Goal: Task Accomplishment & Management: Manage account settings

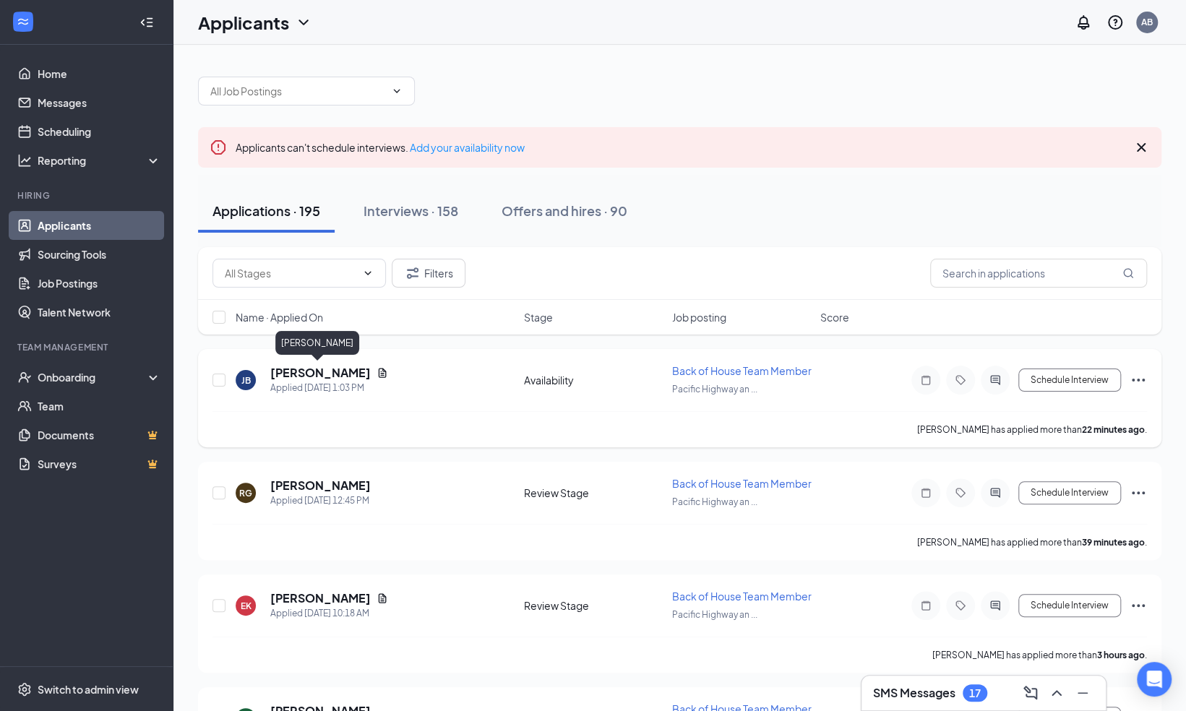
click at [337, 369] on h5 "[PERSON_NAME]" at bounding box center [320, 373] width 100 height 16
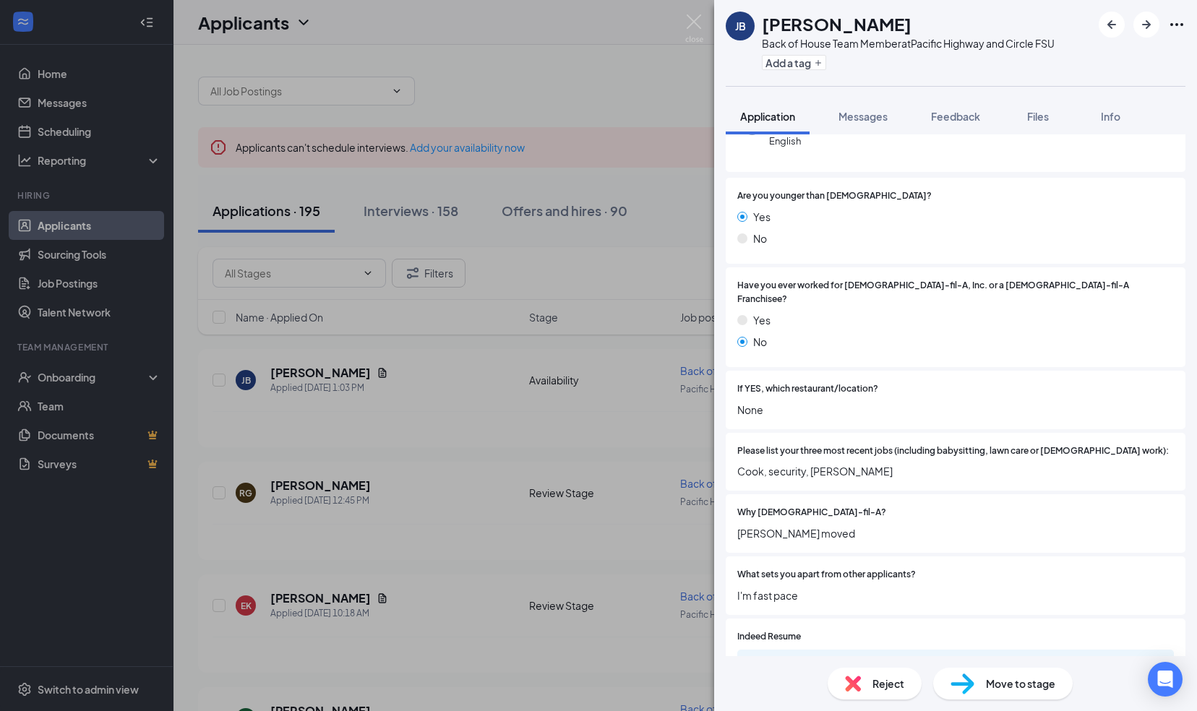
scroll to position [170, 0]
click at [692, 20] on img at bounding box center [694, 28] width 18 height 28
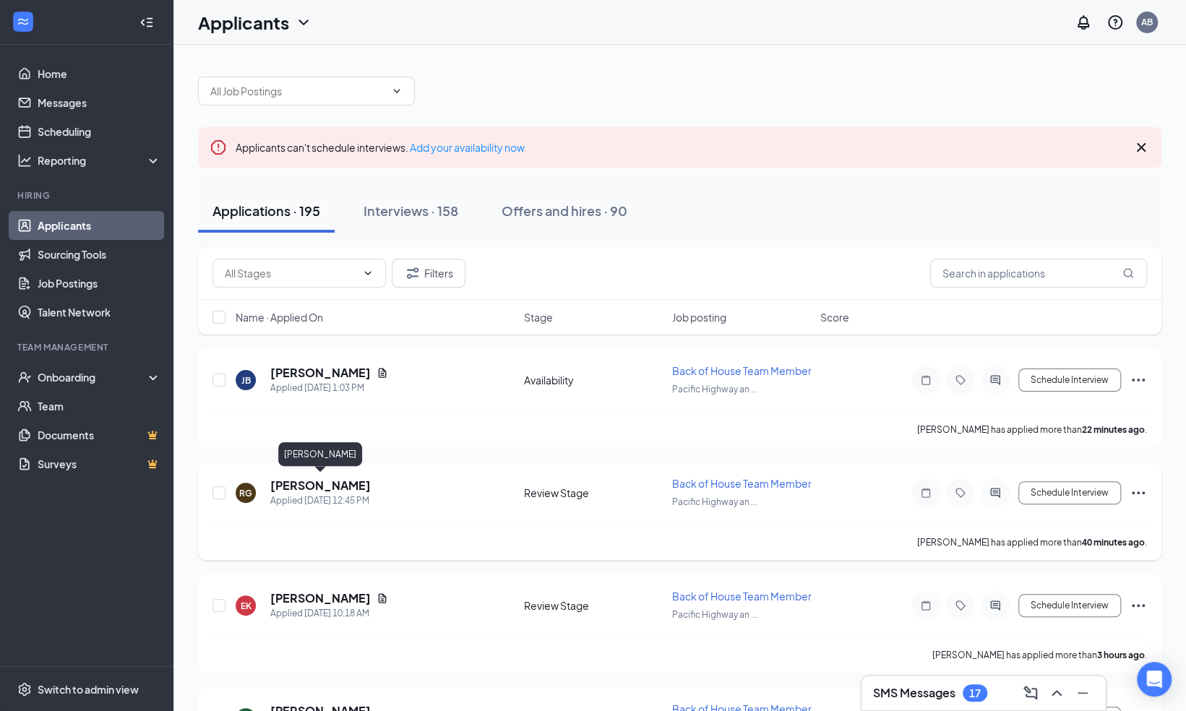
click at [347, 478] on h5 "[PERSON_NAME]" at bounding box center [320, 486] width 100 height 16
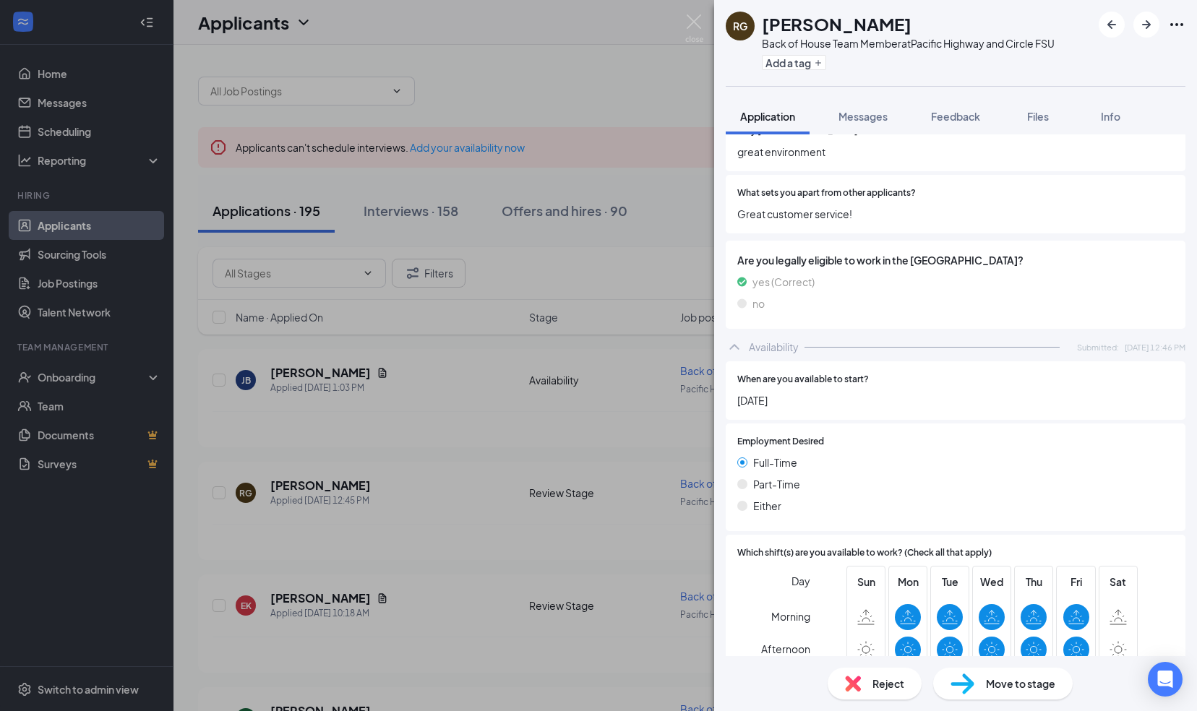
scroll to position [587, 0]
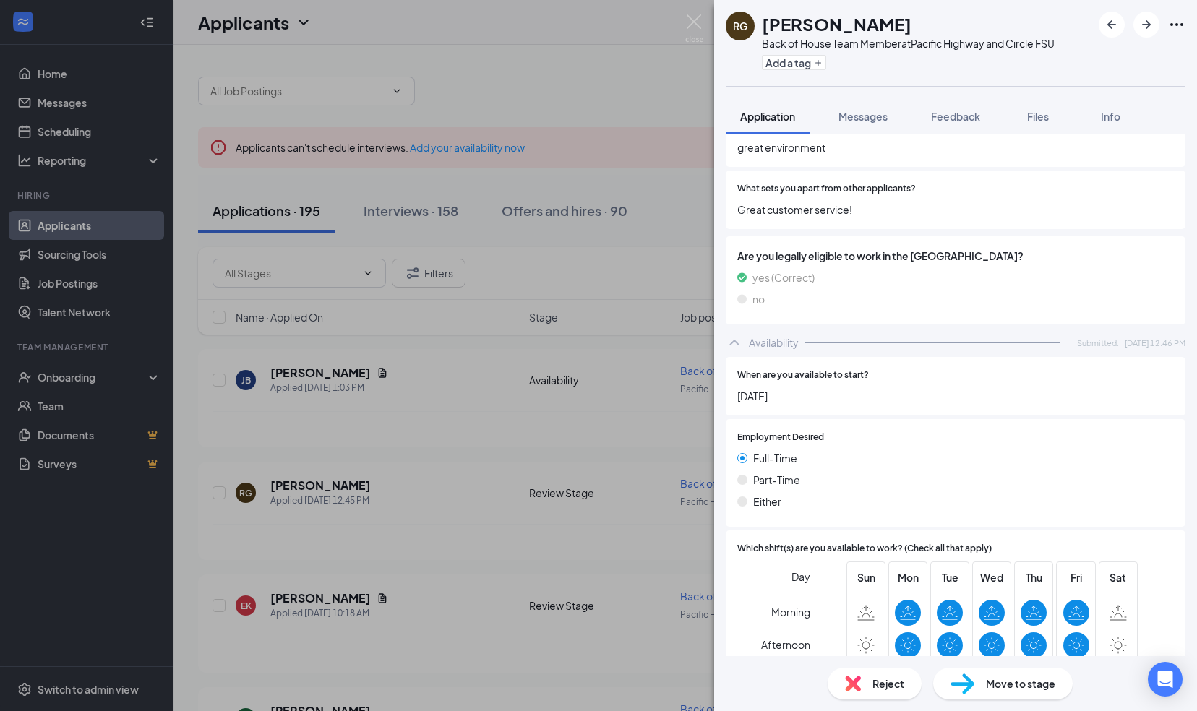
drag, startPoint x: 916, startPoint y: 536, endPoint x: 867, endPoint y: 507, distance: 57.0
click at [867, 507] on div "Employment Desired [DEMOGRAPHIC_DATA] [DEMOGRAPHIC_DATA] Either" at bounding box center [956, 473] width 460 height 108
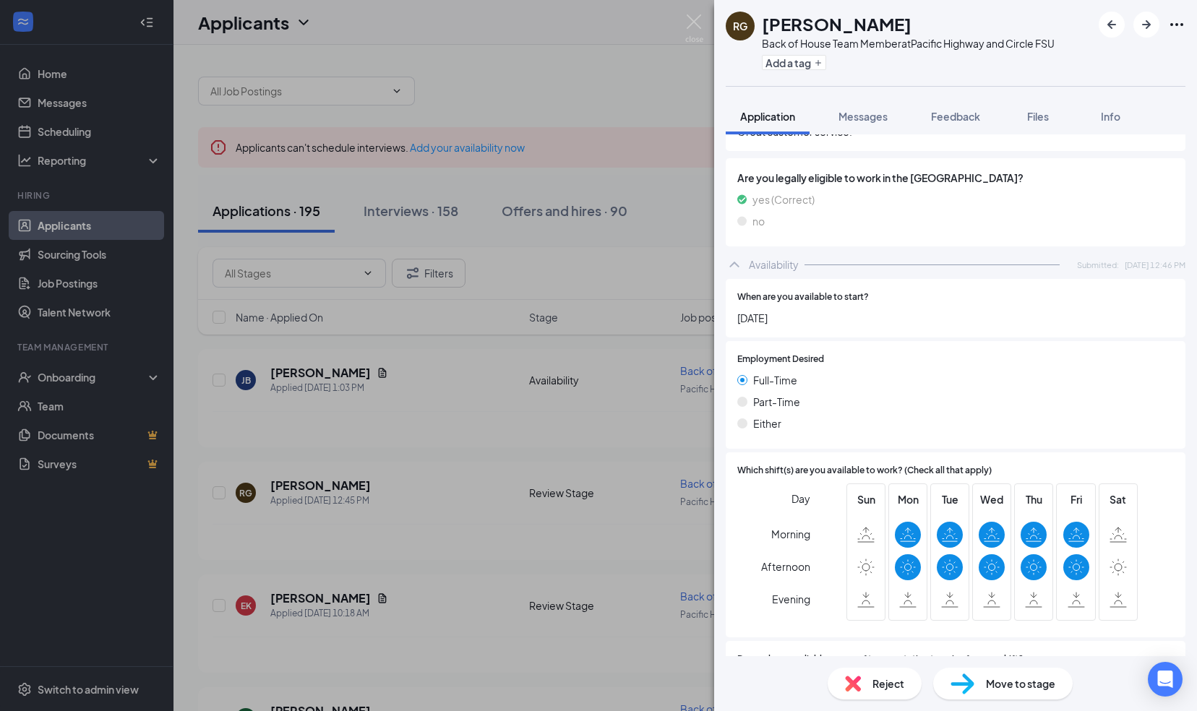
scroll to position [668, 0]
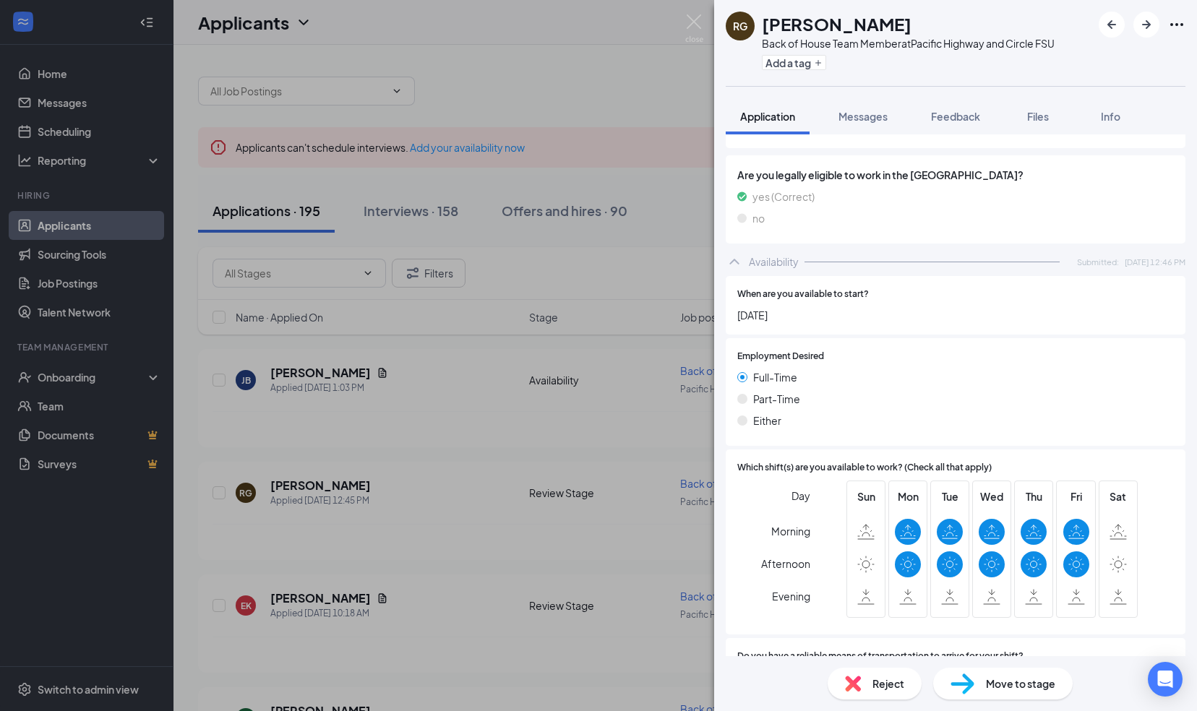
click at [1000, 689] on span "Move to stage" at bounding box center [1020, 684] width 69 height 16
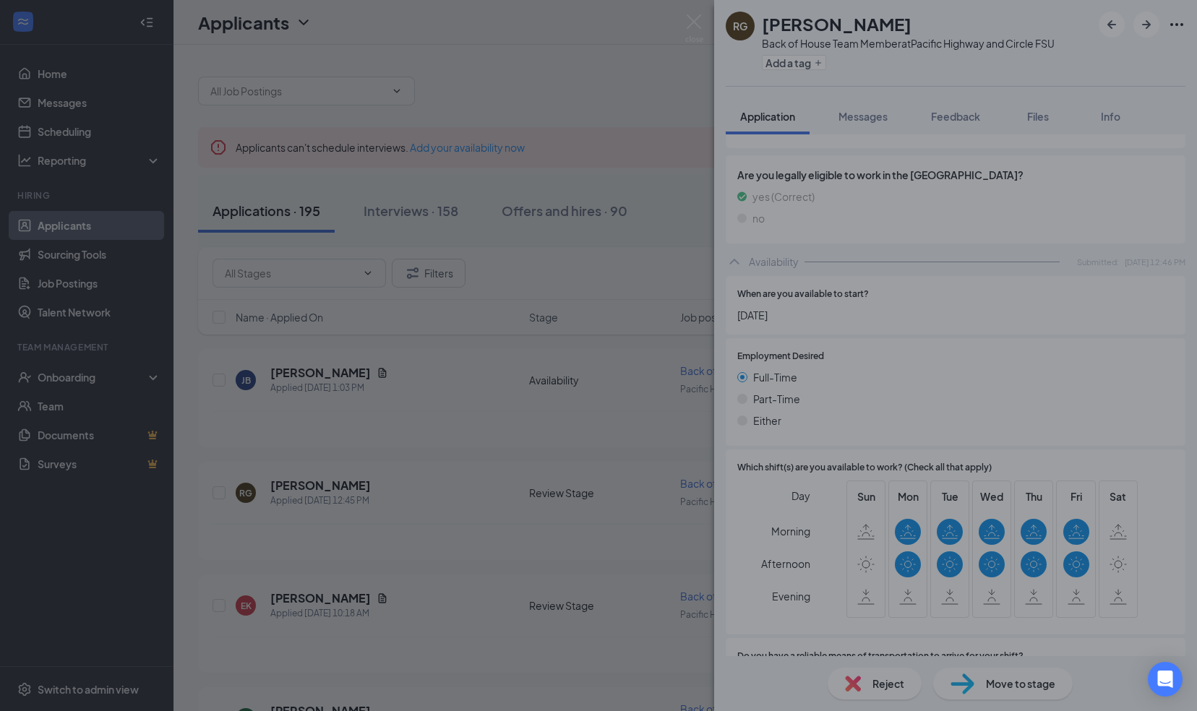
type input "Onsite Interview (next stage)"
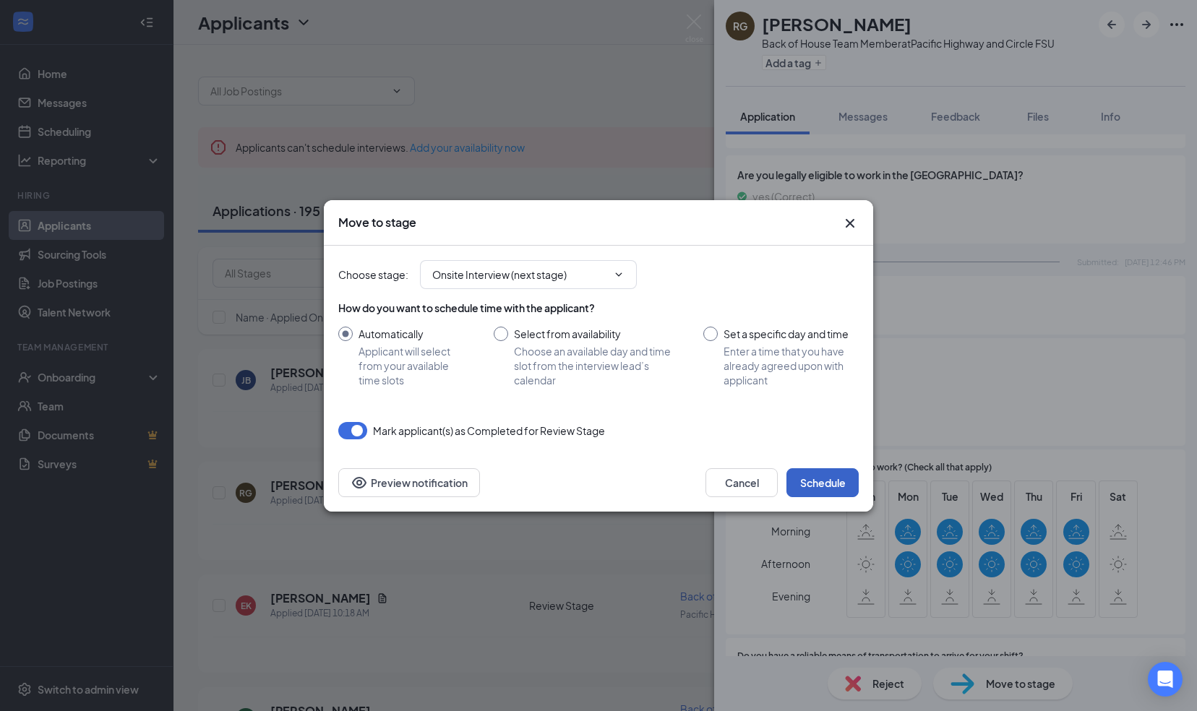
click at [831, 478] on button "Schedule" at bounding box center [822, 482] width 72 height 29
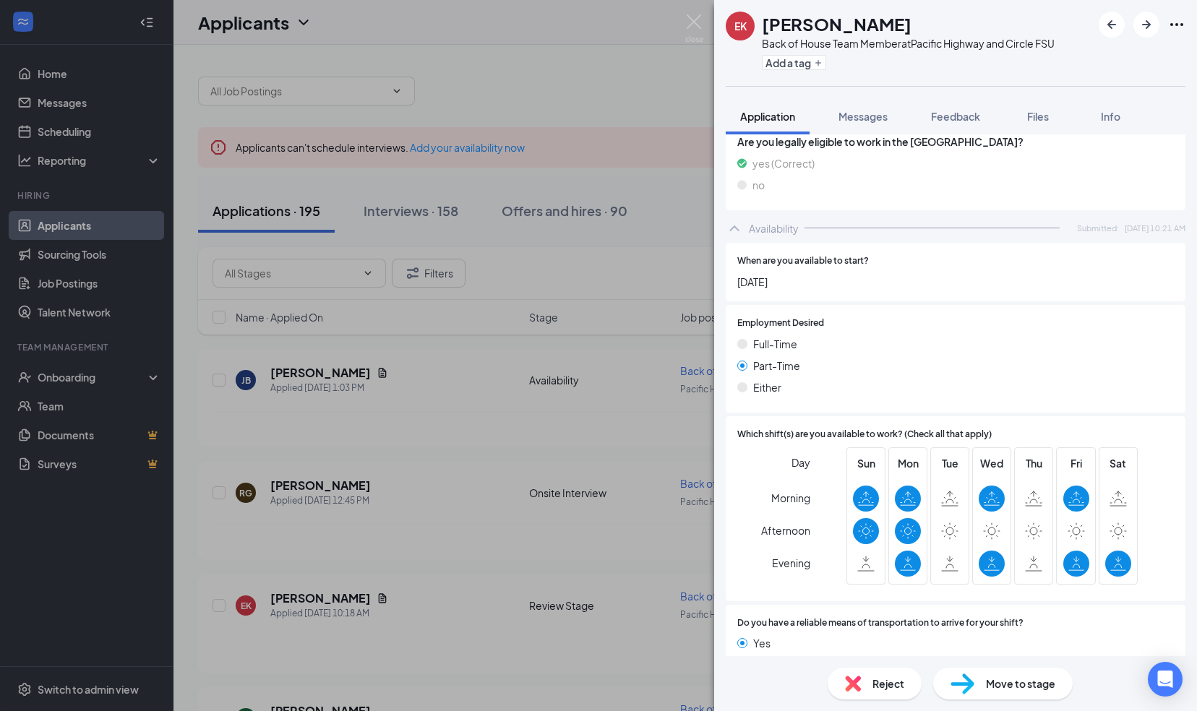
scroll to position [788, 0]
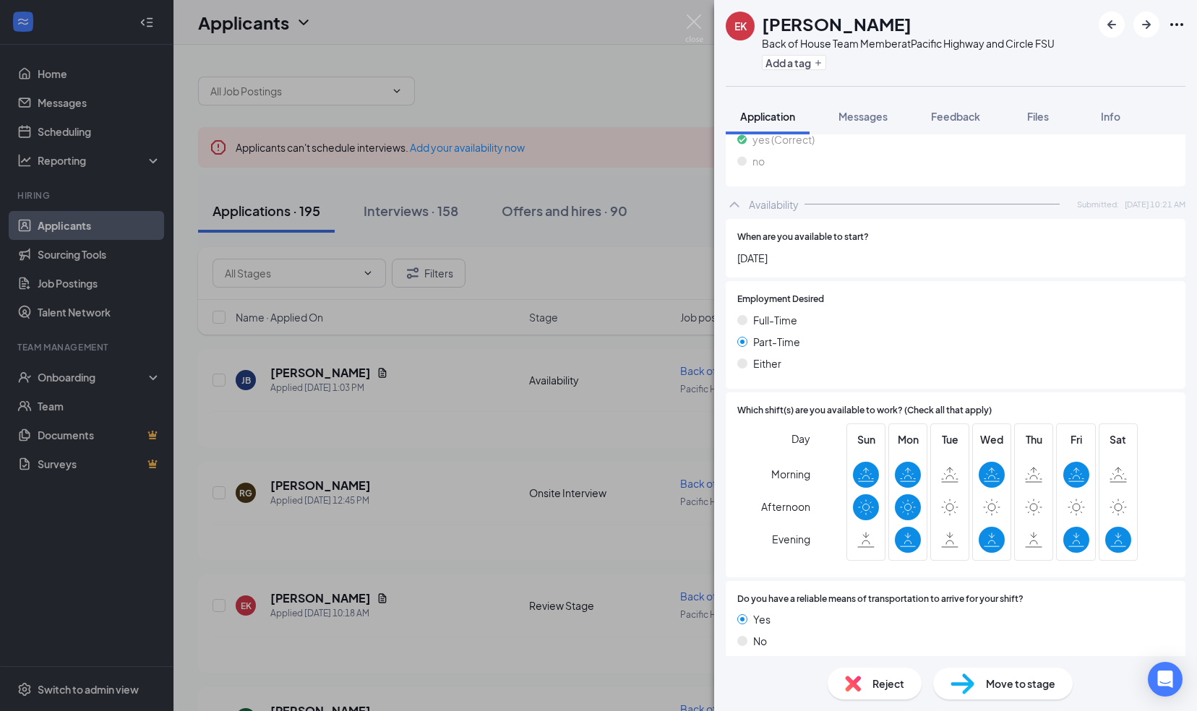
click at [987, 692] on div "Move to stage" at bounding box center [1002, 684] width 139 height 32
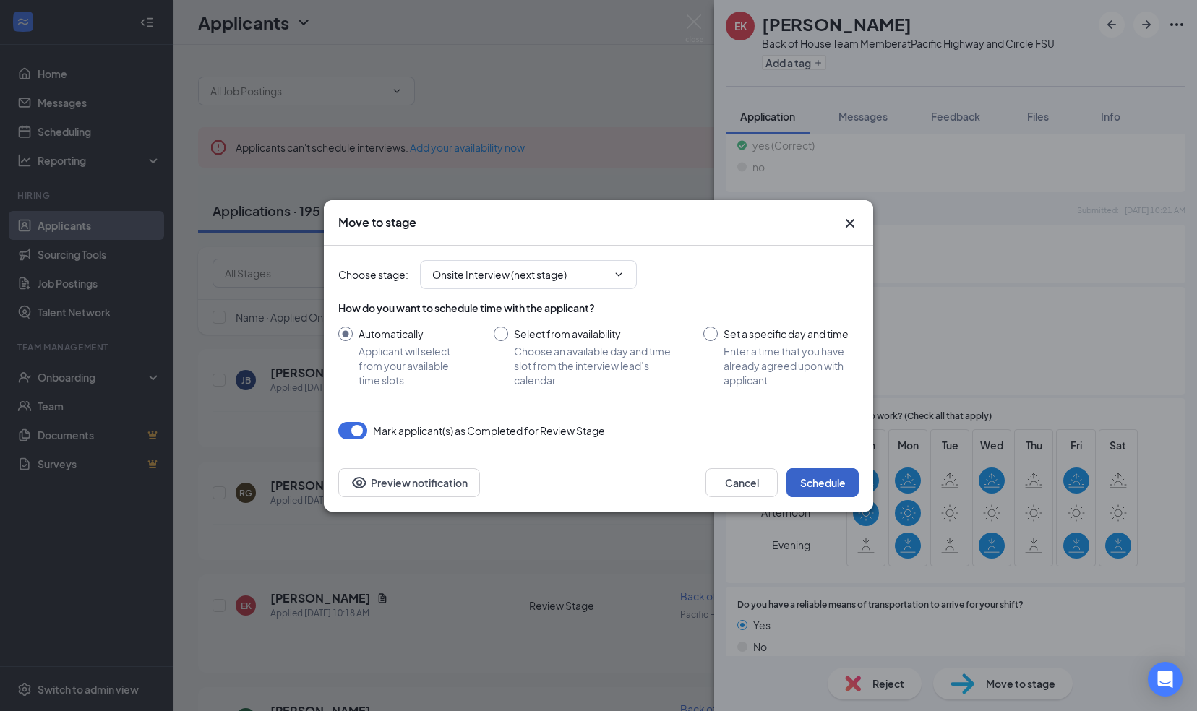
click at [827, 493] on button "Schedule" at bounding box center [822, 482] width 72 height 29
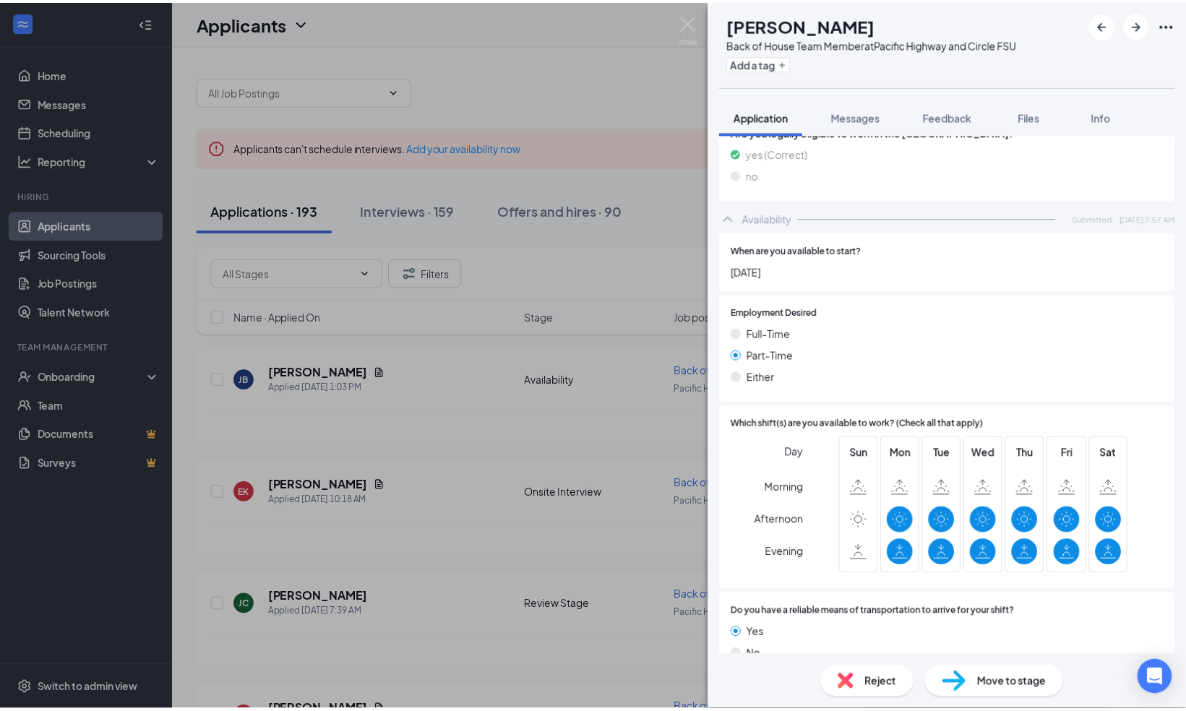
scroll to position [693, 0]
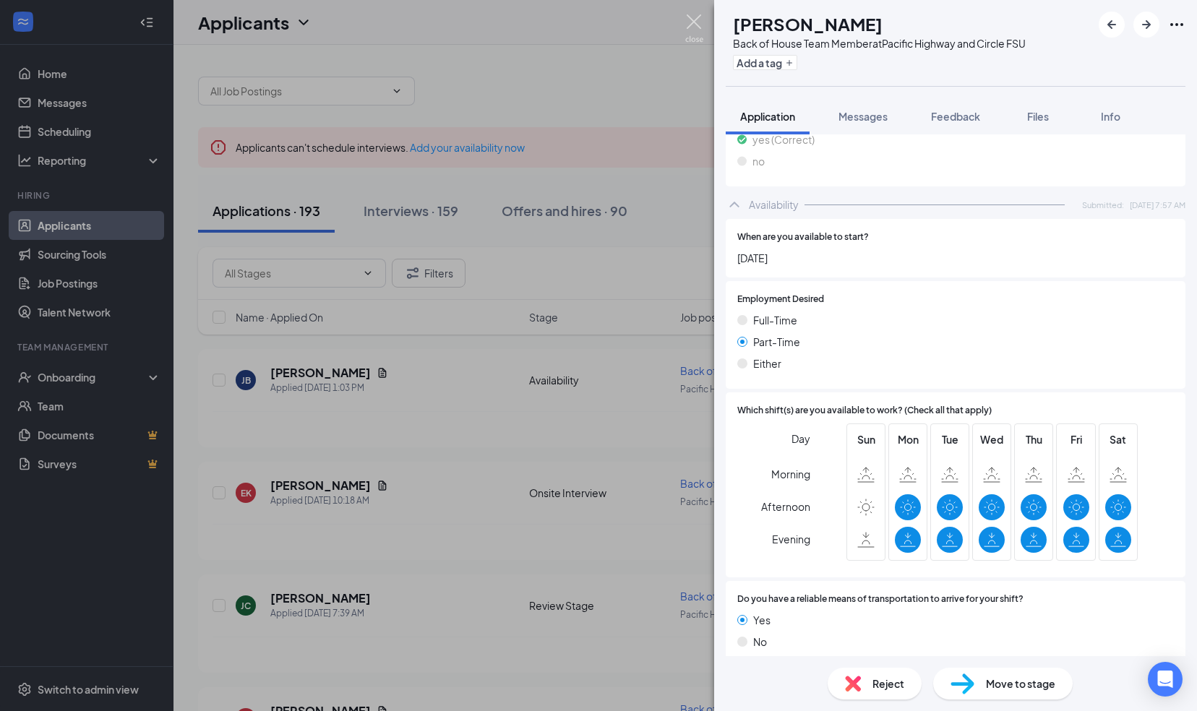
click at [695, 20] on img at bounding box center [694, 28] width 18 height 28
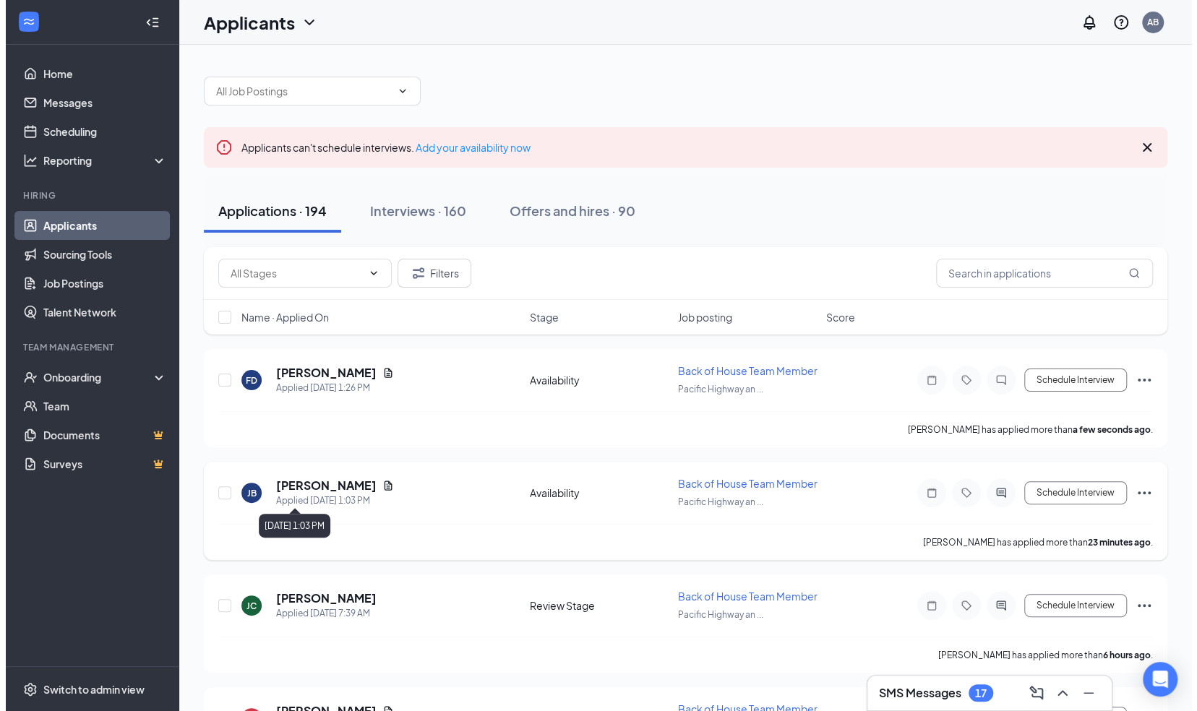
scroll to position [6, 0]
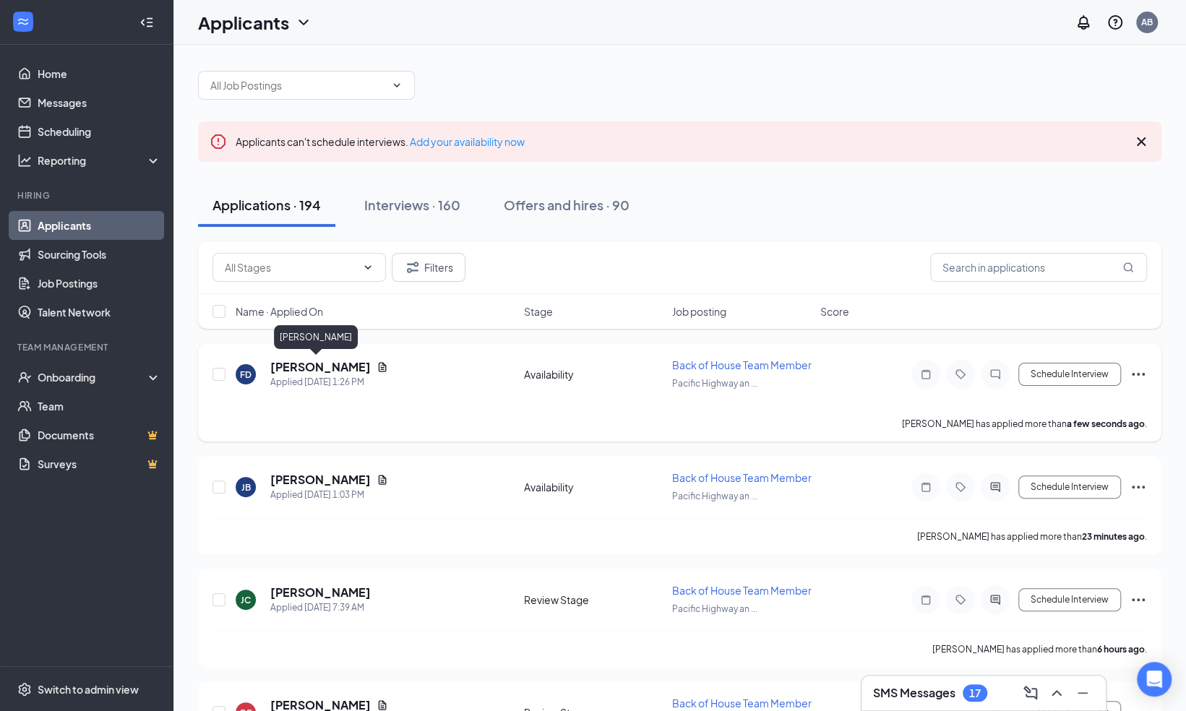
click at [308, 359] on h5 "[PERSON_NAME]" at bounding box center [320, 367] width 100 height 16
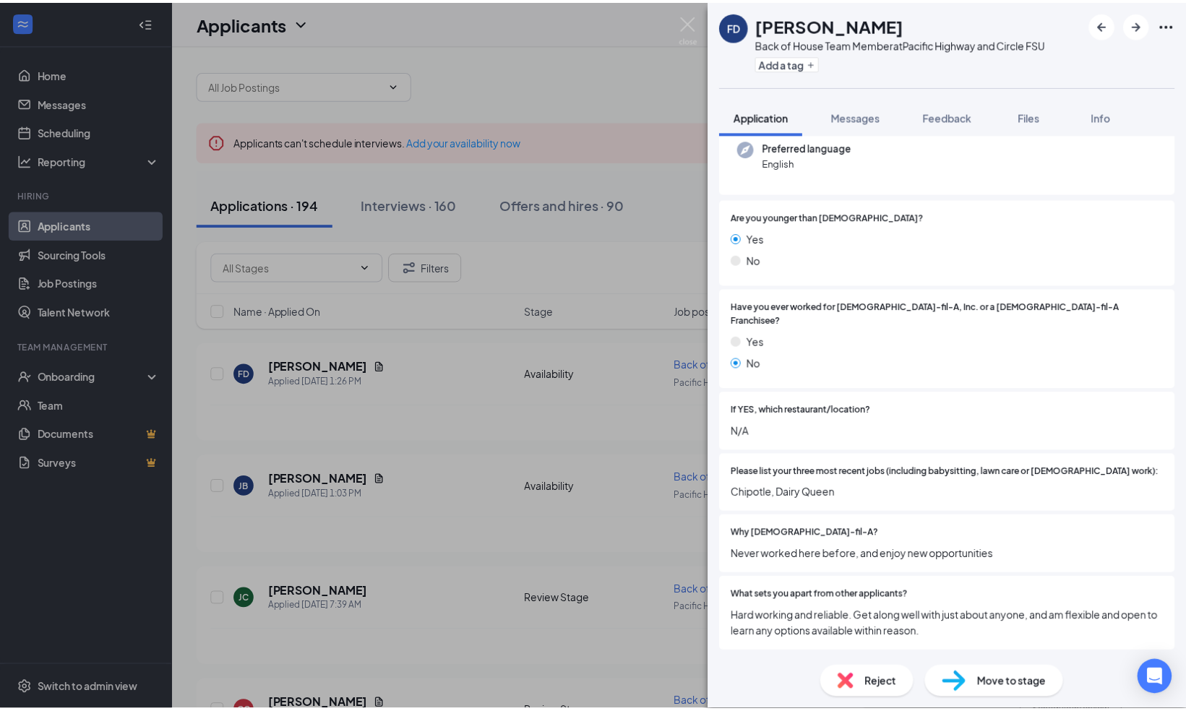
scroll to position [257, 0]
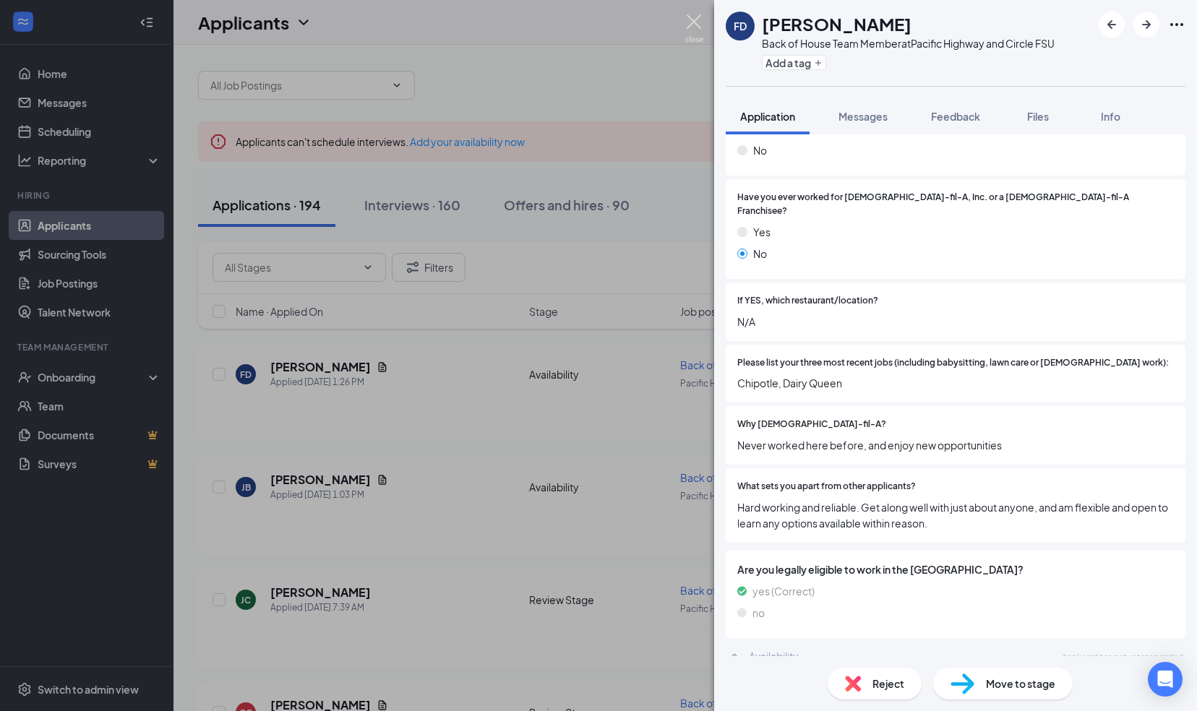
click at [697, 19] on img at bounding box center [694, 28] width 18 height 28
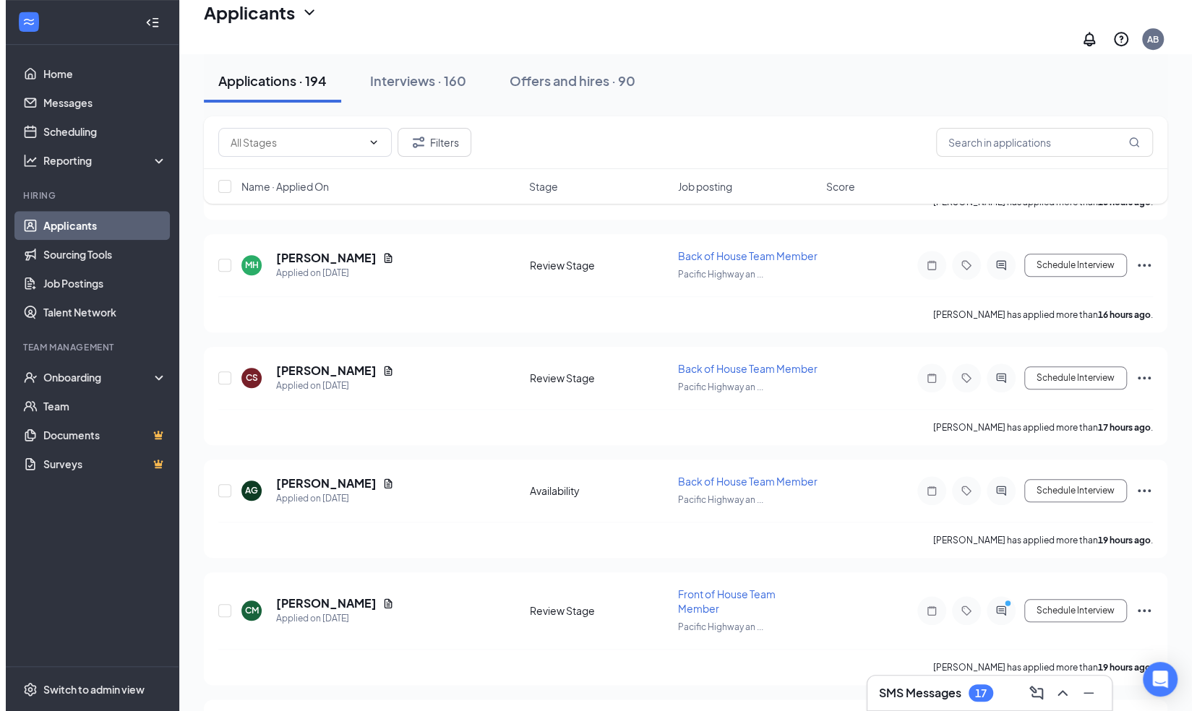
scroll to position [688, 0]
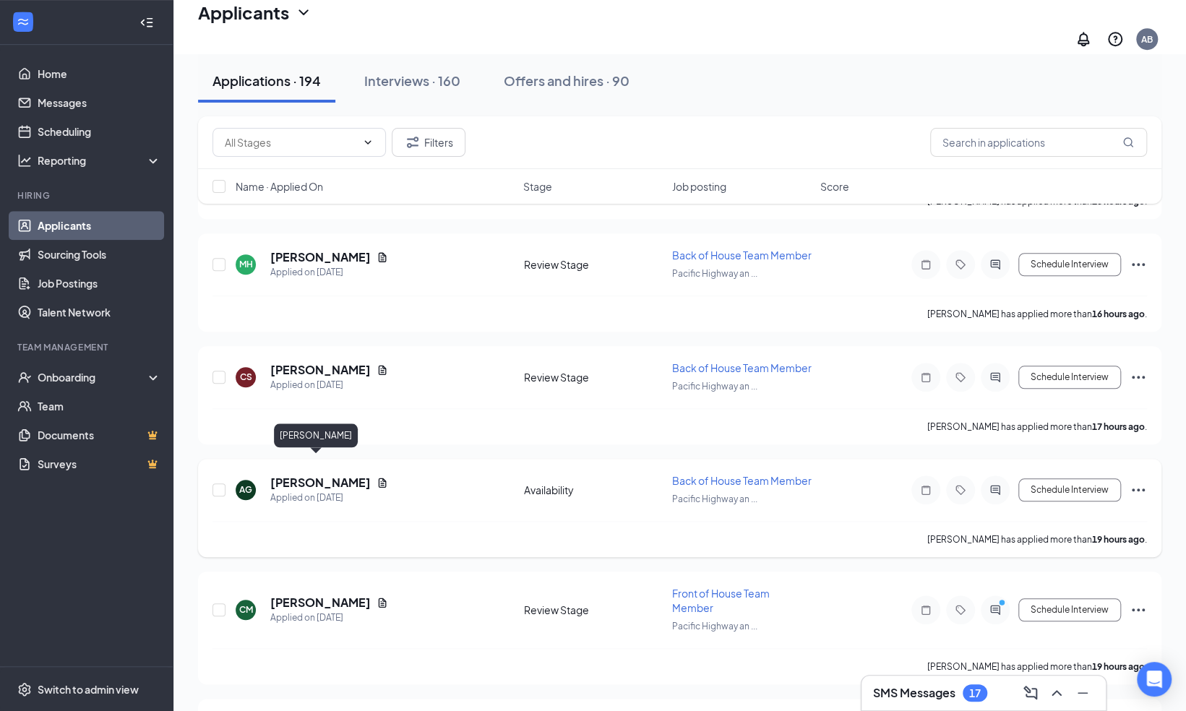
click at [330, 475] on h5 "[PERSON_NAME]" at bounding box center [320, 483] width 100 height 16
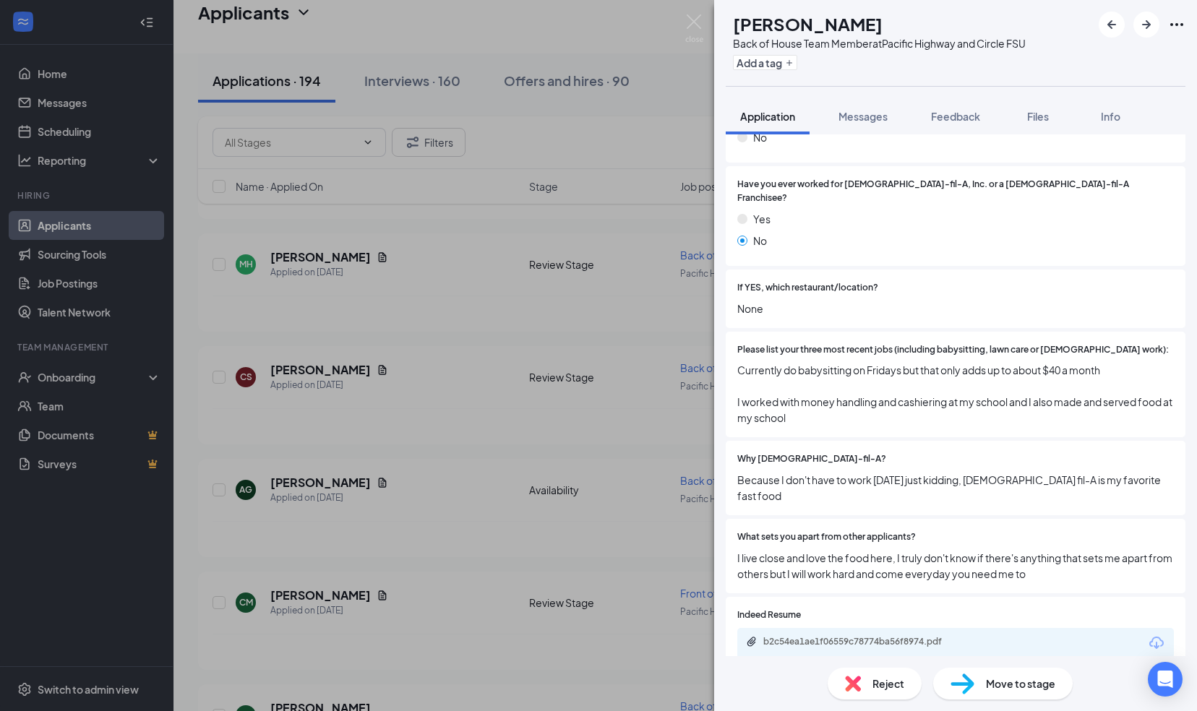
scroll to position [384, 0]
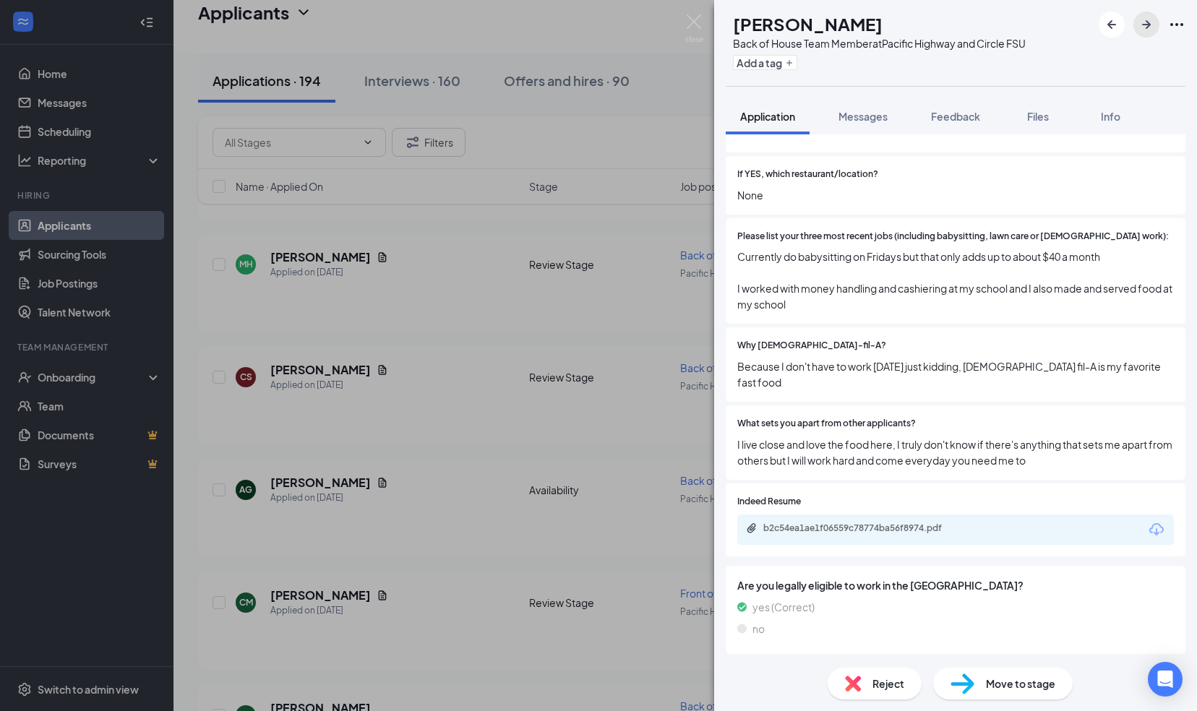
click at [1151, 28] on icon "ArrowRight" at bounding box center [1145, 24] width 17 height 17
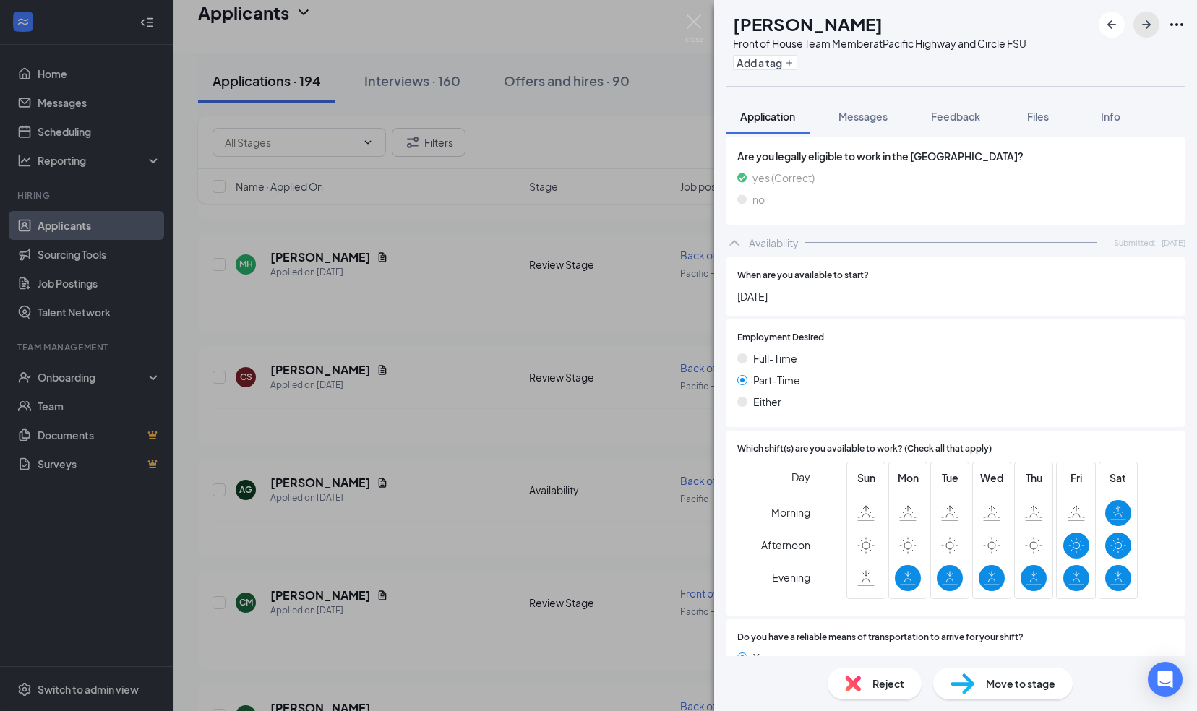
scroll to position [820, 0]
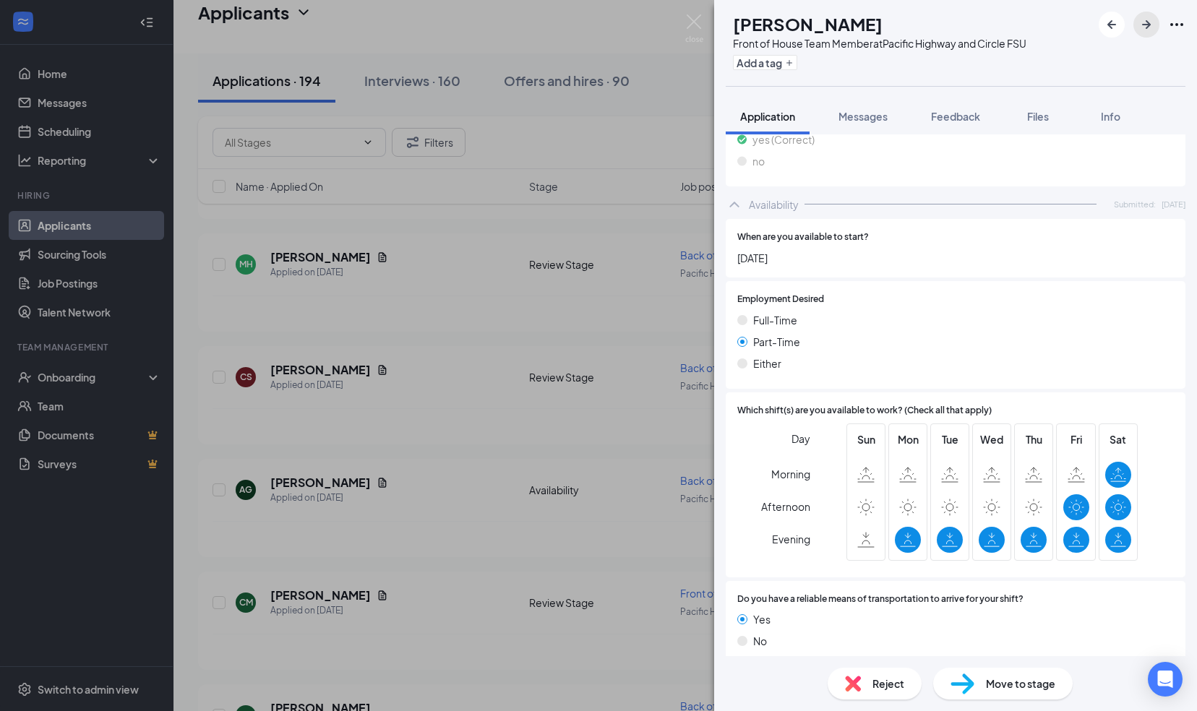
click at [1148, 26] on icon "ArrowRight" at bounding box center [1146, 24] width 9 height 9
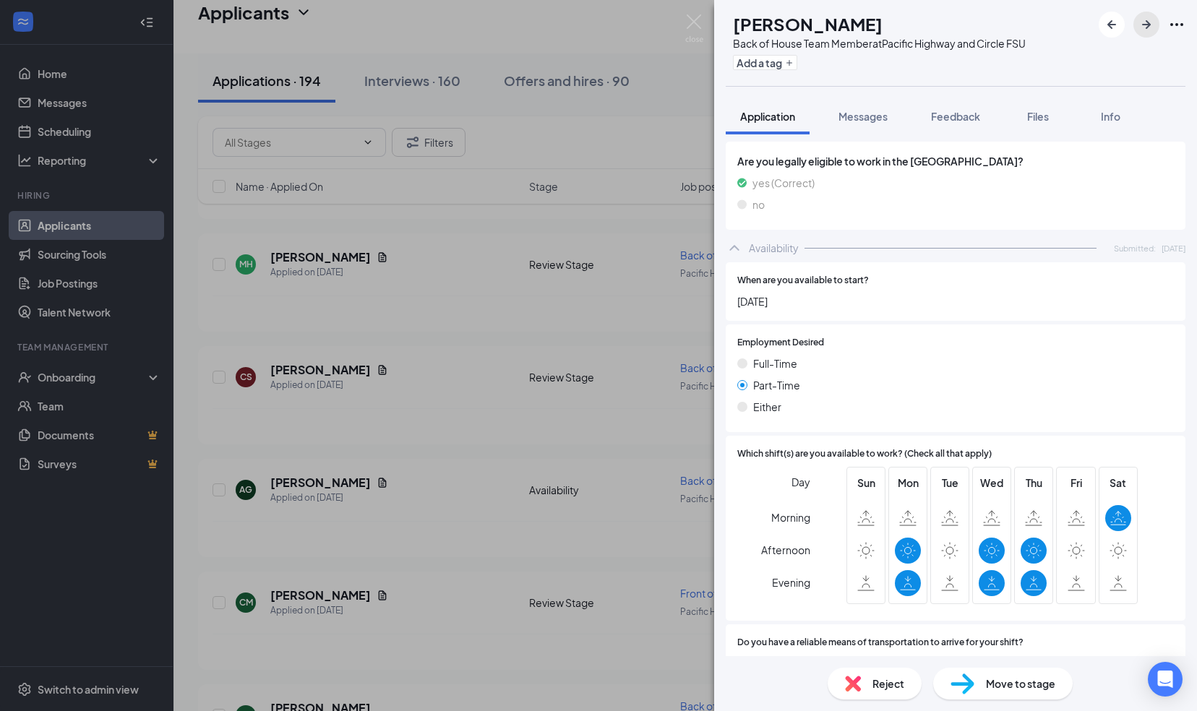
scroll to position [725, 0]
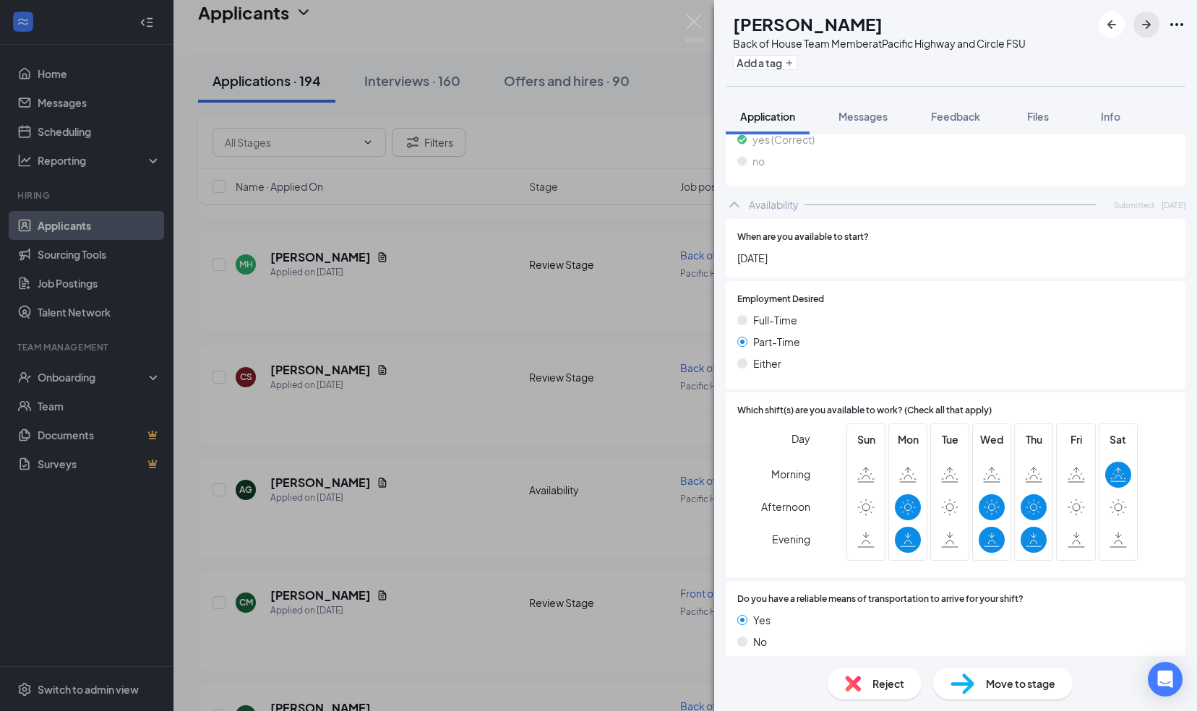
click at [1149, 23] on icon "ArrowRight" at bounding box center [1145, 24] width 17 height 17
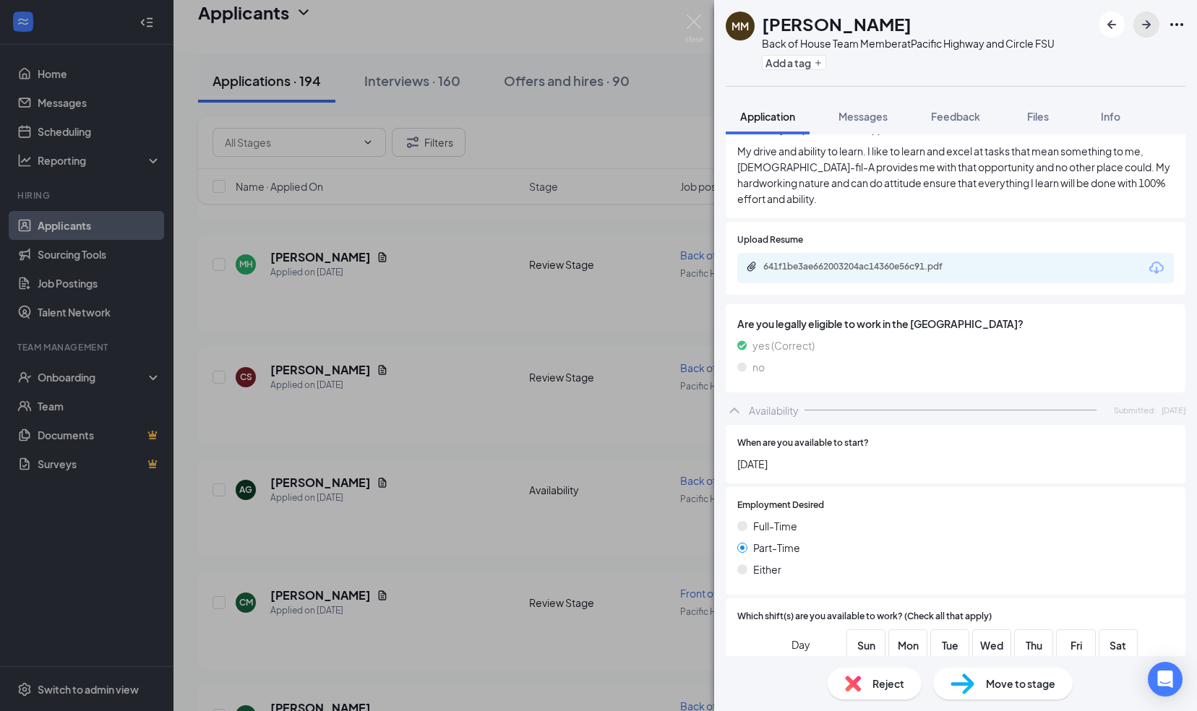
scroll to position [867, 0]
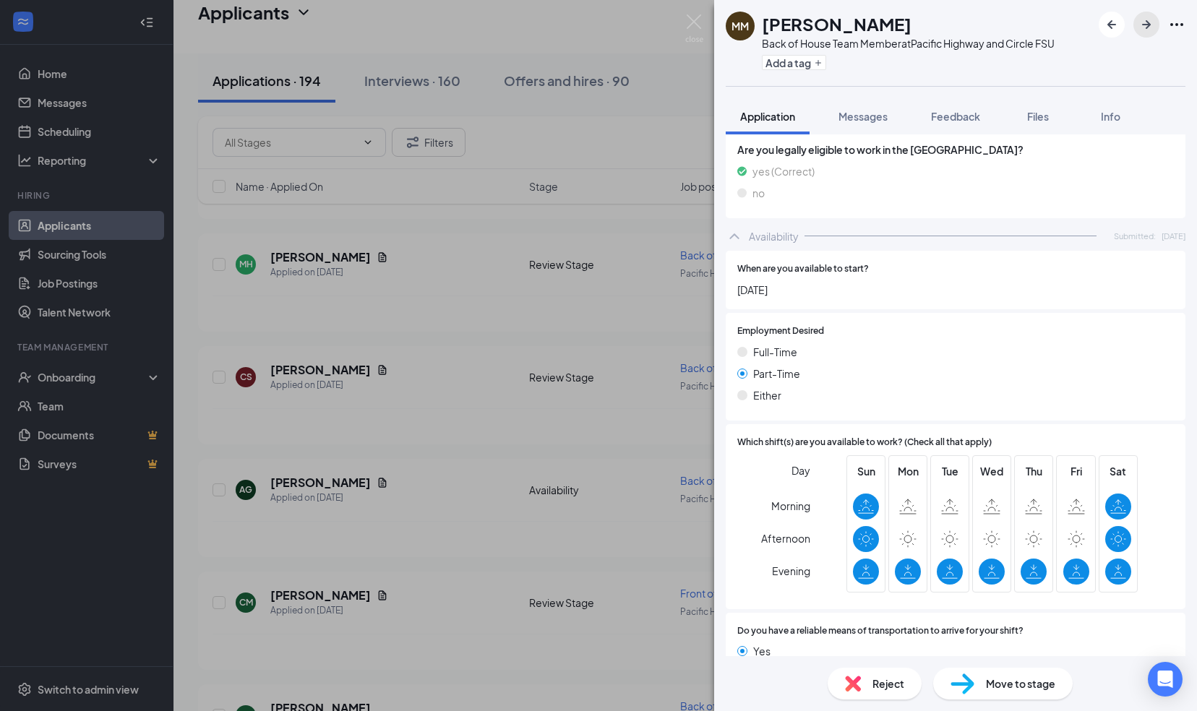
click at [1144, 24] on icon "ArrowRight" at bounding box center [1146, 24] width 9 height 9
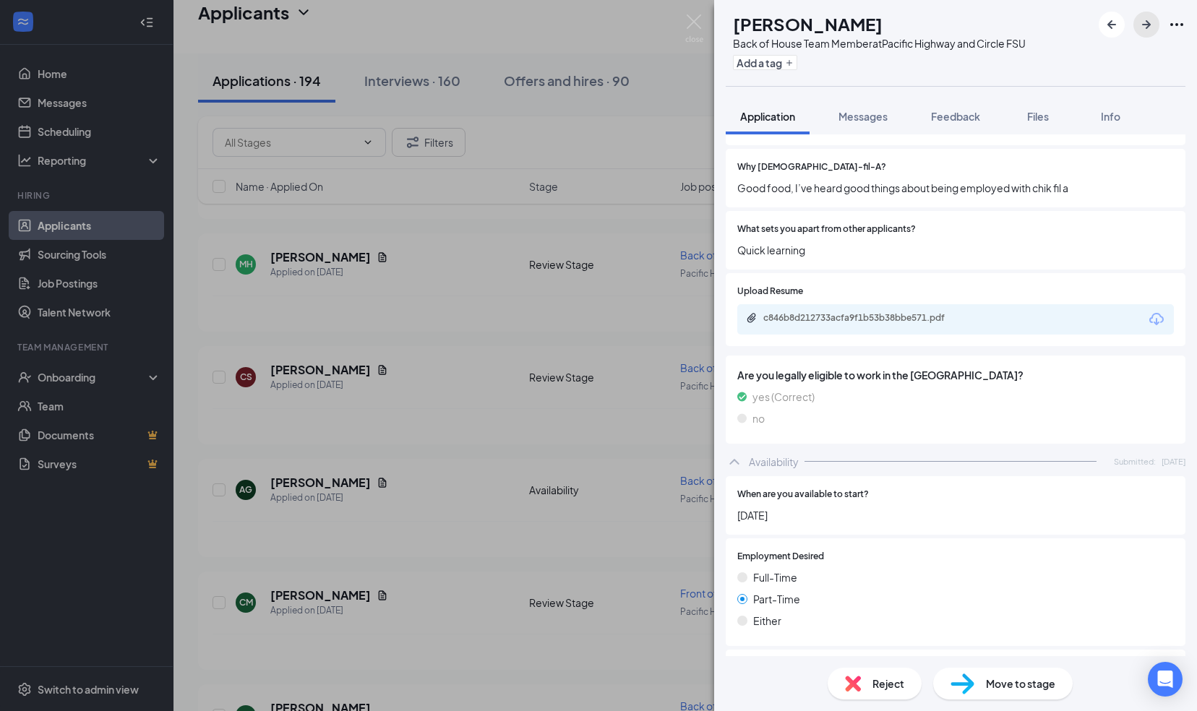
scroll to position [772, 0]
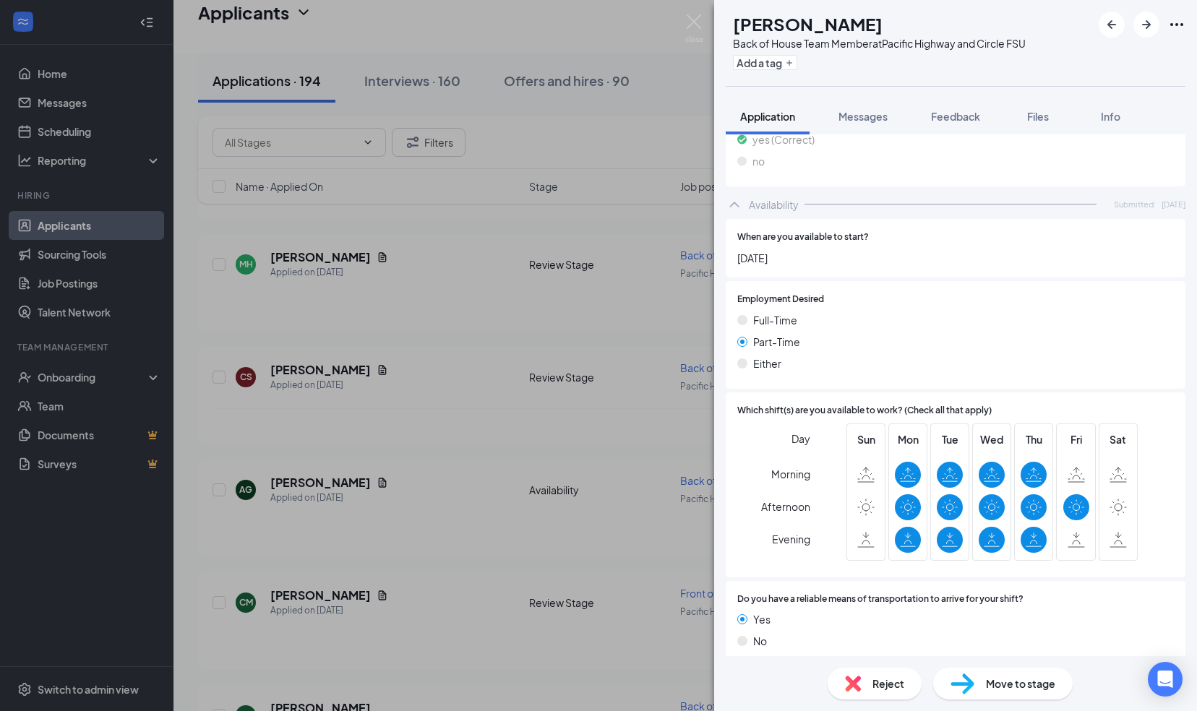
click at [1000, 689] on span "Move to stage" at bounding box center [1020, 684] width 69 height 16
type input "Onsite Interview (next stage)"
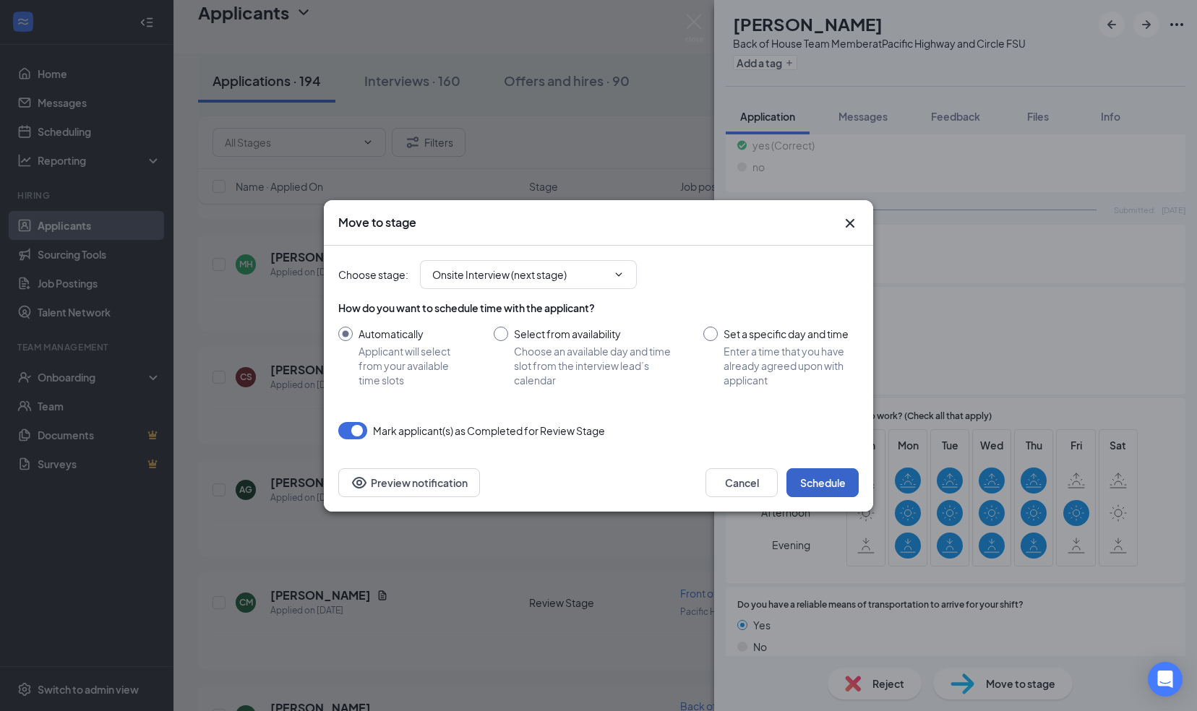
click at [822, 473] on button "Schedule" at bounding box center [822, 482] width 72 height 29
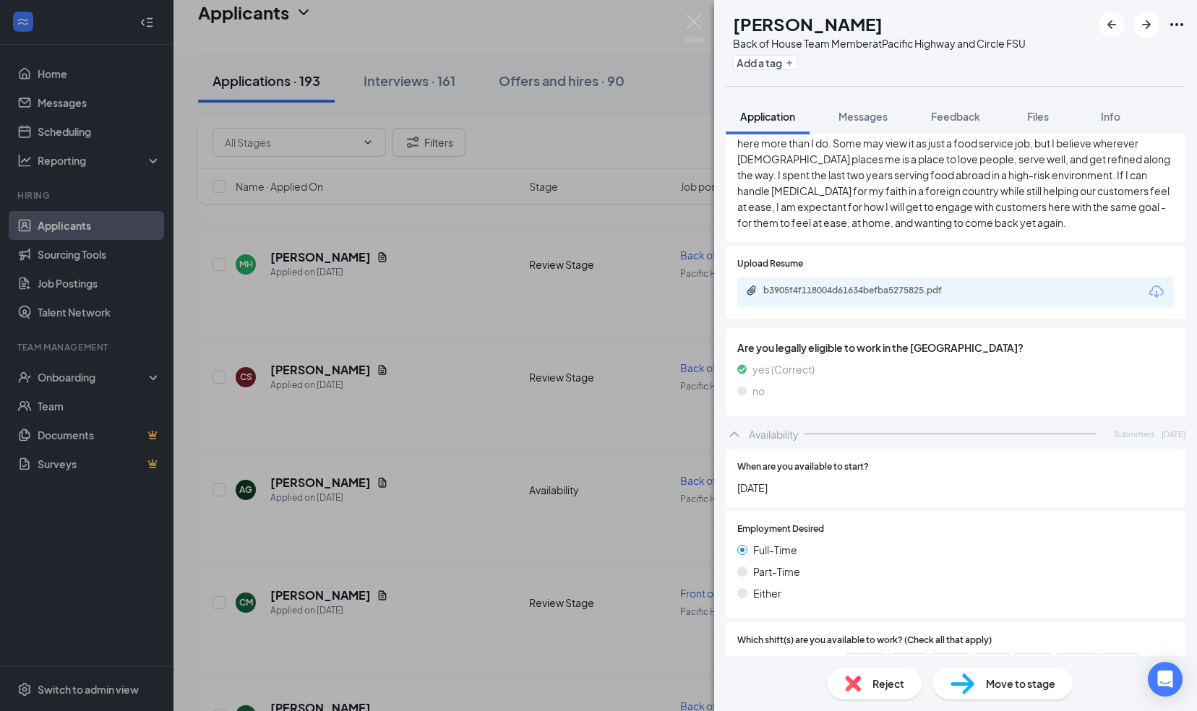
click at [843, 542] on div "Full-Time" at bounding box center [955, 550] width 436 height 16
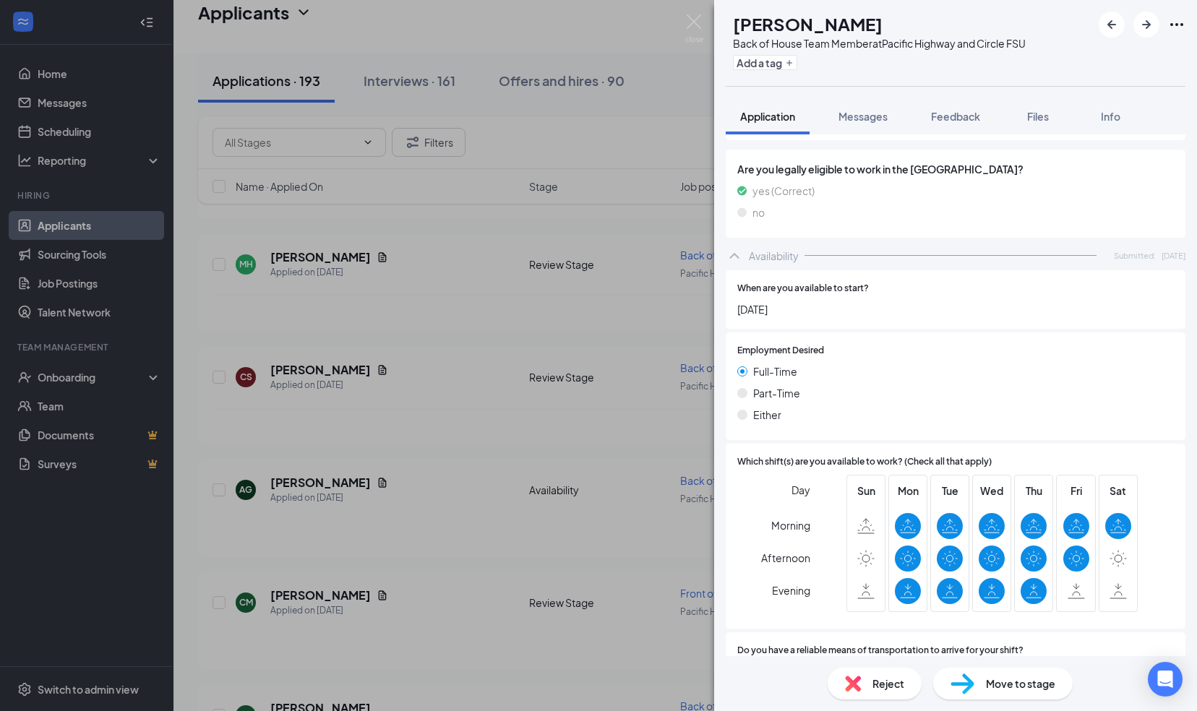
scroll to position [1182, 0]
click at [1013, 685] on span "Move to stage" at bounding box center [1020, 684] width 69 height 16
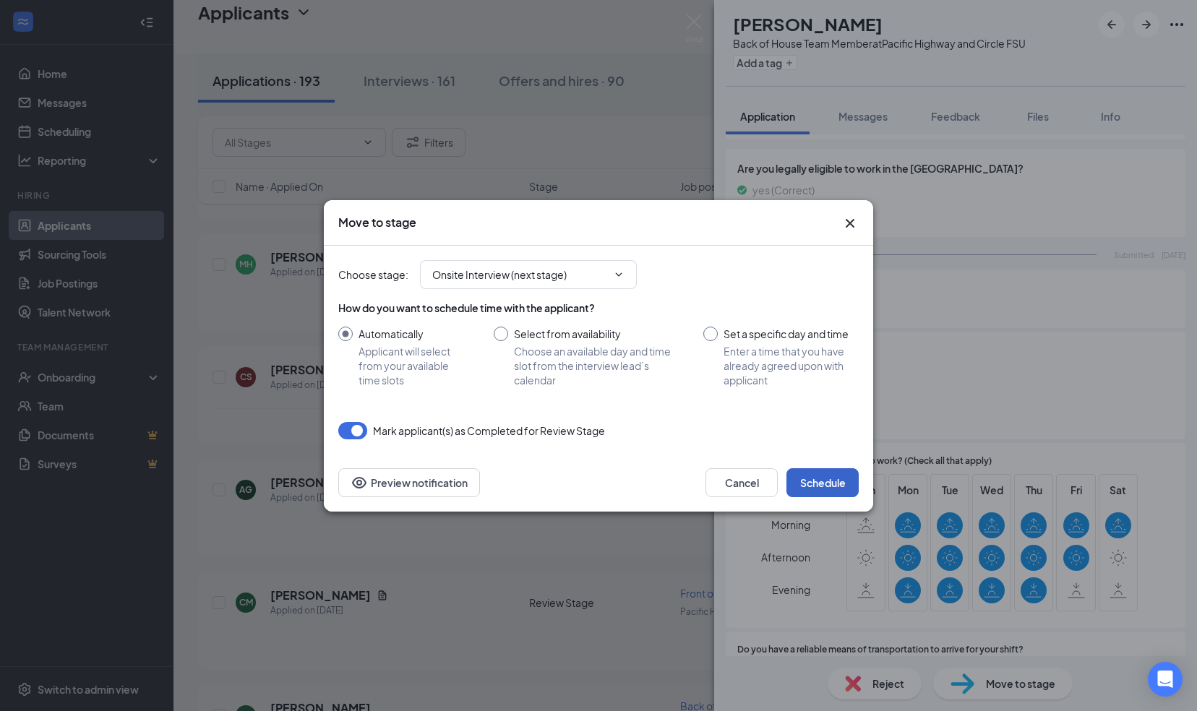
click at [834, 480] on button "Schedule" at bounding box center [822, 482] width 72 height 29
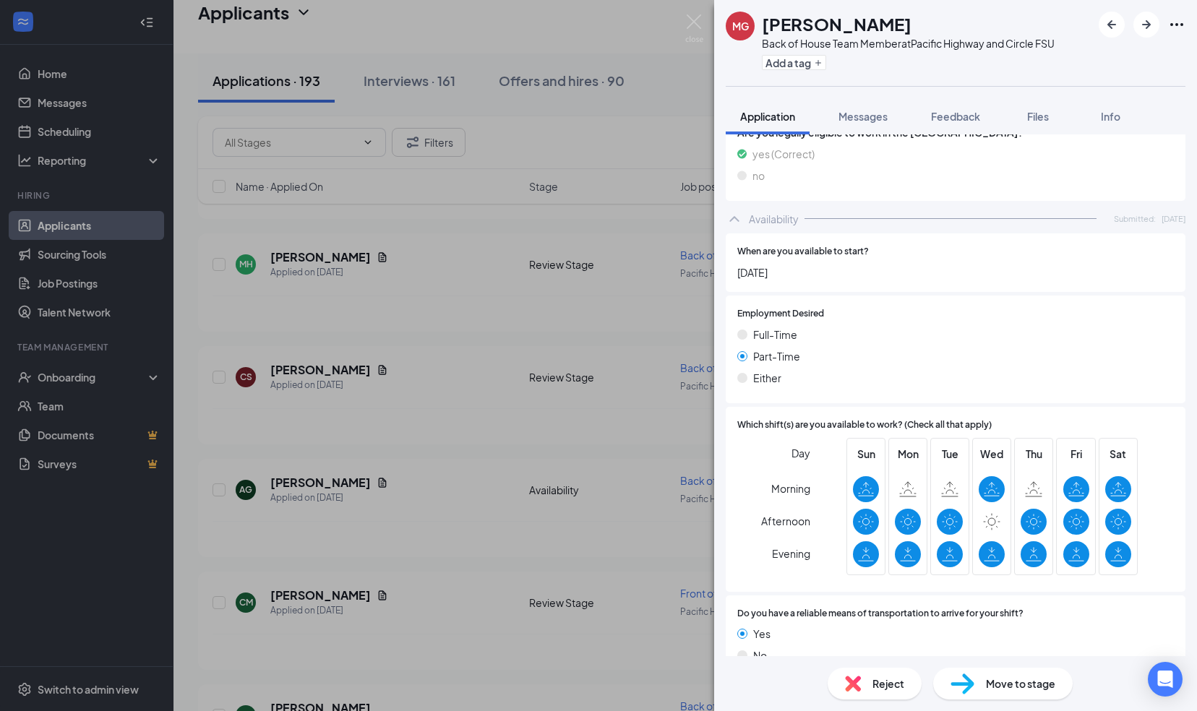
scroll to position [963, 0]
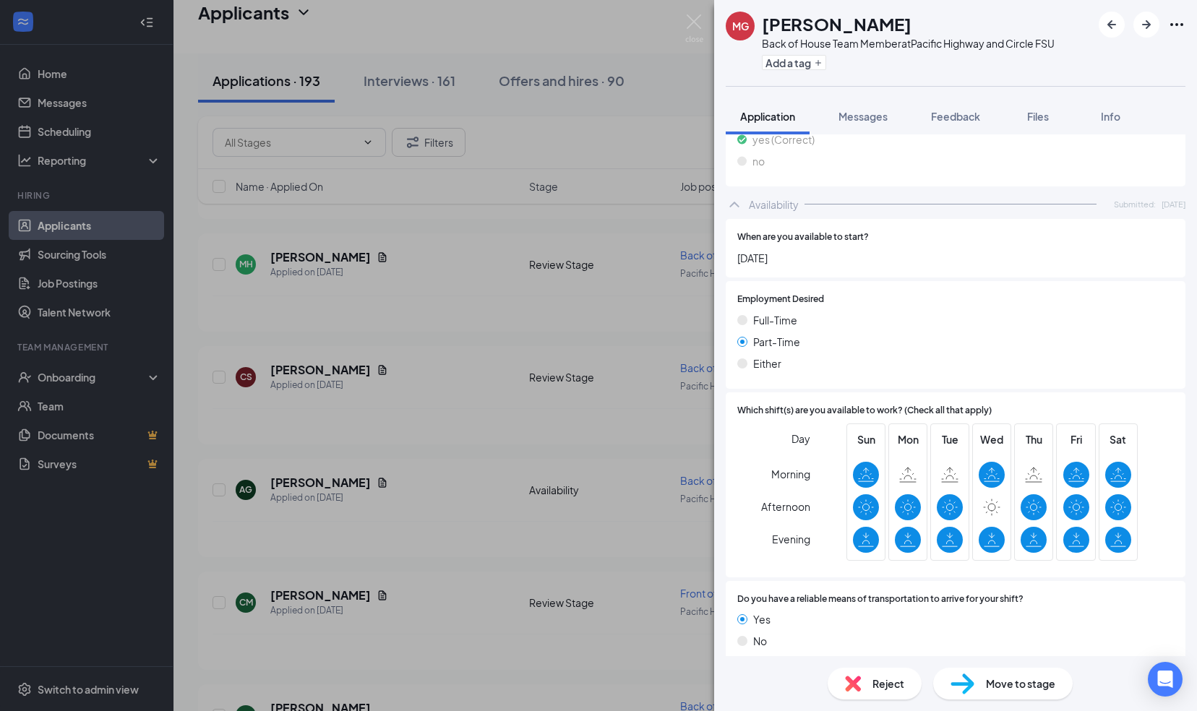
click at [999, 687] on span "Move to stage" at bounding box center [1020, 684] width 69 height 16
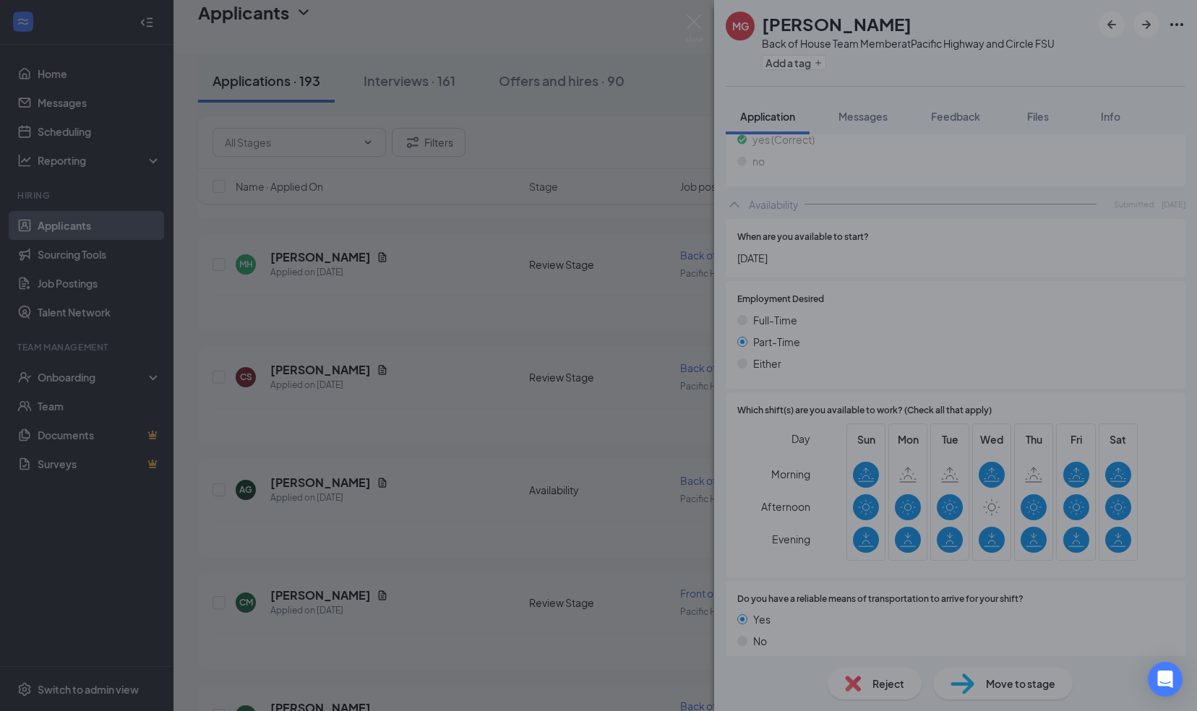
scroll to position [957, 0]
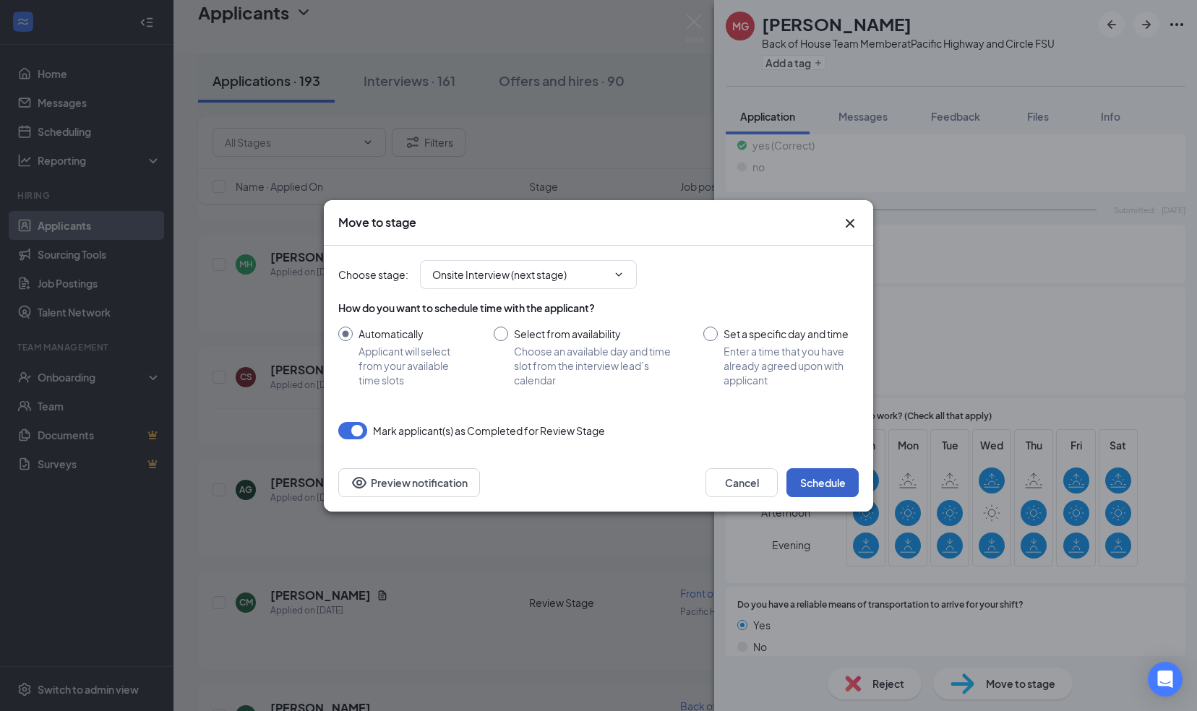
click at [814, 474] on button "Schedule" at bounding box center [822, 482] width 72 height 29
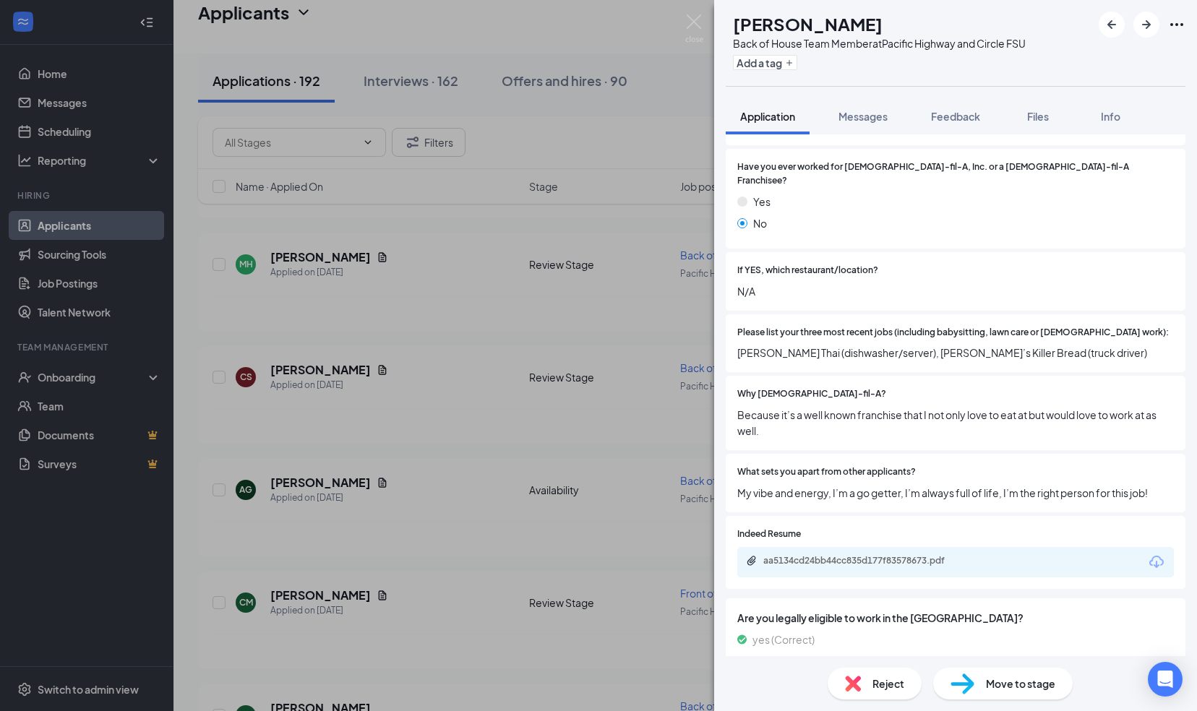
scroll to position [336, 0]
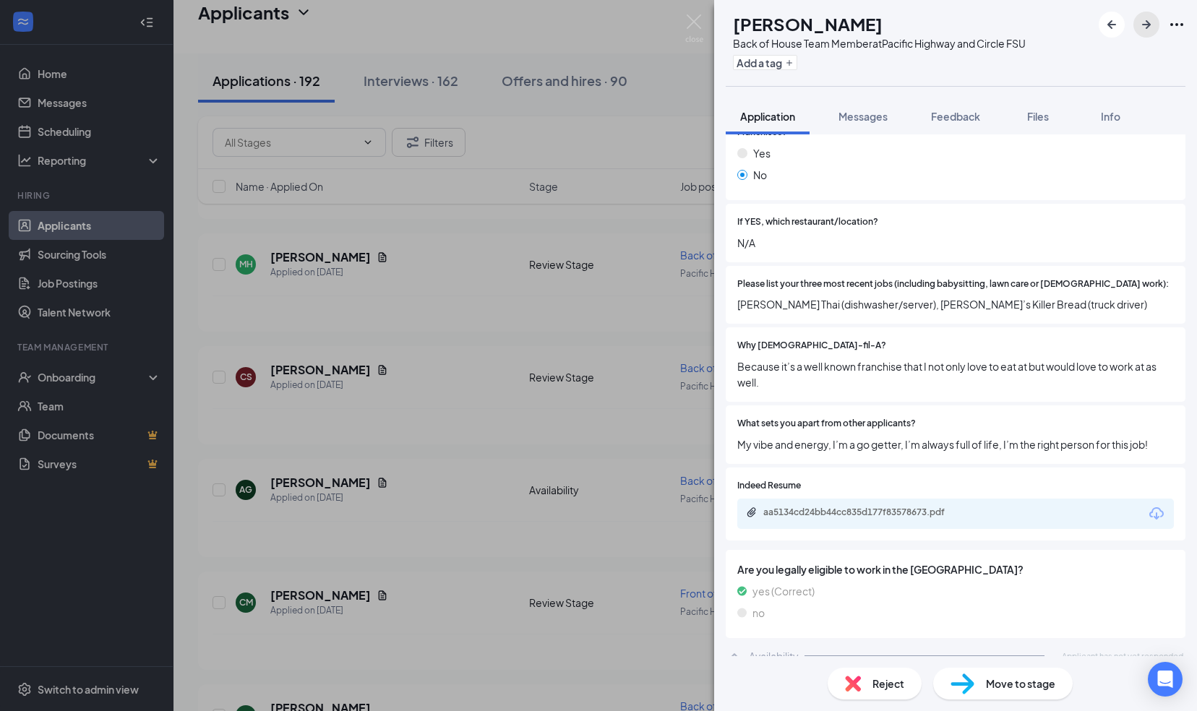
click at [1146, 23] on icon "ArrowRight" at bounding box center [1145, 24] width 17 height 17
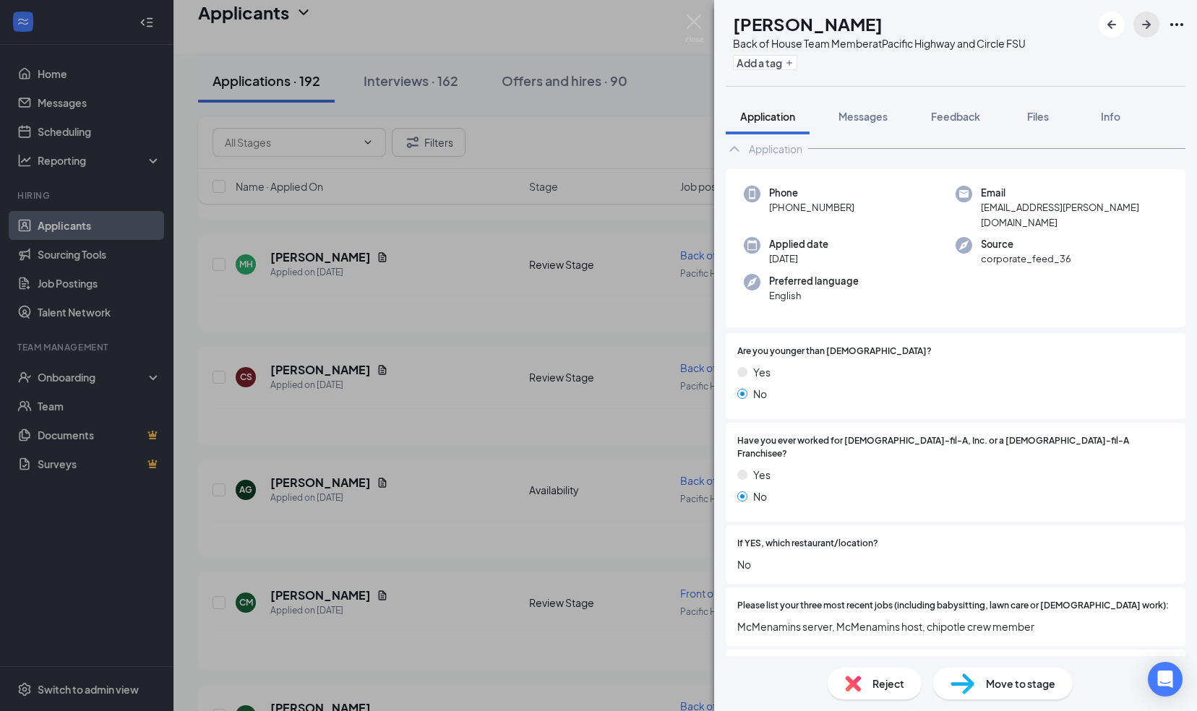
scroll to position [44, 0]
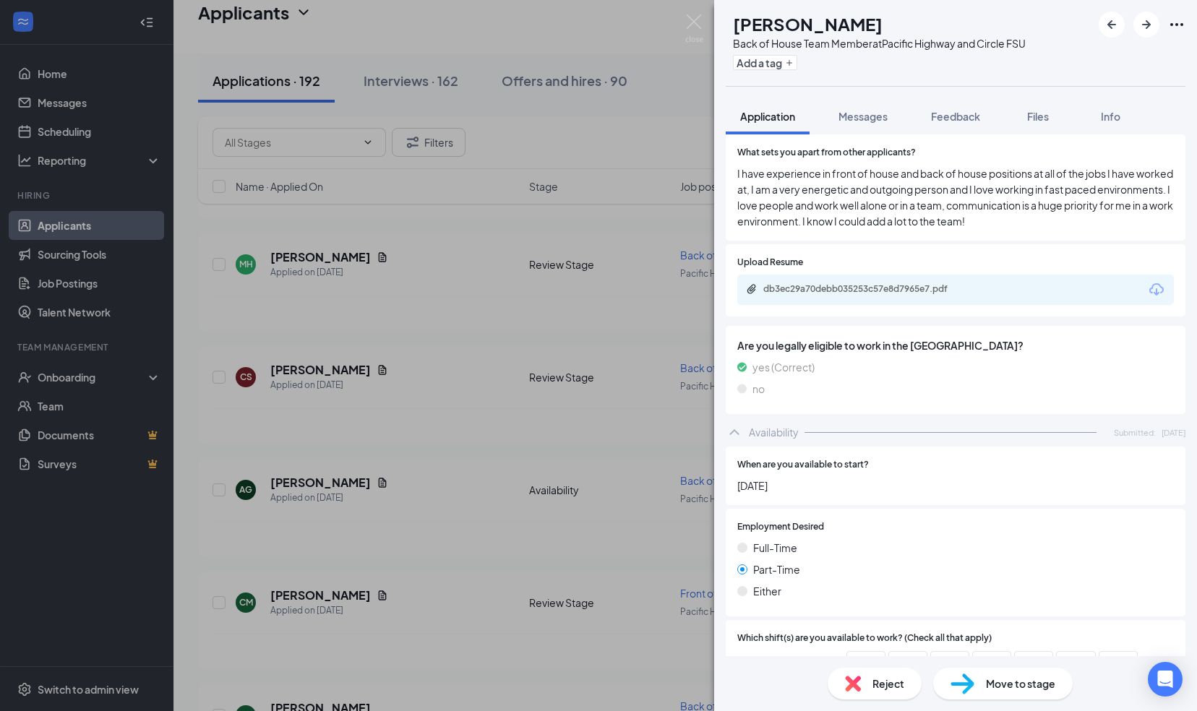
click at [851, 509] on div "Employment Desired [DEMOGRAPHIC_DATA] [DEMOGRAPHIC_DATA] Either" at bounding box center [956, 563] width 460 height 108
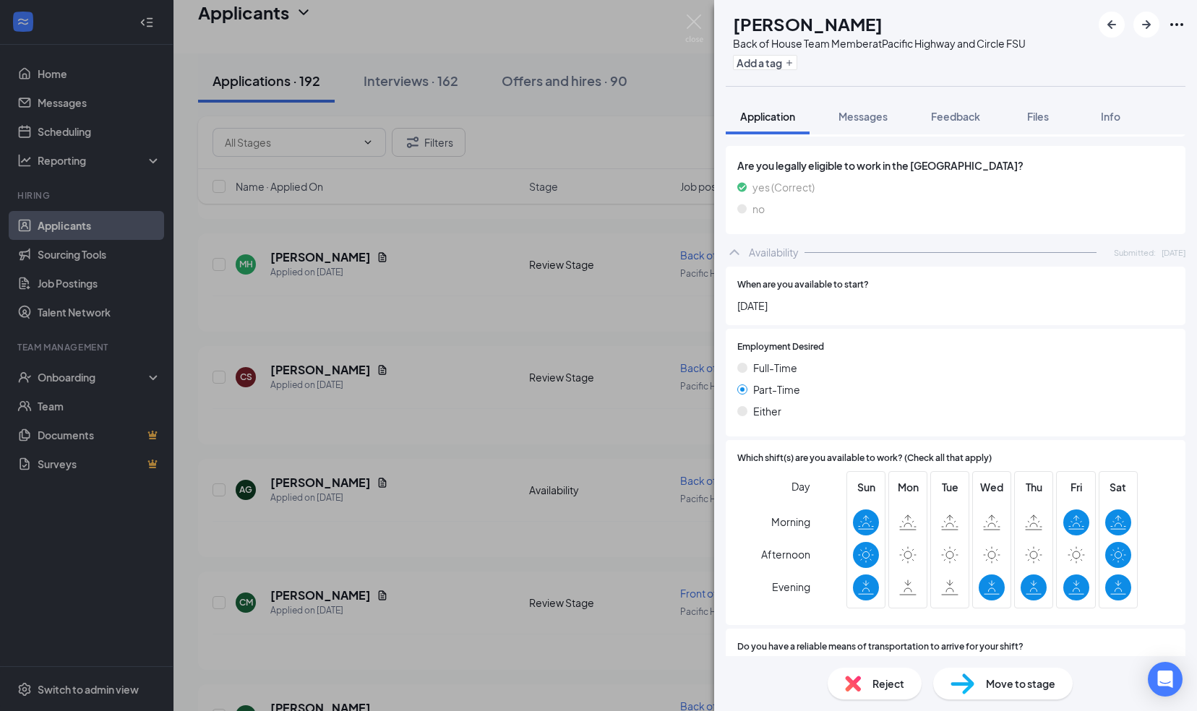
scroll to position [817, 0]
click at [1152, 17] on icon "ArrowRight" at bounding box center [1145, 24] width 17 height 17
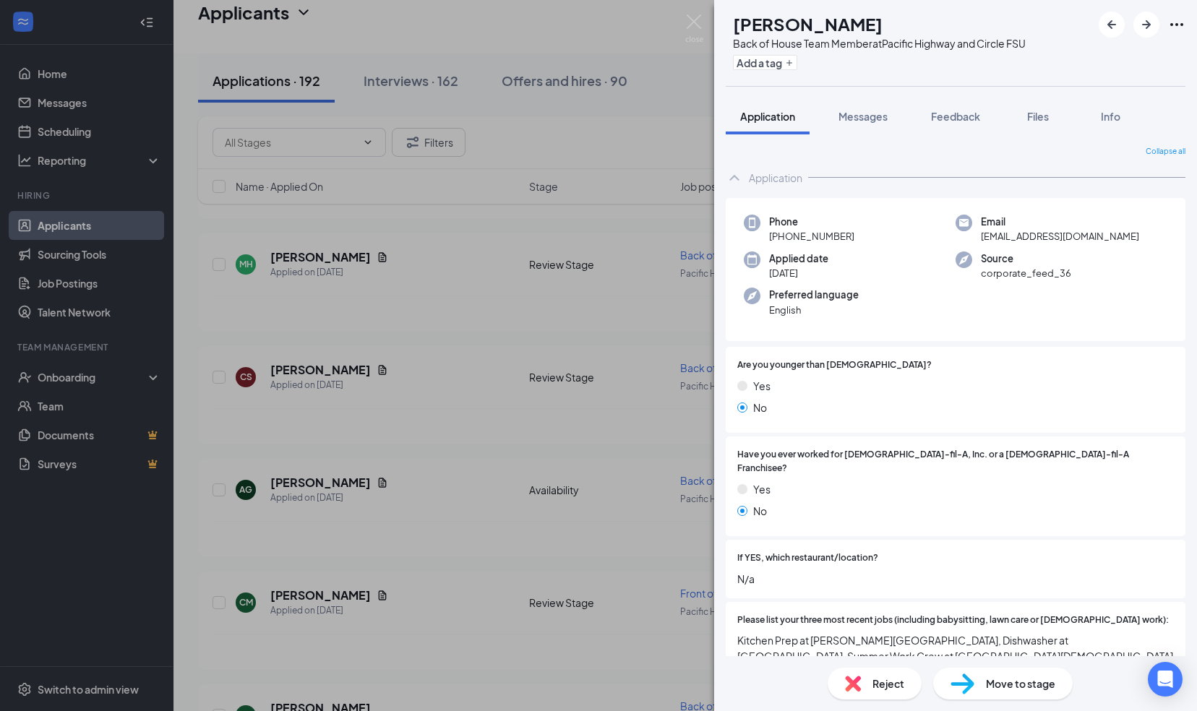
click at [1010, 431] on div "Are you younger than [DEMOGRAPHIC_DATA]? Yes No" at bounding box center [956, 390] width 460 height 86
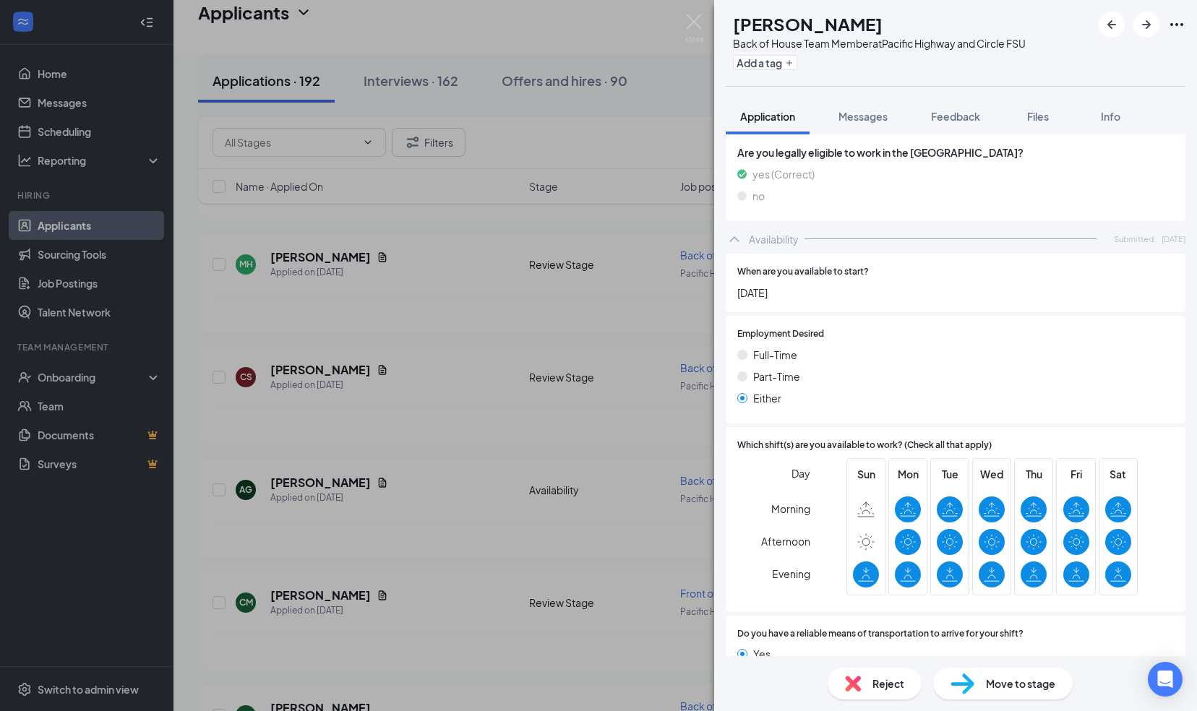
scroll to position [804, 0]
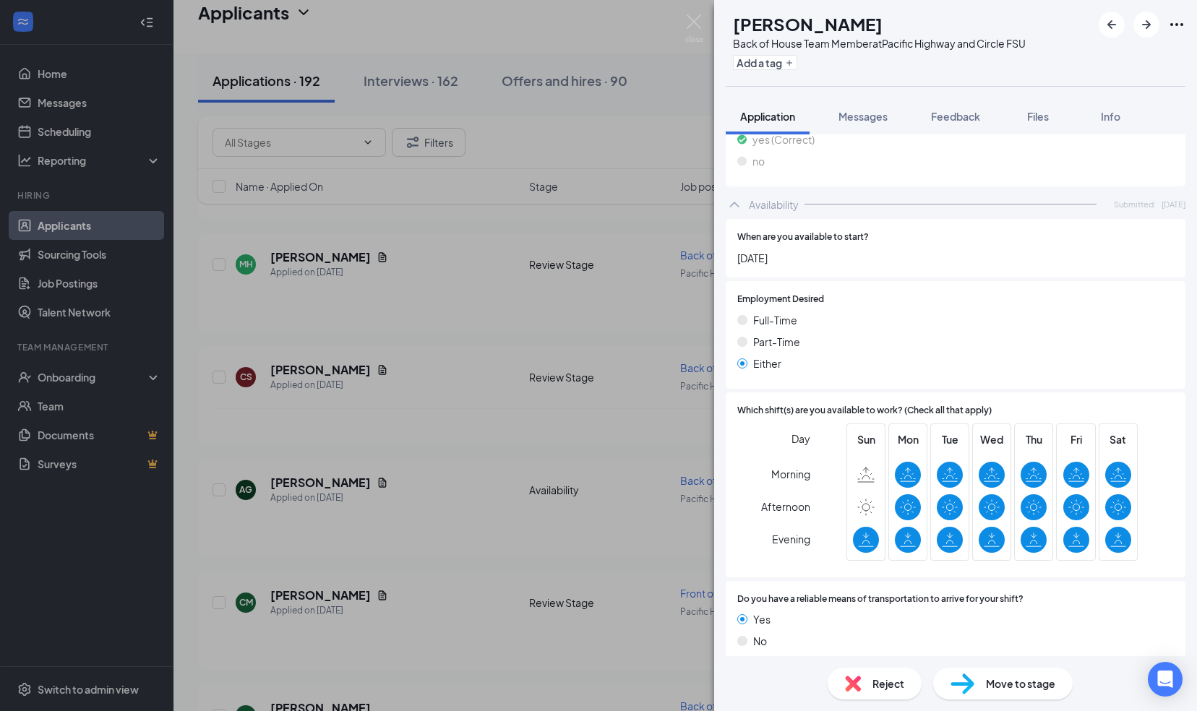
click at [1006, 683] on span "Move to stage" at bounding box center [1020, 684] width 69 height 16
type input "Onsite Interview (next stage)"
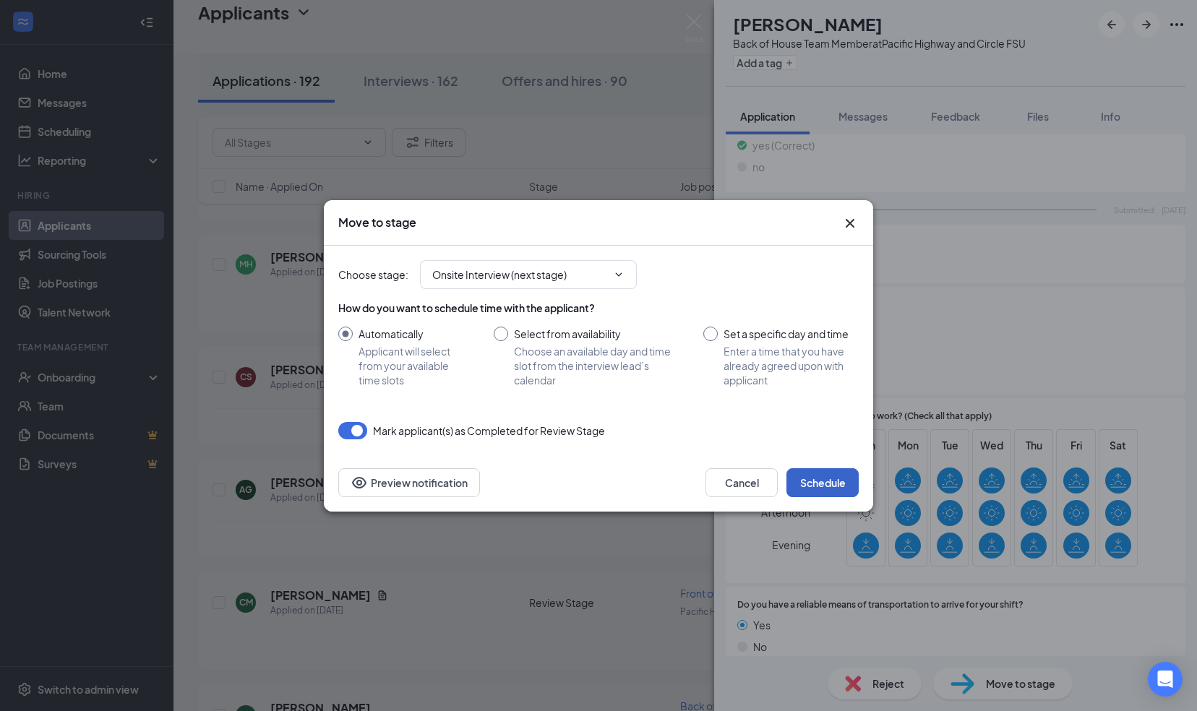
click at [838, 484] on button "Schedule" at bounding box center [822, 482] width 72 height 29
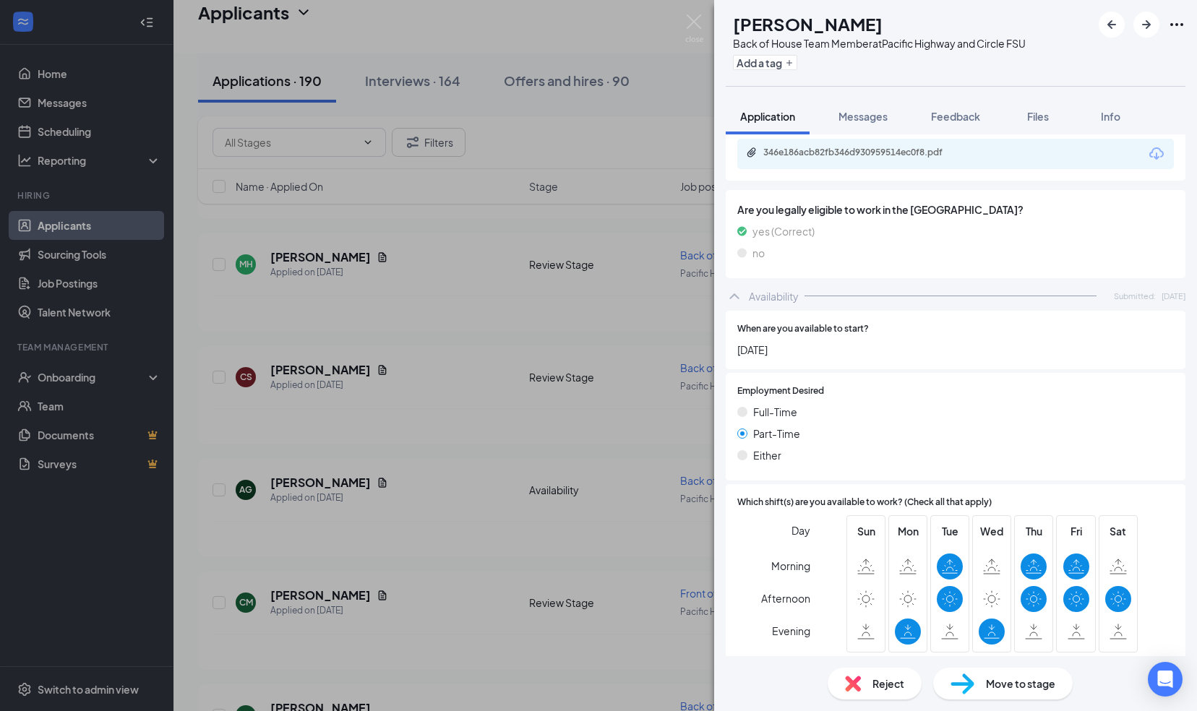
scroll to position [867, 0]
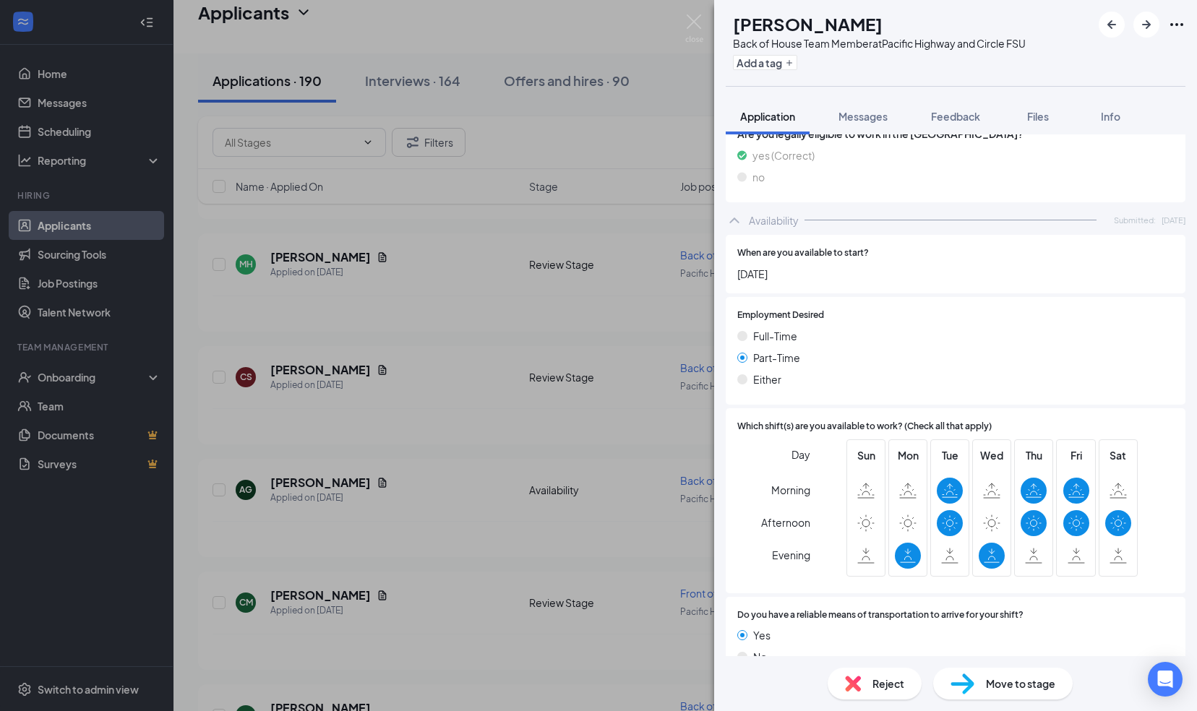
click at [989, 674] on div "Move to stage" at bounding box center [1002, 684] width 139 height 32
type input "Onsite Interview (next stage)"
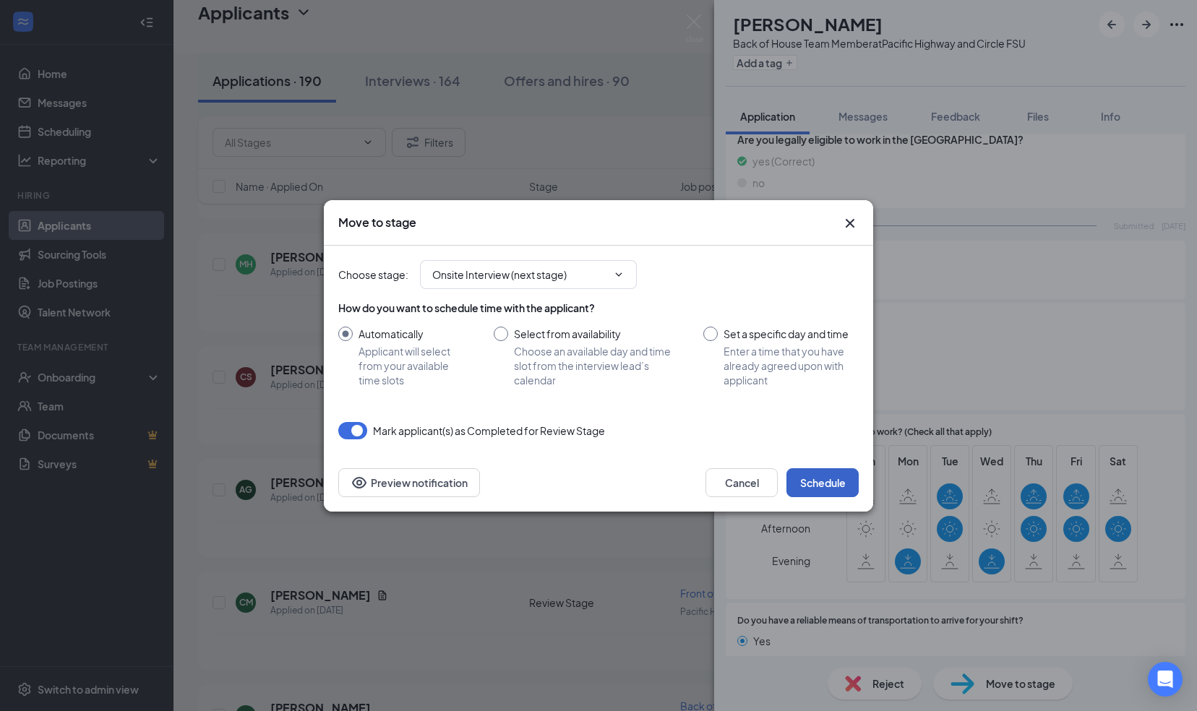
click at [820, 475] on button "Schedule" at bounding box center [822, 482] width 72 height 29
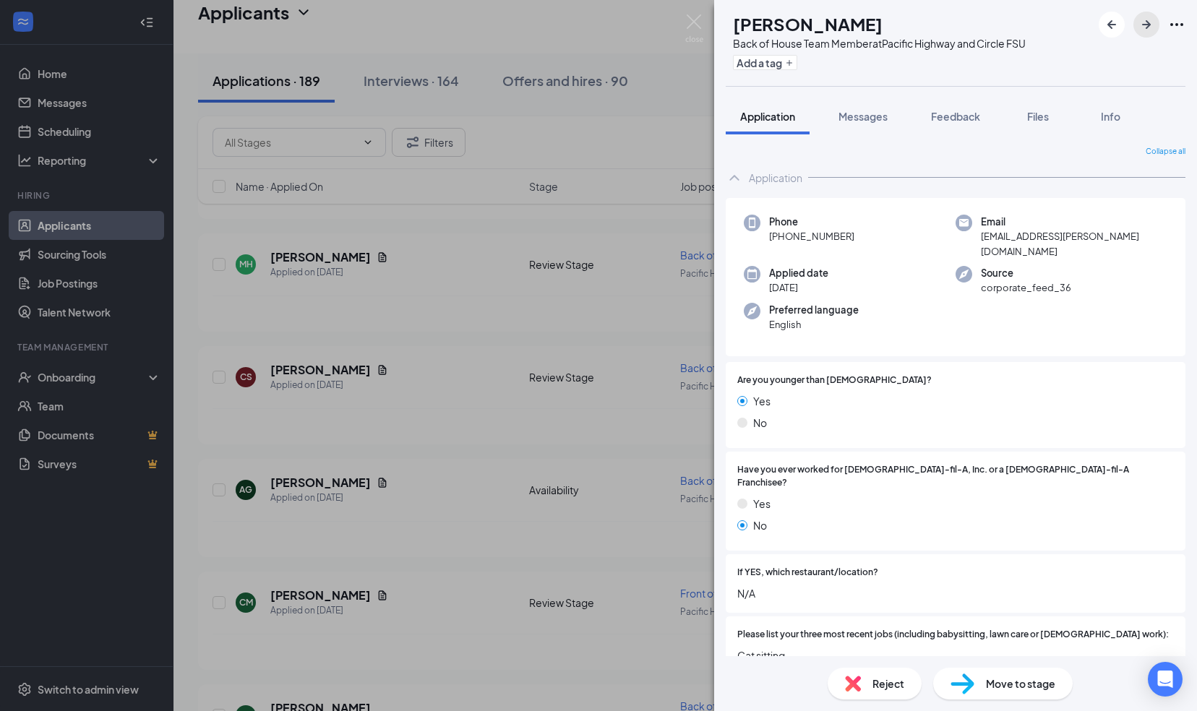
click at [1144, 23] on icon "ArrowRight" at bounding box center [1145, 24] width 17 height 17
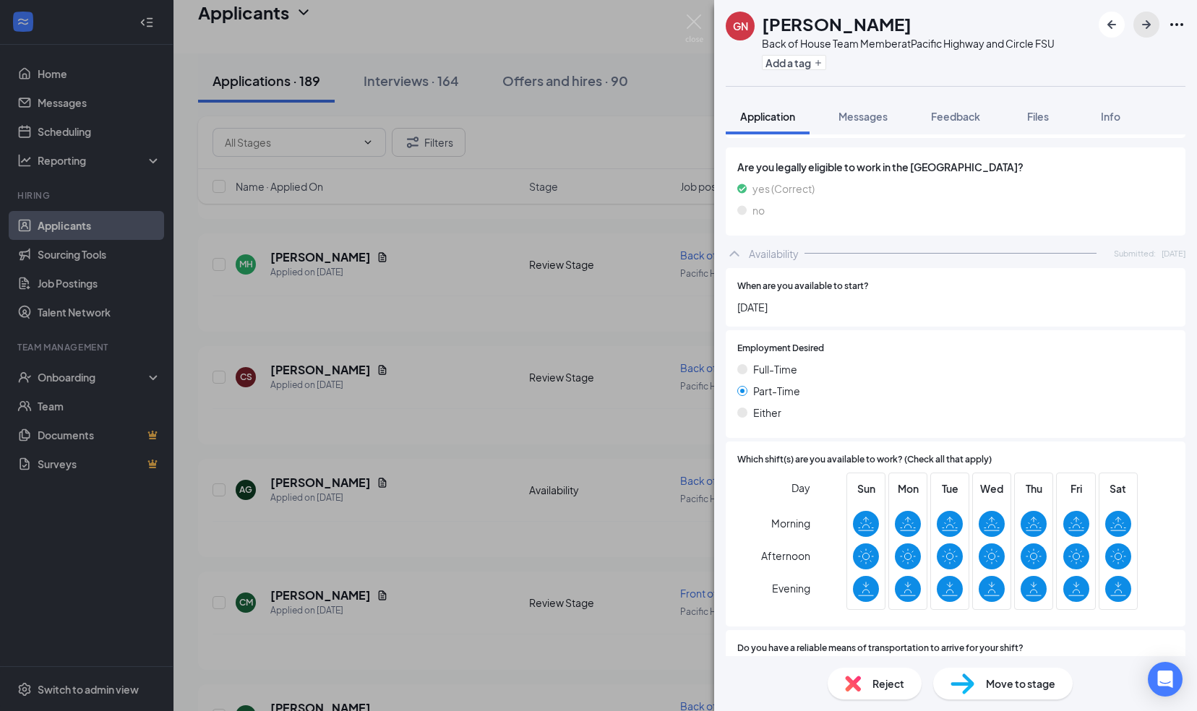
scroll to position [846, 0]
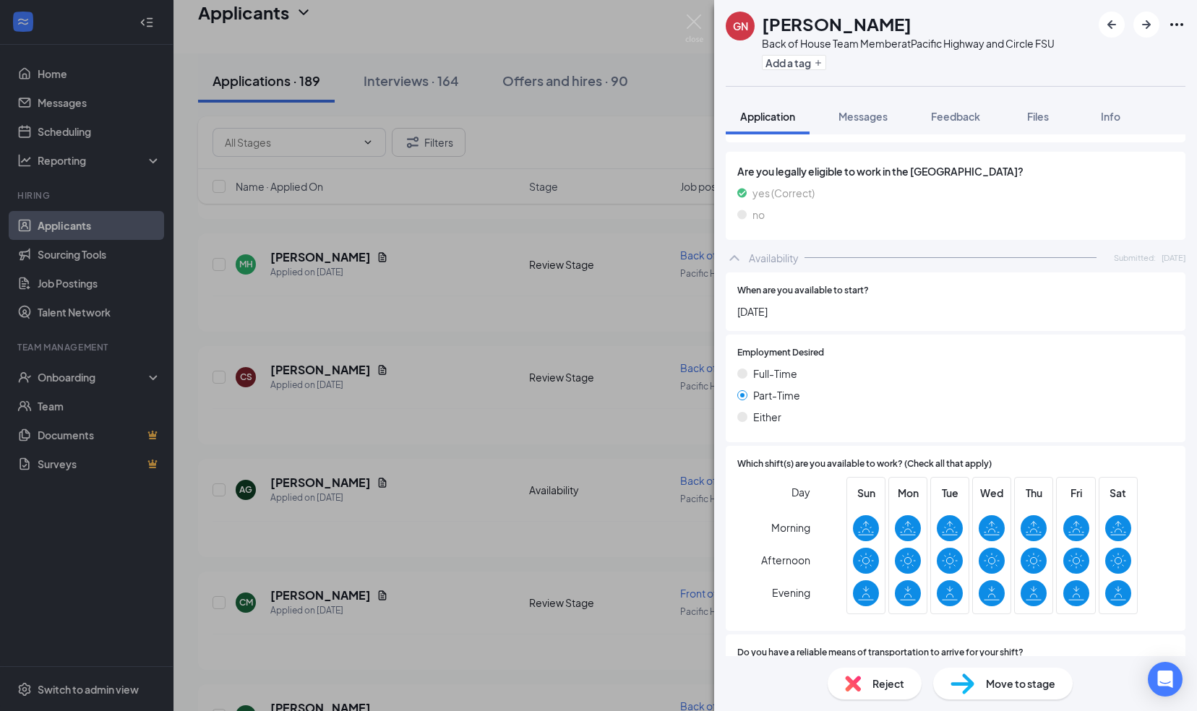
click at [1005, 682] on span "Move to stage" at bounding box center [1020, 684] width 69 height 16
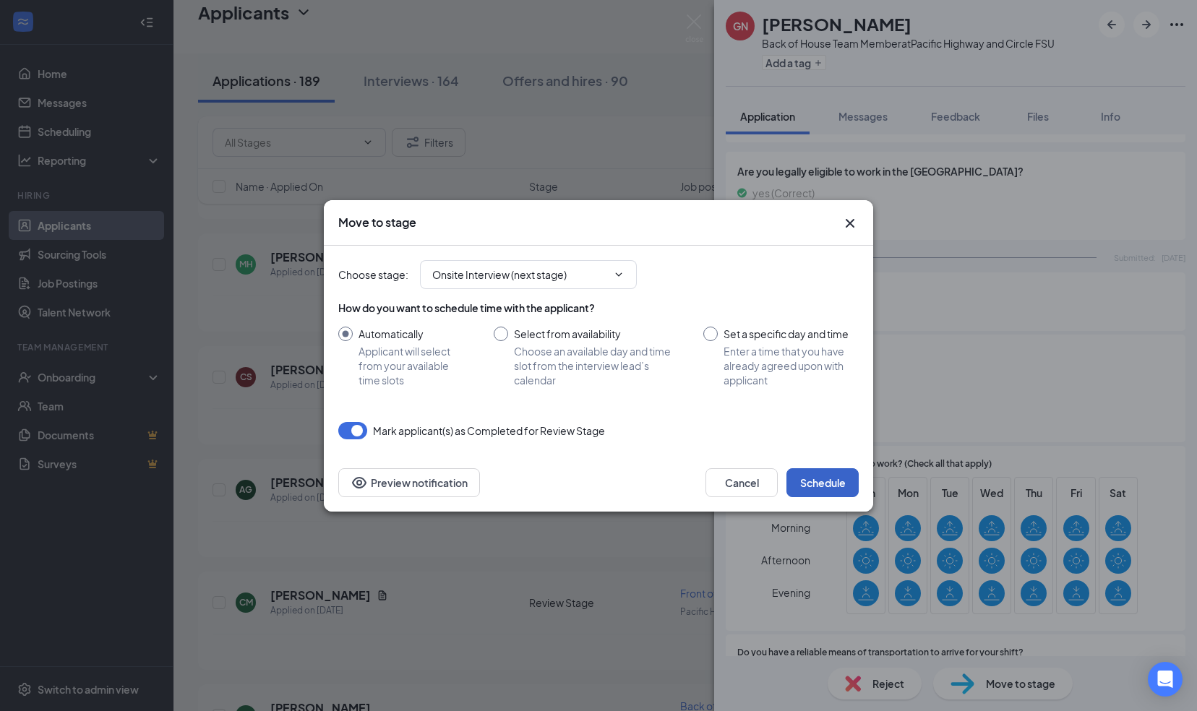
click at [822, 478] on button "Schedule" at bounding box center [822, 482] width 72 height 29
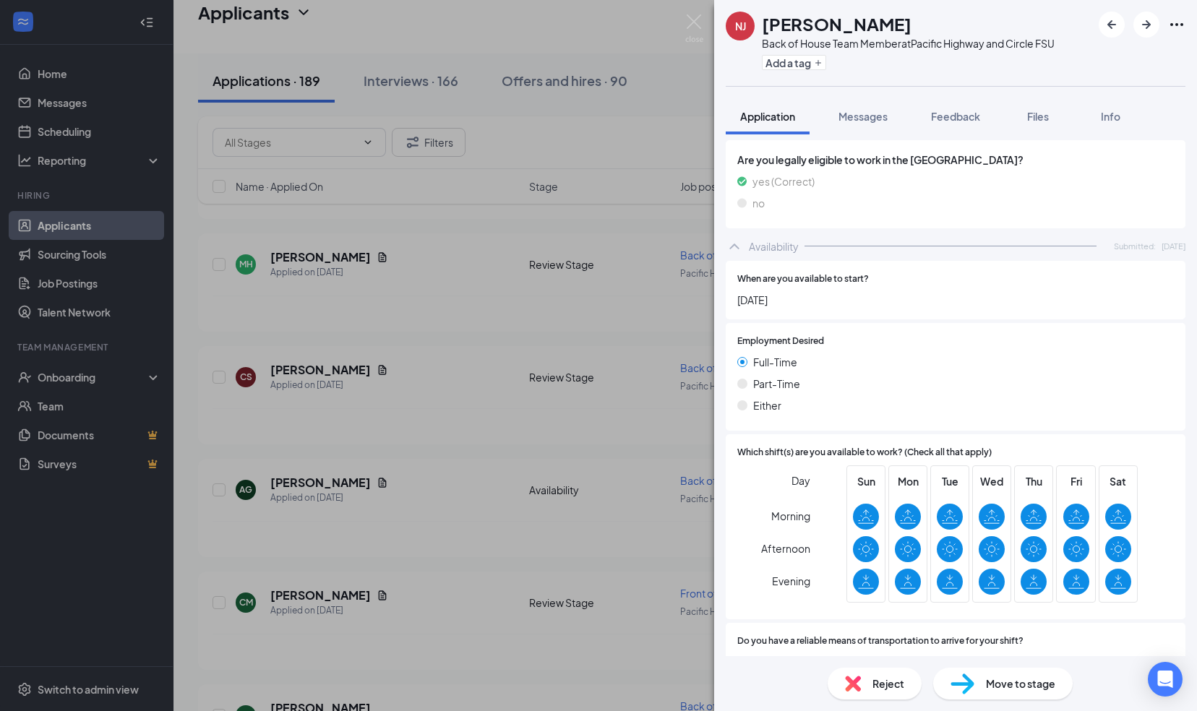
scroll to position [796, 0]
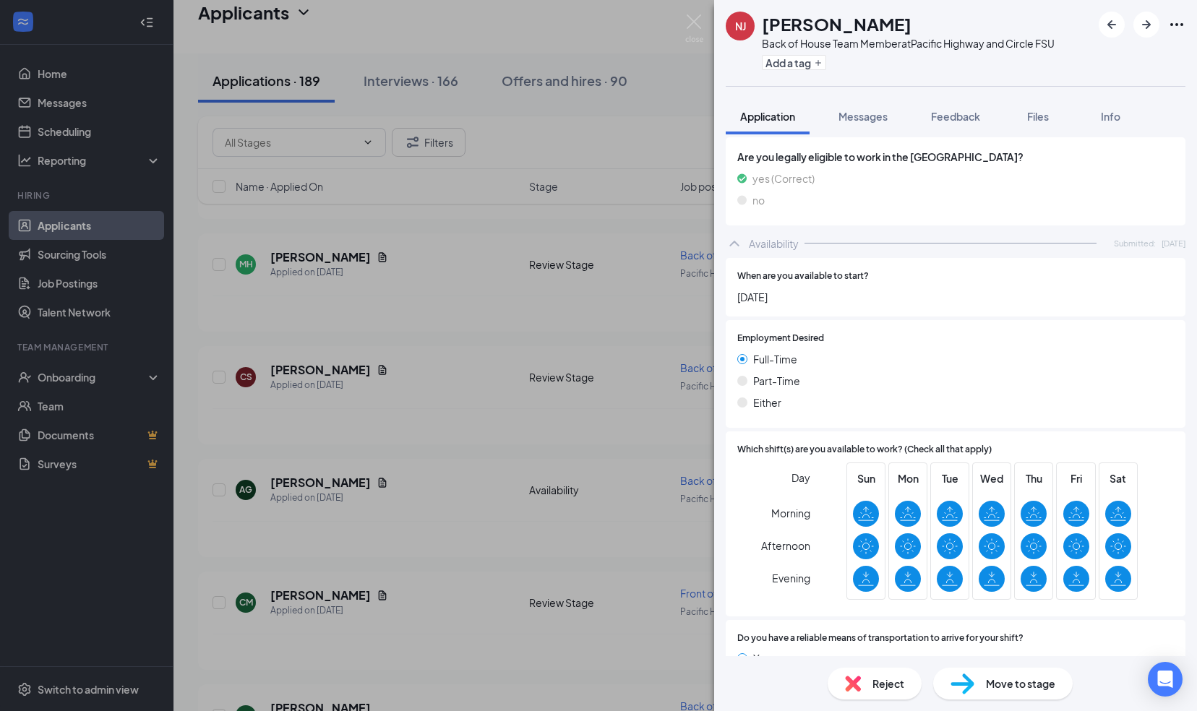
click at [1002, 686] on span "Move to stage" at bounding box center [1020, 684] width 69 height 16
type input "Onsite Interview (next stage)"
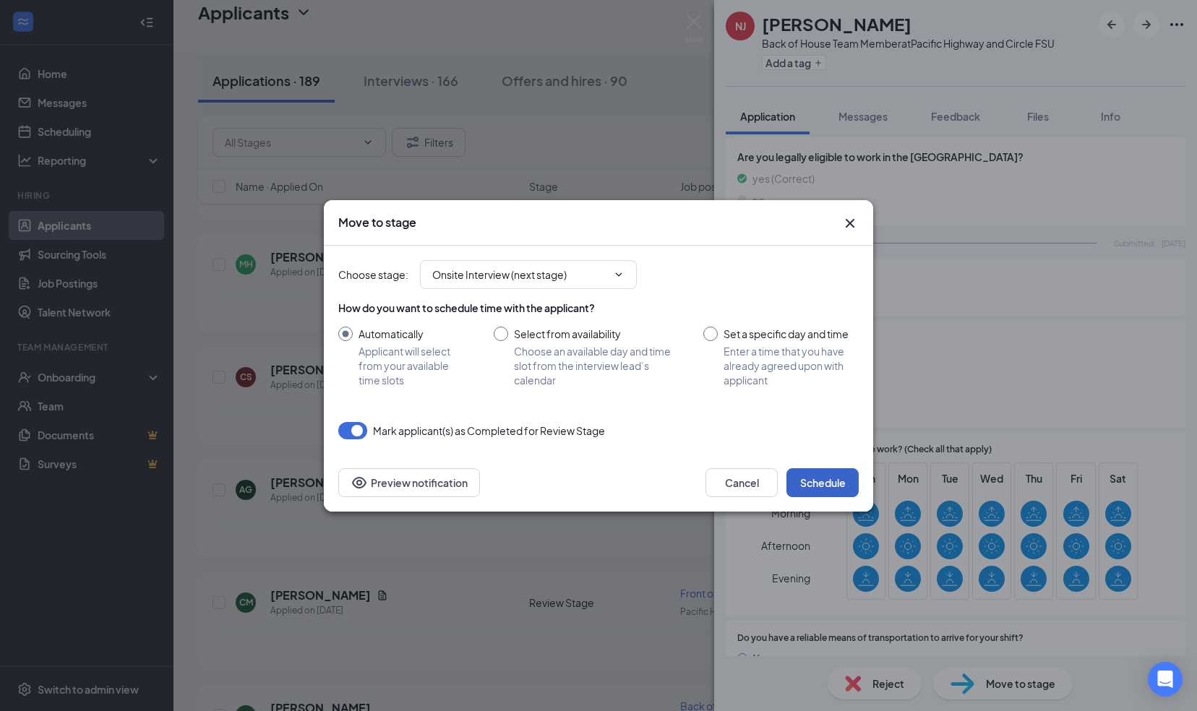
click at [813, 482] on button "Schedule" at bounding box center [822, 482] width 72 height 29
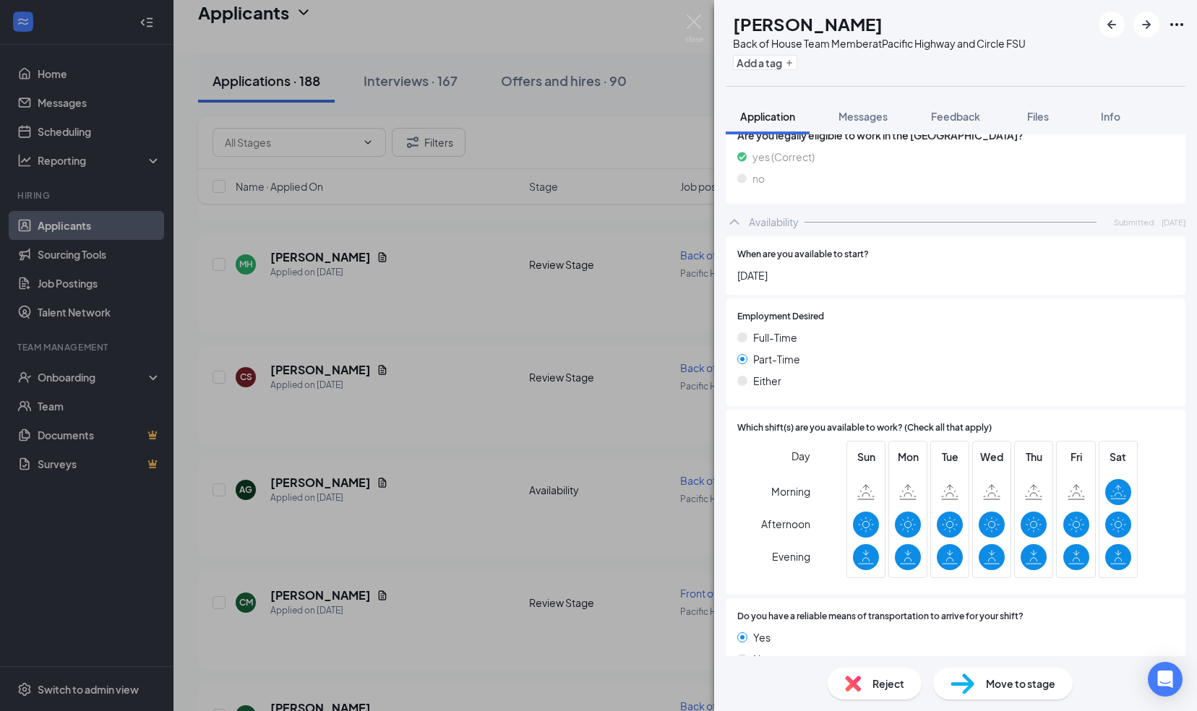
scroll to position [900, 0]
click at [1148, 20] on icon "ArrowRight" at bounding box center [1145, 24] width 17 height 17
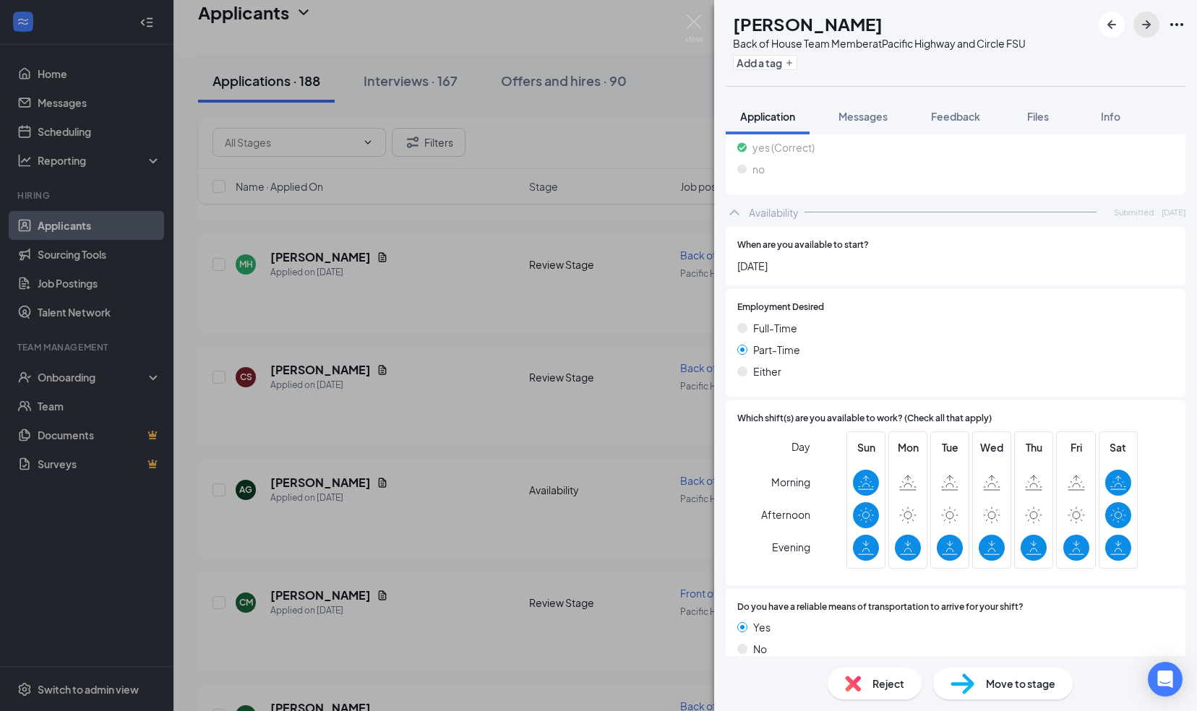
scroll to position [820, 0]
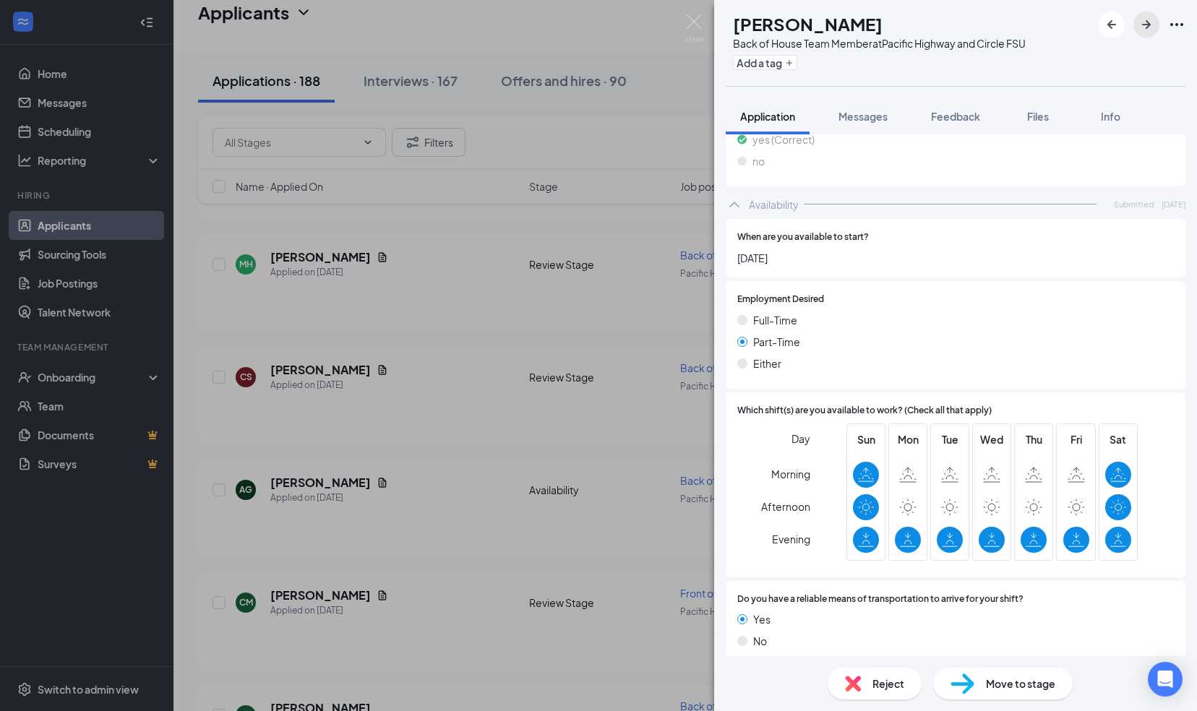
click at [1142, 23] on icon "ArrowRight" at bounding box center [1145, 24] width 17 height 17
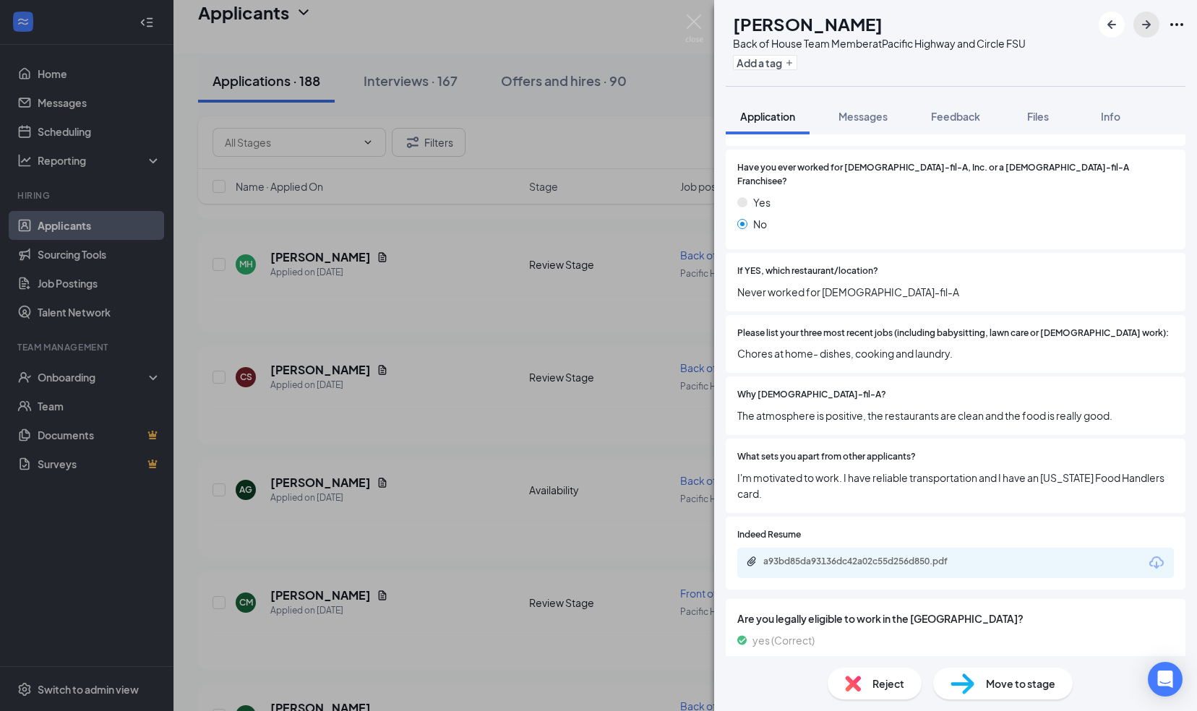
scroll to position [377, 0]
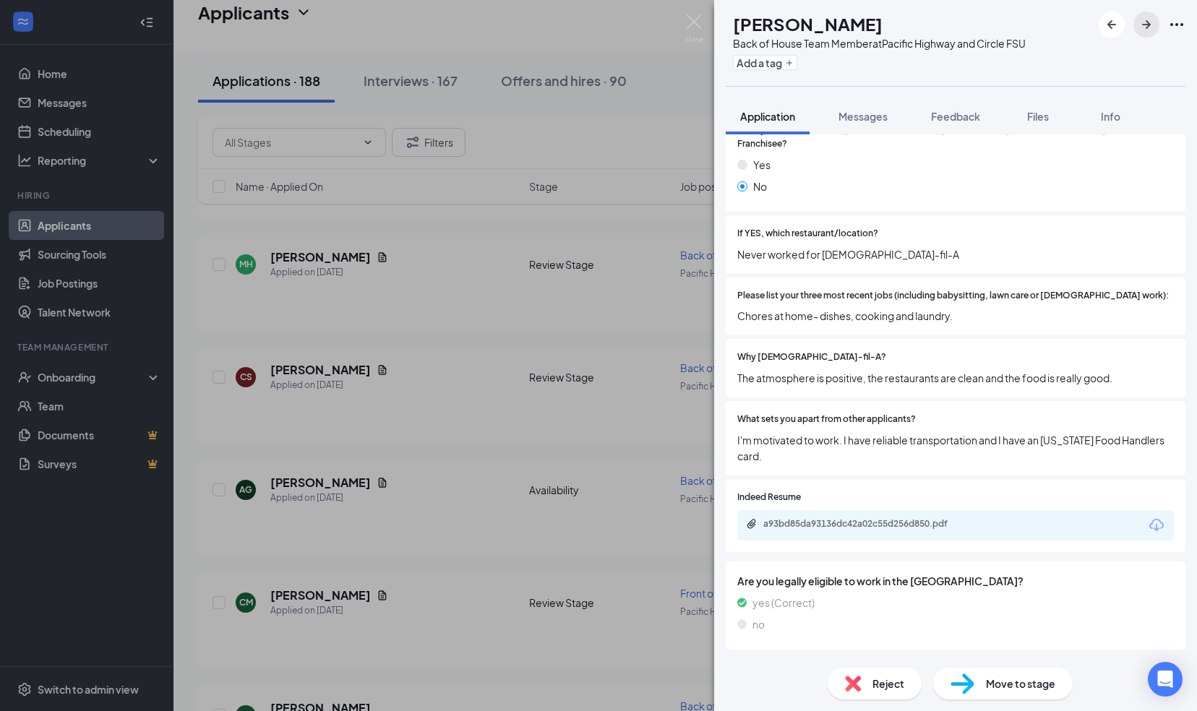
click at [1143, 25] on icon "ArrowRight" at bounding box center [1146, 24] width 9 height 9
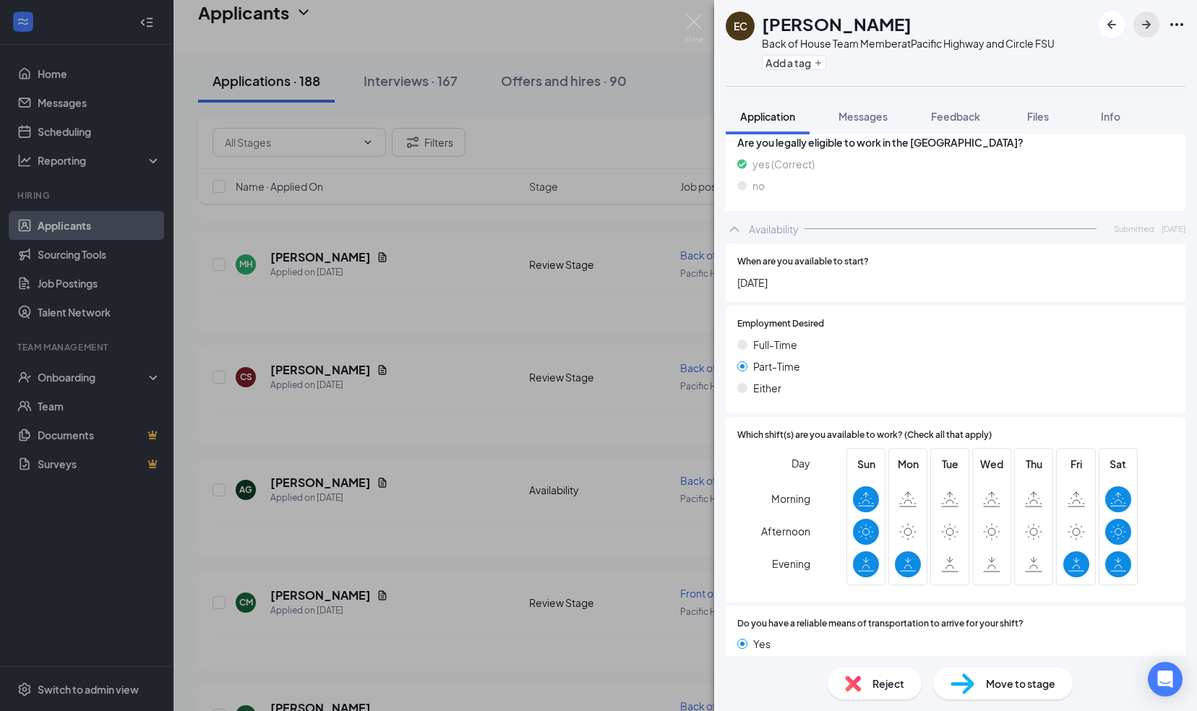
scroll to position [827, 0]
click at [1147, 26] on icon "ArrowRight" at bounding box center [1145, 24] width 17 height 17
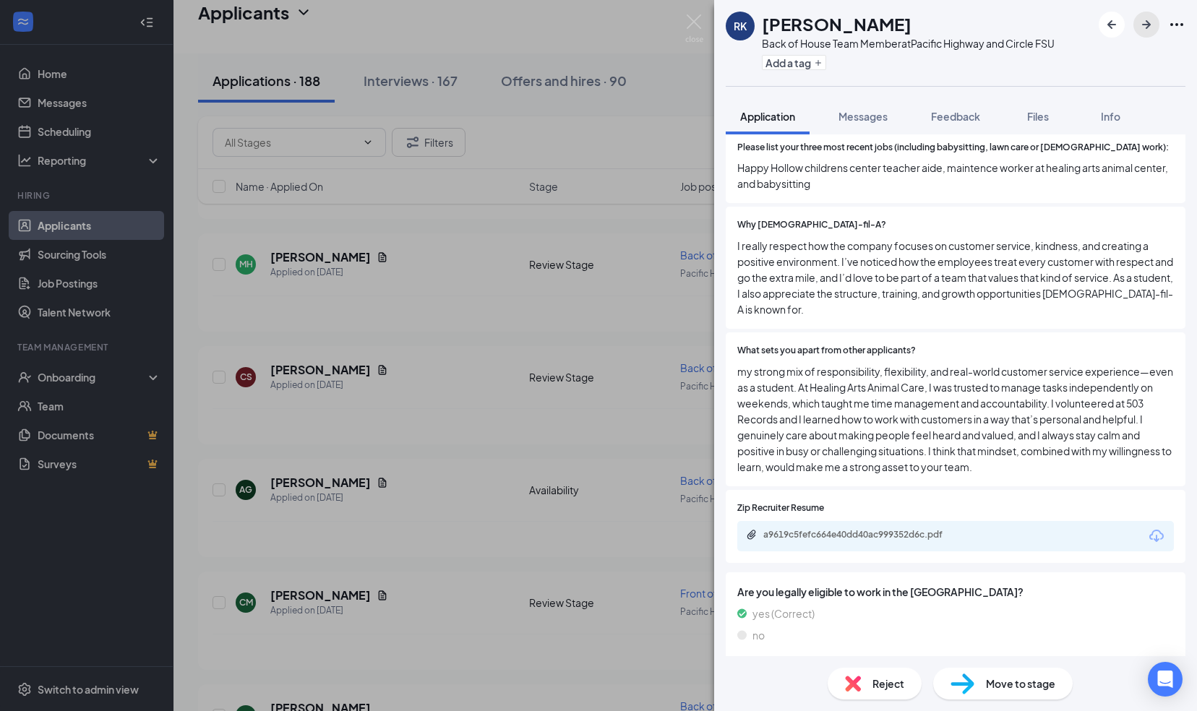
scroll to position [495, 0]
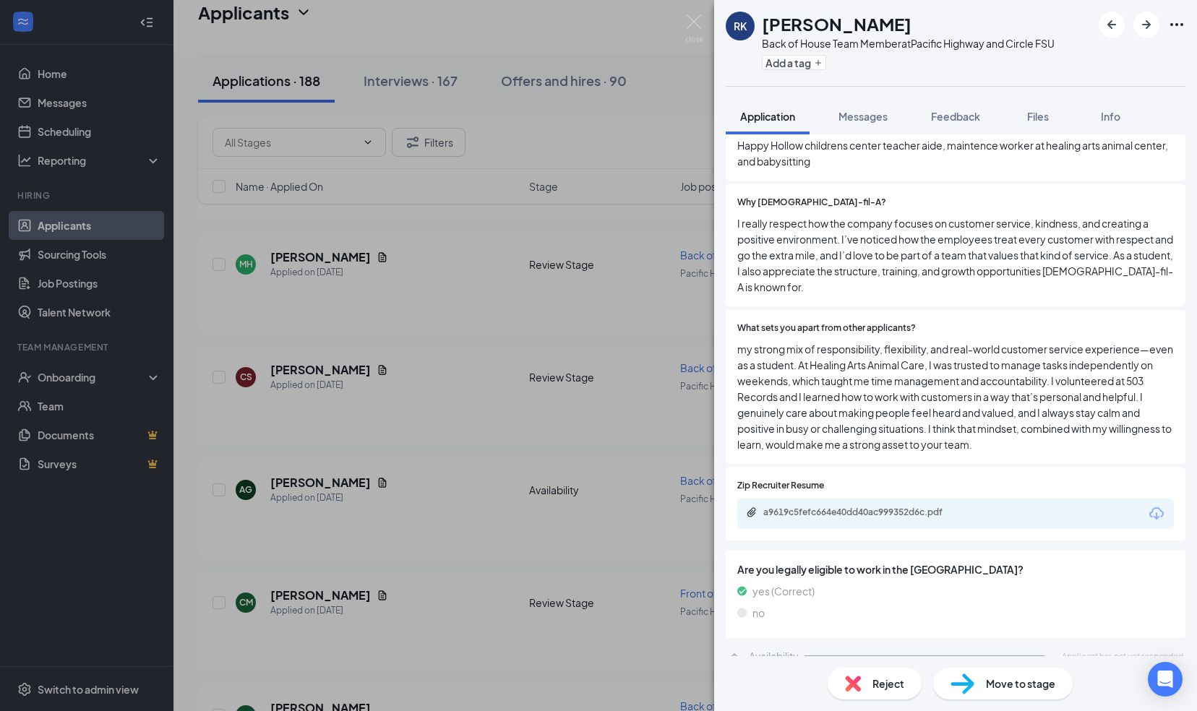
click at [1078, 71] on div "[PERSON_NAME] [PERSON_NAME] Back of House Team Member at [GEOGRAPHIC_DATA] and …" at bounding box center [955, 43] width 483 height 86
click at [1144, 24] on icon "ArrowRight" at bounding box center [1146, 24] width 9 height 9
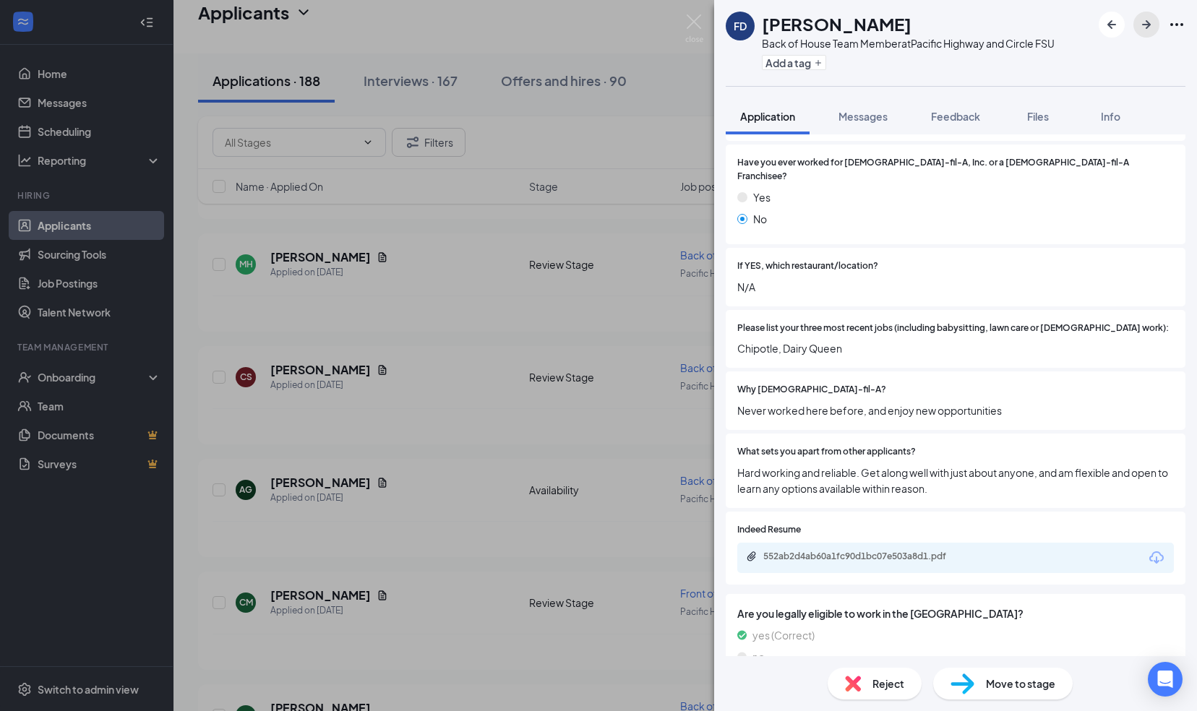
scroll to position [336, 0]
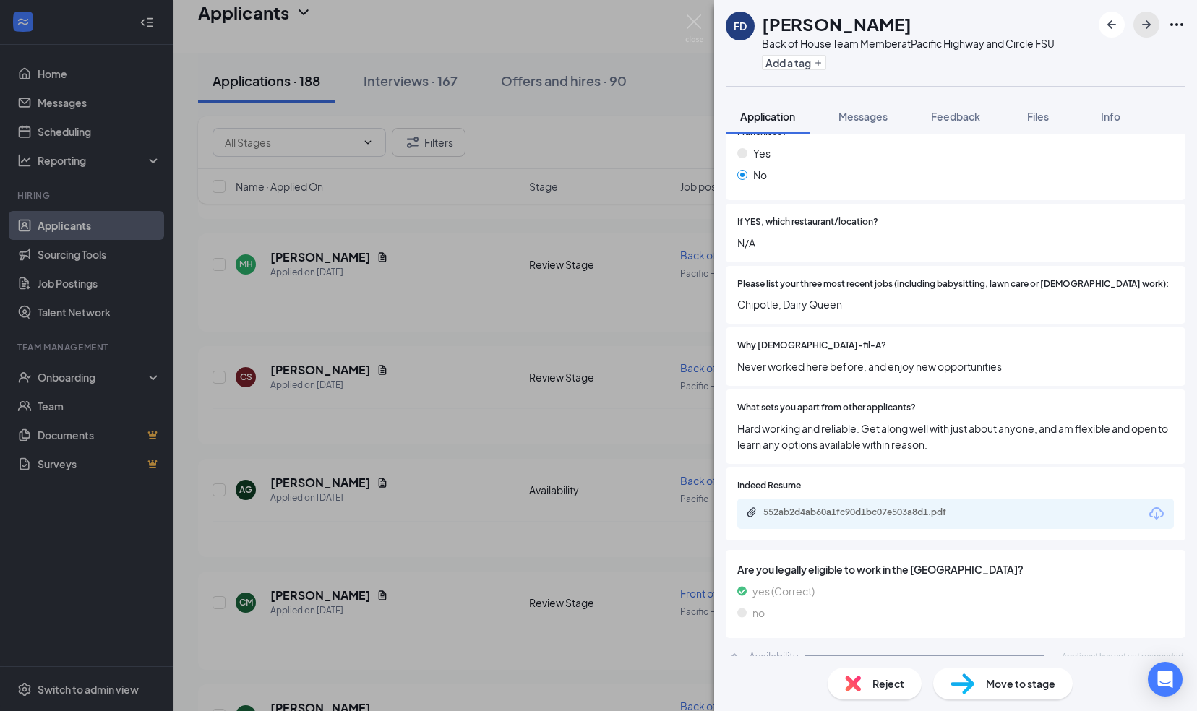
click at [1148, 21] on icon "ArrowRight" at bounding box center [1145, 24] width 17 height 17
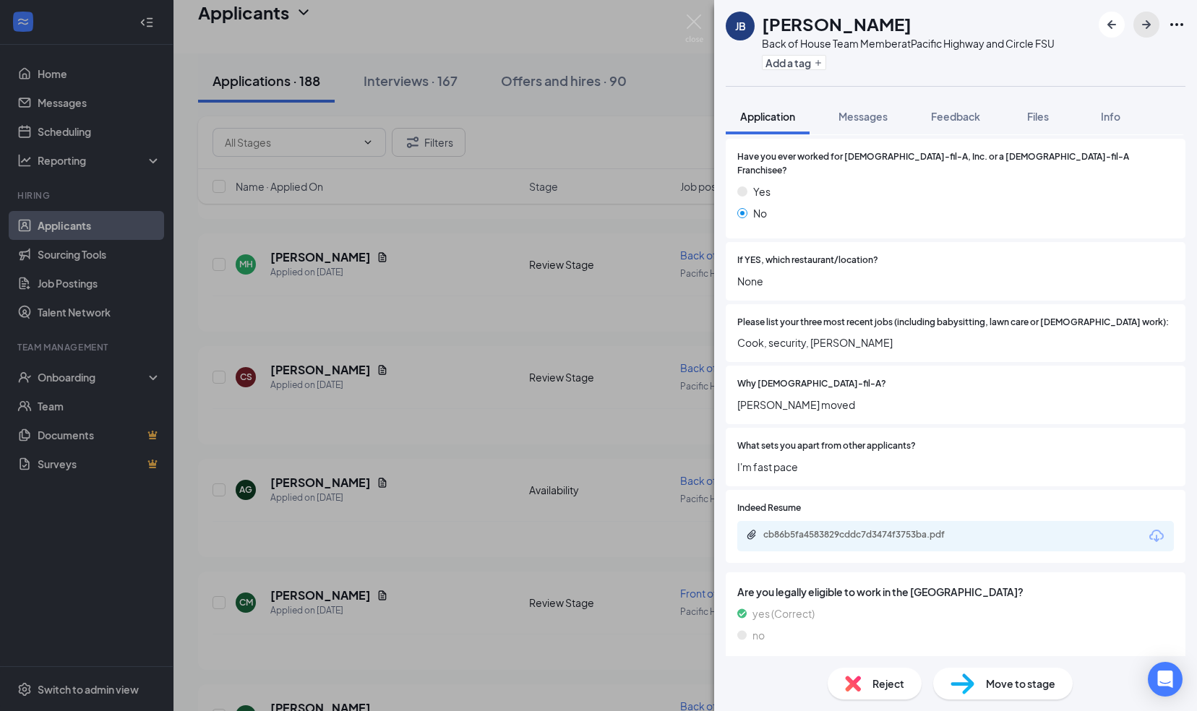
scroll to position [320, 0]
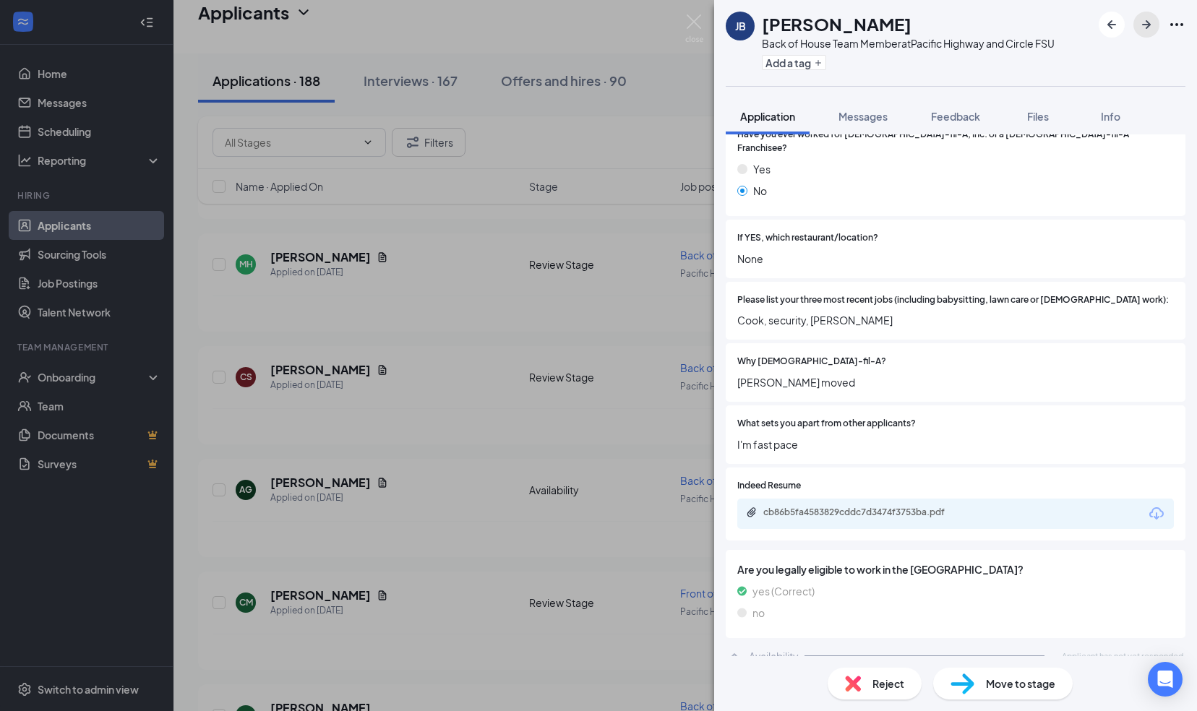
click at [1143, 26] on icon "ArrowRight" at bounding box center [1145, 24] width 17 height 17
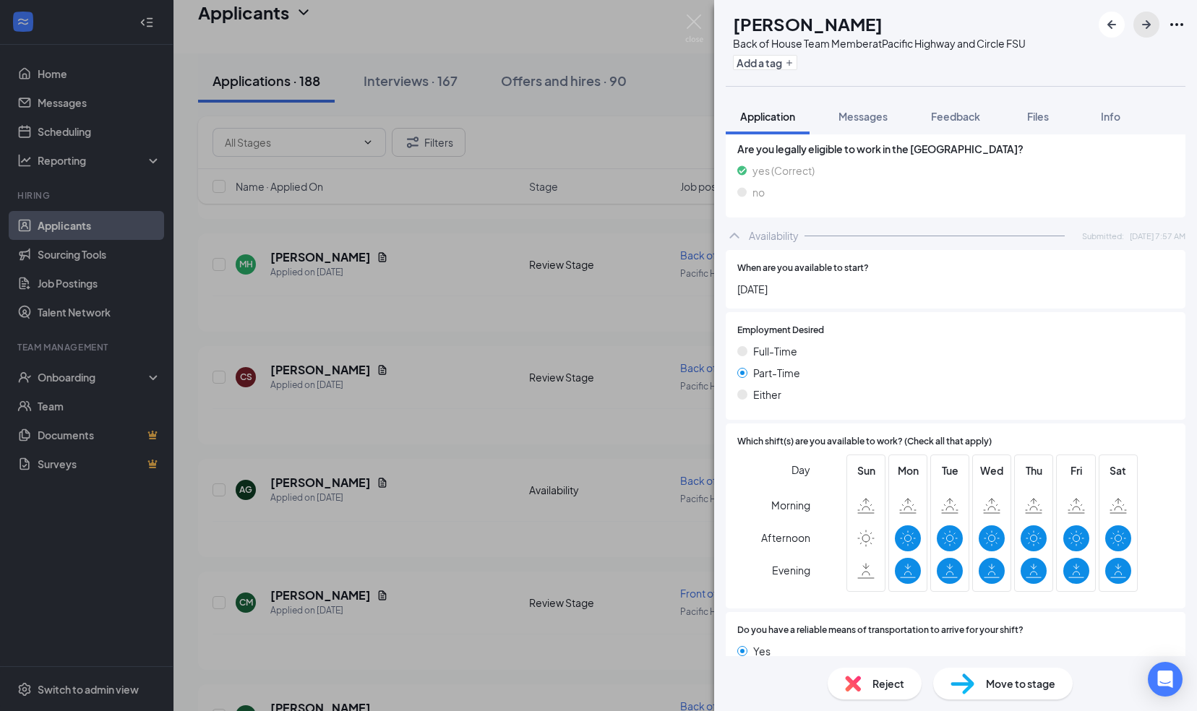
scroll to position [693, 0]
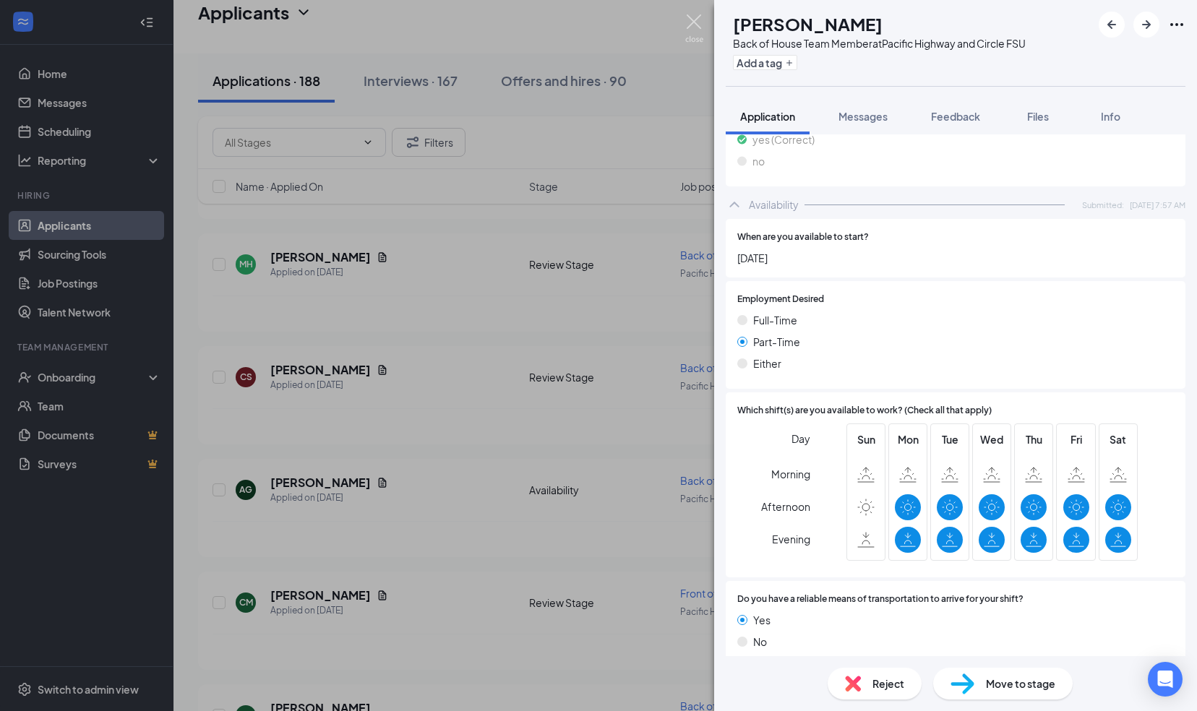
click at [692, 26] on img at bounding box center [694, 28] width 18 height 28
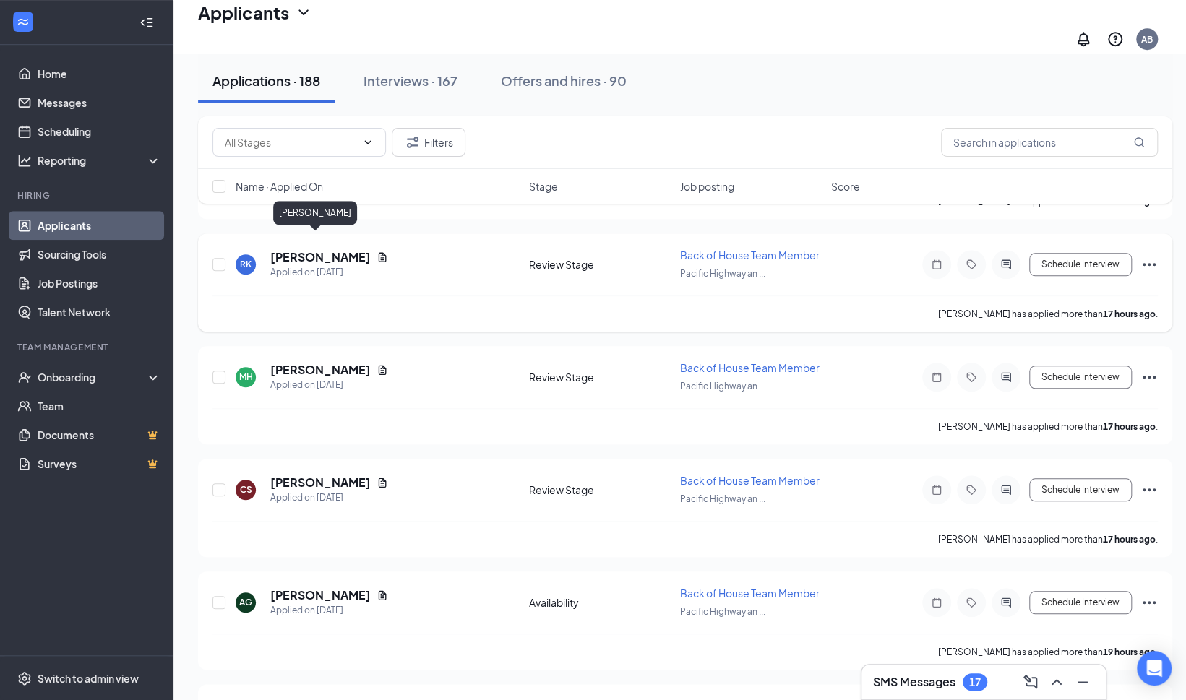
click at [314, 249] on h5 "[PERSON_NAME]" at bounding box center [320, 257] width 100 height 16
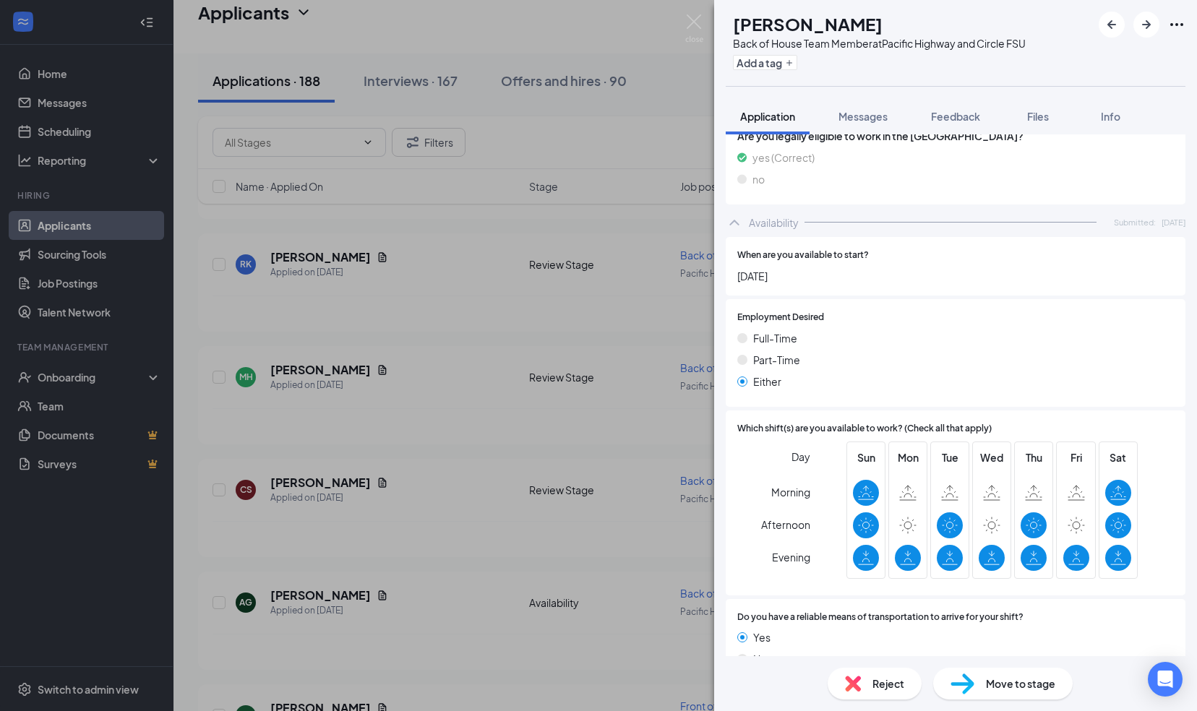
scroll to position [1443, 0]
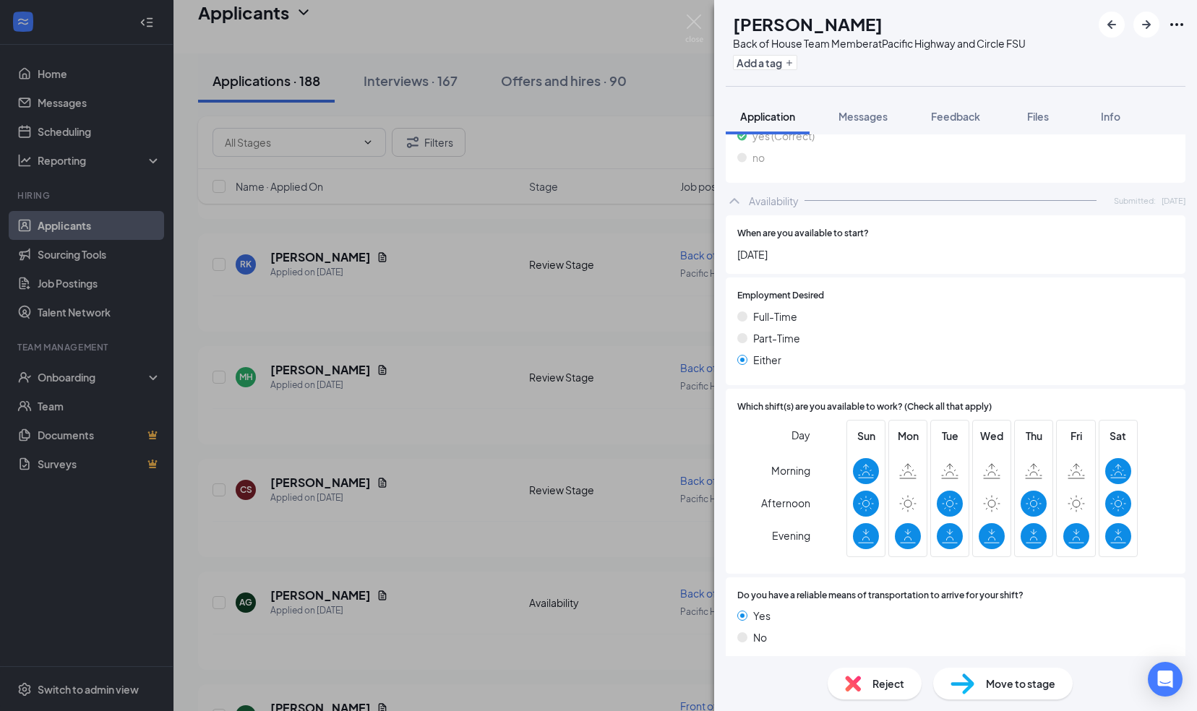
click at [686, 10] on div "[PERSON_NAME] [PERSON_NAME] Back of House Team Member at [GEOGRAPHIC_DATA] and …" at bounding box center [598, 355] width 1197 height 711
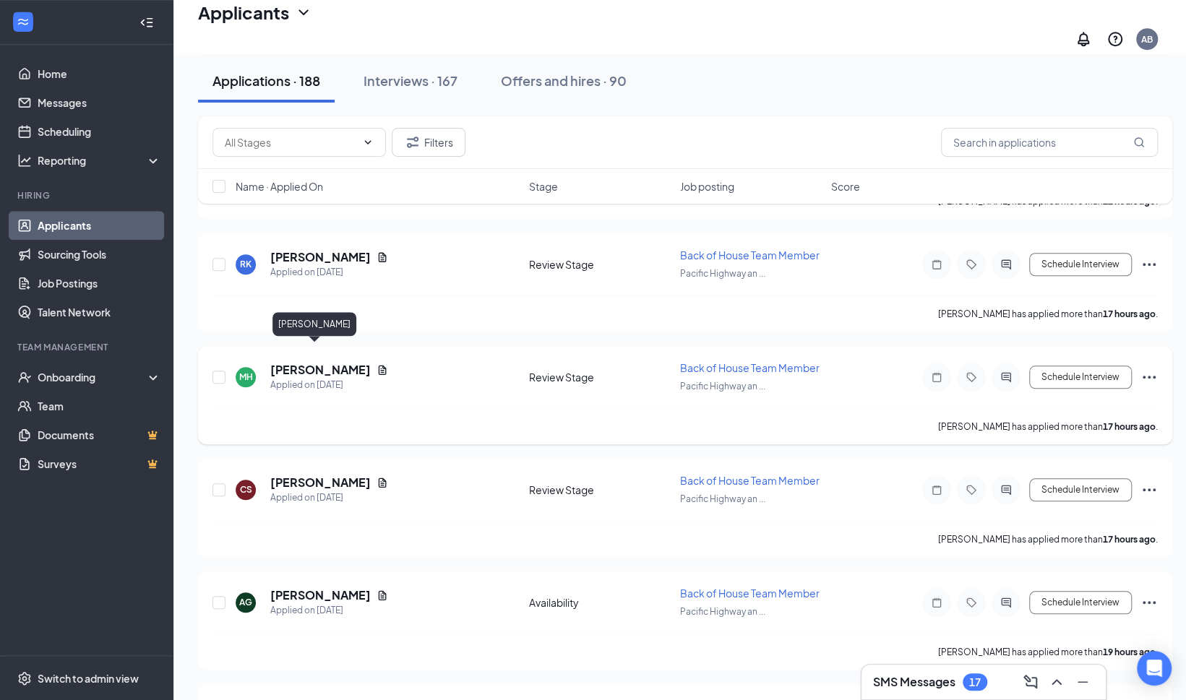
click at [288, 362] on h5 "[PERSON_NAME]" at bounding box center [320, 370] width 100 height 16
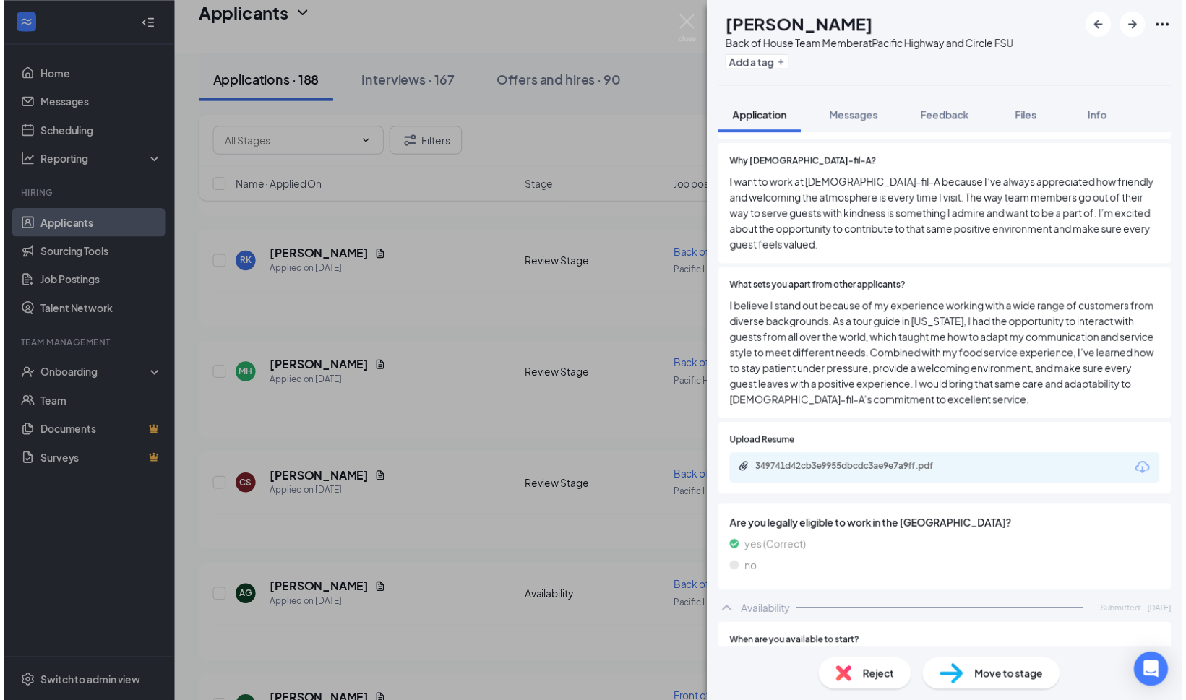
scroll to position [547, 0]
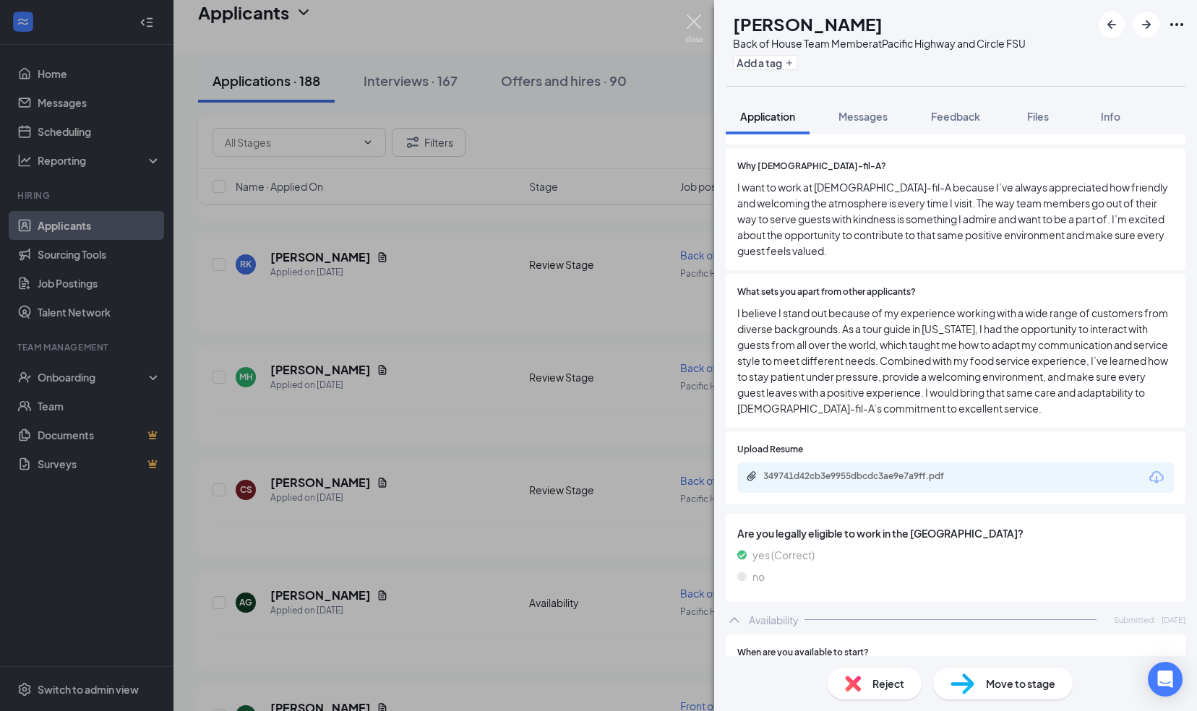
click at [689, 19] on img at bounding box center [694, 28] width 18 height 28
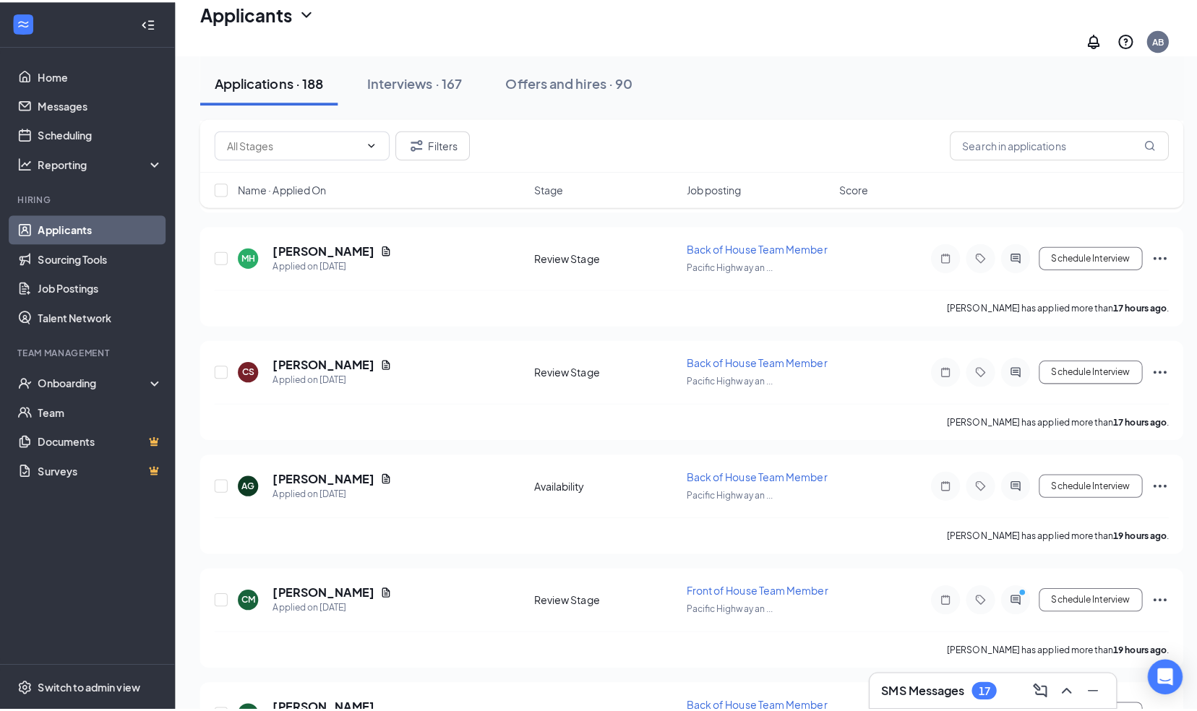
scroll to position [812, 0]
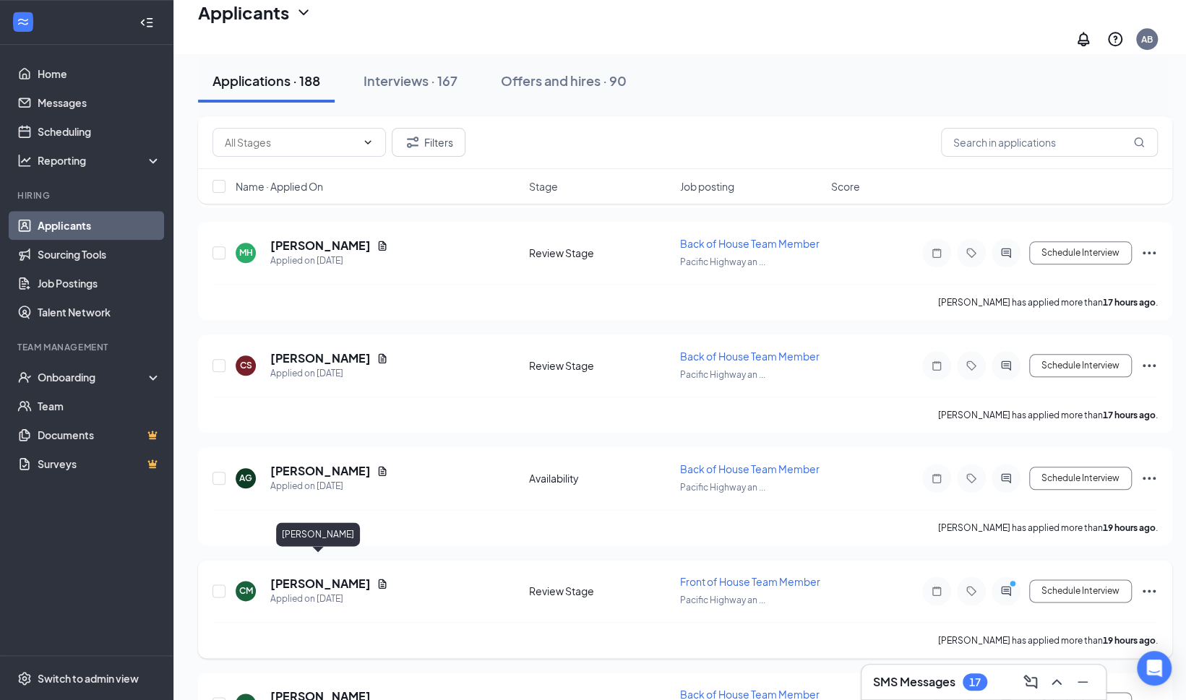
click at [302, 576] on h5 "[PERSON_NAME]" at bounding box center [320, 584] width 100 height 16
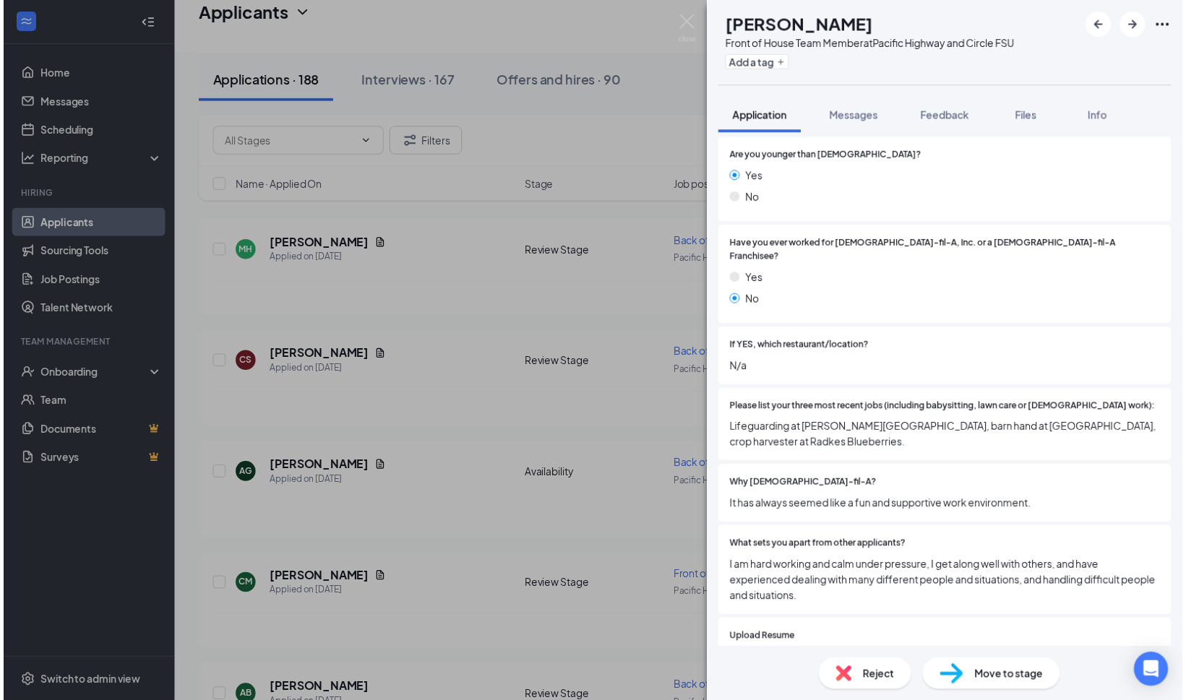
scroll to position [192, 0]
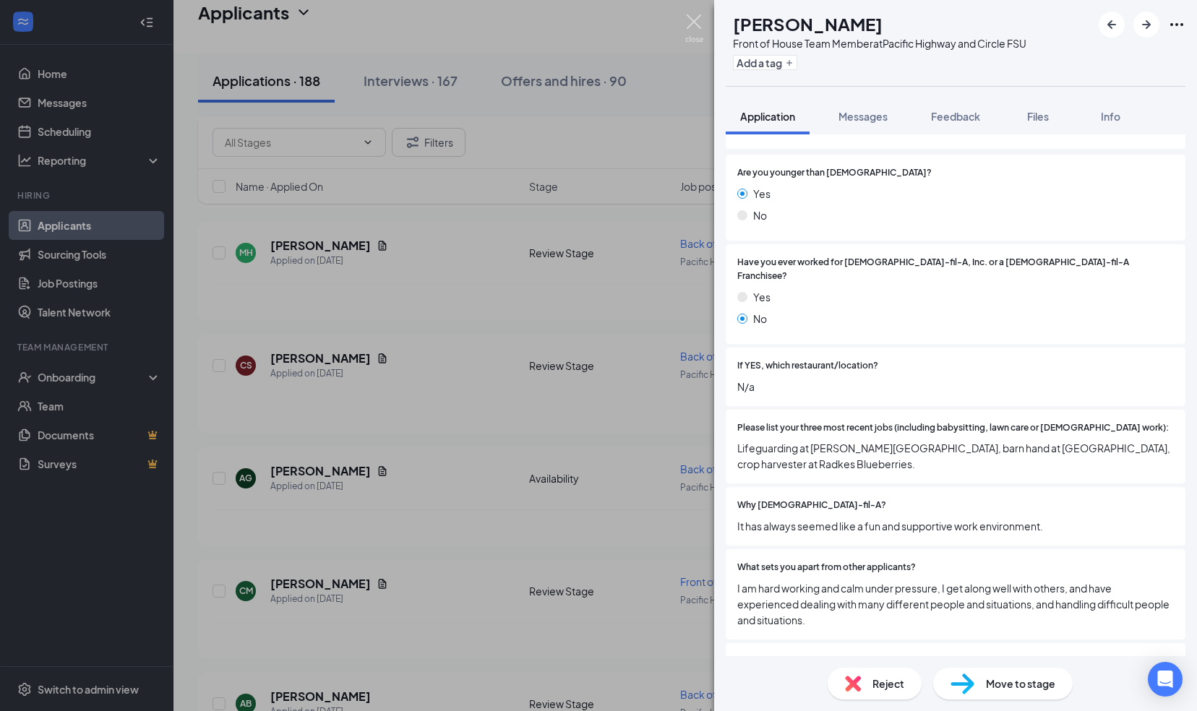
click at [693, 19] on img at bounding box center [694, 28] width 18 height 28
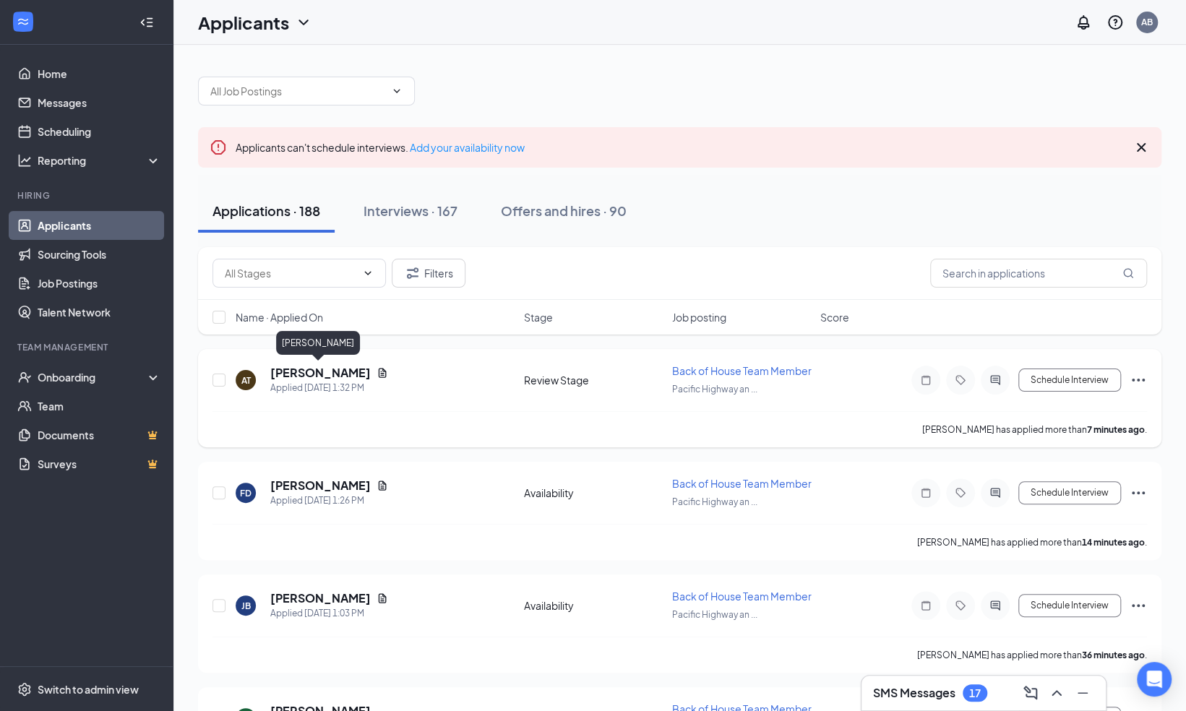
click at [315, 373] on h5 "[PERSON_NAME]" at bounding box center [320, 373] width 100 height 16
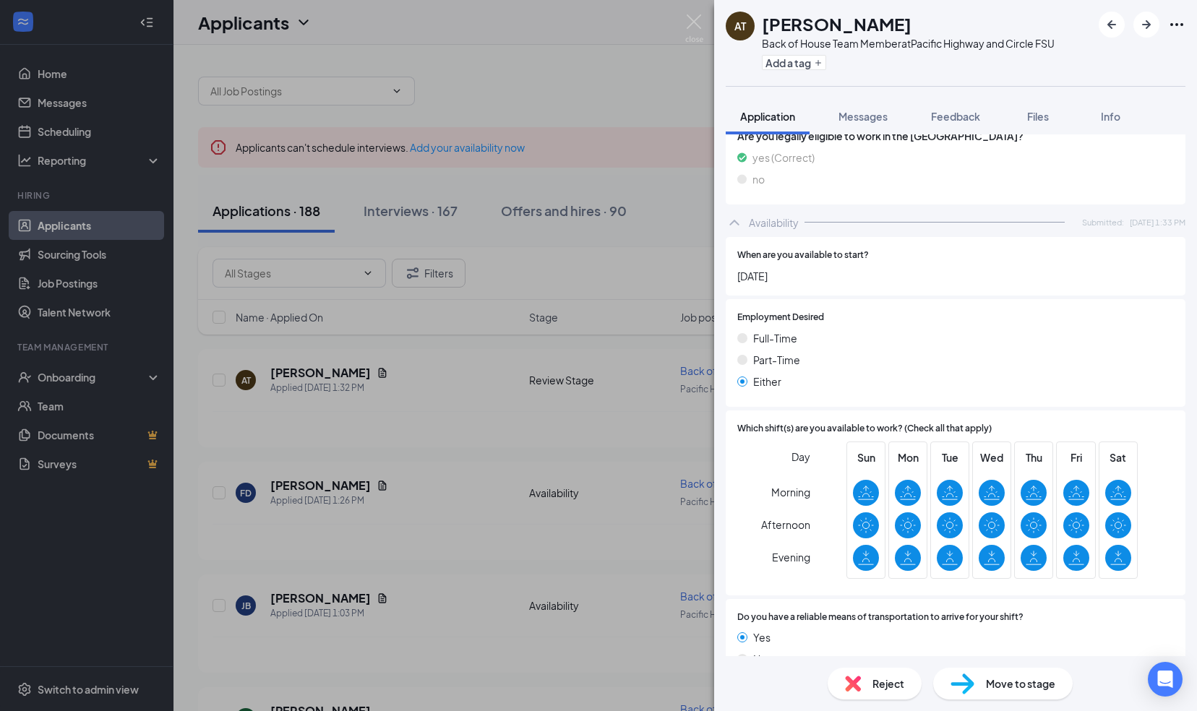
scroll to position [915, 0]
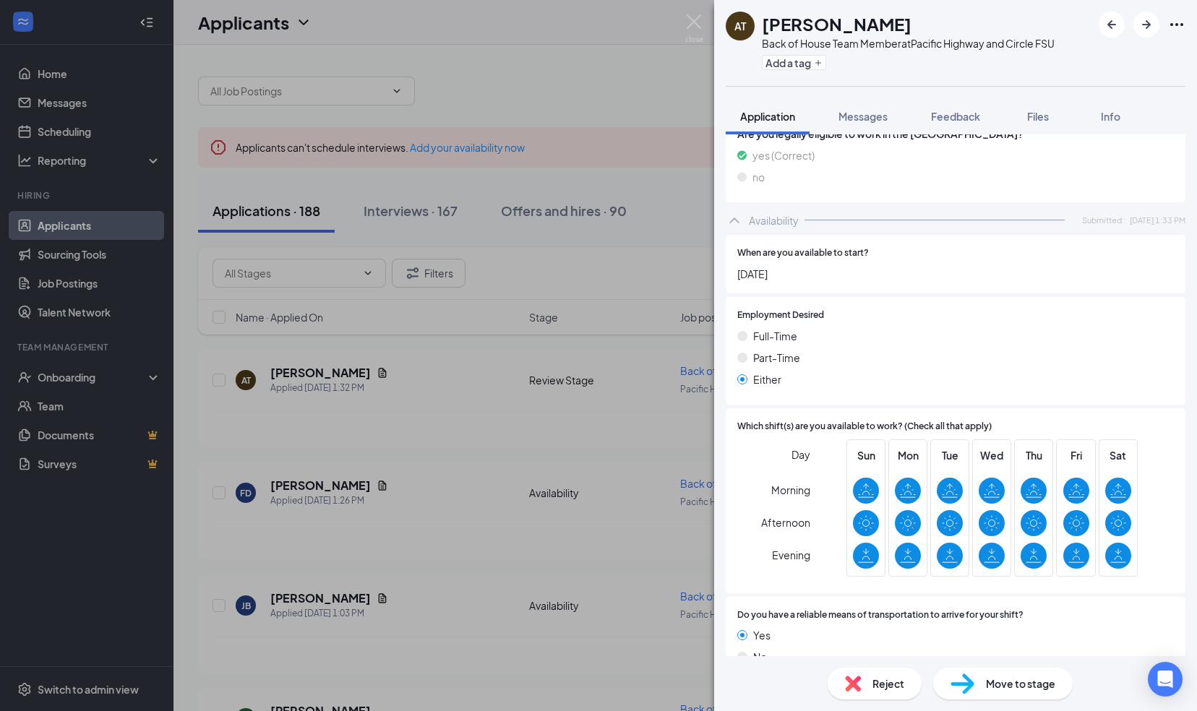
click at [1004, 688] on span "Move to stage" at bounding box center [1020, 684] width 69 height 16
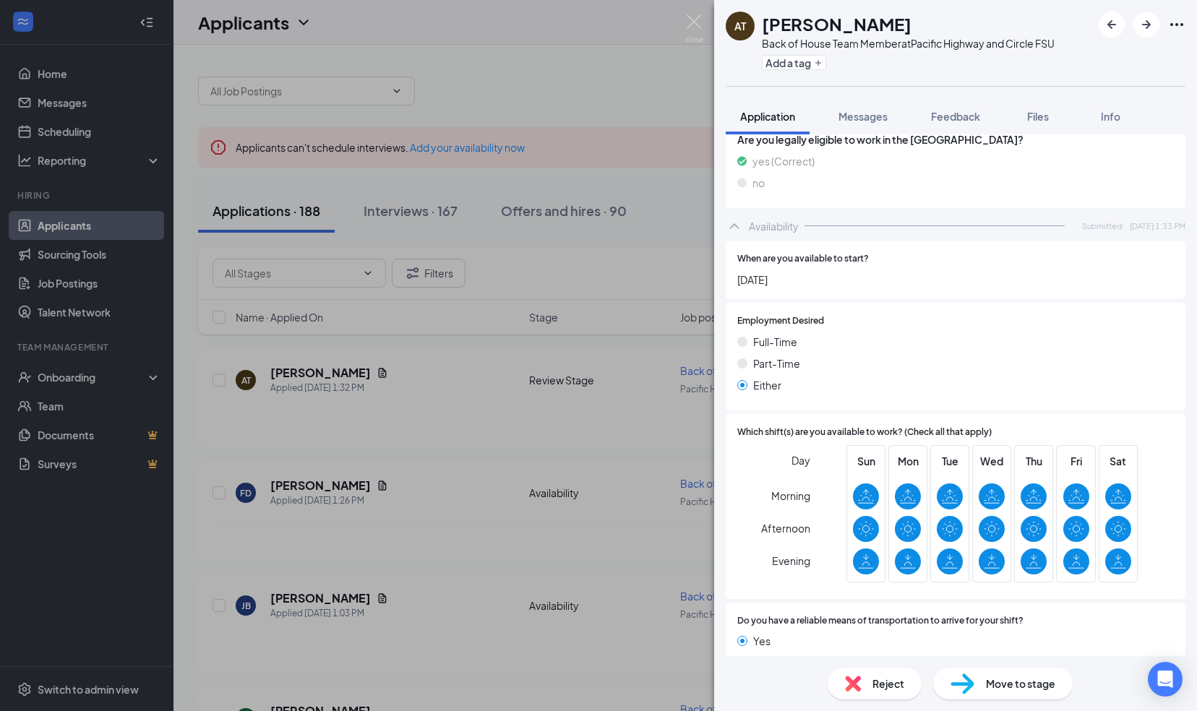
type input "Onsite Interview (next stage)"
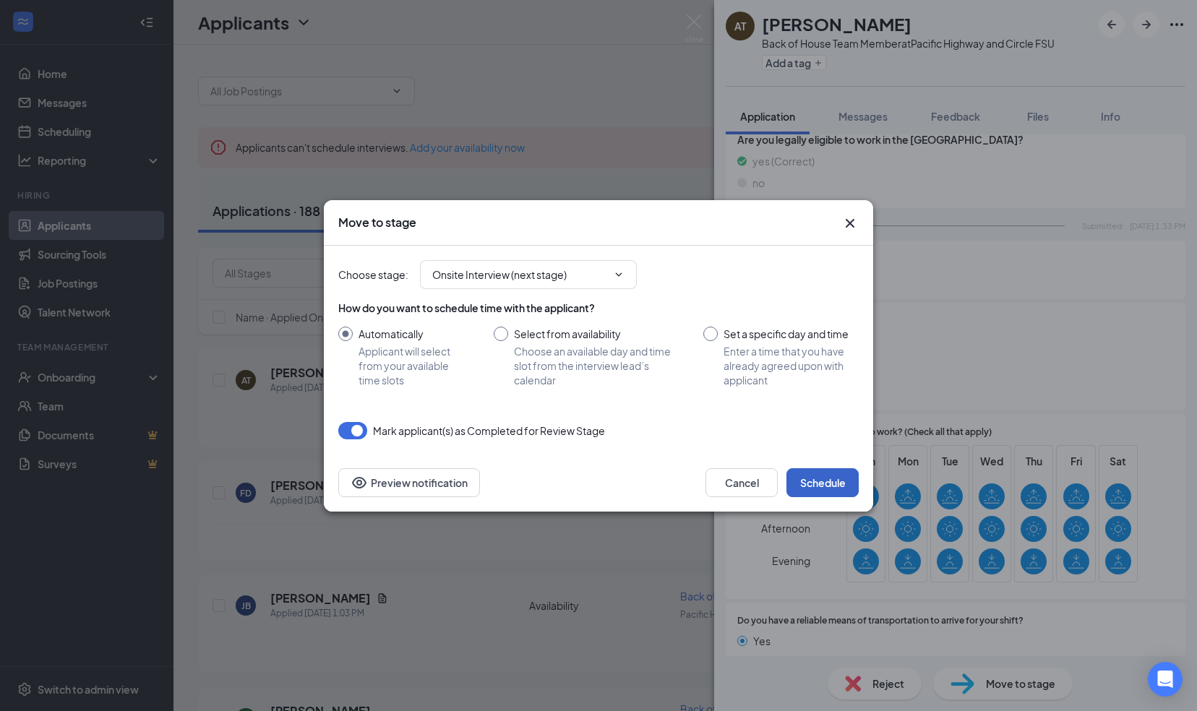
click at [809, 479] on button "Schedule" at bounding box center [822, 482] width 72 height 29
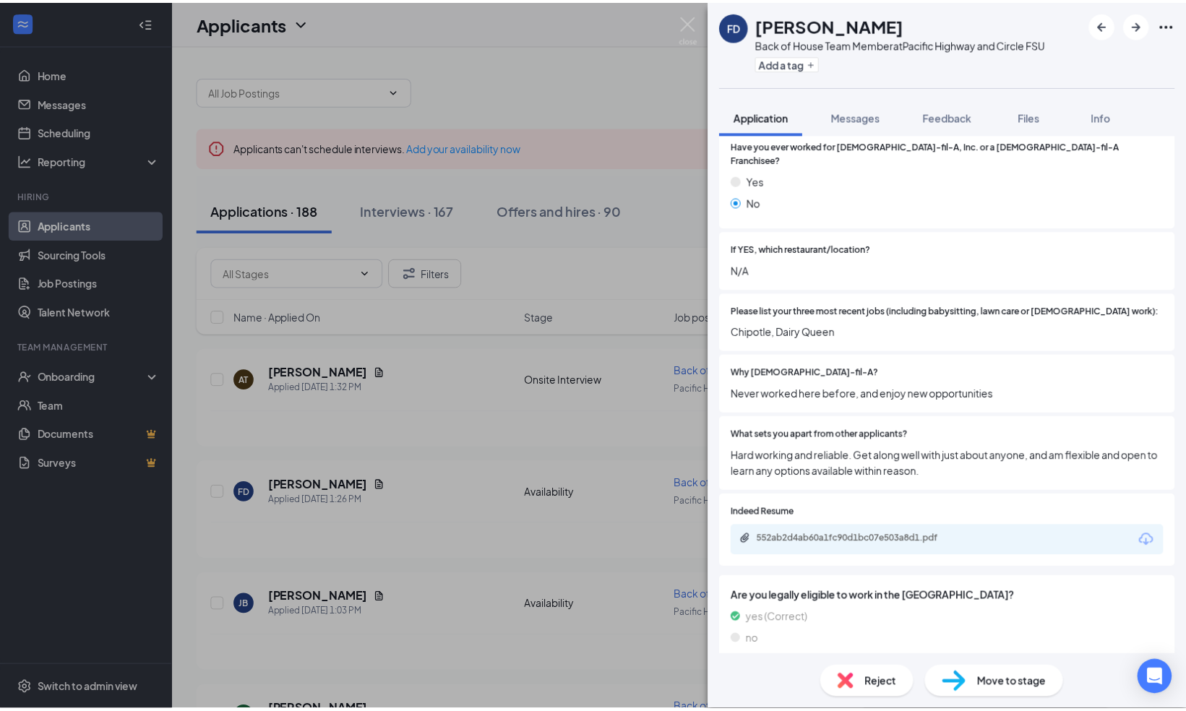
scroll to position [336, 0]
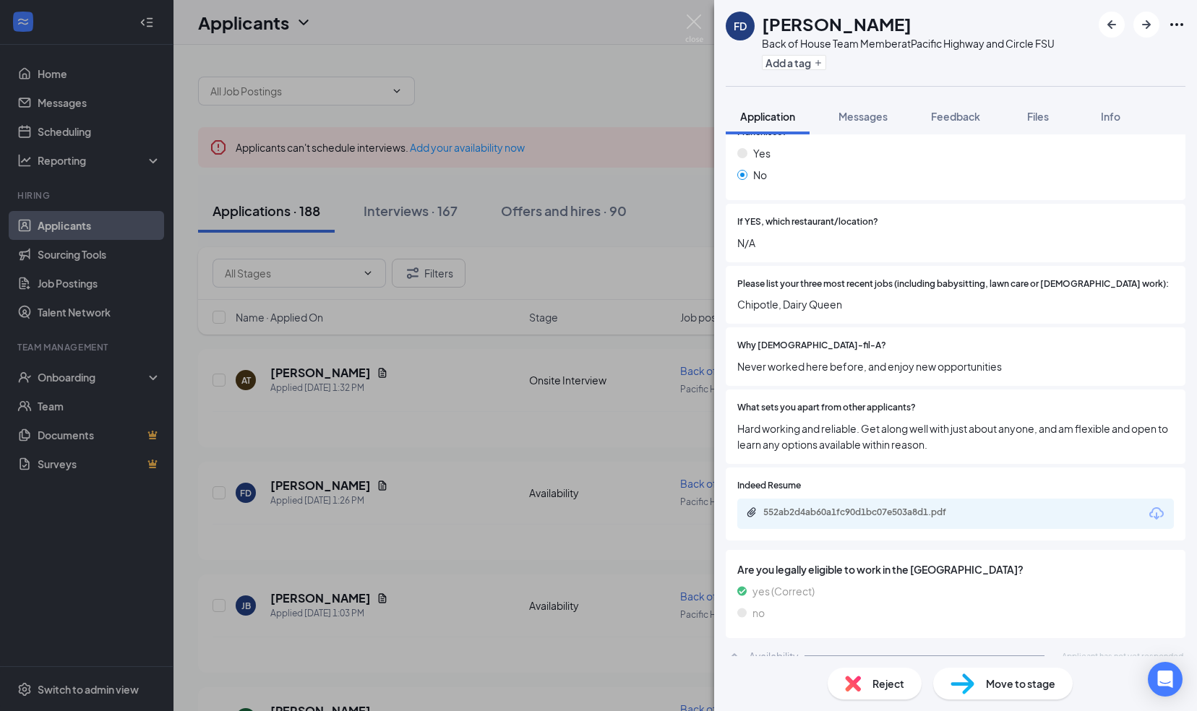
click at [692, 7] on div "FD [PERSON_NAME] Back of House Team Member at [GEOGRAPHIC_DATA] and Circle FSU …" at bounding box center [598, 355] width 1197 height 711
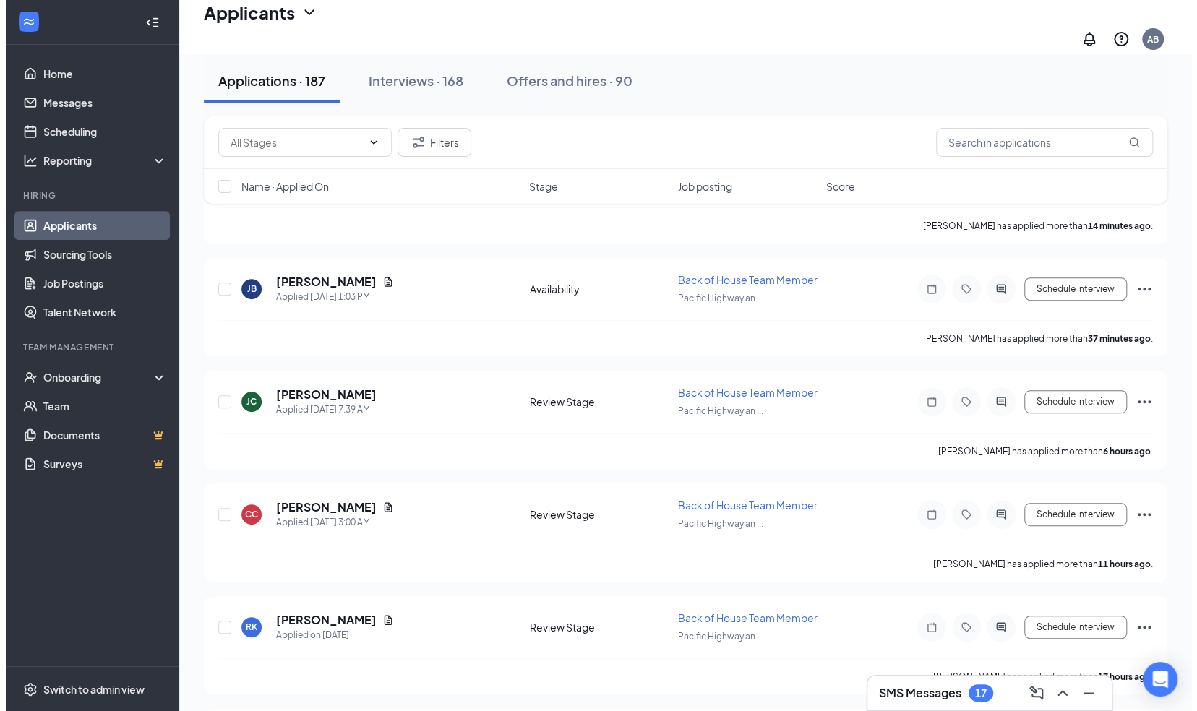
scroll to position [211, 0]
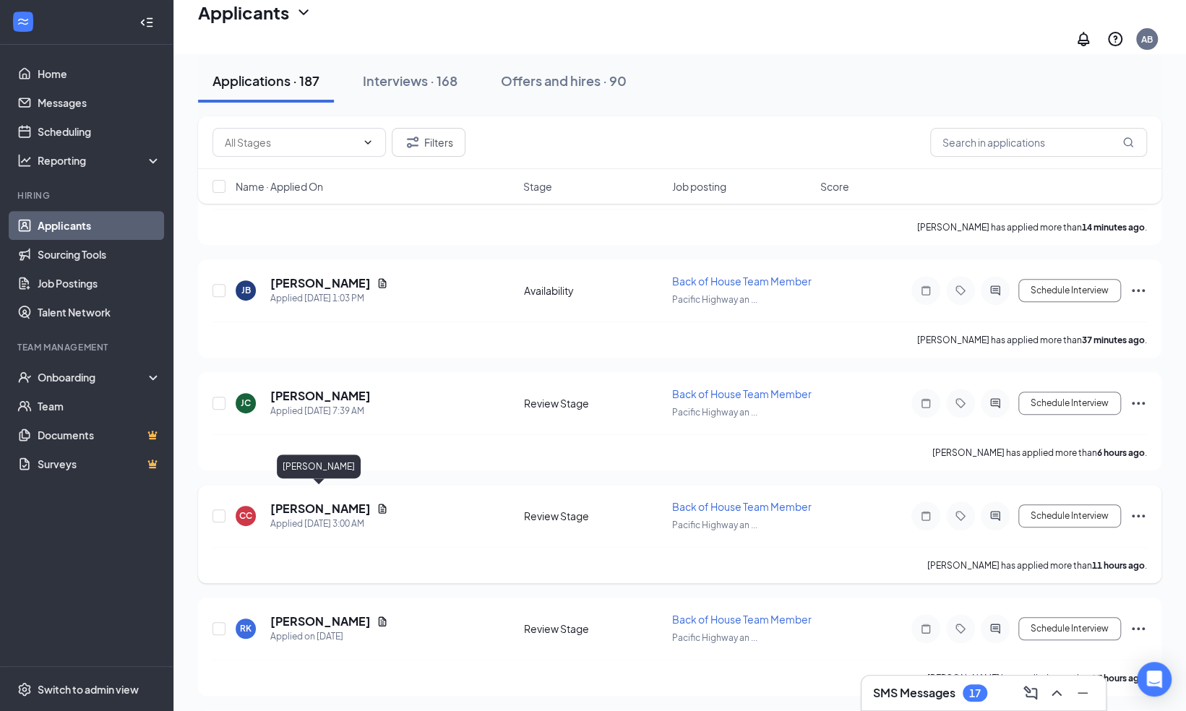
click at [323, 501] on h5 "[PERSON_NAME]" at bounding box center [320, 509] width 100 height 16
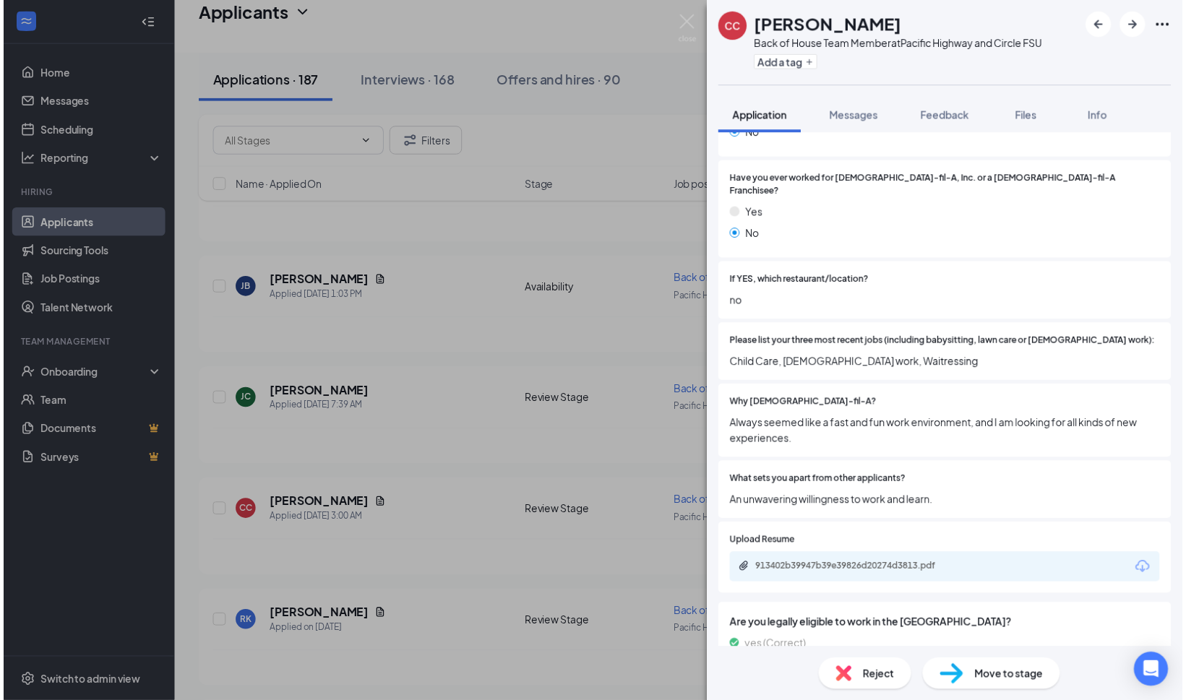
scroll to position [285, 0]
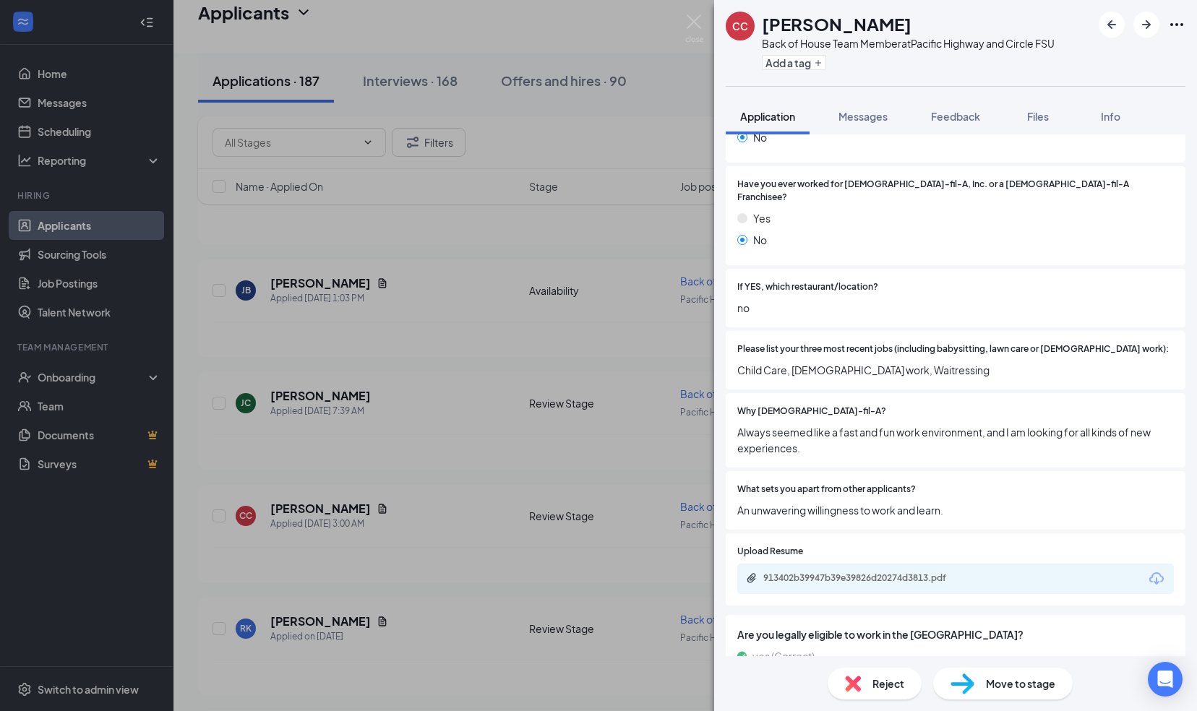
click at [689, 9] on div "CC [PERSON_NAME] Back of House Team Member at [GEOGRAPHIC_DATA] and Circle FSU …" at bounding box center [598, 355] width 1197 height 711
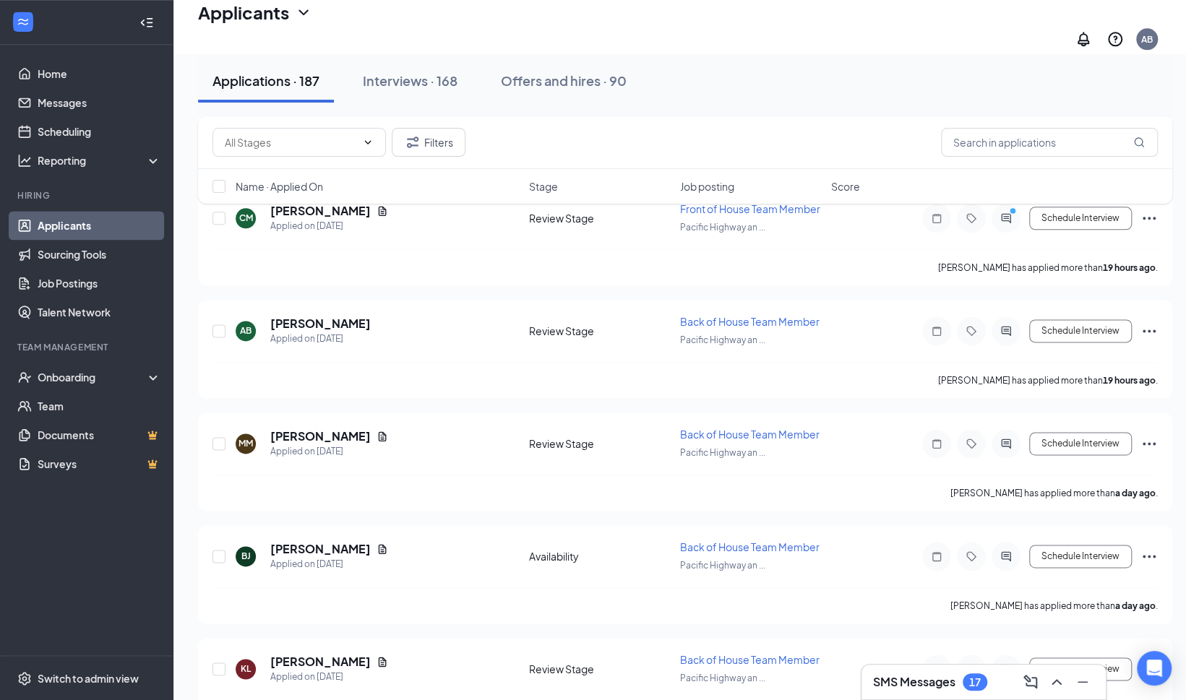
scroll to position [1073, 0]
click at [389, 87] on div "Interviews · 168" at bounding box center [410, 81] width 95 height 18
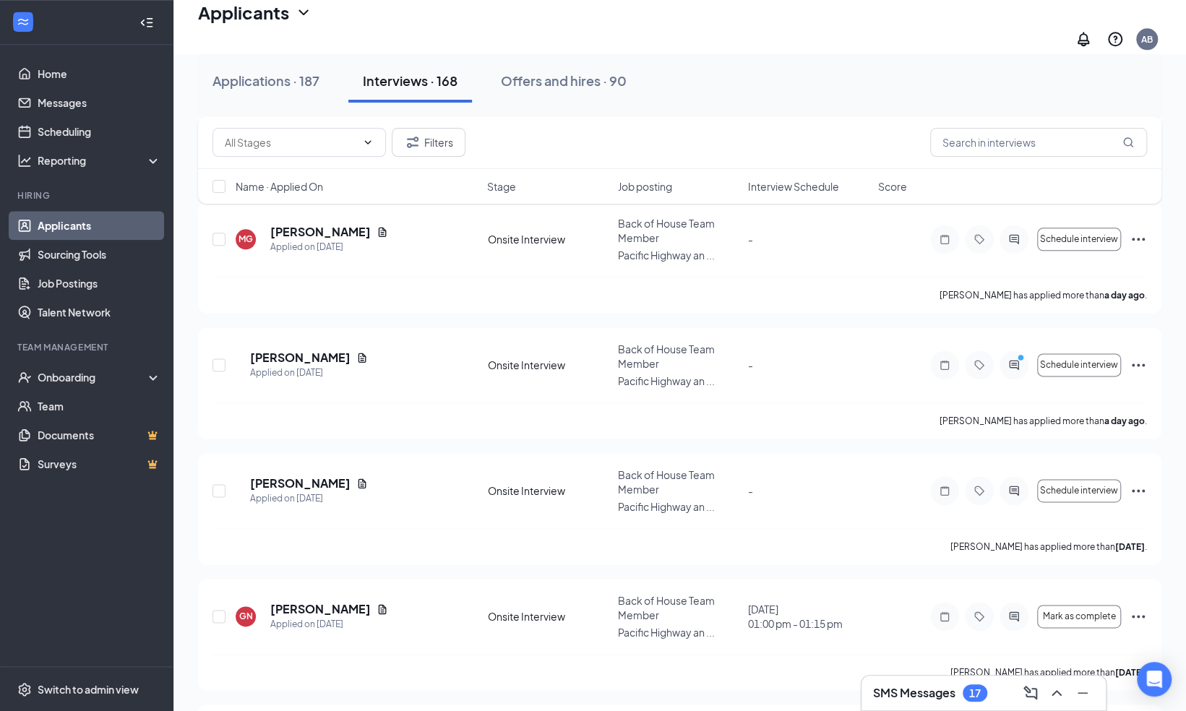
scroll to position [1038, 0]
click at [911, 688] on h3 "SMS Messages" at bounding box center [914, 693] width 82 height 16
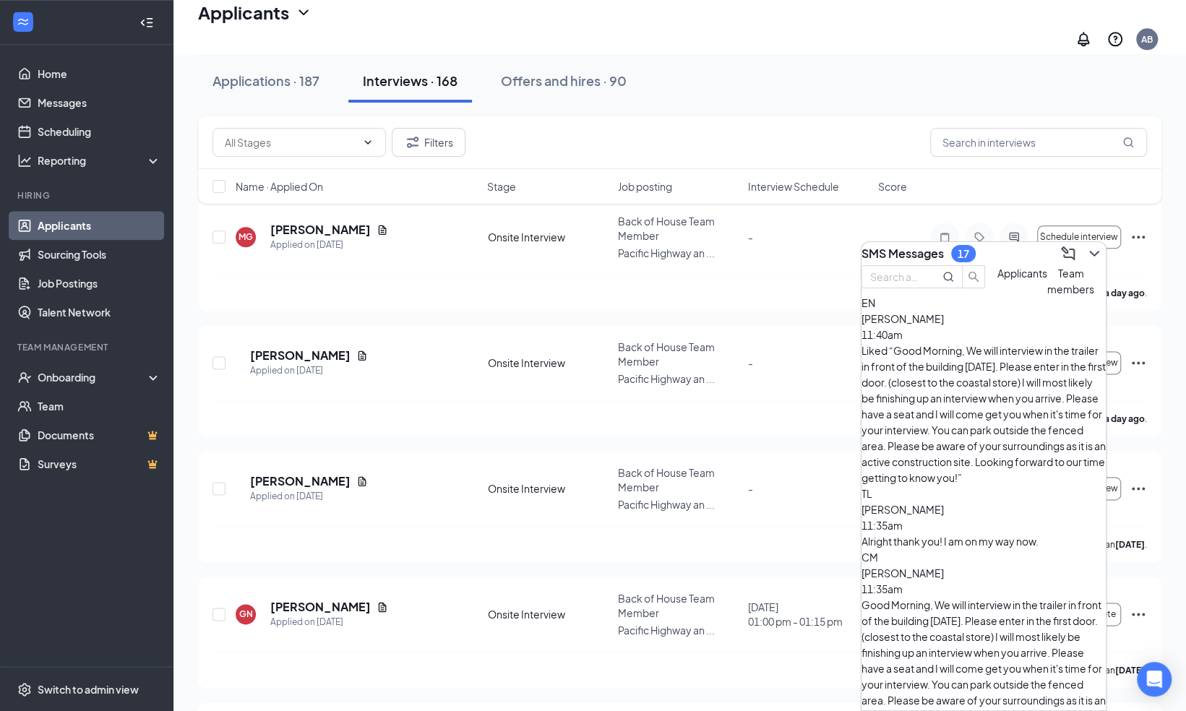
scroll to position [0, 0]
click at [1086, 245] on icon "ChevronDown" at bounding box center [1093, 253] width 17 height 17
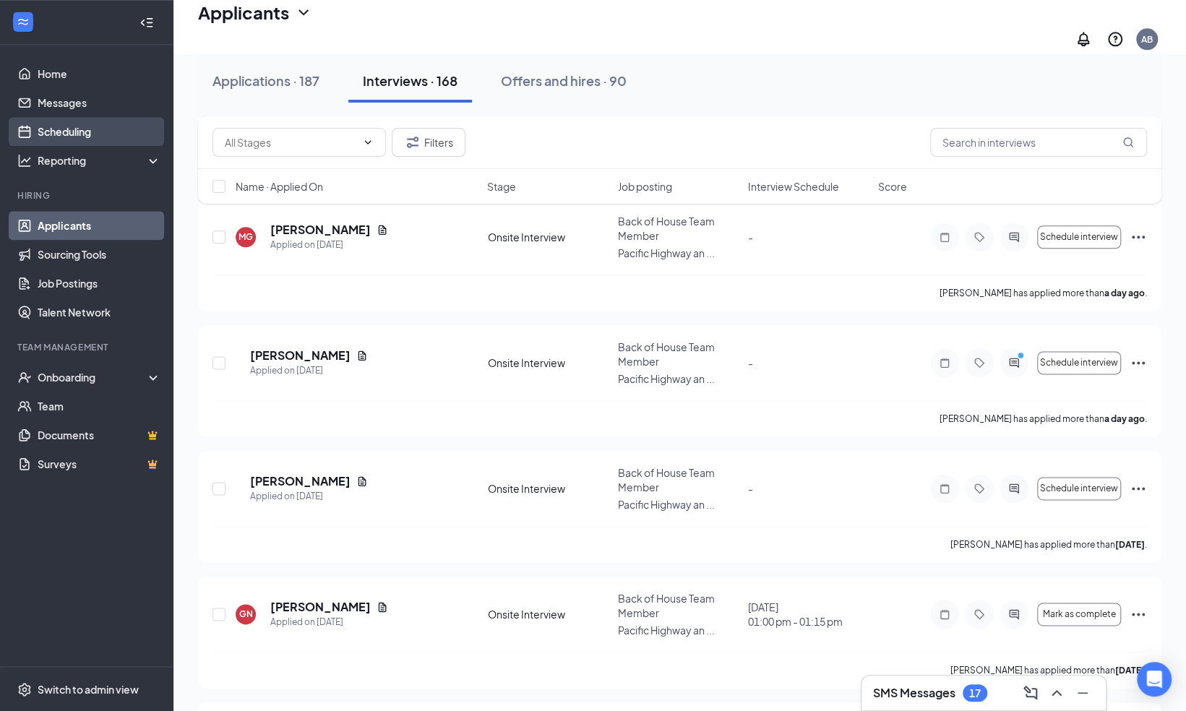
click at [129, 139] on link "Scheduling" at bounding box center [100, 131] width 124 height 29
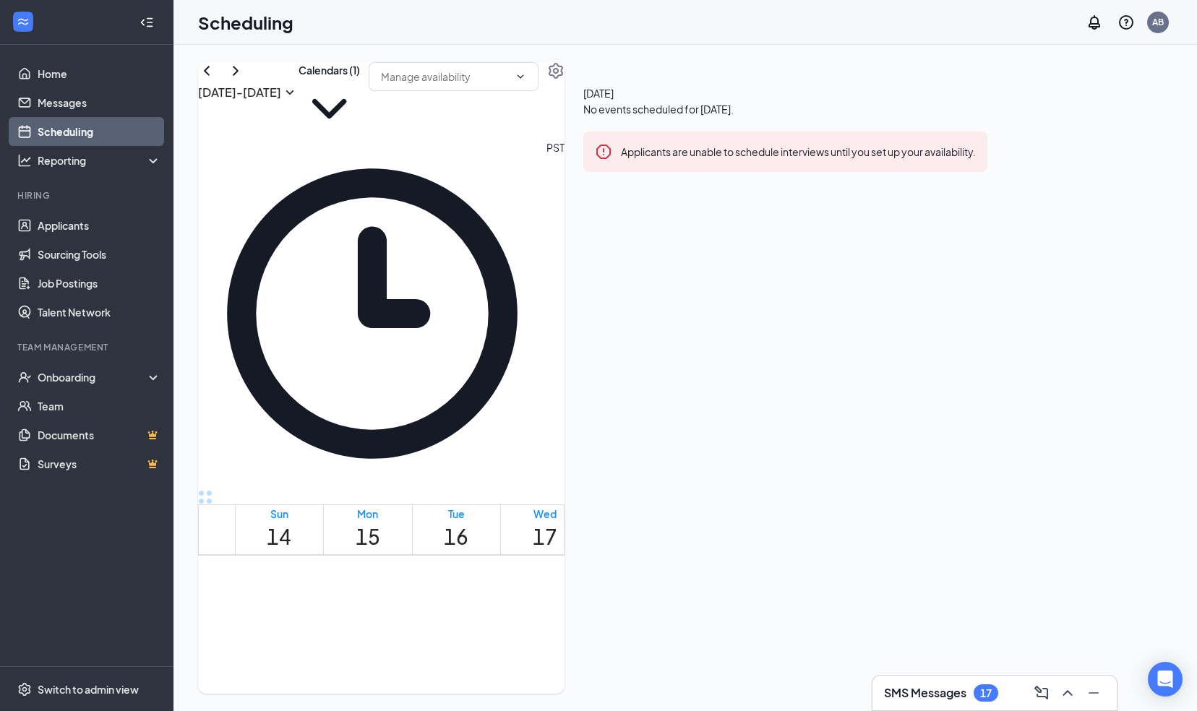
scroll to position [710, 0]
click at [360, 90] on button "Calendars (1)" at bounding box center [328, 100] width 61 height 77
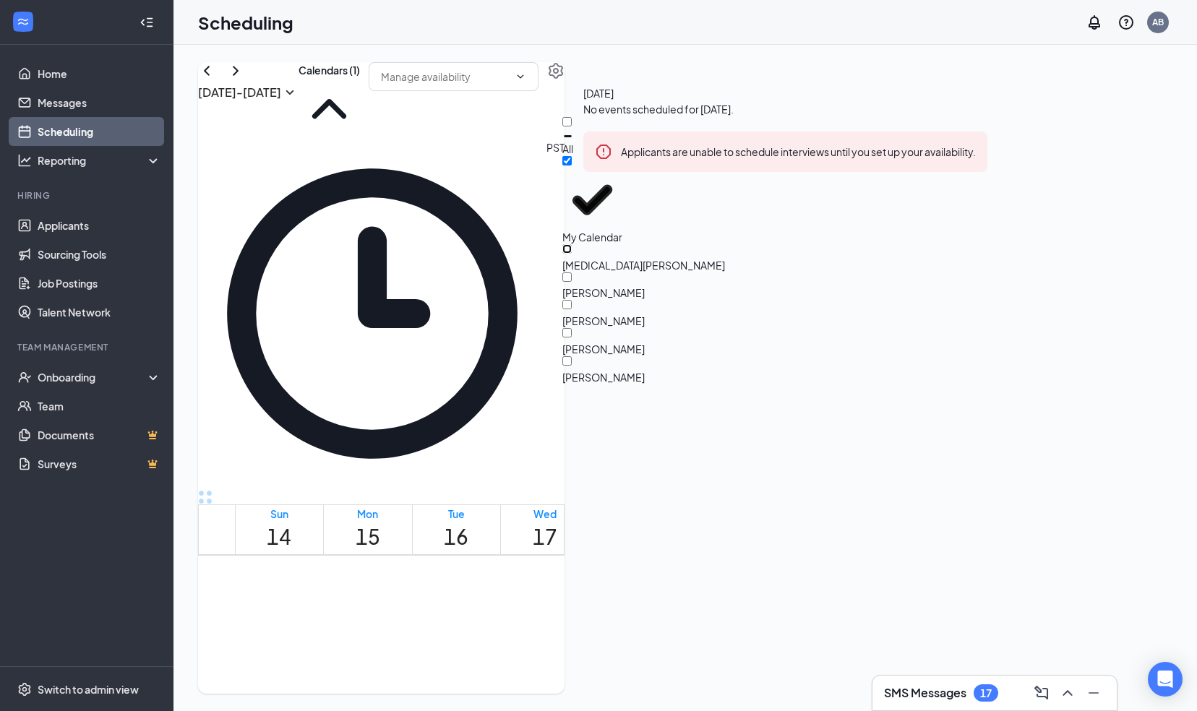
click at [572, 244] on input "[MEDICAL_DATA][PERSON_NAME]" at bounding box center [566, 248] width 9 height 9
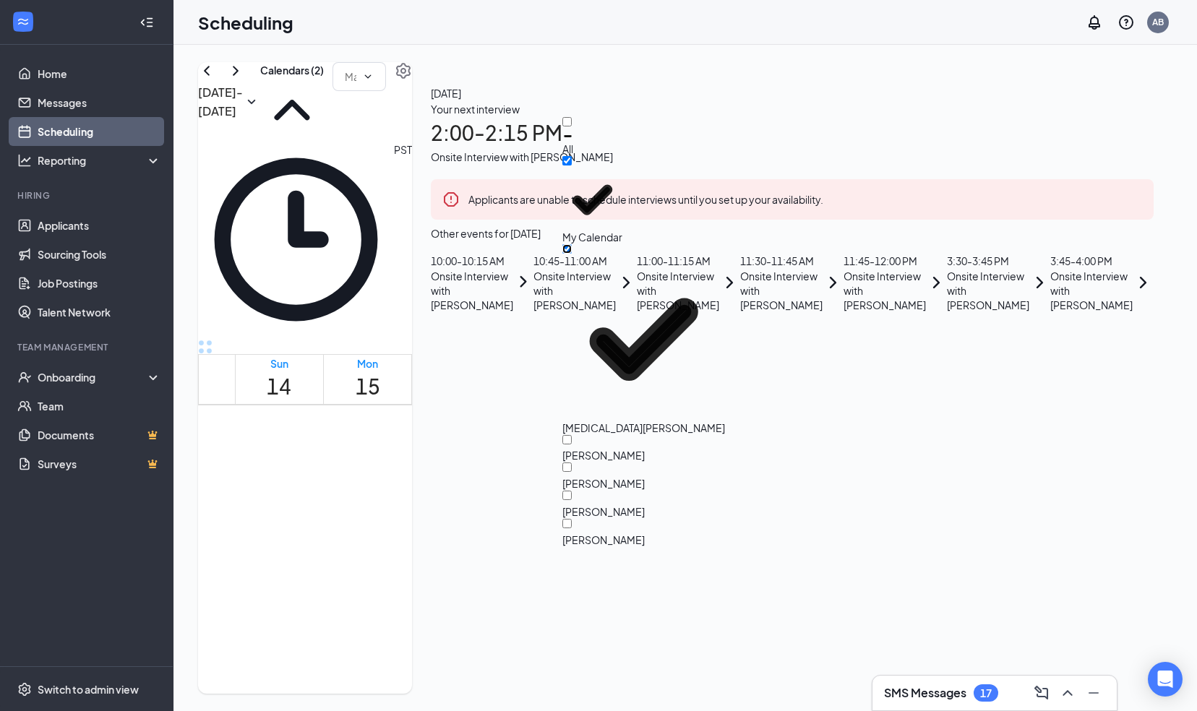
click at [572, 244] on input "[MEDICAL_DATA][PERSON_NAME]" at bounding box center [566, 248] width 9 height 9
checkbox input "false"
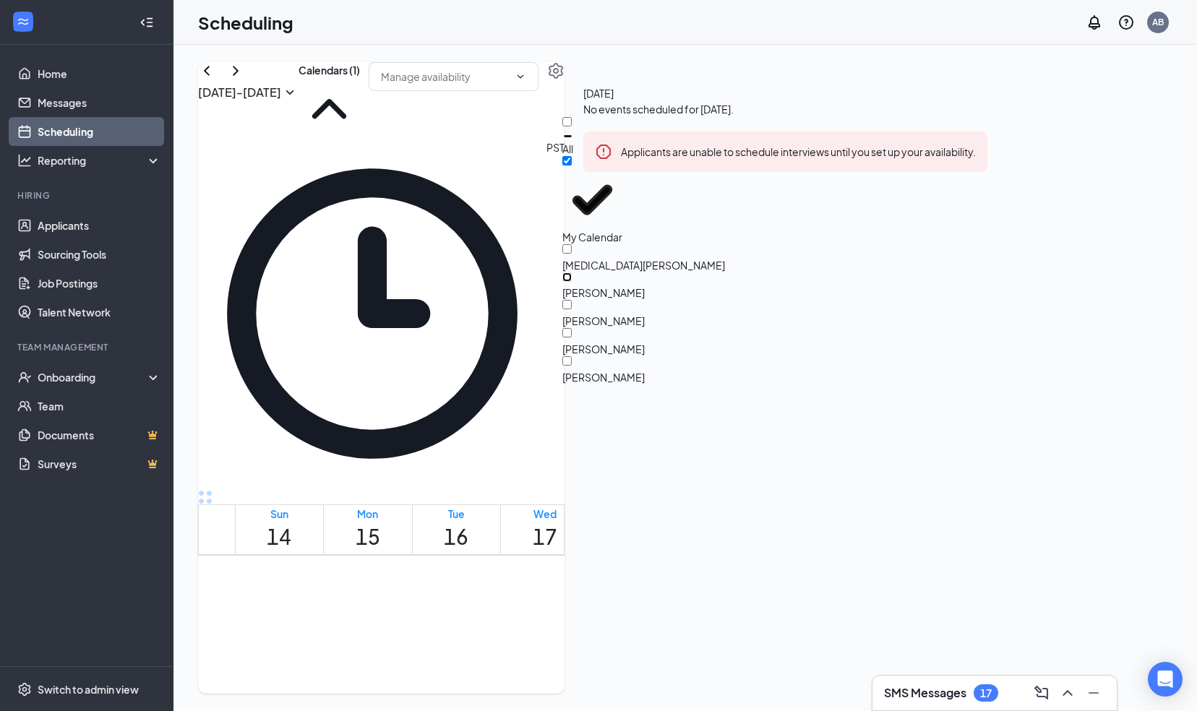
click at [572, 272] on input "[PERSON_NAME]" at bounding box center [566, 276] width 9 height 9
checkbox input "true"
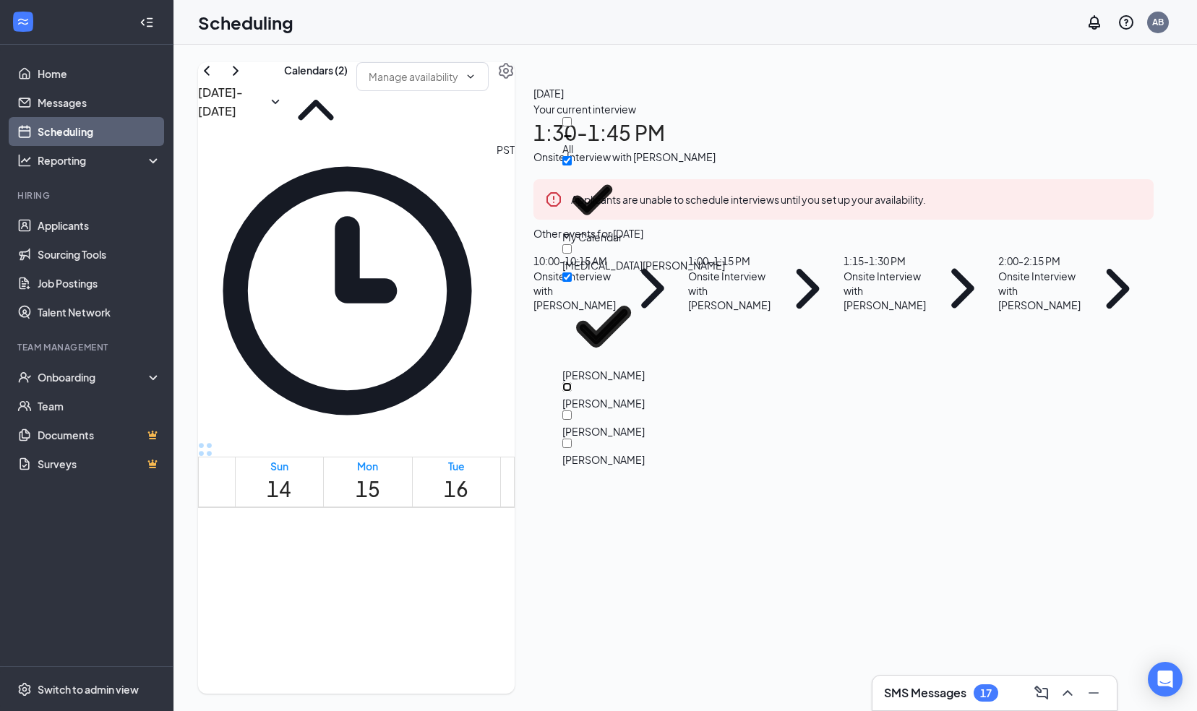
click at [572, 382] on input "[PERSON_NAME]" at bounding box center [566, 386] width 9 height 9
checkbox input "true"
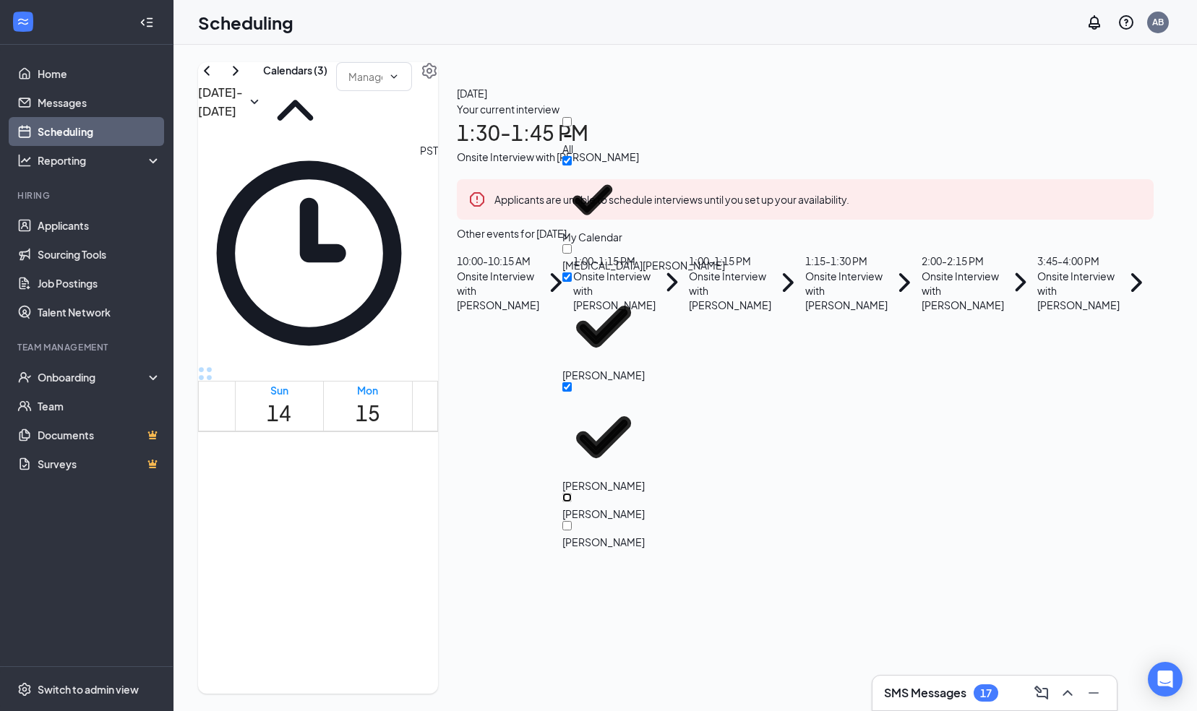
click at [572, 493] on input "[PERSON_NAME]" at bounding box center [566, 497] width 9 height 9
checkbox input "false"
click at [572, 382] on input "[PERSON_NAME]" at bounding box center [566, 386] width 9 height 9
checkbox input "false"
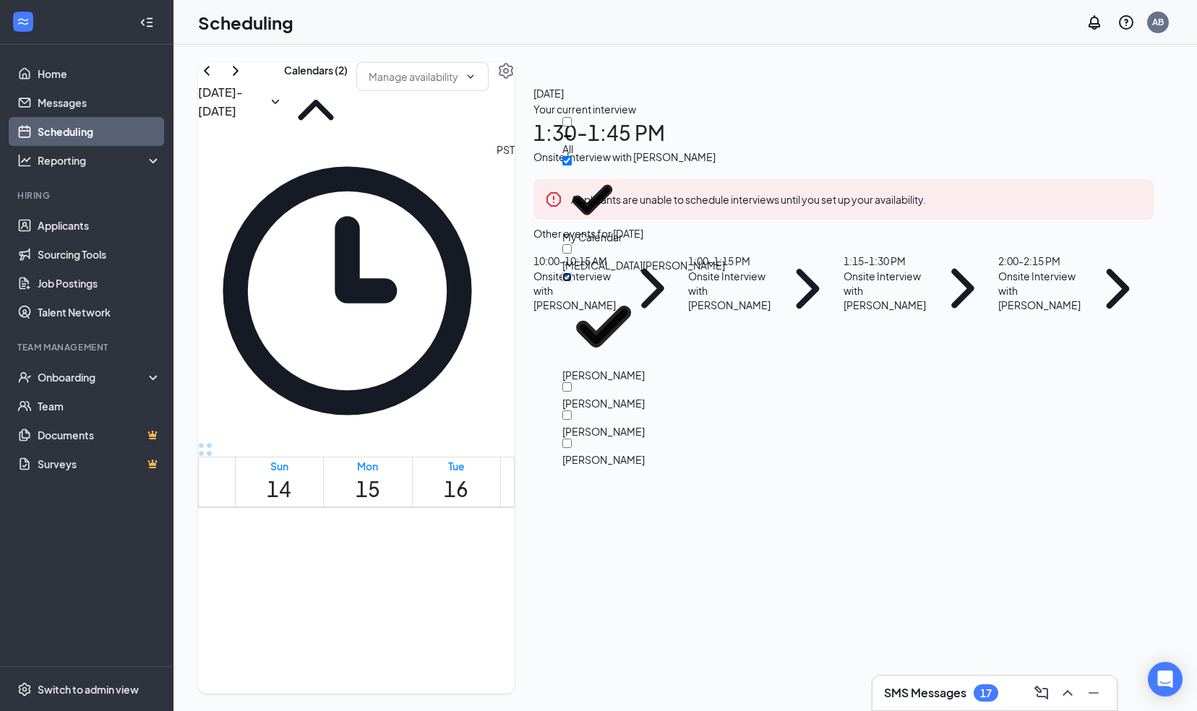
click at [572, 272] on input "[PERSON_NAME]" at bounding box center [566, 276] width 9 height 9
checkbox input "false"
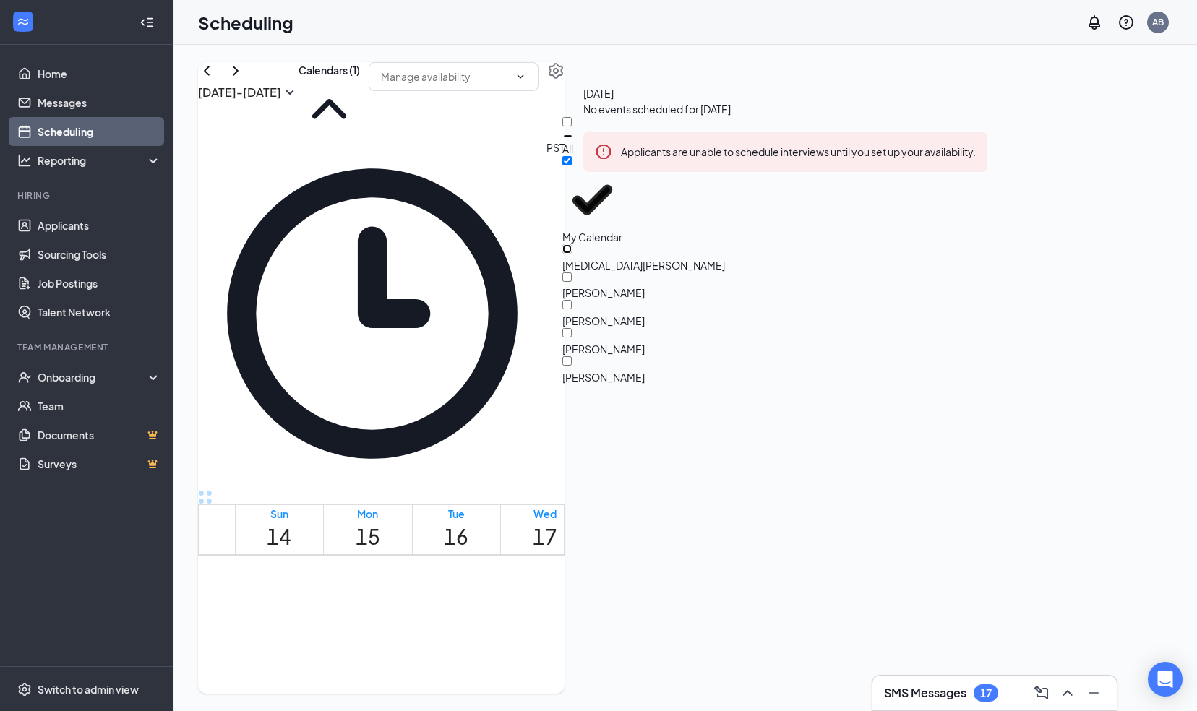
click at [572, 244] on input "[MEDICAL_DATA][PERSON_NAME]" at bounding box center [566, 248] width 9 height 9
checkbox input "true"
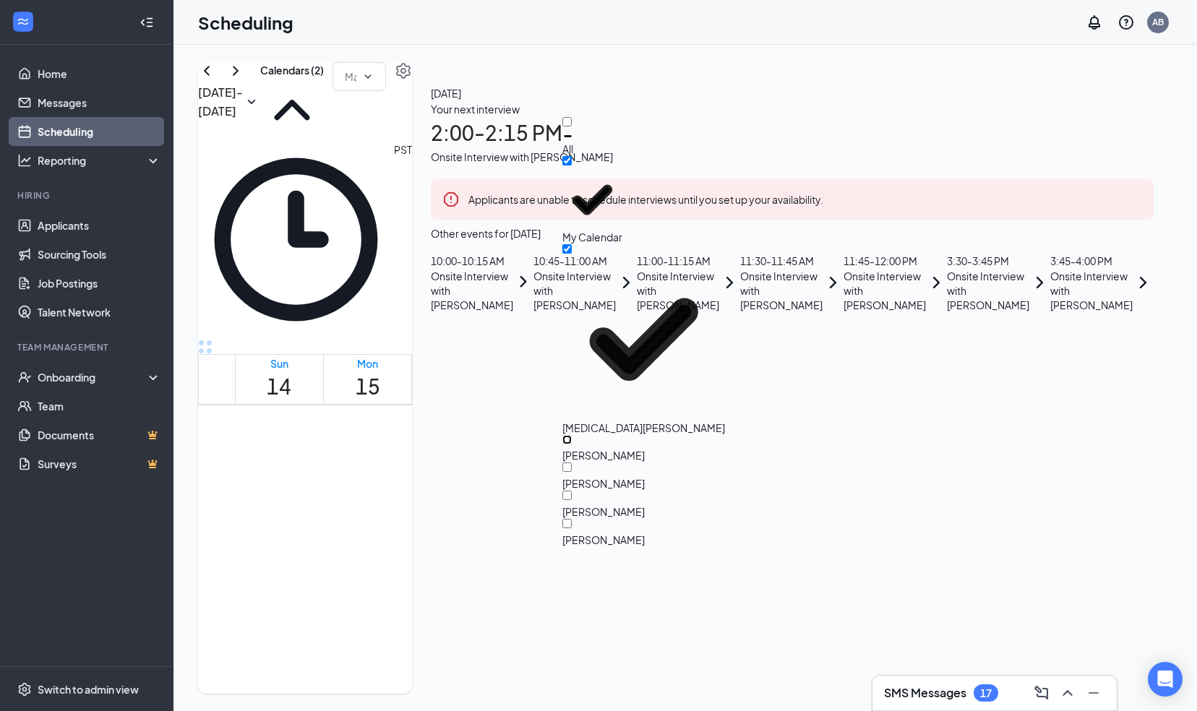
click at [572, 435] on input "[PERSON_NAME]" at bounding box center [566, 439] width 9 height 9
checkbox input "true"
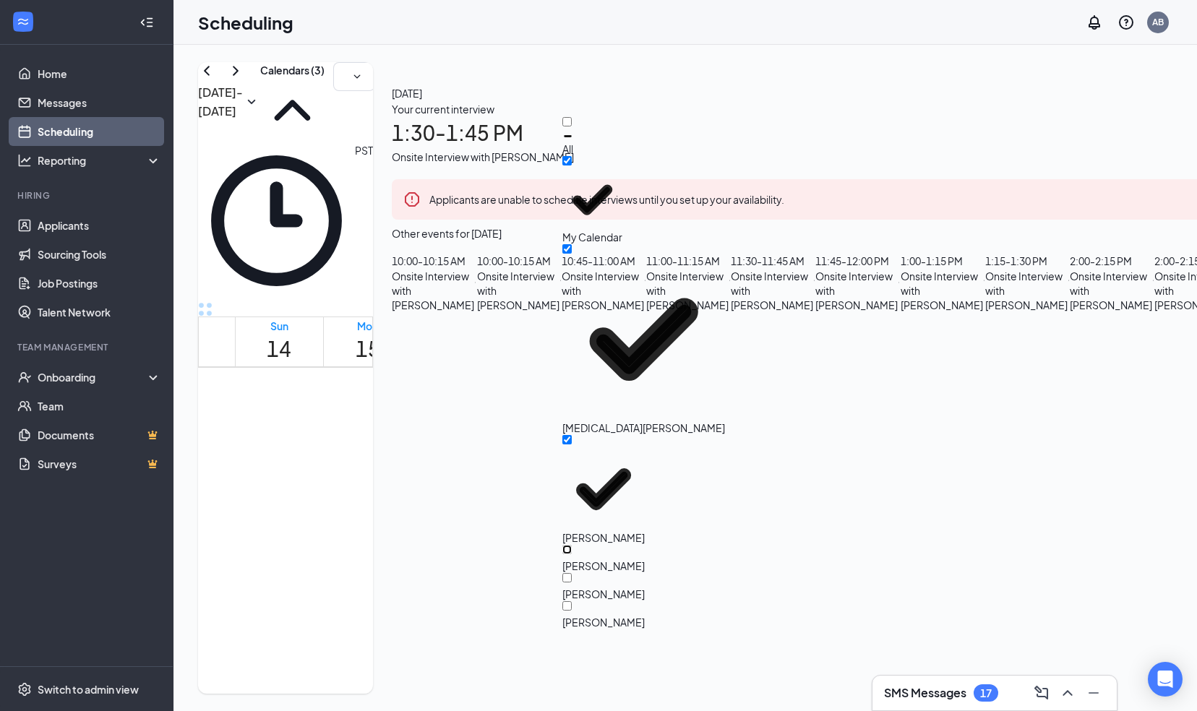
click at [572, 545] on input "[PERSON_NAME]" at bounding box center [566, 549] width 9 height 9
checkbox input "true"
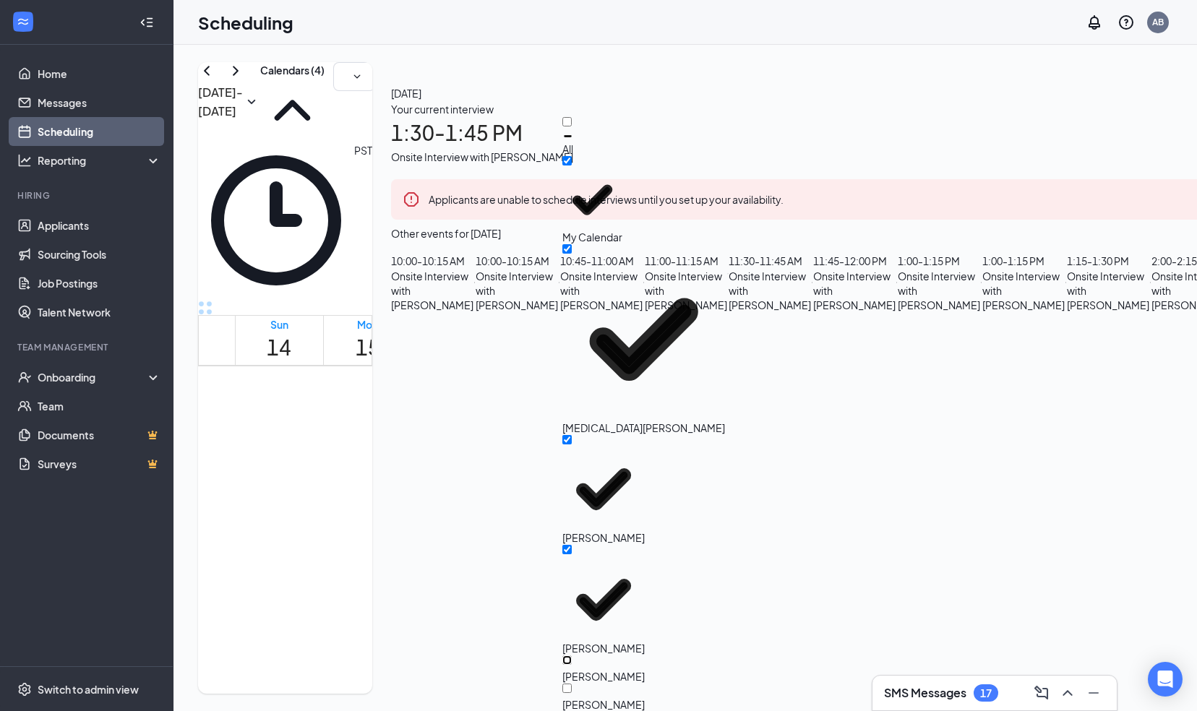
click at [572, 655] on input "[PERSON_NAME]" at bounding box center [566, 659] width 9 height 9
checkbox input "true"
checkbox input "false"
checkbox input "true"
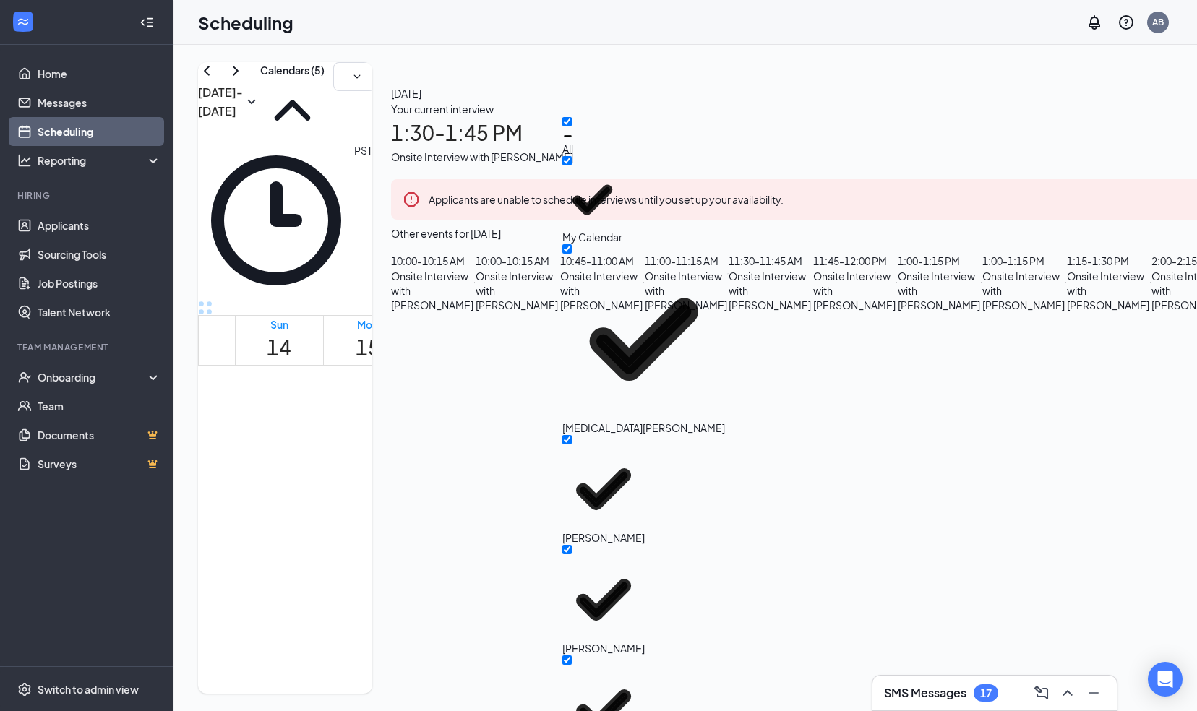
checkbox input "true"
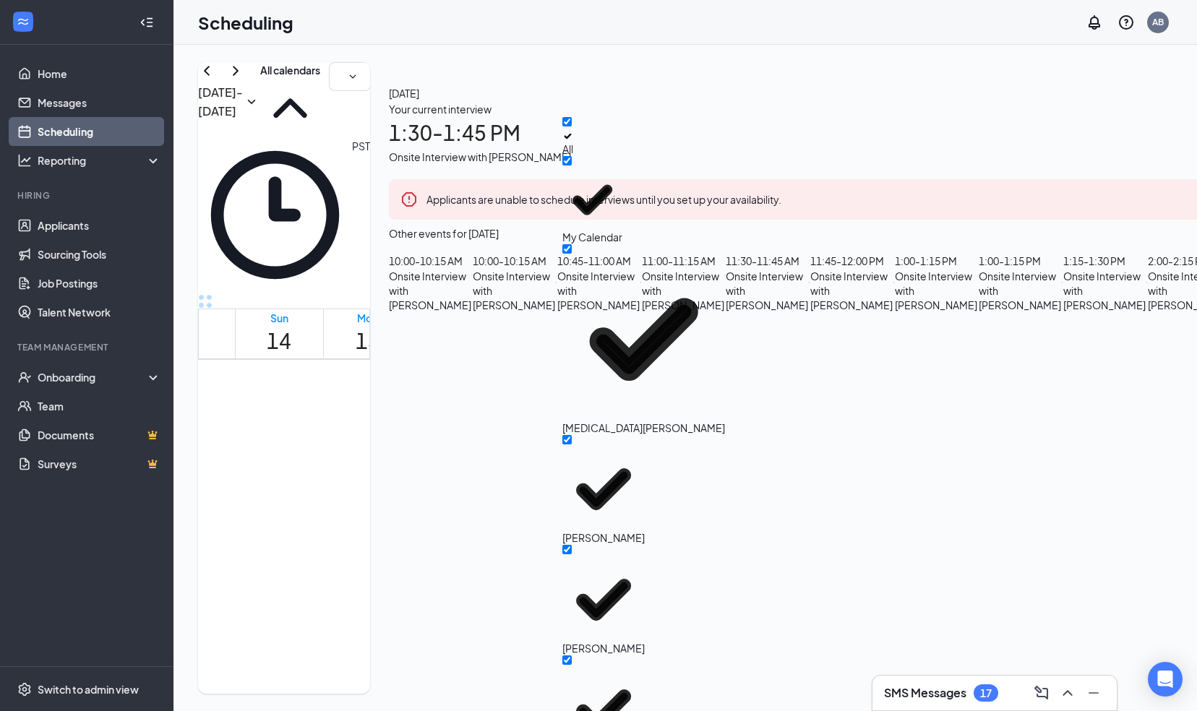
click at [569, 313] on td at bounding box center [545, 304] width 620 height 17
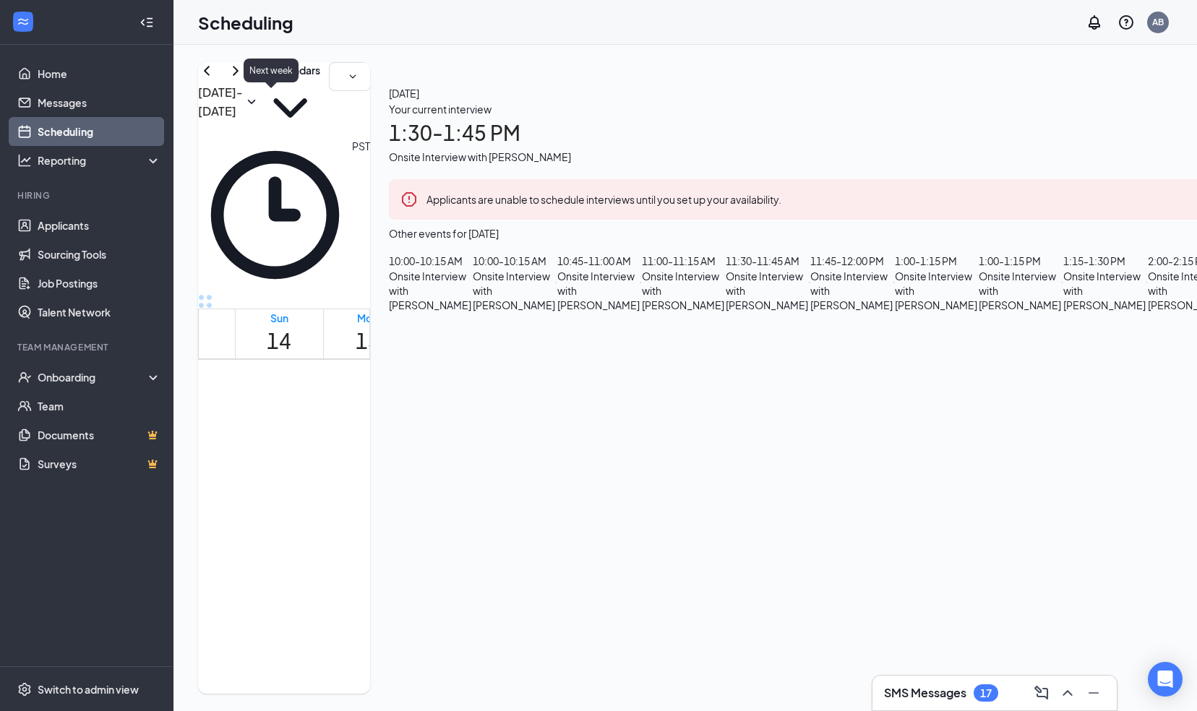
click at [244, 79] on icon "ChevronRight" at bounding box center [235, 70] width 17 height 17
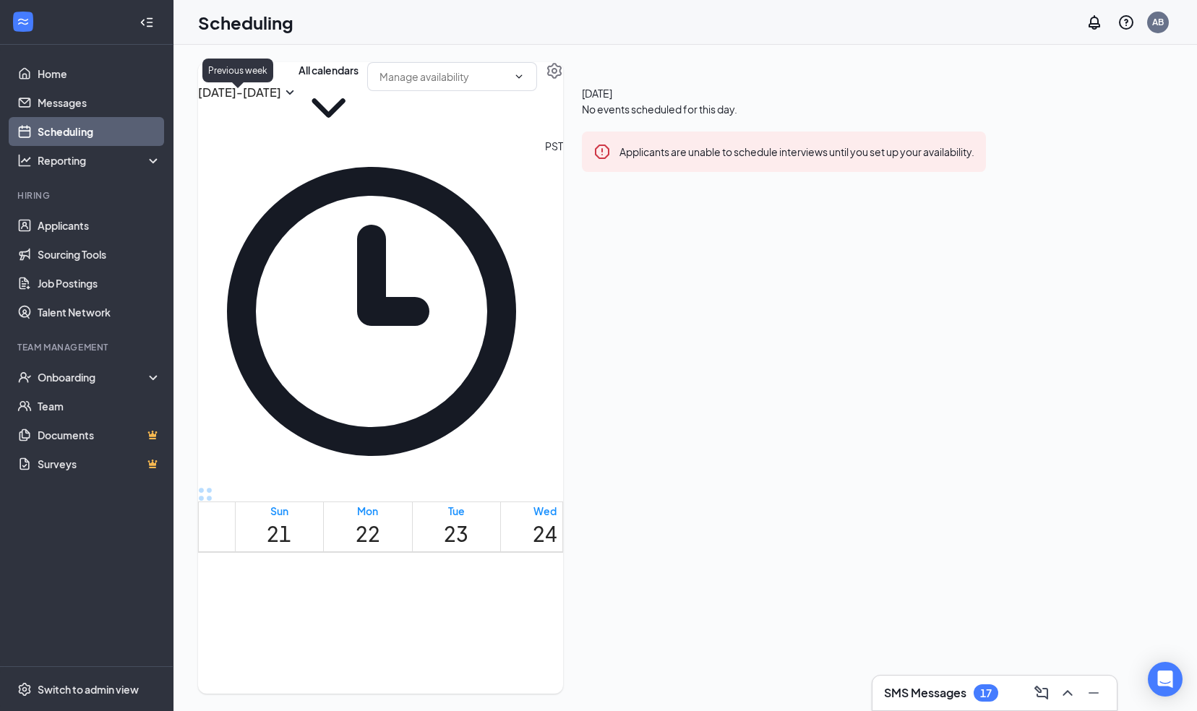
click at [215, 79] on icon "ChevronLeft" at bounding box center [206, 70] width 17 height 17
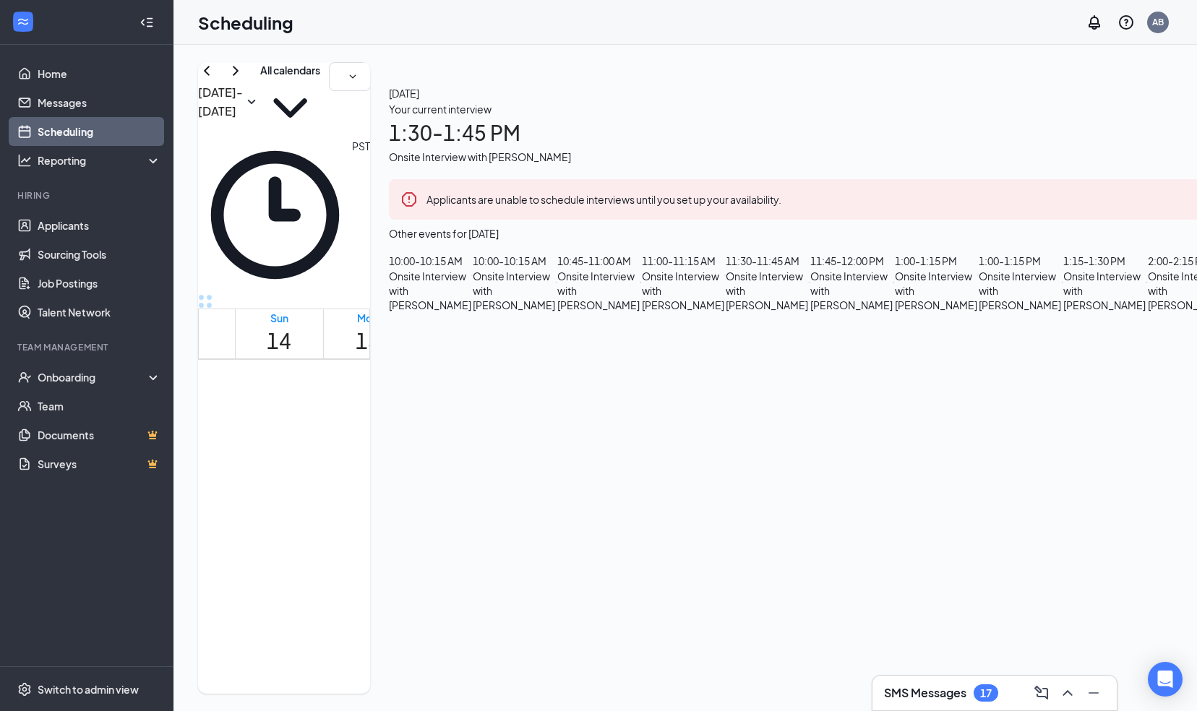
scroll to position [965, 0]
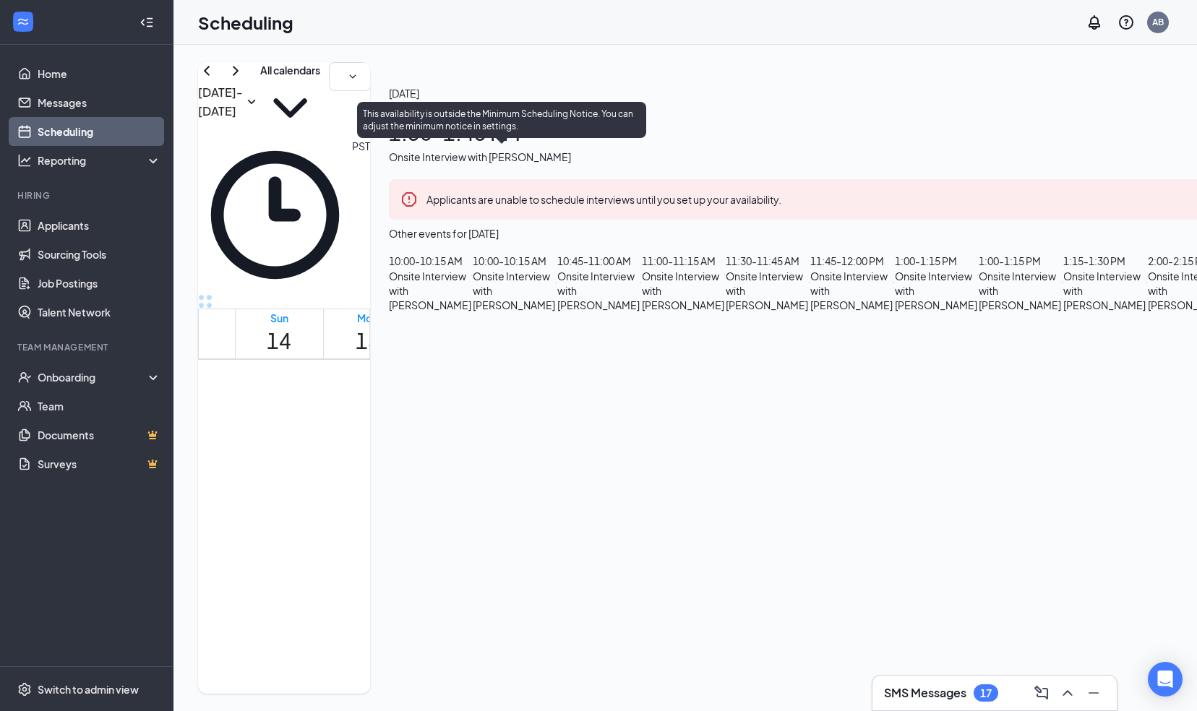
click at [621, 361] on span "1:30-1:45 PM" at bounding box center [633, 340] width 25 height 42
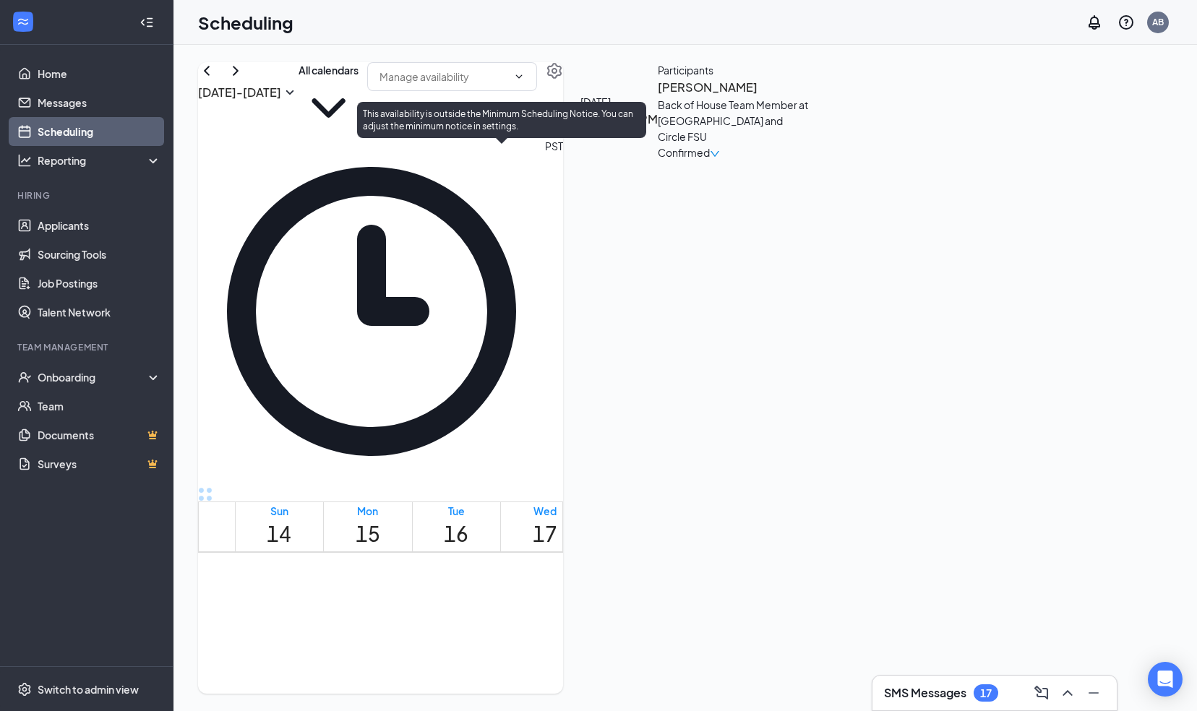
click at [646, 523] on span "2:00-2:15 PM" at bounding box center [658, 533] width 25 height 42
click at [646, 526] on span "2:00-2:15 PM" at bounding box center [658, 533] width 25 height 42
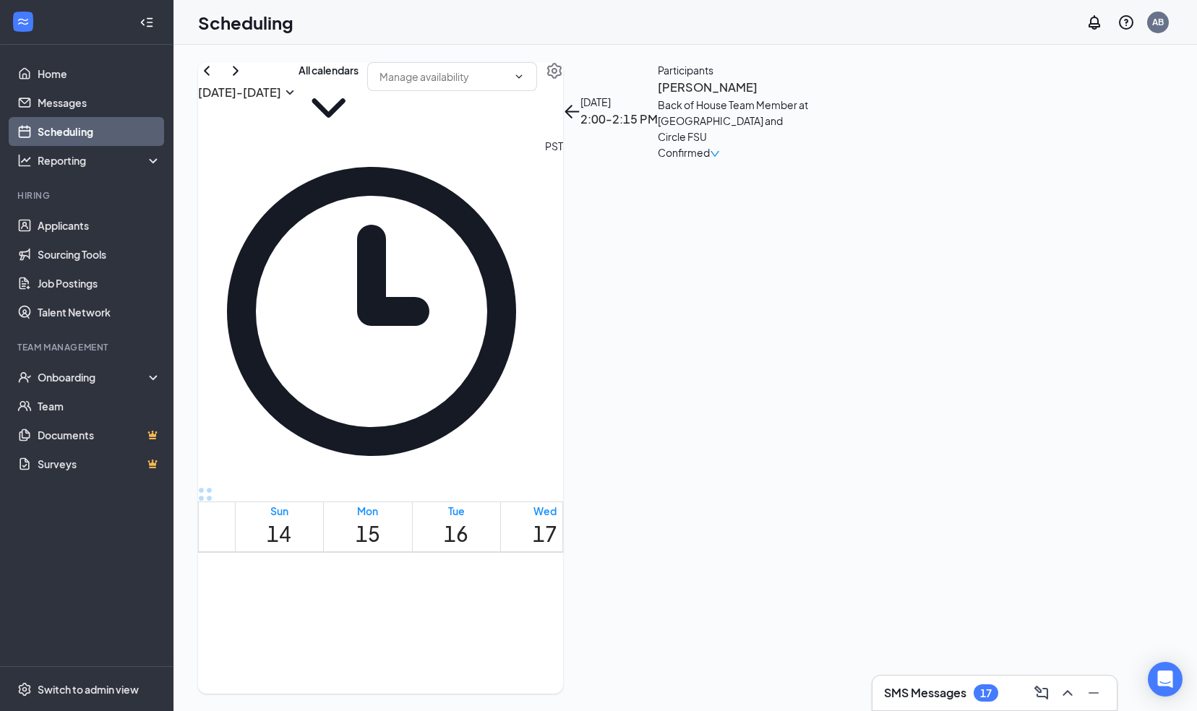
scroll to position [1146, 0]
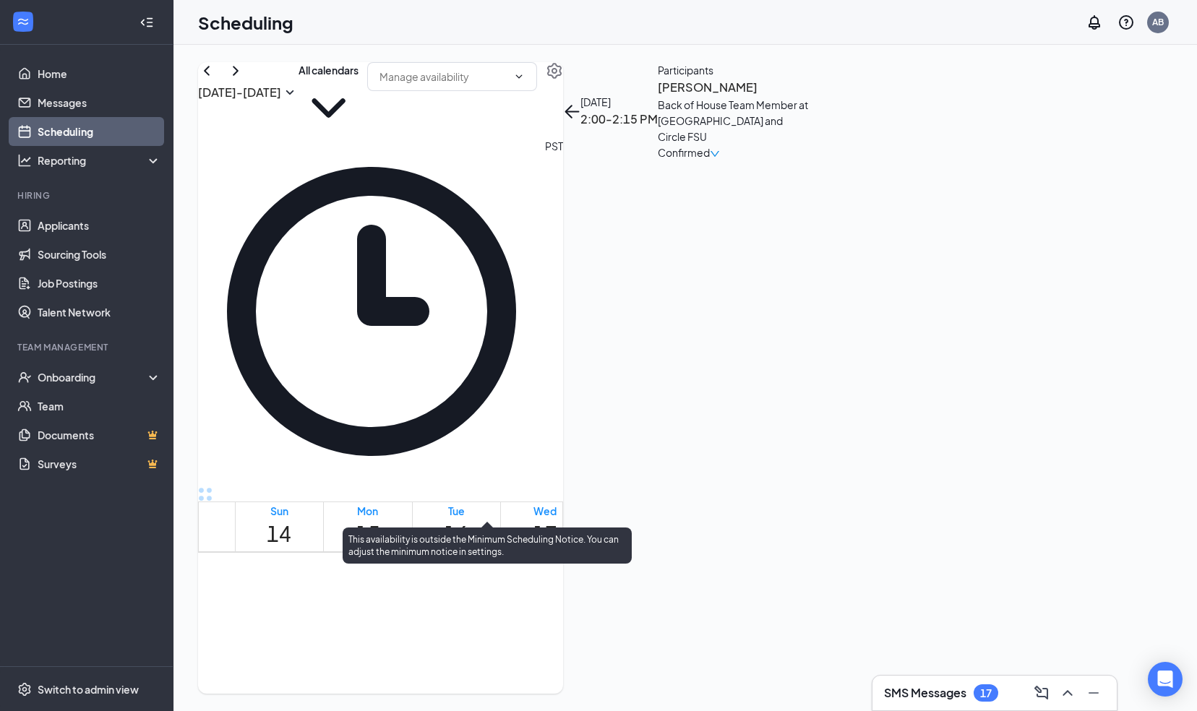
click at [683, 372] on span "3:30-3:45 PM" at bounding box center [695, 351] width 25 height 42
click at [707, 372] on span "3:45-4:00 PM" at bounding box center [719, 351] width 25 height 42
click at [658, 340] on span "2:00-2:15 PM" at bounding box center [670, 351] width 25 height 42
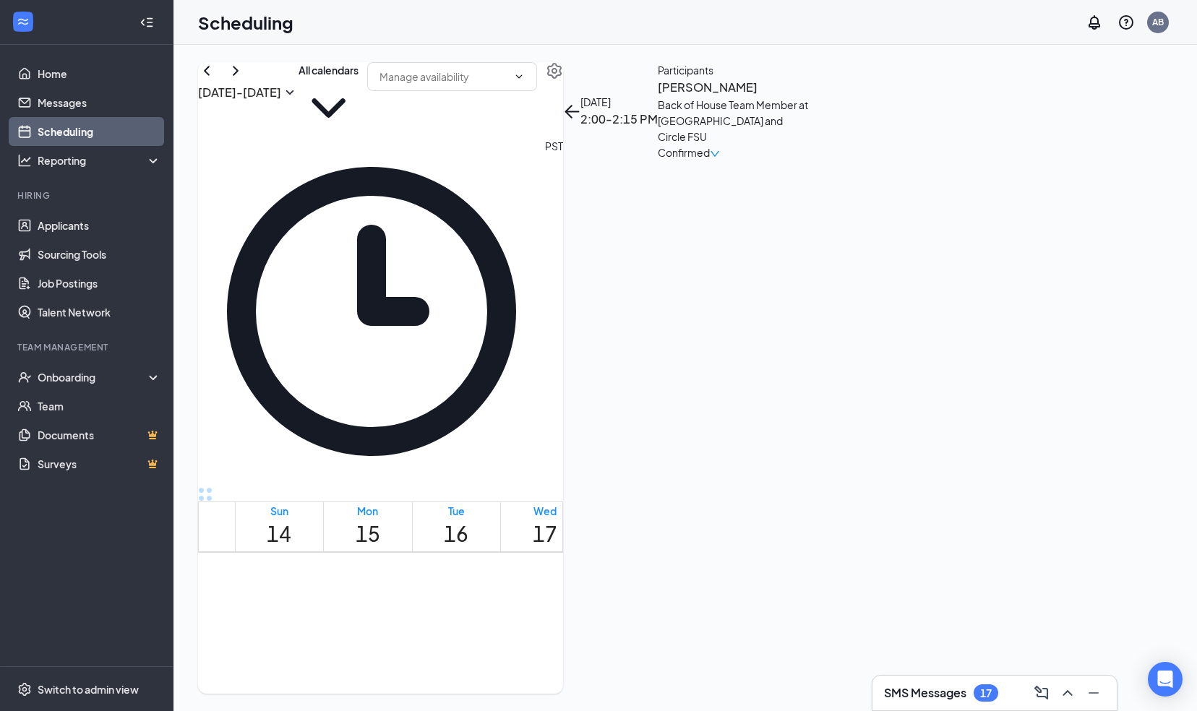
scroll to position [854, 0]
click at [580, 104] on button "back-button" at bounding box center [571, 111] width 17 height 17
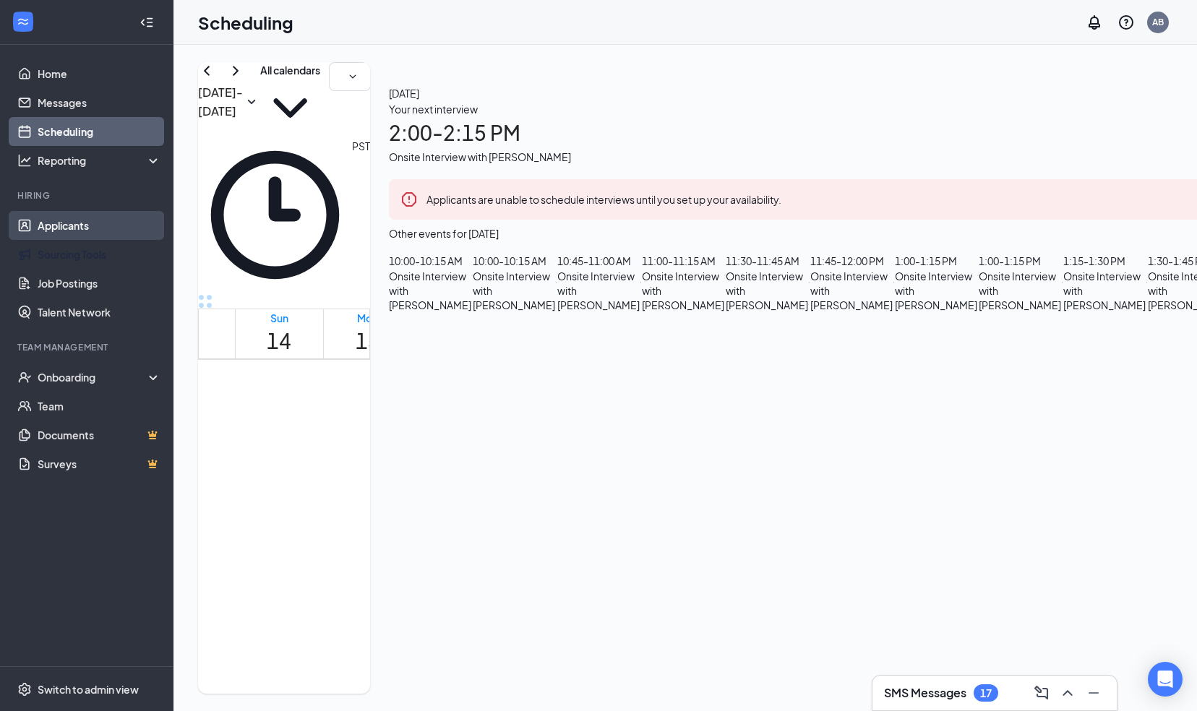
click at [71, 234] on link "Applicants" at bounding box center [100, 225] width 124 height 29
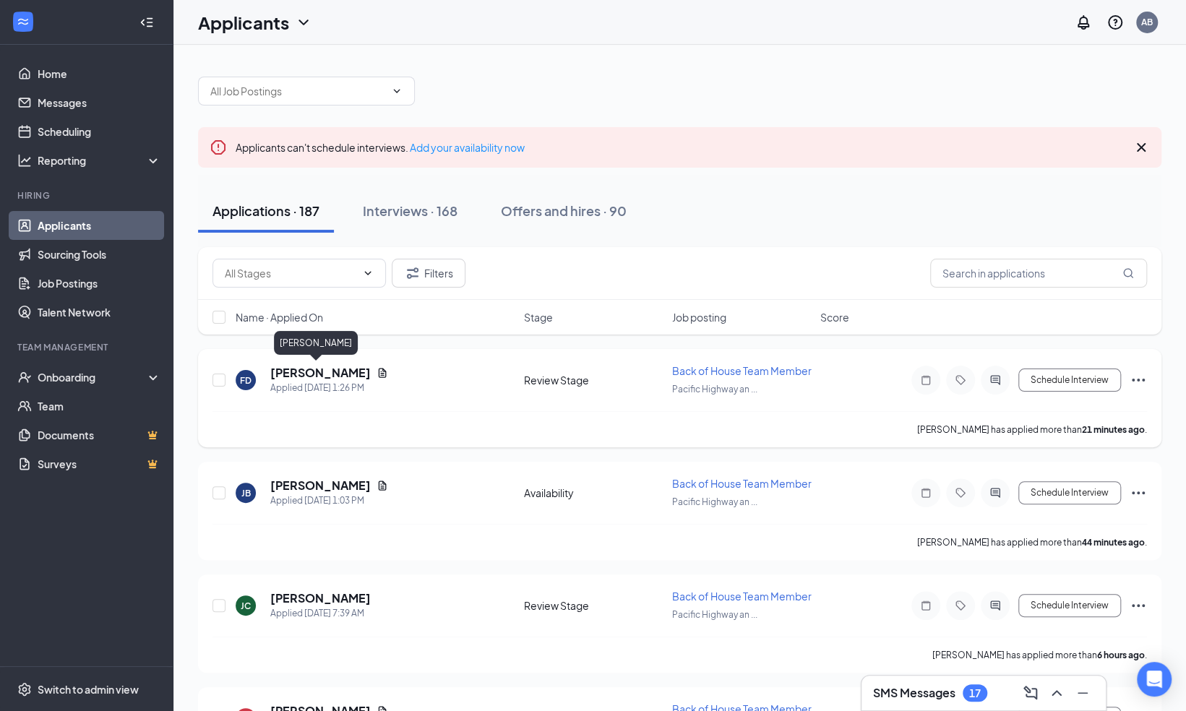
click at [301, 371] on h5 "[PERSON_NAME]" at bounding box center [320, 373] width 100 height 16
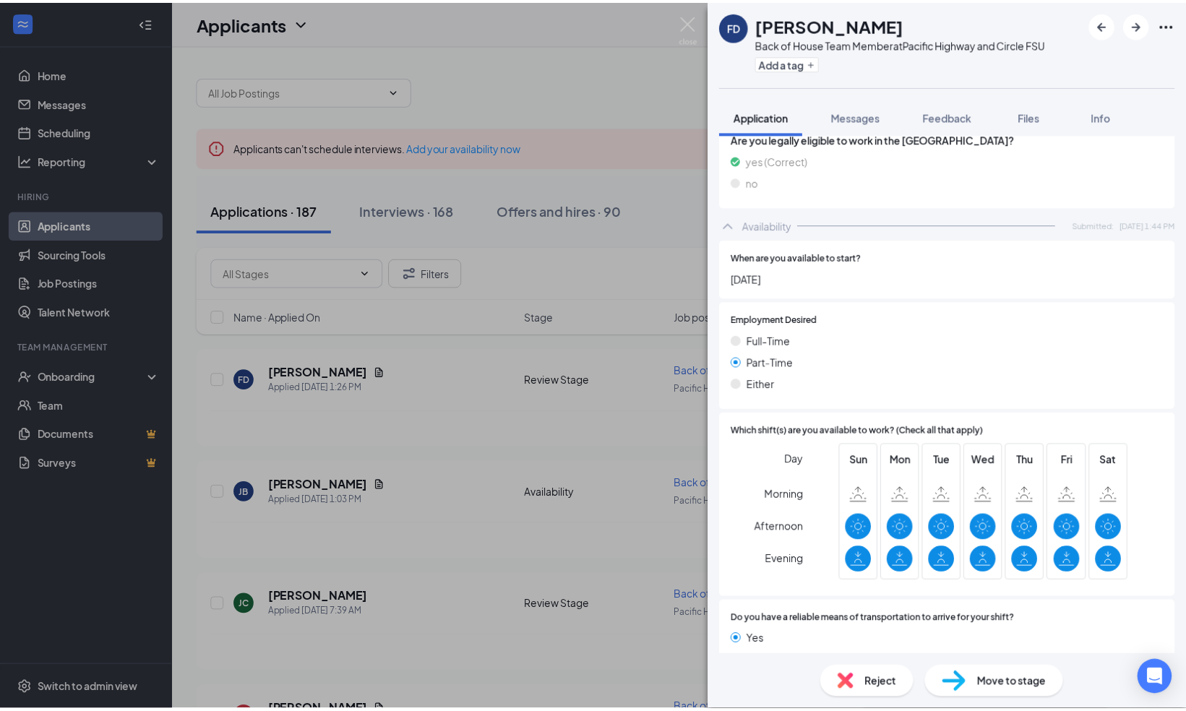
scroll to position [788, 0]
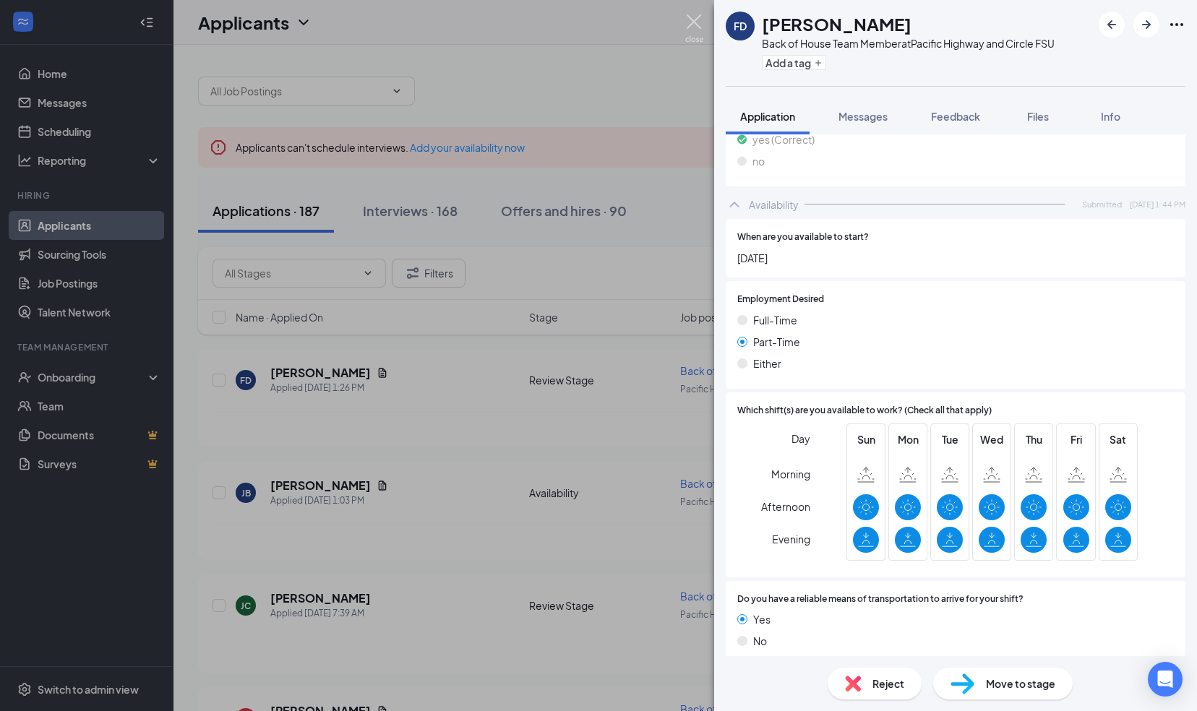
click at [694, 17] on img at bounding box center [694, 28] width 18 height 28
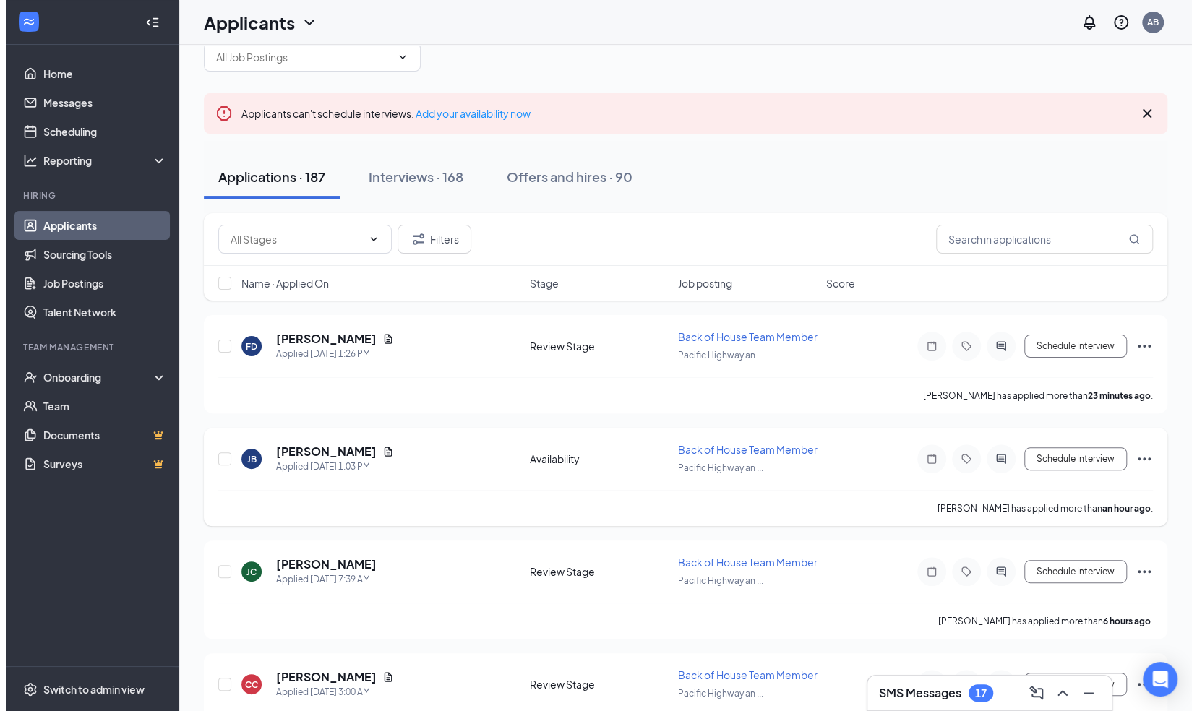
scroll to position [37, 0]
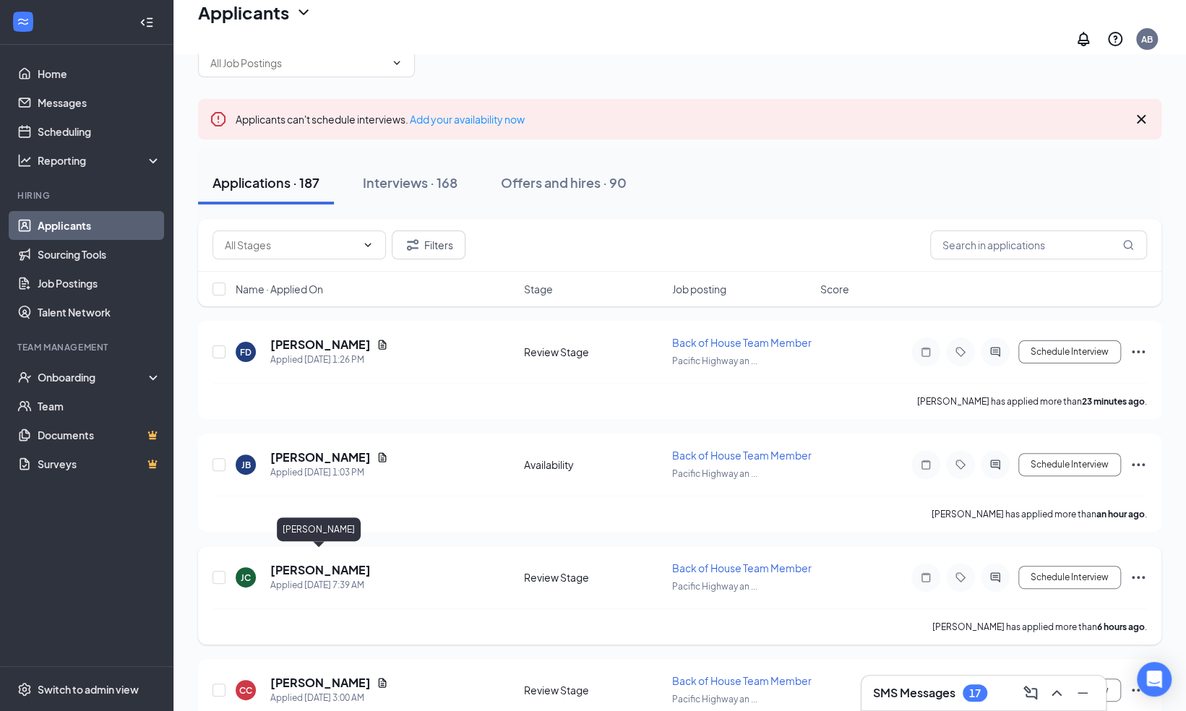
click at [341, 562] on h5 "[PERSON_NAME]" at bounding box center [320, 570] width 100 height 16
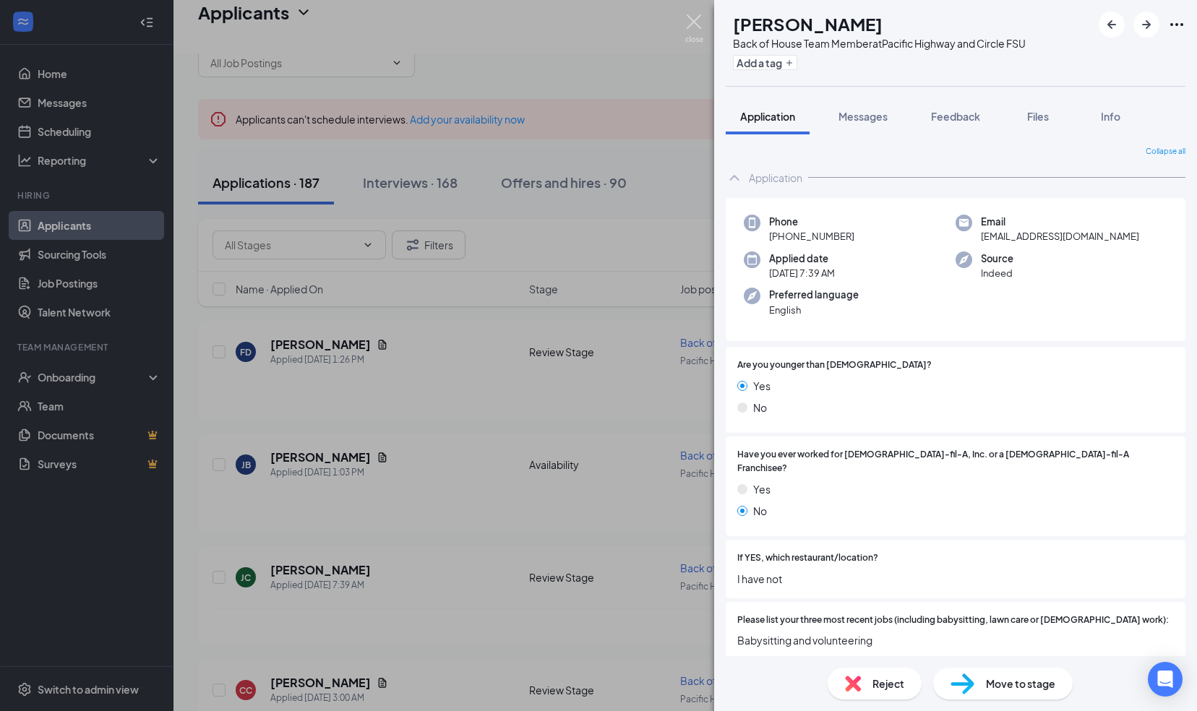
click at [689, 23] on img at bounding box center [694, 28] width 18 height 28
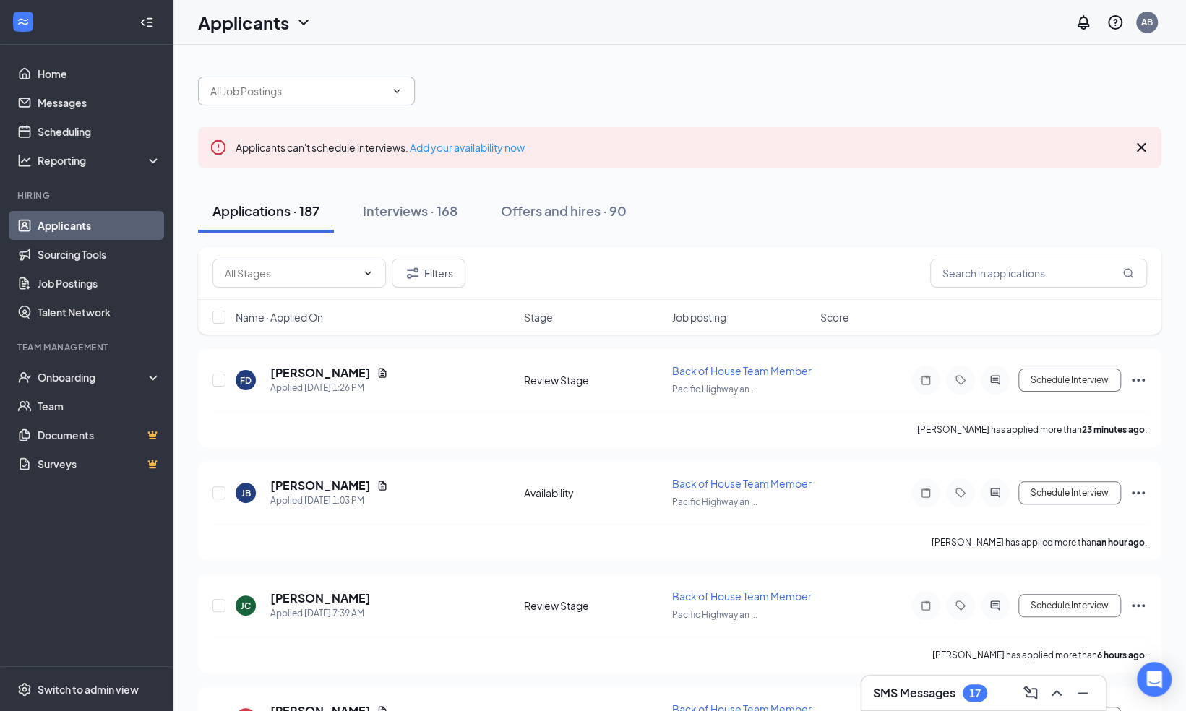
click at [405, 90] on span at bounding box center [306, 91] width 217 height 29
click at [398, 91] on icon "ChevronDown" at bounding box center [397, 91] width 12 height 12
click at [295, 89] on input "text" at bounding box center [297, 91] width 175 height 16
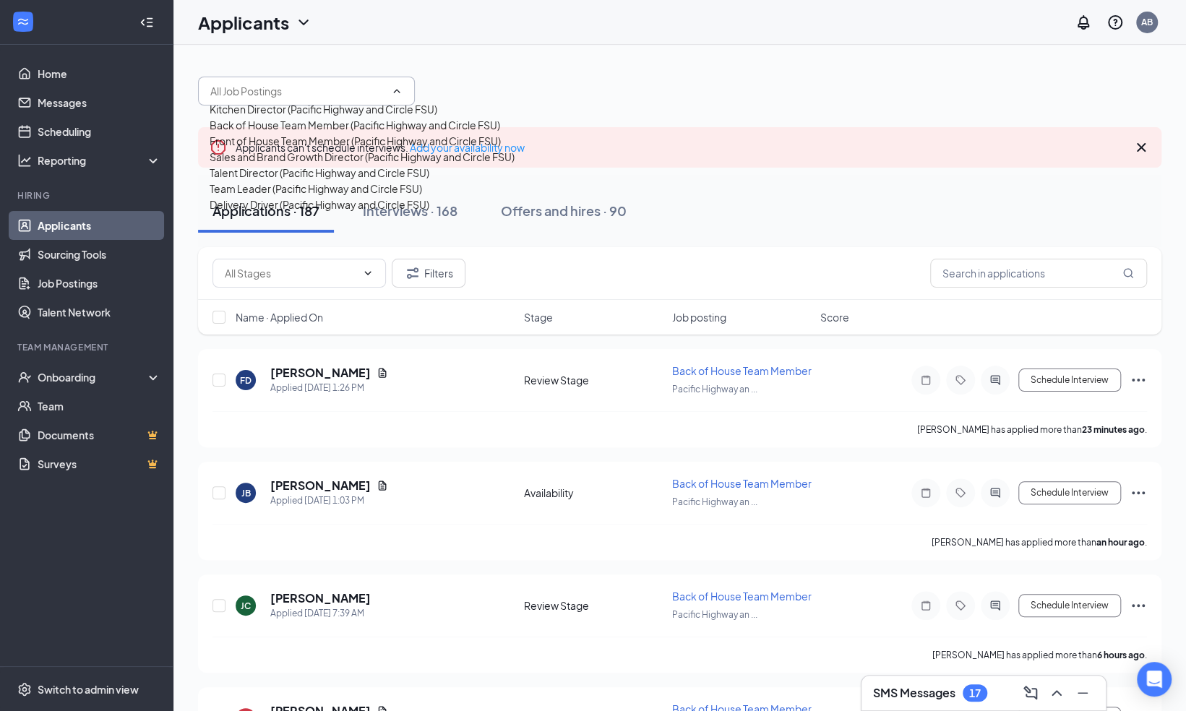
click at [293, 149] on div "Front of House Team Member (Pacific Highway and Circle FSU)" at bounding box center [355, 141] width 291 height 16
type input "Front of House Team Member (Pacific Highway and Circle FSU)"
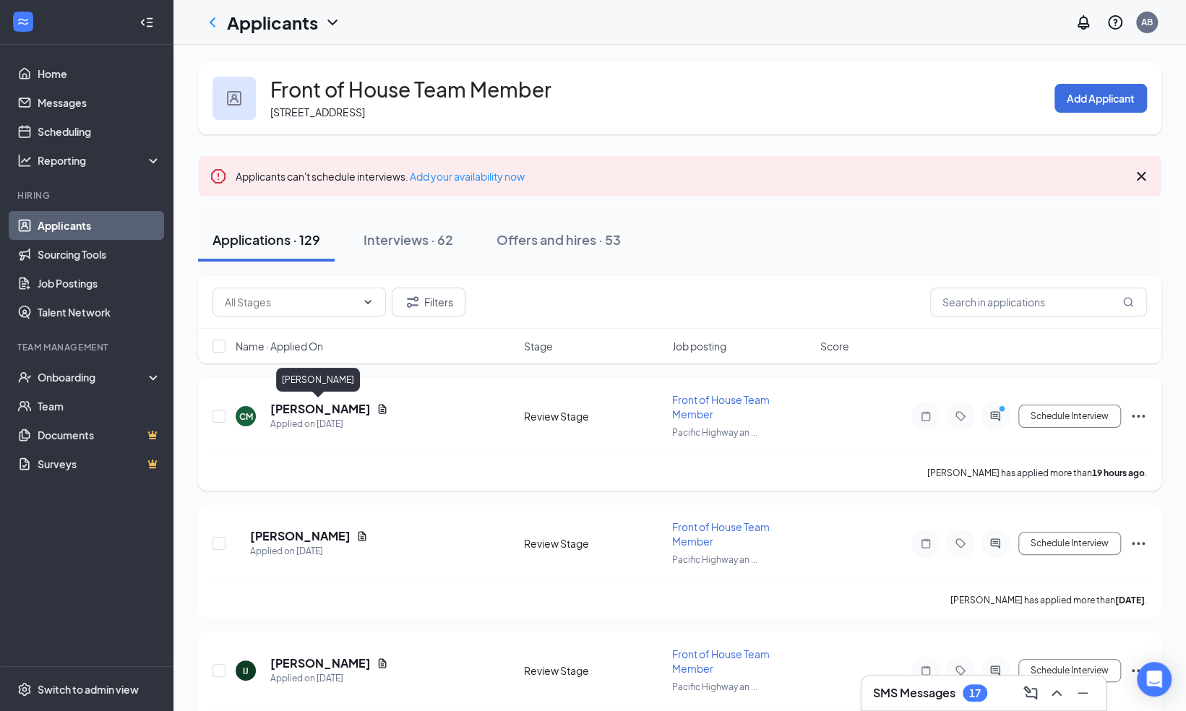
click at [324, 412] on h5 "[PERSON_NAME]" at bounding box center [320, 409] width 100 height 16
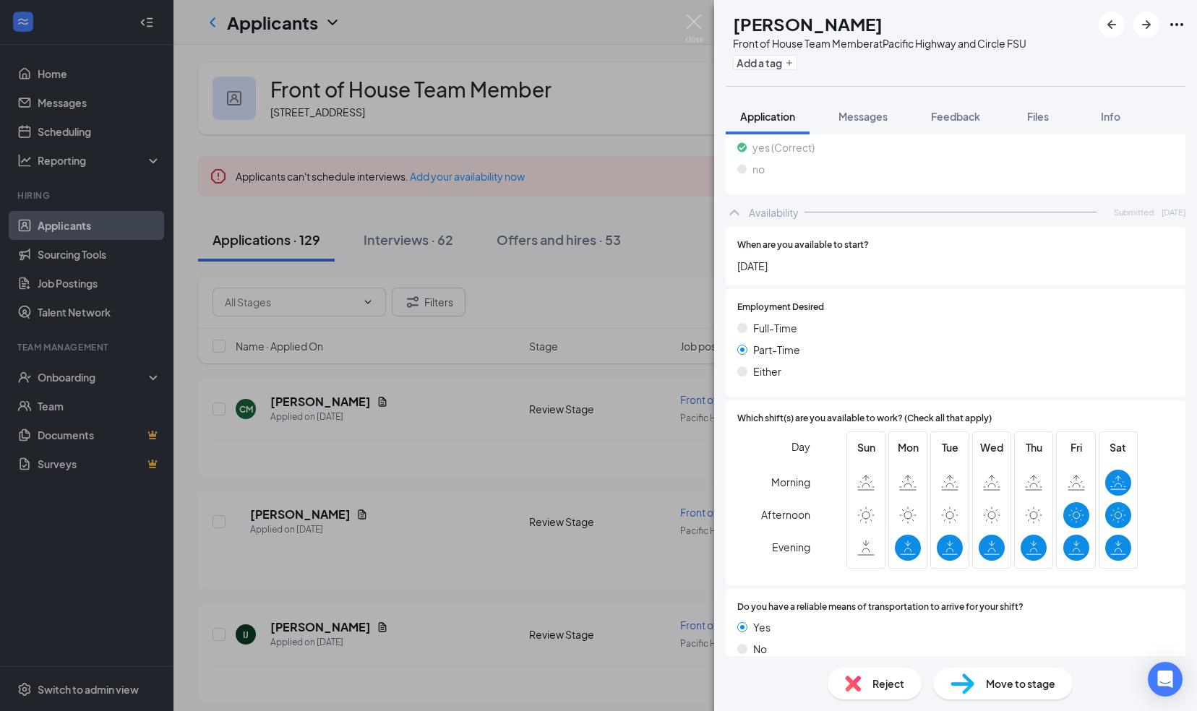
scroll to position [820, 0]
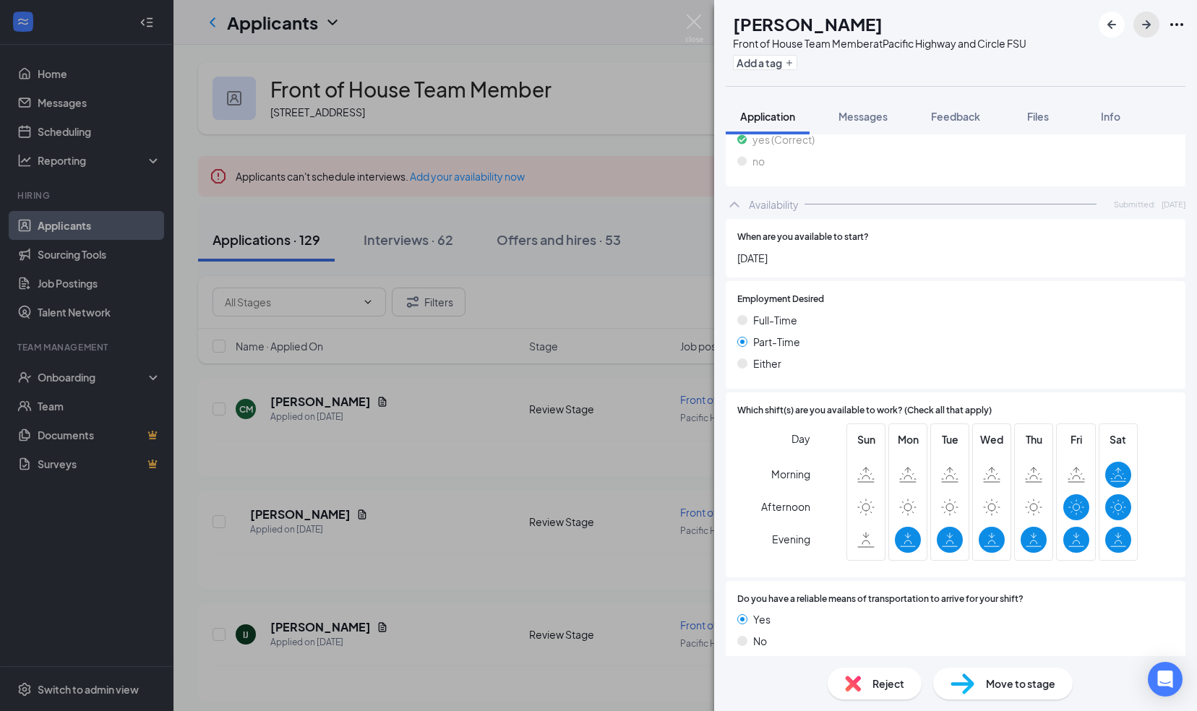
click at [1146, 24] on icon "ArrowRight" at bounding box center [1146, 24] width 9 height 9
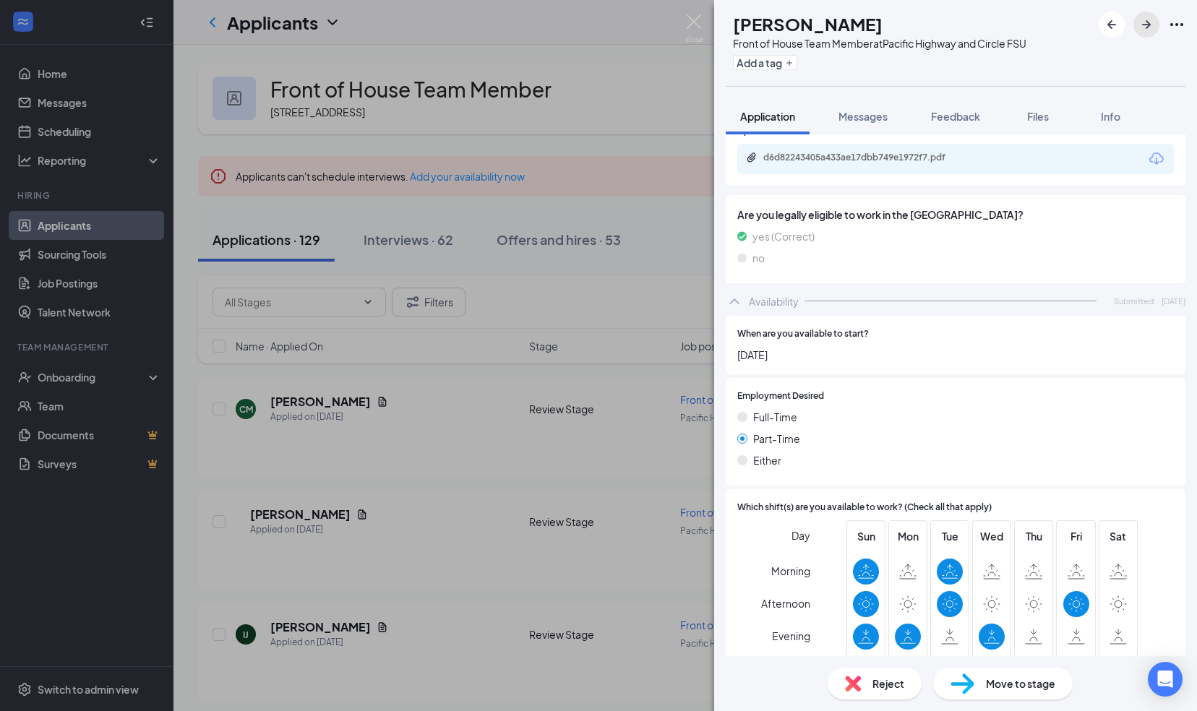
scroll to position [741, 0]
click at [1146, 21] on icon "ArrowRight" at bounding box center [1146, 24] width 9 height 9
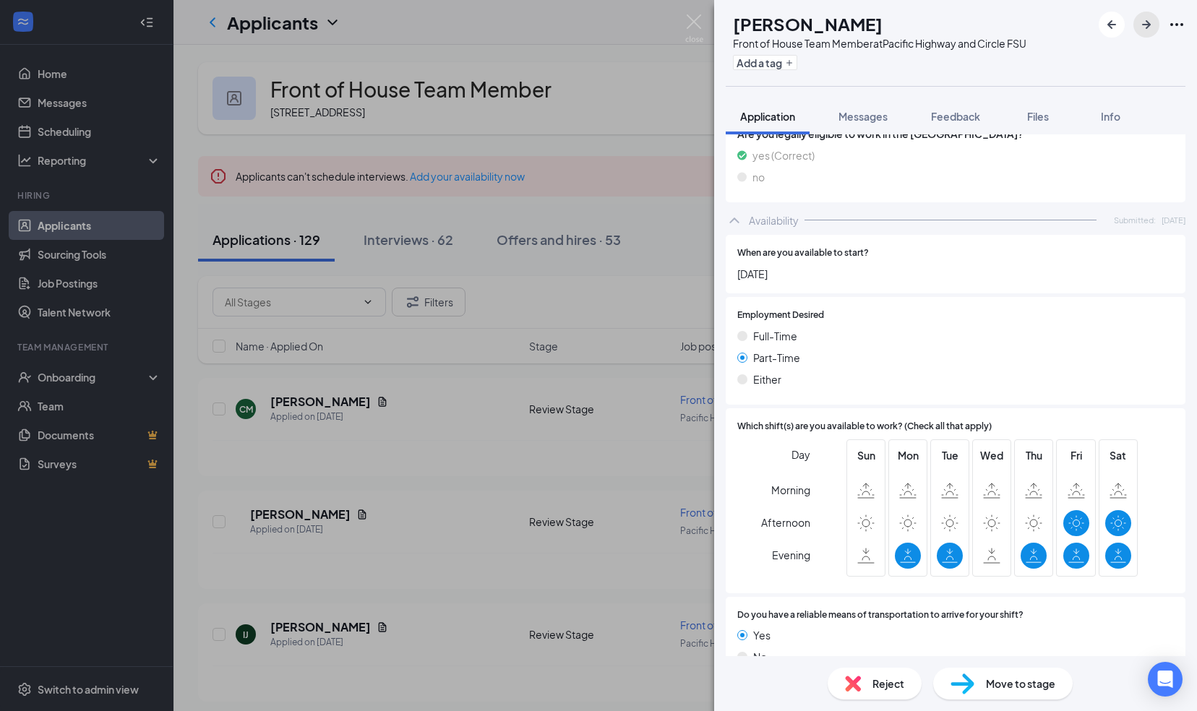
scroll to position [913, 0]
click at [1139, 29] on icon "ArrowRight" at bounding box center [1145, 24] width 17 height 17
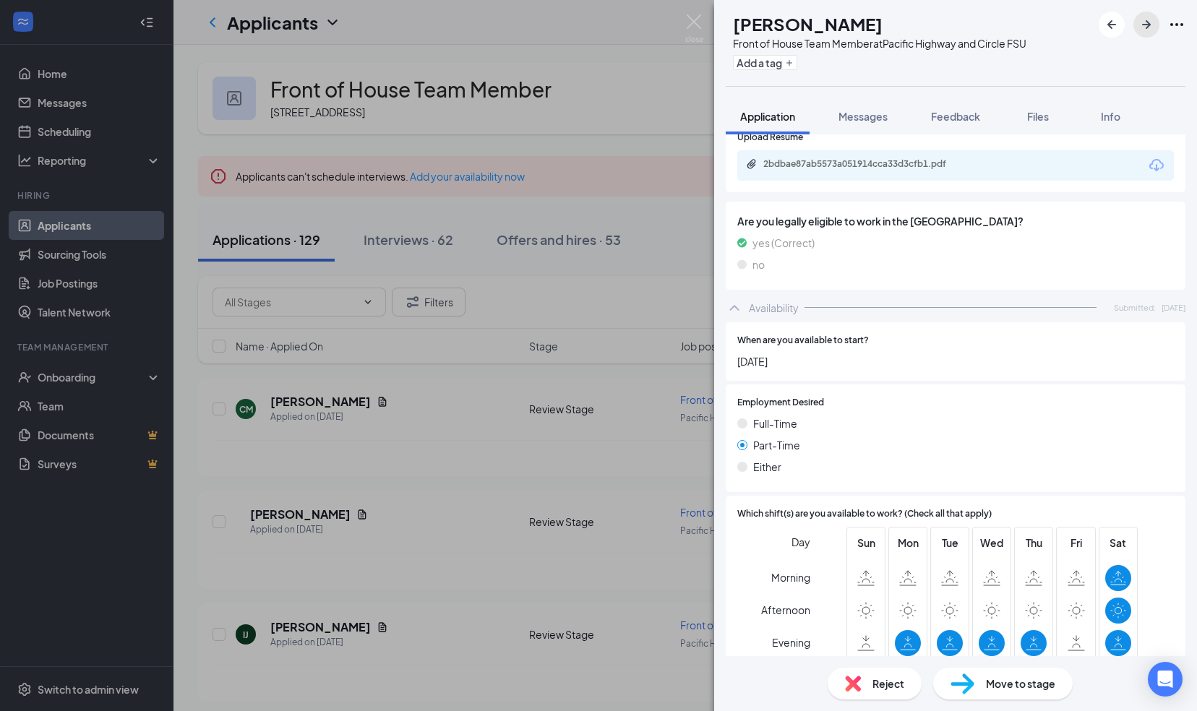
scroll to position [849, 0]
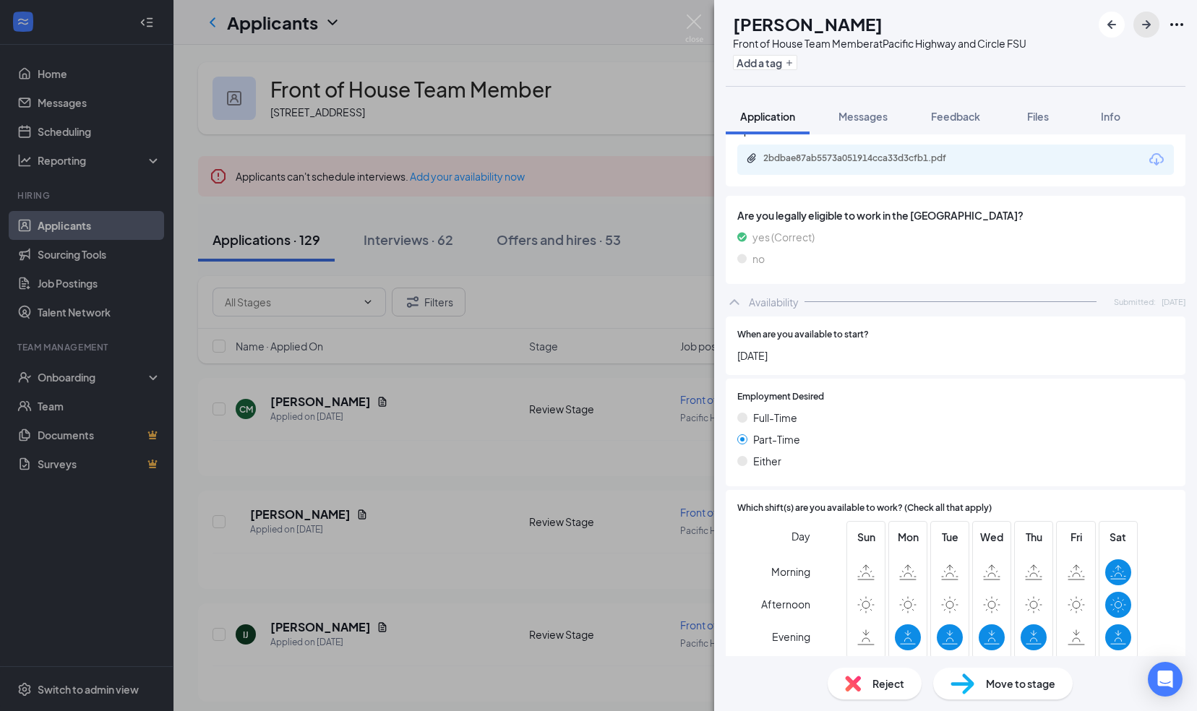
click at [1157, 22] on button "button" at bounding box center [1146, 25] width 26 height 26
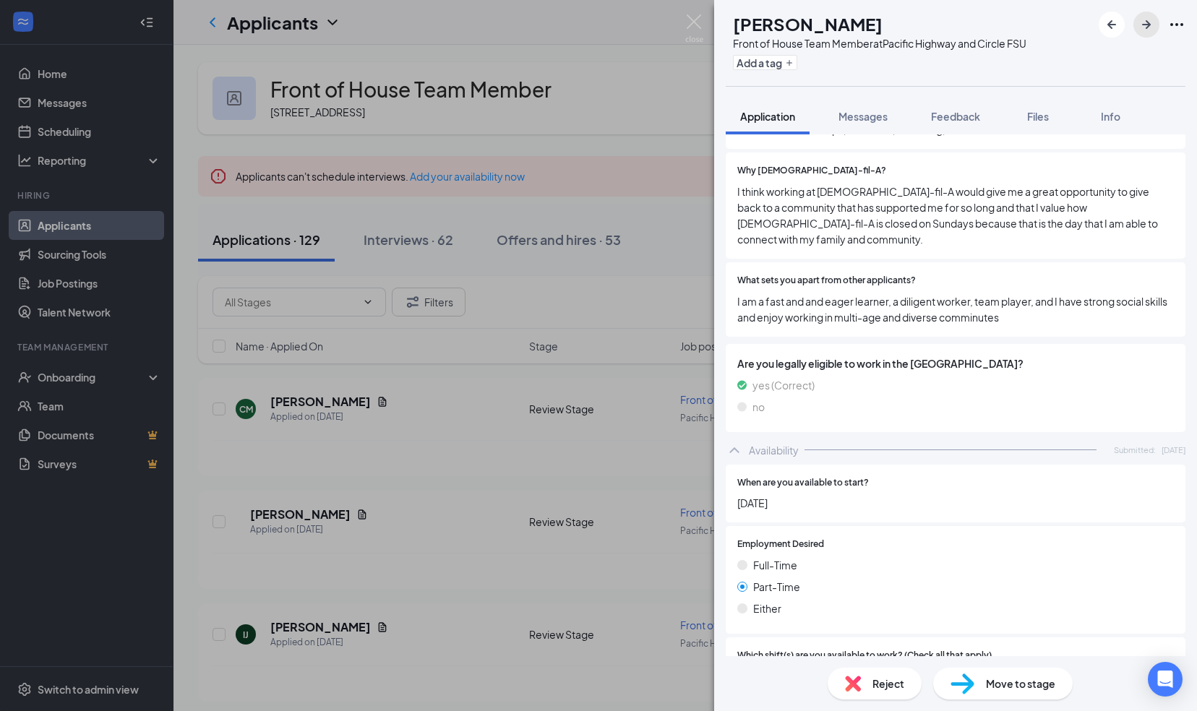
scroll to position [741, 0]
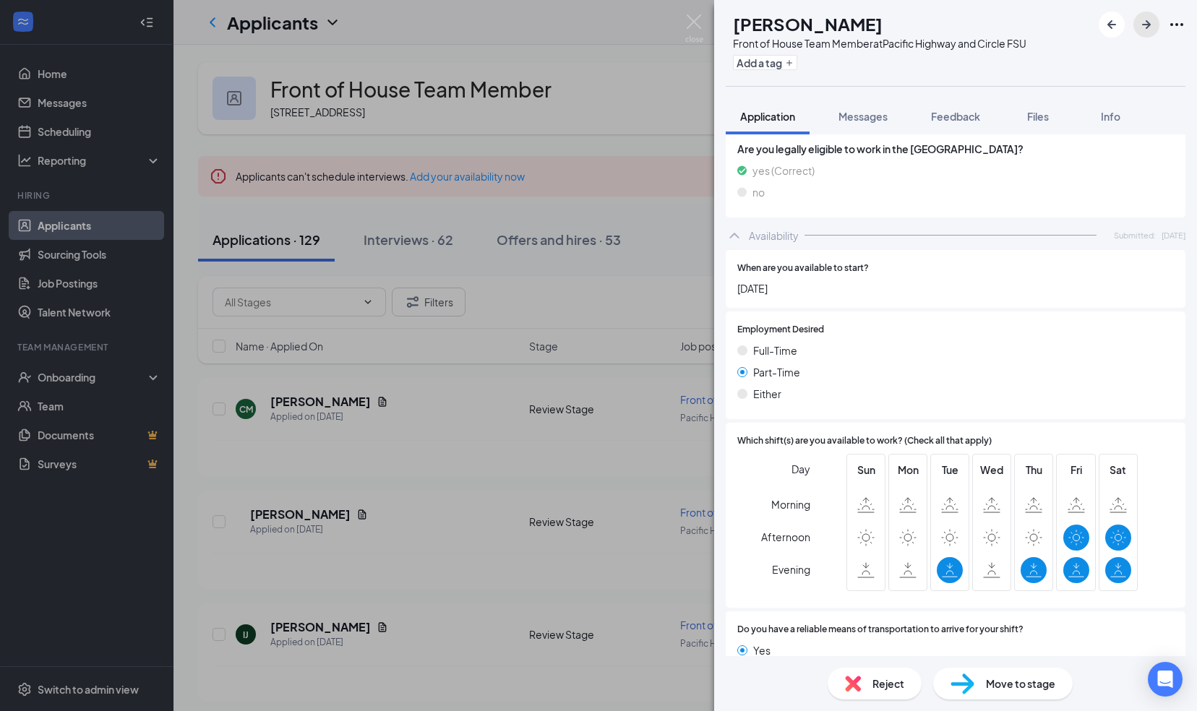
click at [1145, 30] on icon "ArrowRight" at bounding box center [1145, 24] width 17 height 17
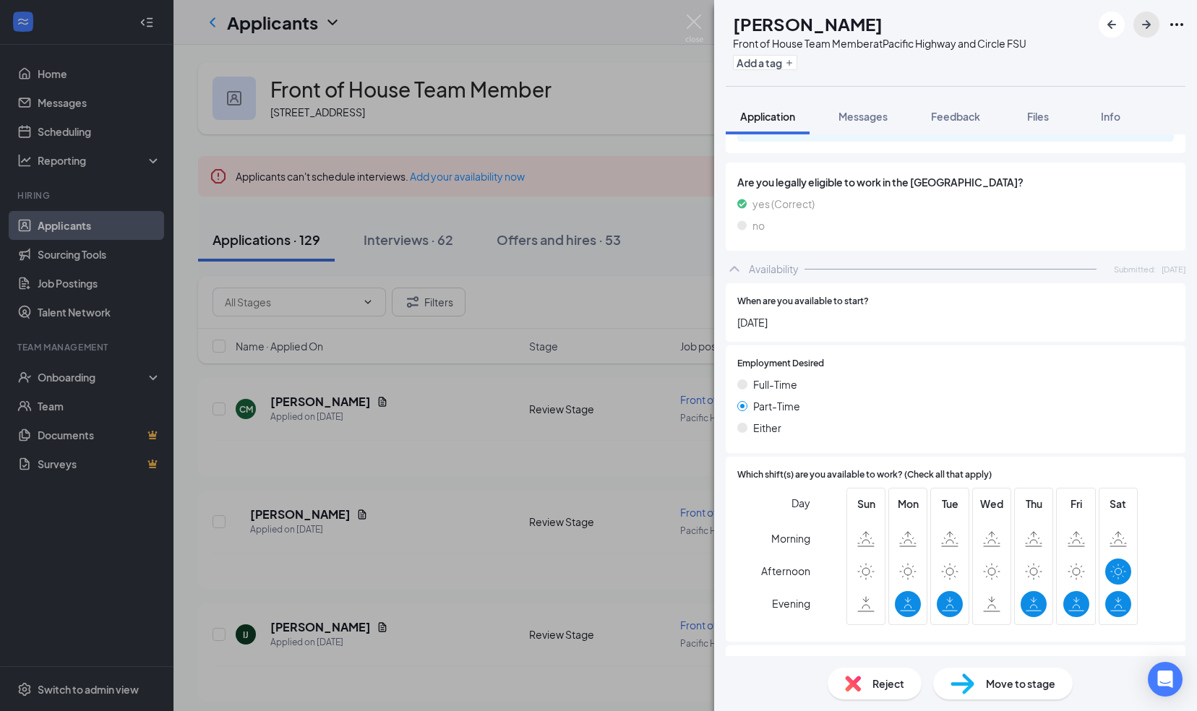
scroll to position [854, 0]
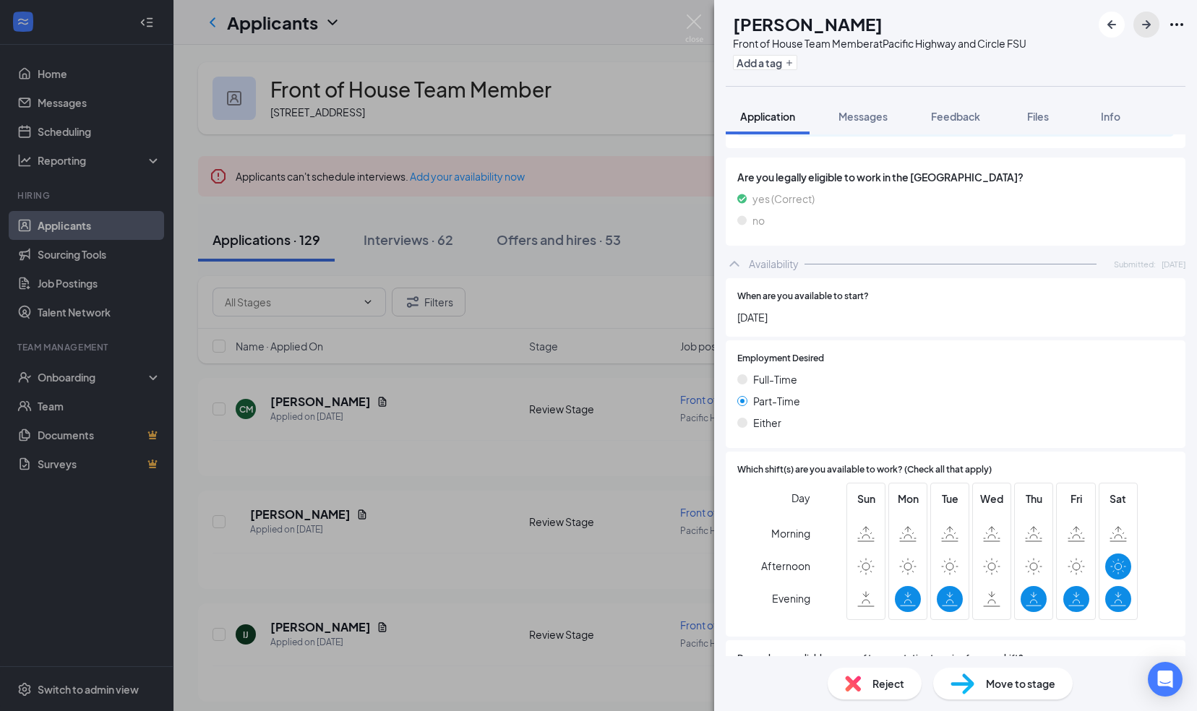
click at [1145, 29] on icon "ArrowRight" at bounding box center [1145, 24] width 17 height 17
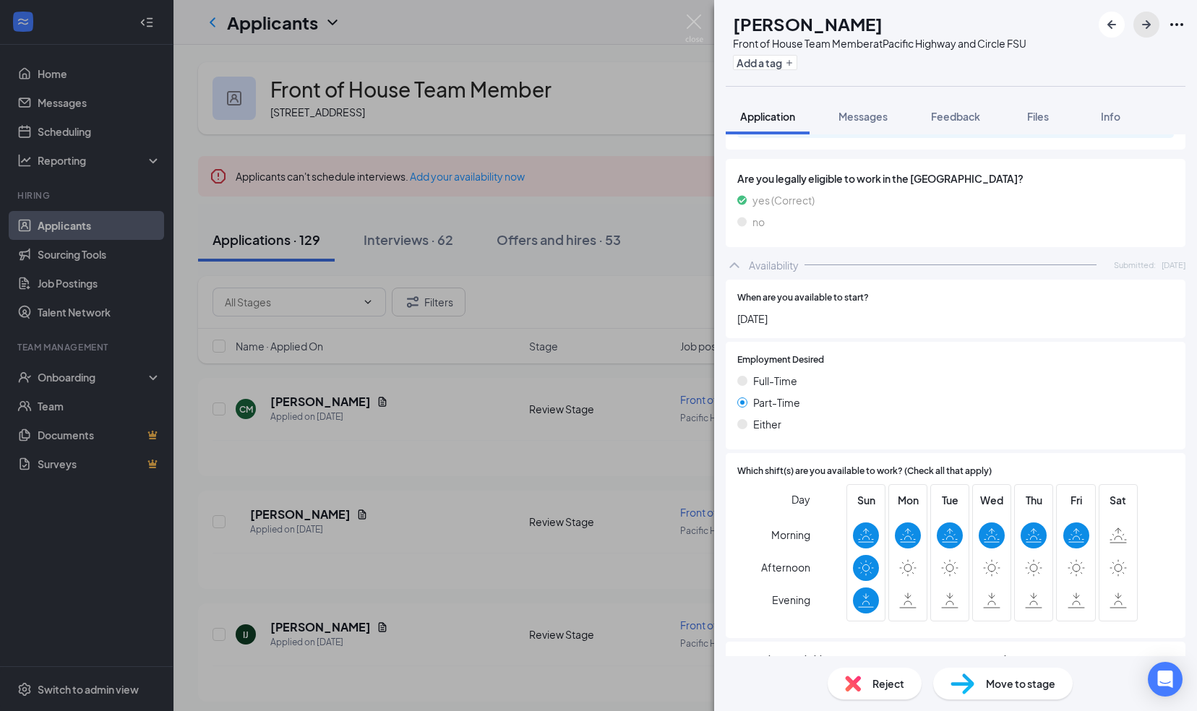
scroll to position [760, 0]
click at [1024, 692] on div "Move to stage" at bounding box center [1002, 684] width 139 height 32
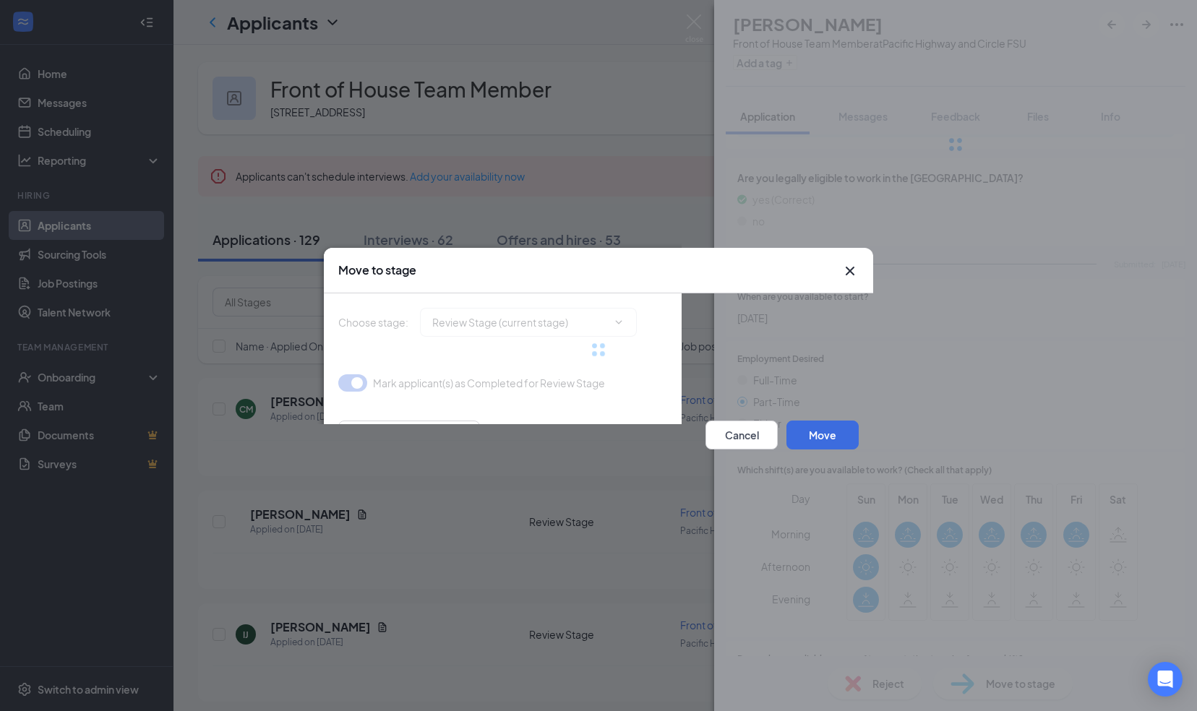
type input "Onsite Interview (next stage)"
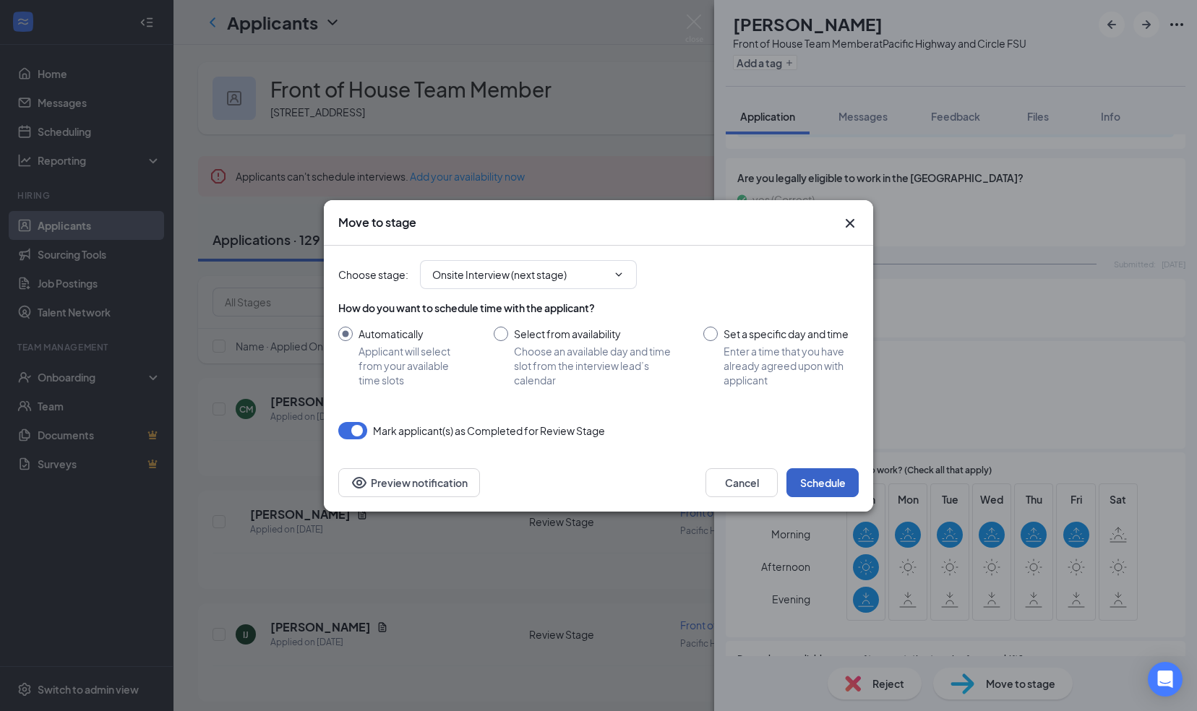
click at [834, 481] on button "Schedule" at bounding box center [822, 482] width 72 height 29
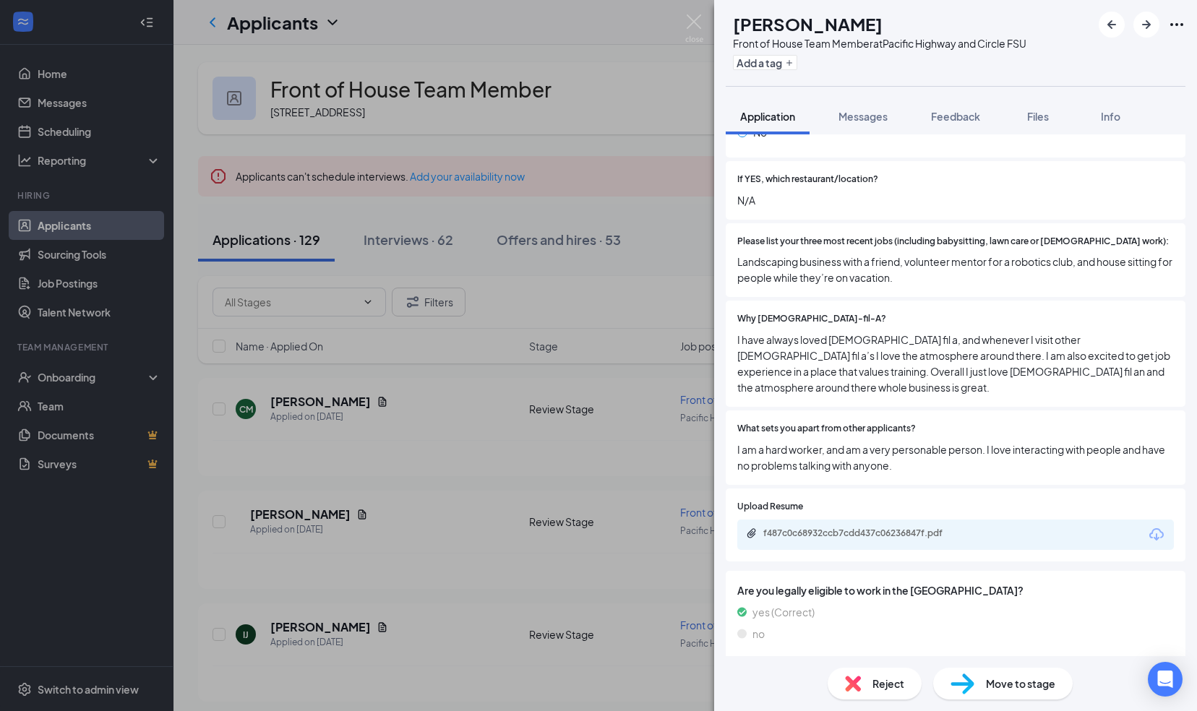
scroll to position [371, 0]
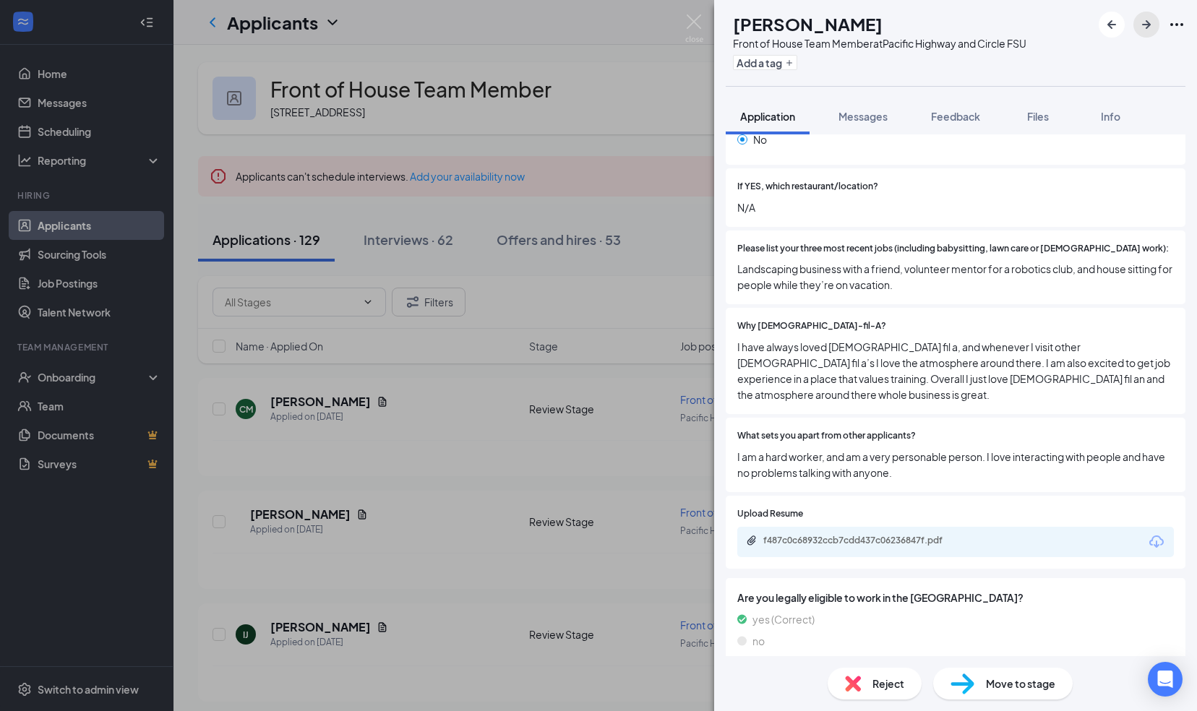
click at [1145, 27] on icon "ArrowRight" at bounding box center [1145, 24] width 17 height 17
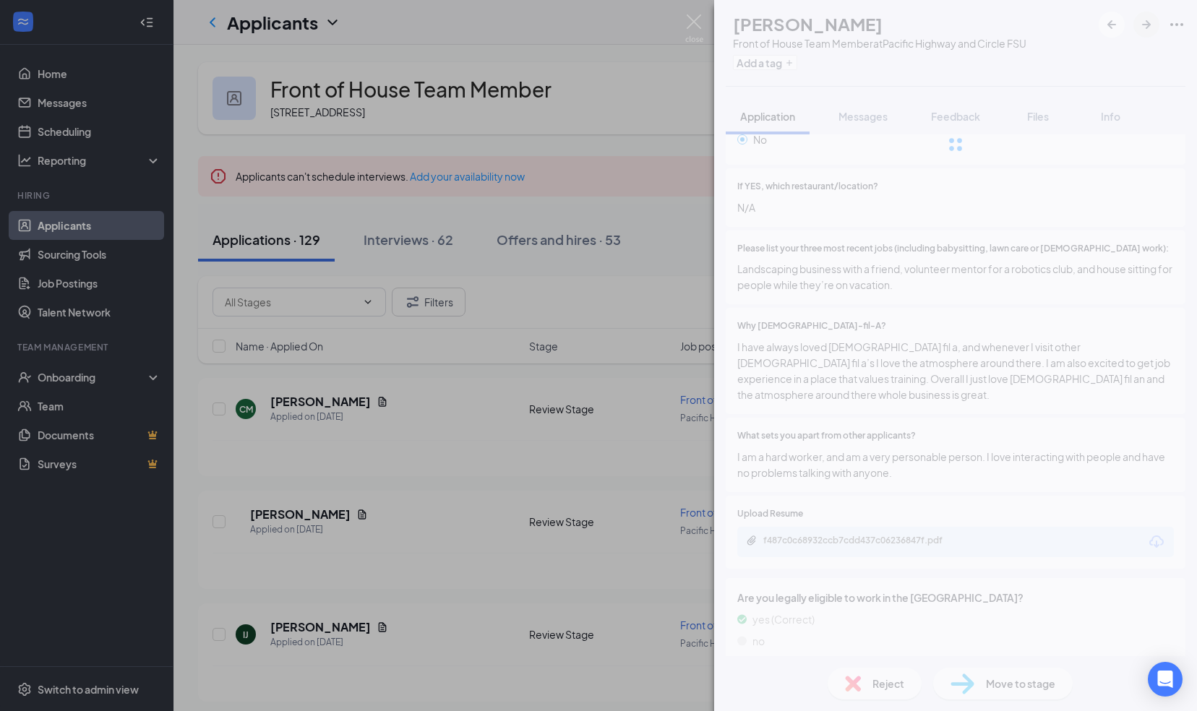
click at [1145, 27] on div at bounding box center [955, 144] width 483 height 289
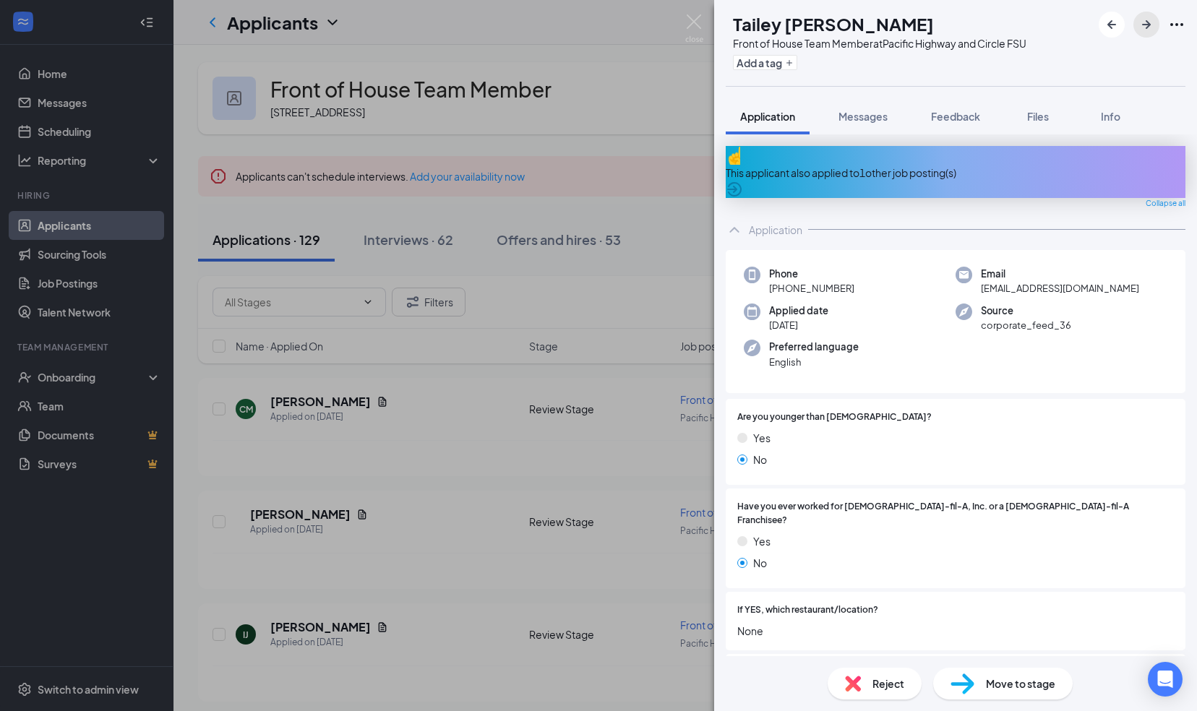
click at [1140, 26] on icon "ArrowRight" at bounding box center [1145, 24] width 17 height 17
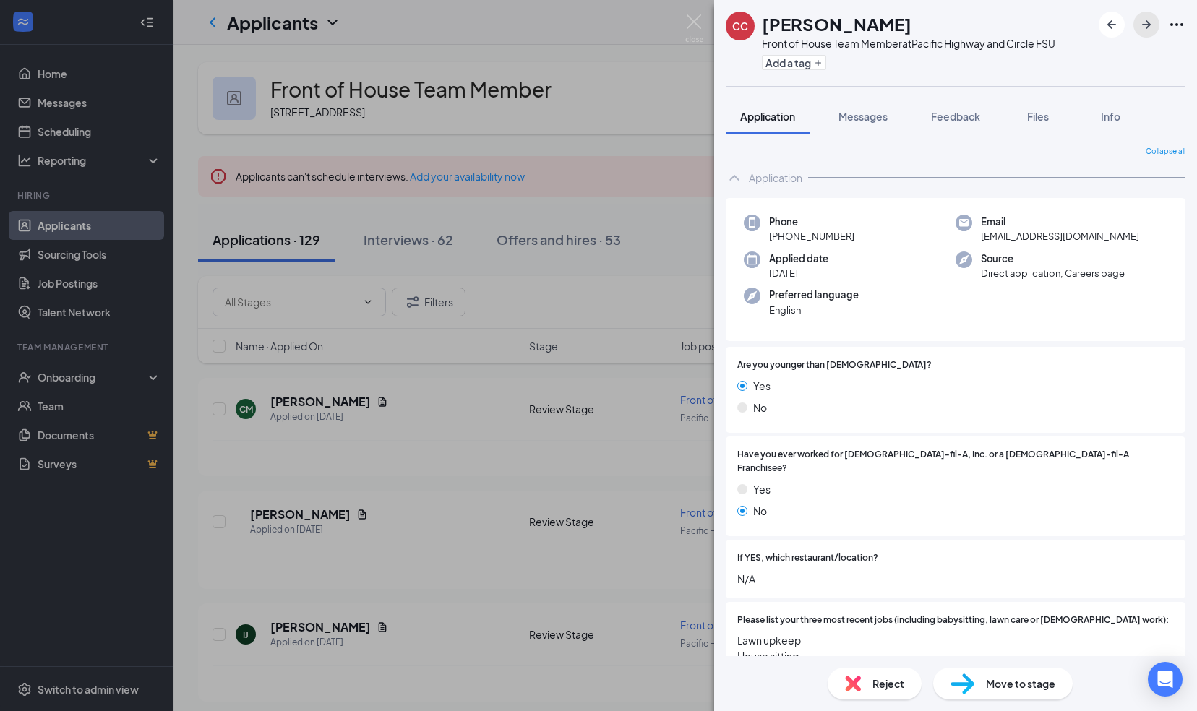
click at [1146, 26] on icon "ArrowRight" at bounding box center [1145, 24] width 17 height 17
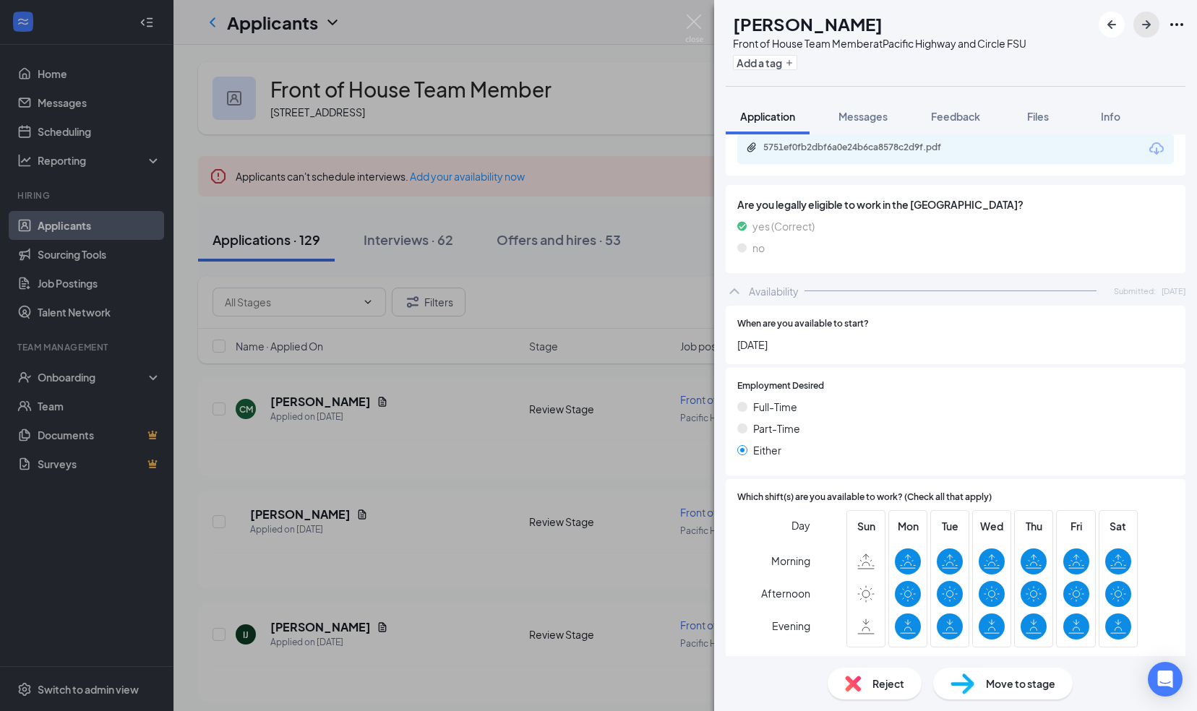
scroll to position [788, 0]
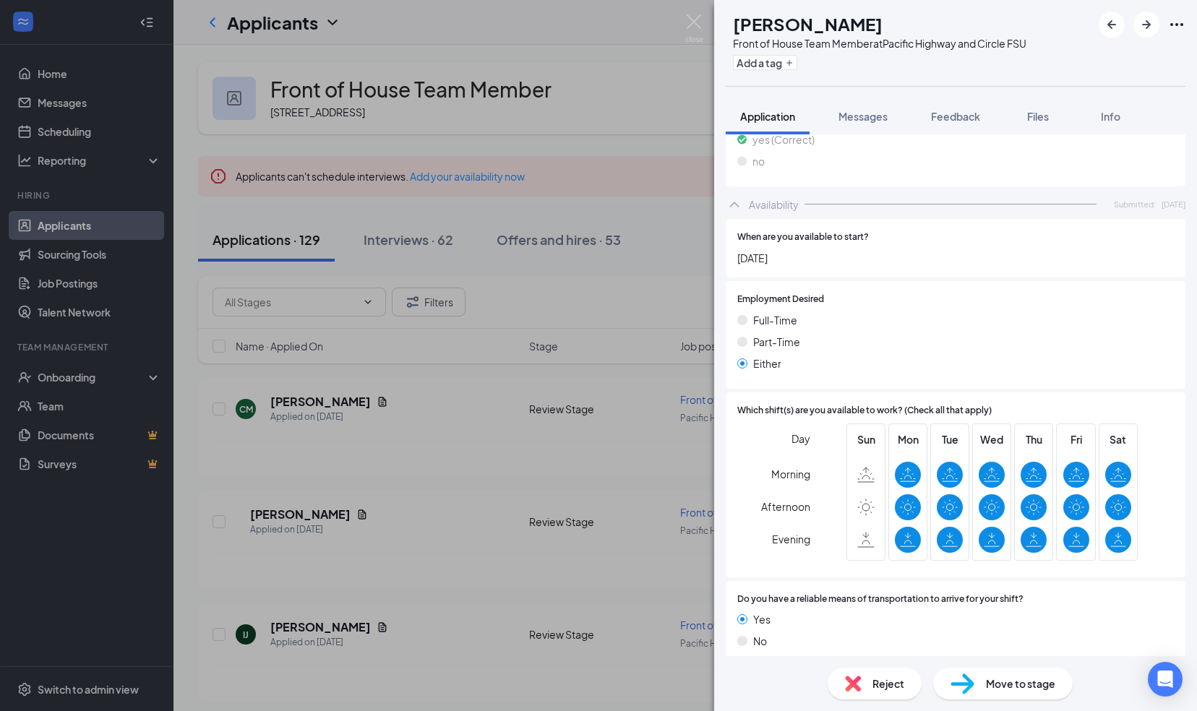
click at [983, 682] on div "Move to stage" at bounding box center [1002, 684] width 139 height 32
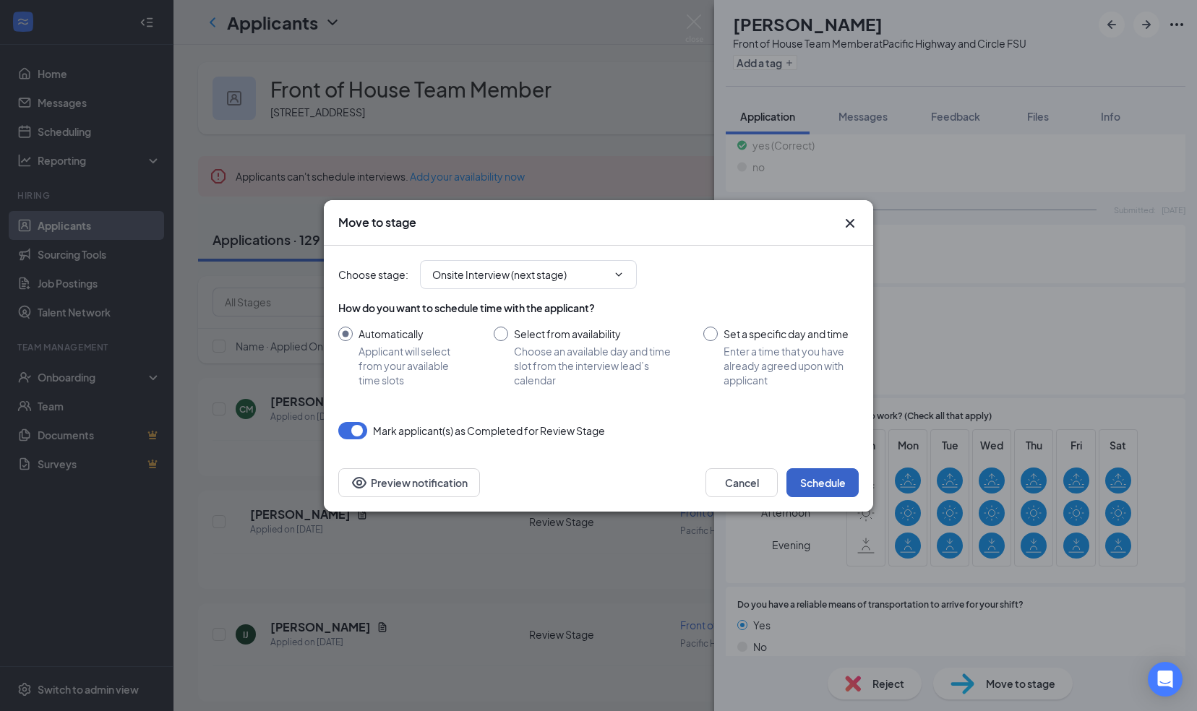
click at [820, 485] on button "Schedule" at bounding box center [822, 482] width 72 height 29
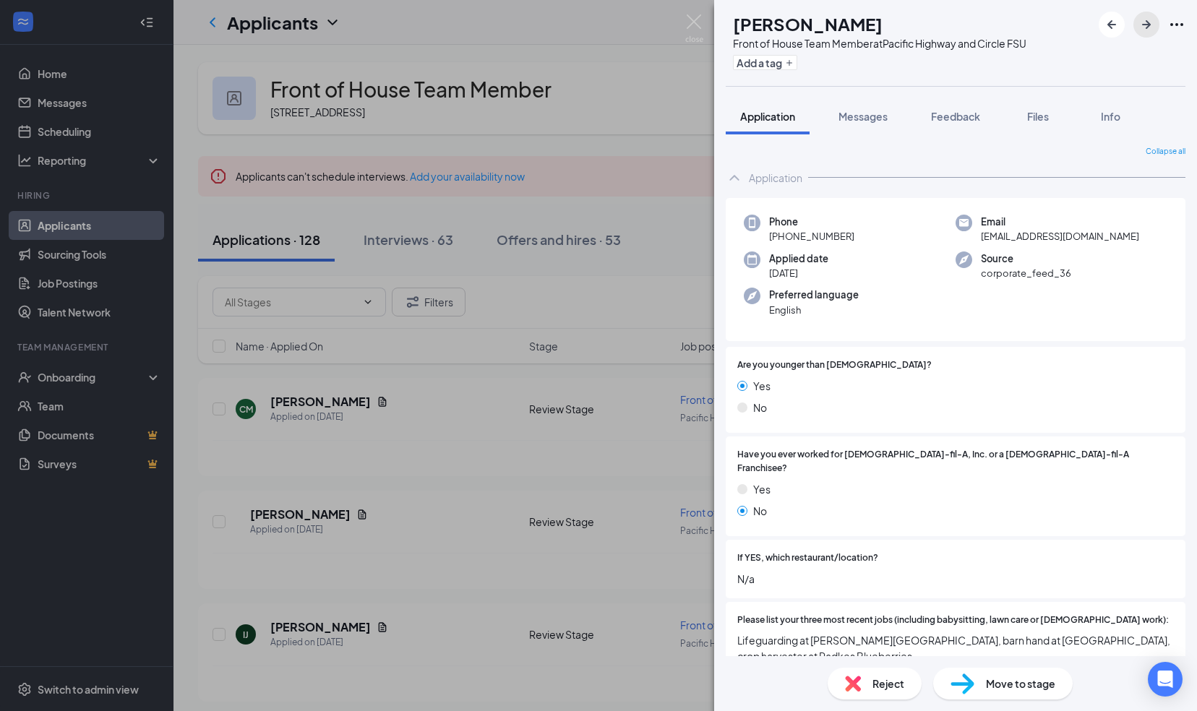
click at [1148, 27] on icon "ArrowRight" at bounding box center [1145, 24] width 17 height 17
click at [1146, 27] on icon "ArrowRight" at bounding box center [1146, 24] width 9 height 9
click at [1143, 25] on icon "ArrowRight" at bounding box center [1146, 24] width 9 height 9
click at [1145, 23] on icon "ArrowRight" at bounding box center [1145, 24] width 17 height 17
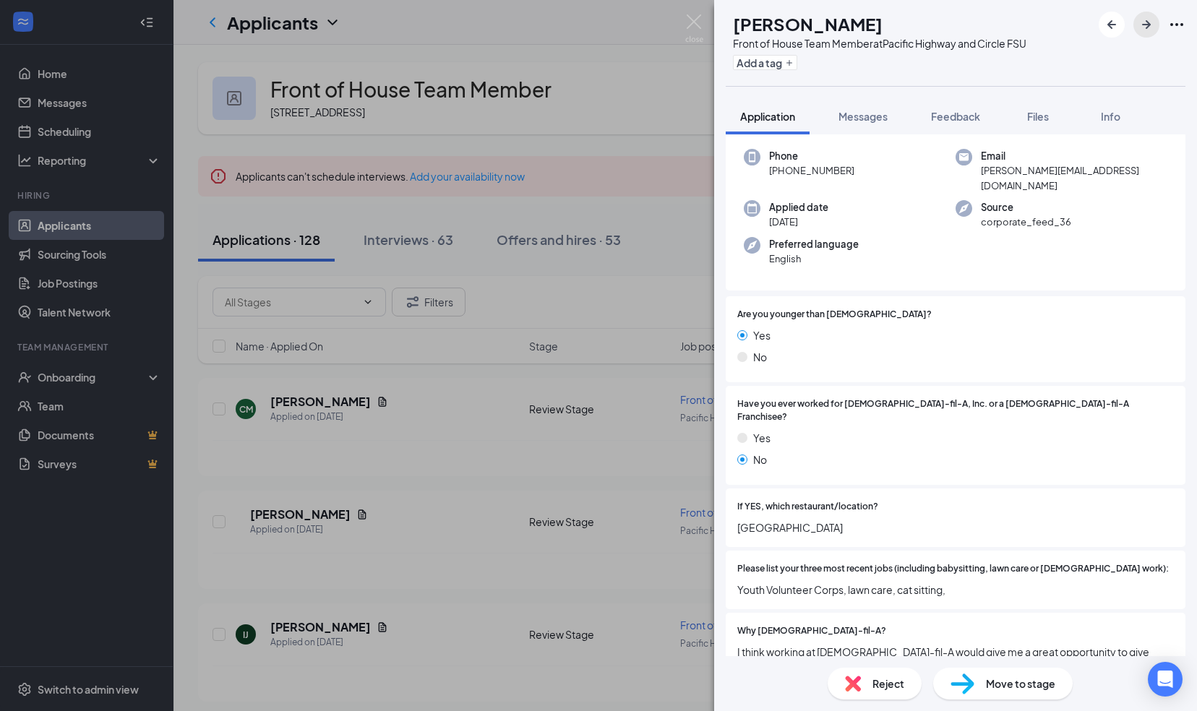
scroll to position [55, 0]
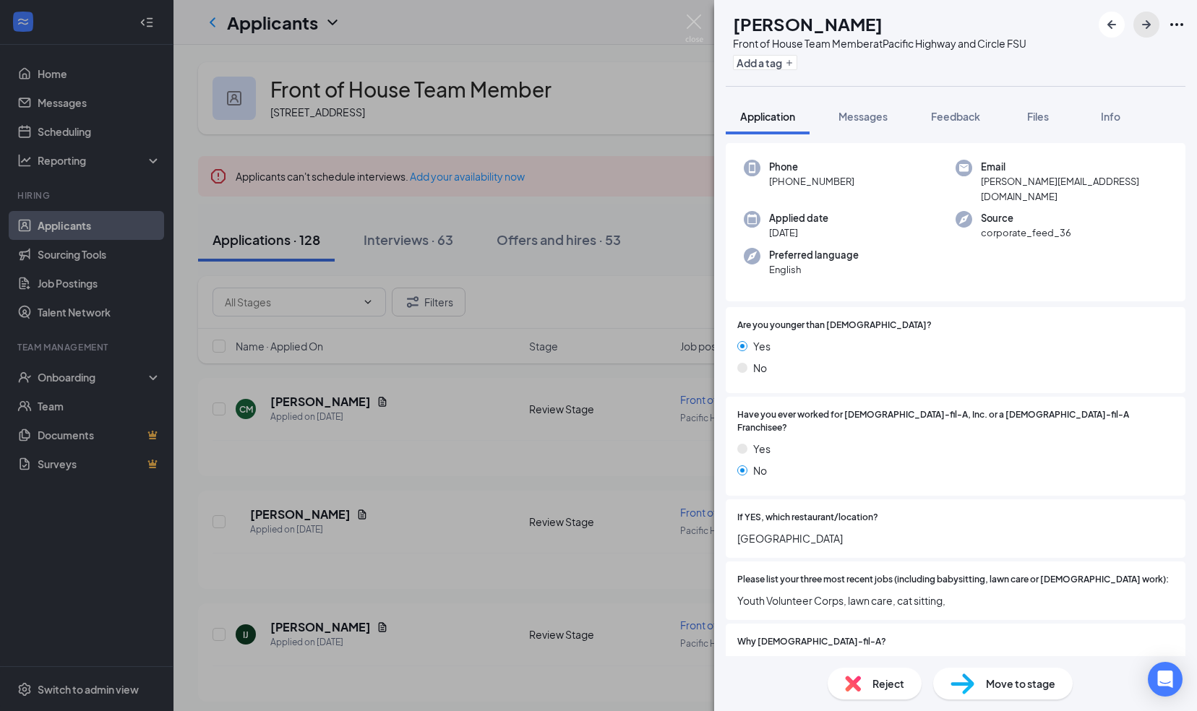
click at [1149, 22] on icon "ArrowRight" at bounding box center [1145, 24] width 17 height 17
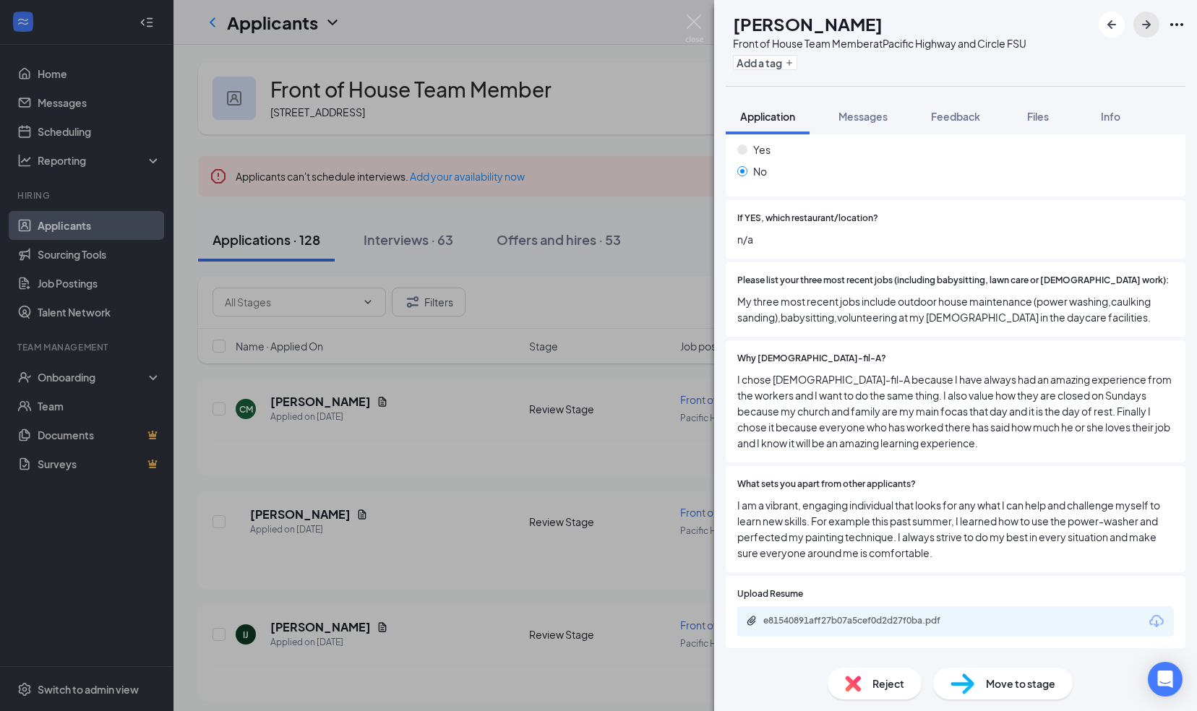
scroll to position [343, 0]
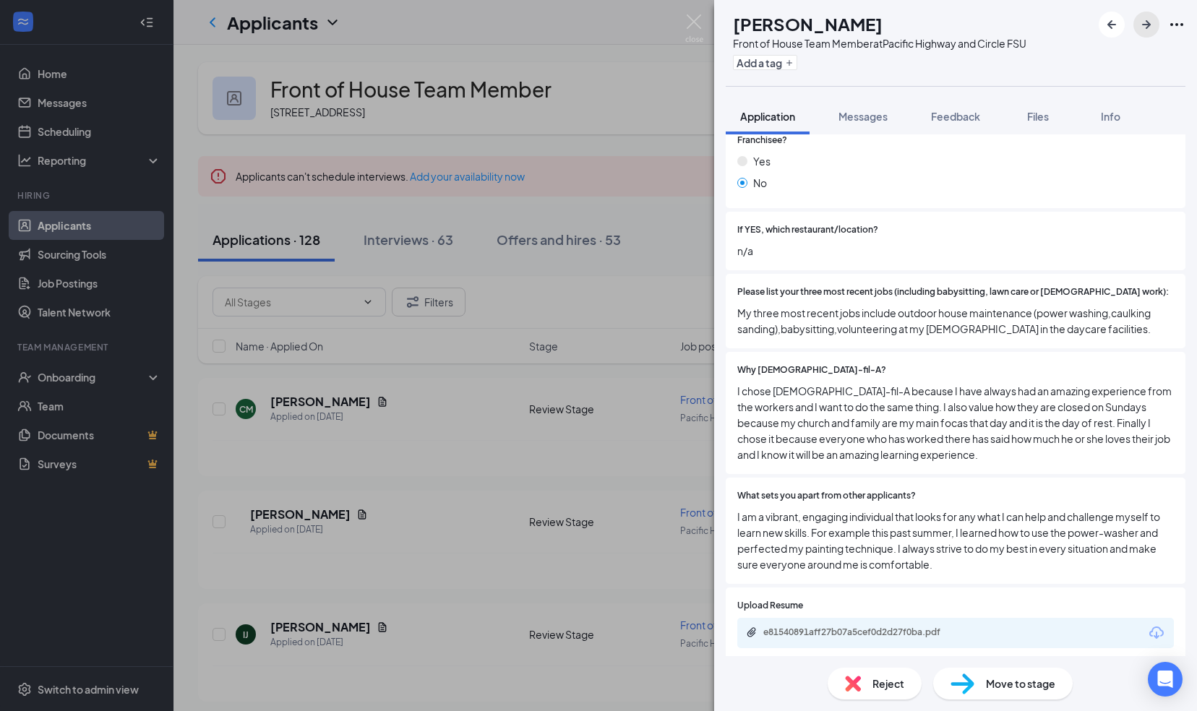
click at [1149, 30] on icon "ArrowRight" at bounding box center [1145, 24] width 17 height 17
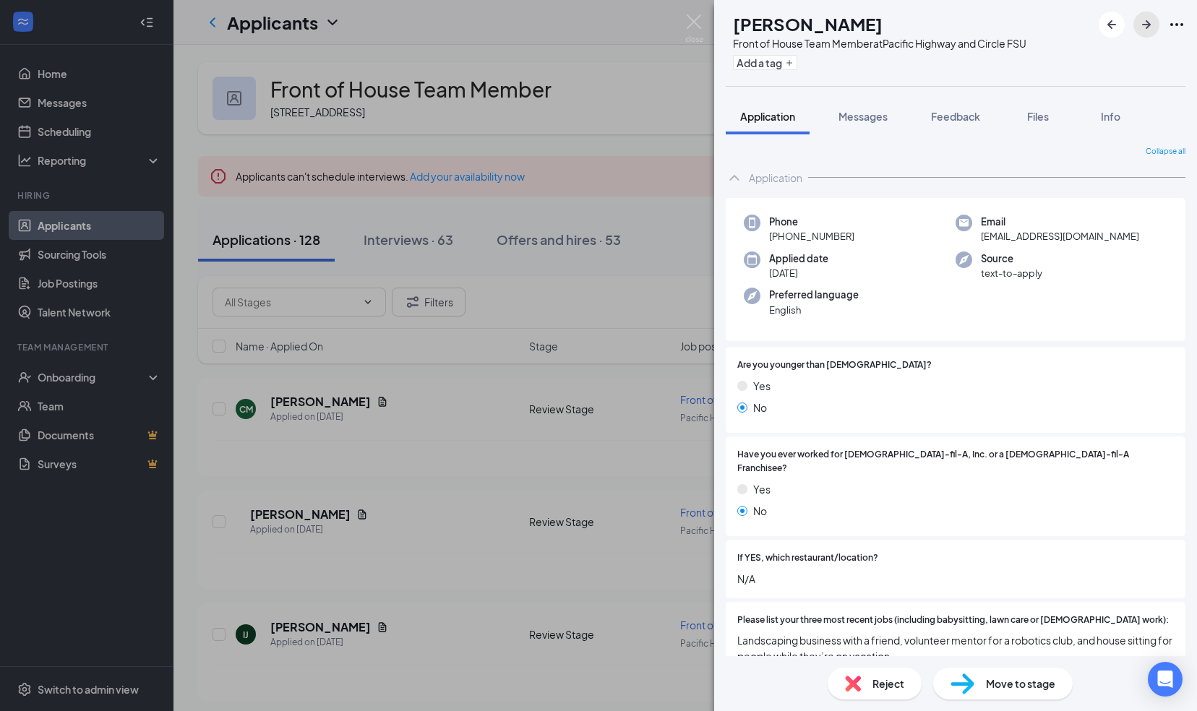
click at [1142, 22] on icon "ArrowRight" at bounding box center [1145, 24] width 17 height 17
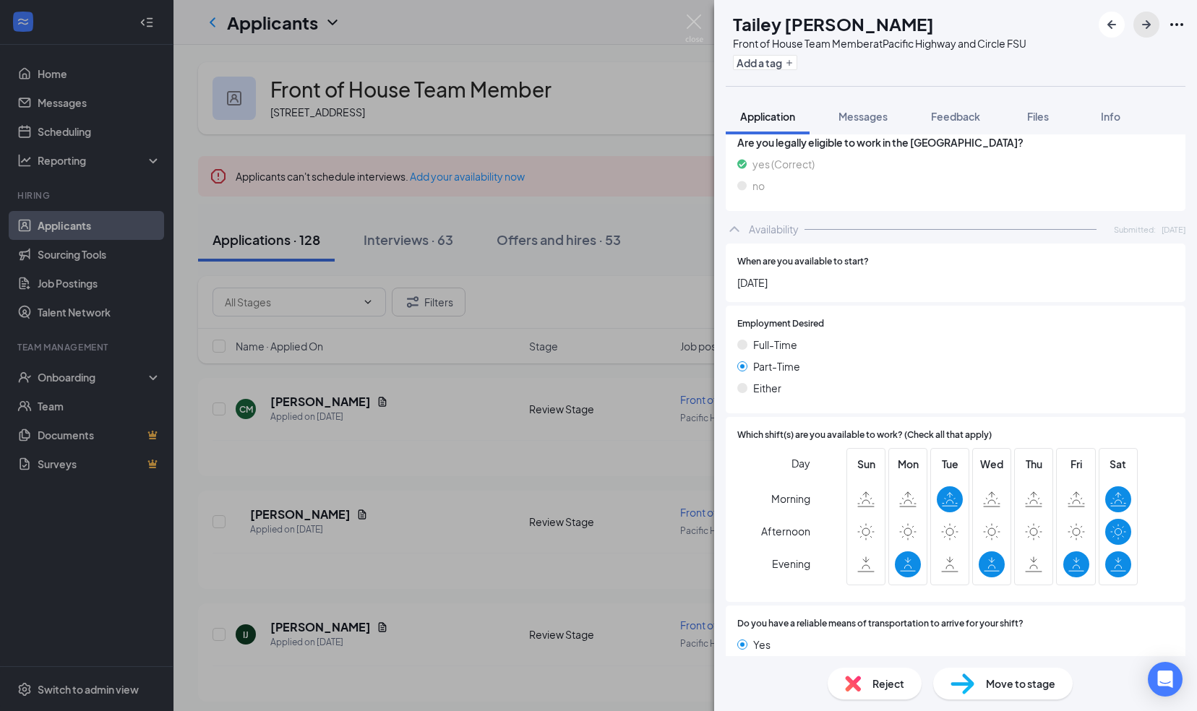
scroll to position [781, 0]
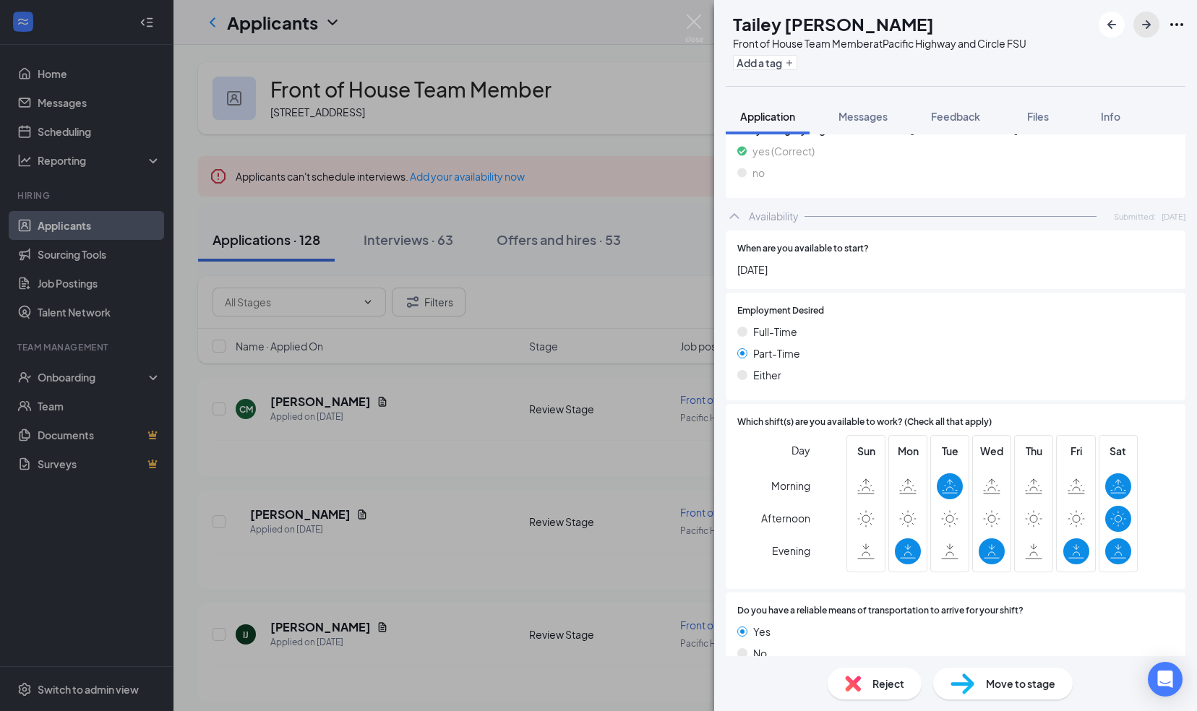
click at [1139, 24] on icon "ArrowRight" at bounding box center [1145, 24] width 17 height 17
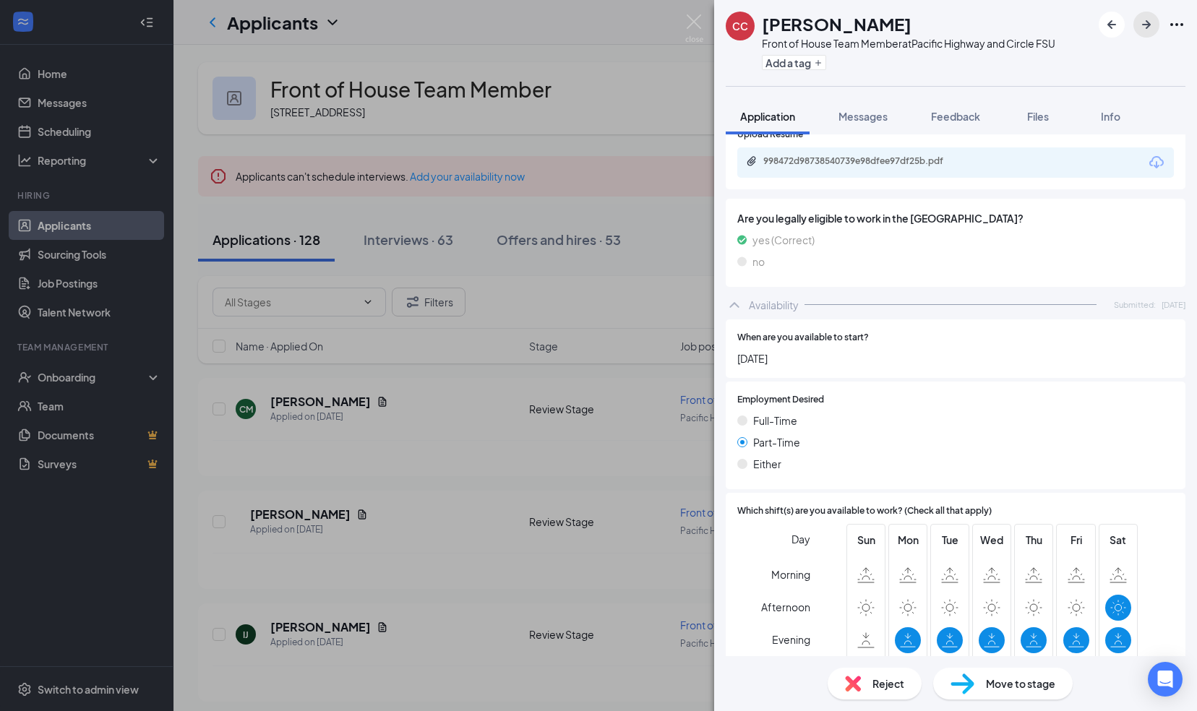
scroll to position [820, 0]
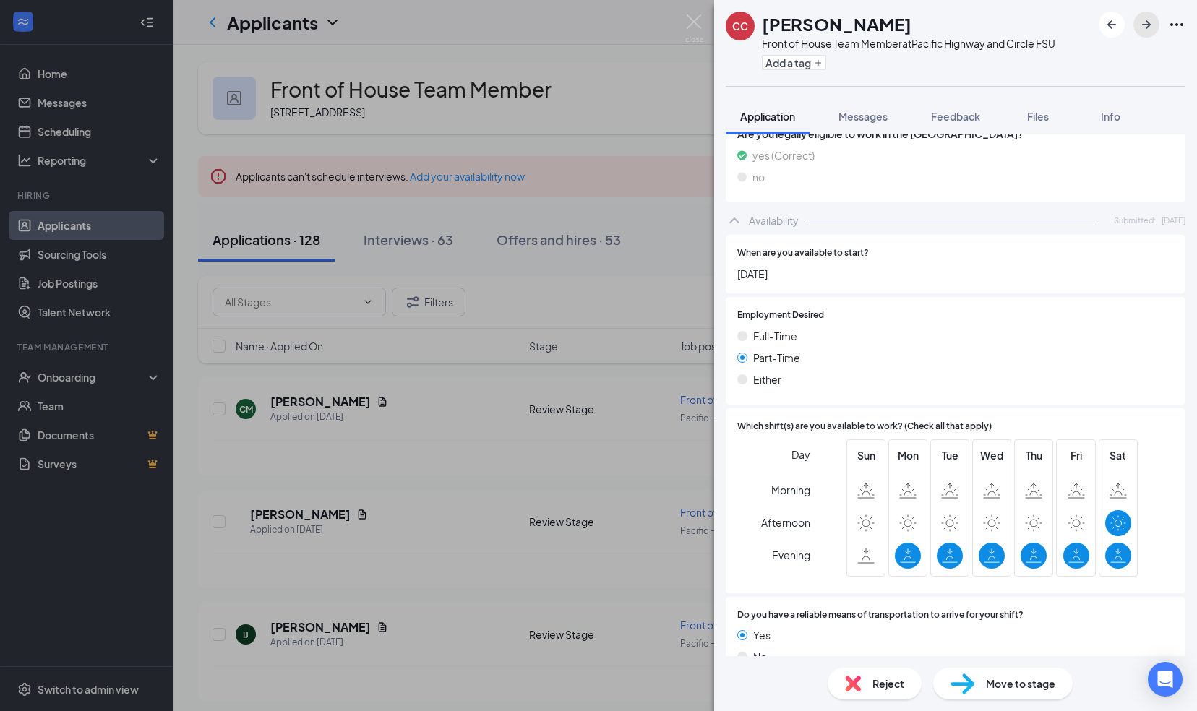
click at [1141, 22] on icon "ArrowRight" at bounding box center [1145, 24] width 17 height 17
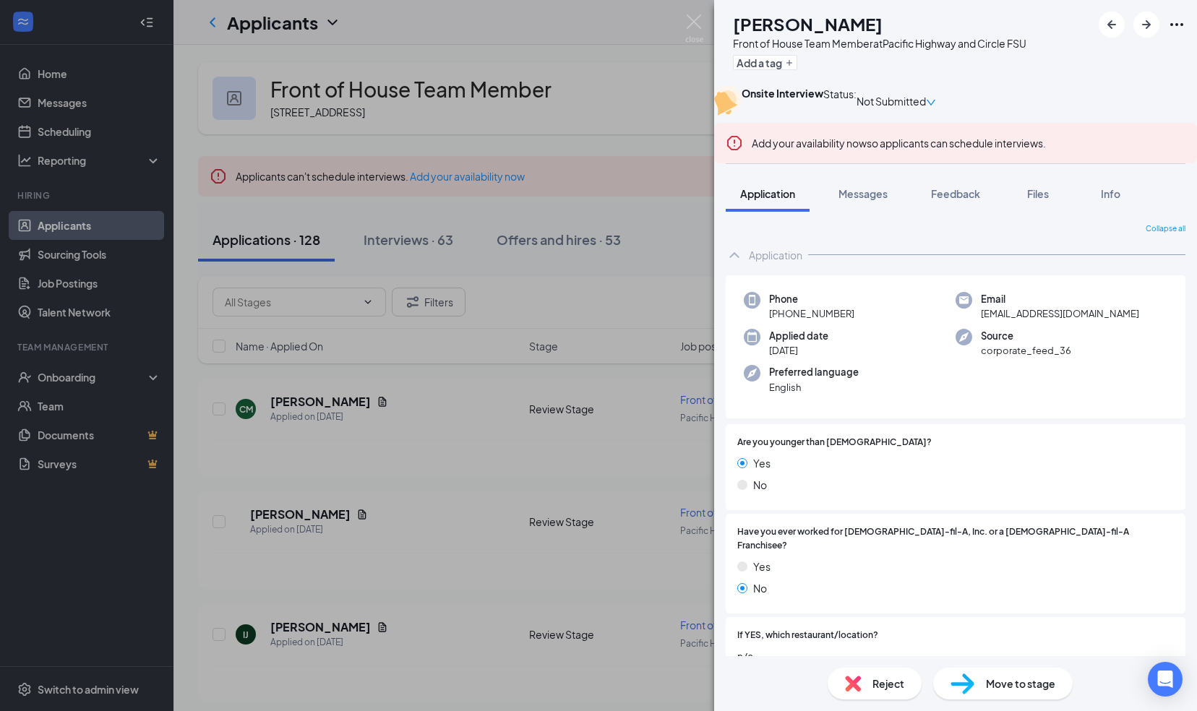
click at [1003, 687] on span "Move to stage" at bounding box center [1020, 684] width 69 height 16
type input "Hiring Complete (final stage)"
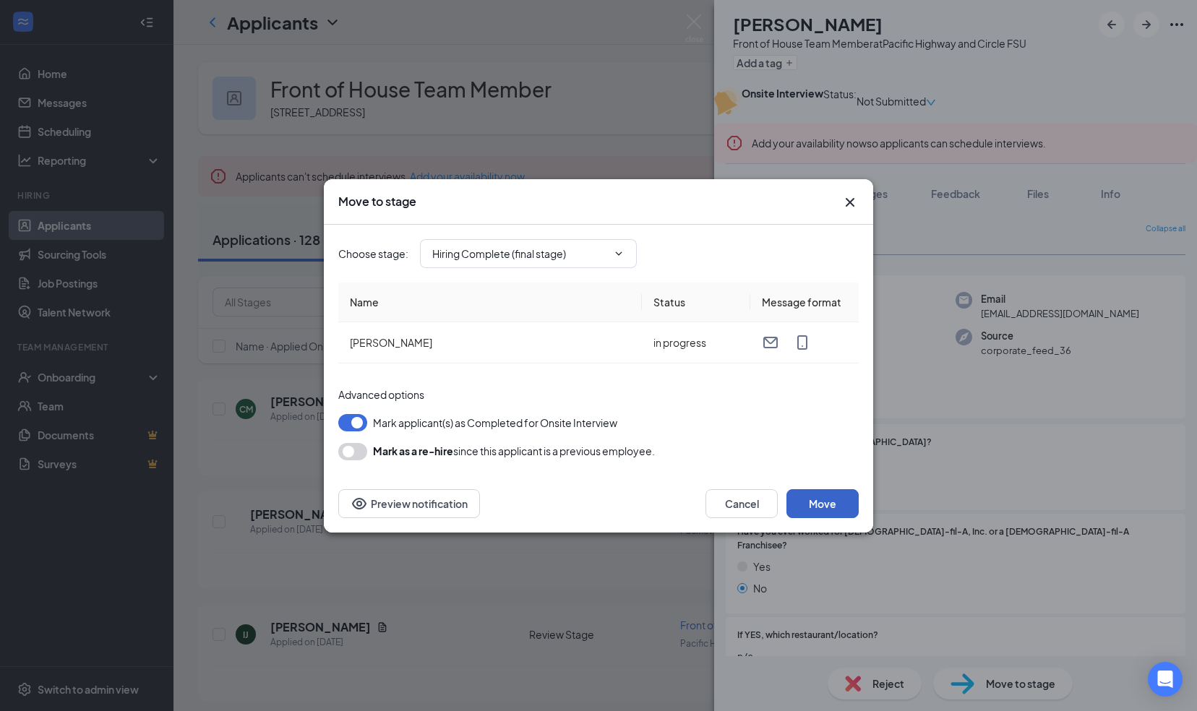
click at [825, 506] on button "Move" at bounding box center [822, 503] width 72 height 29
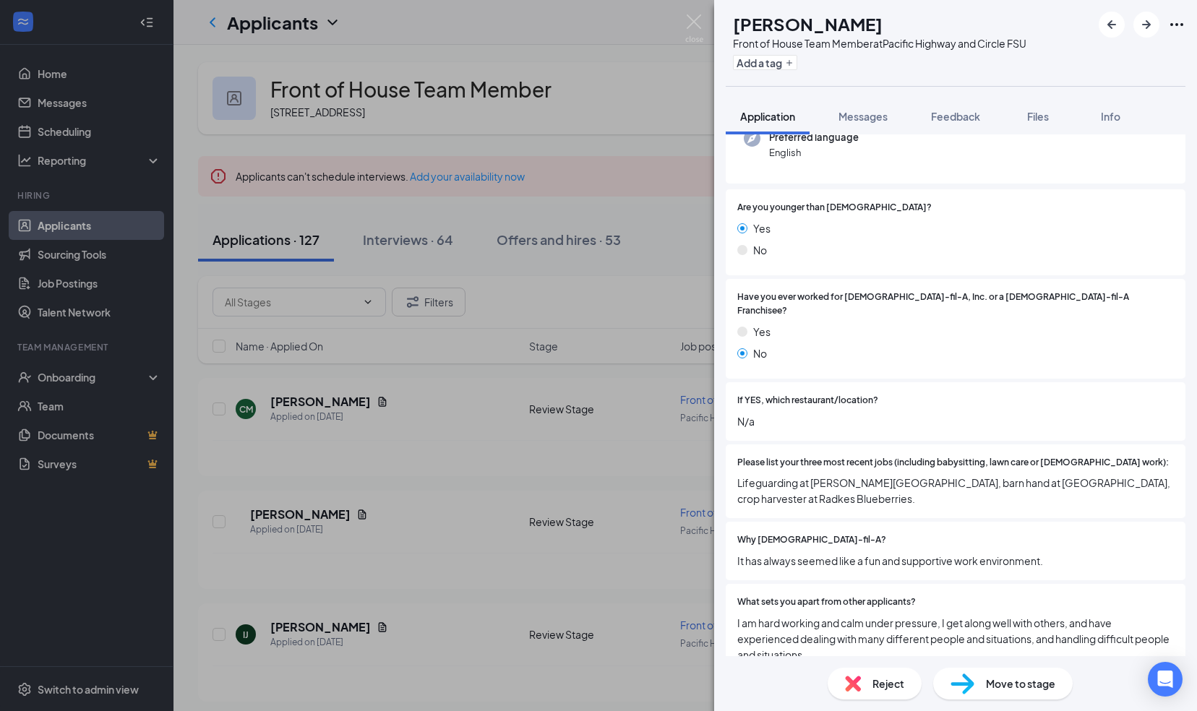
scroll to position [153, 0]
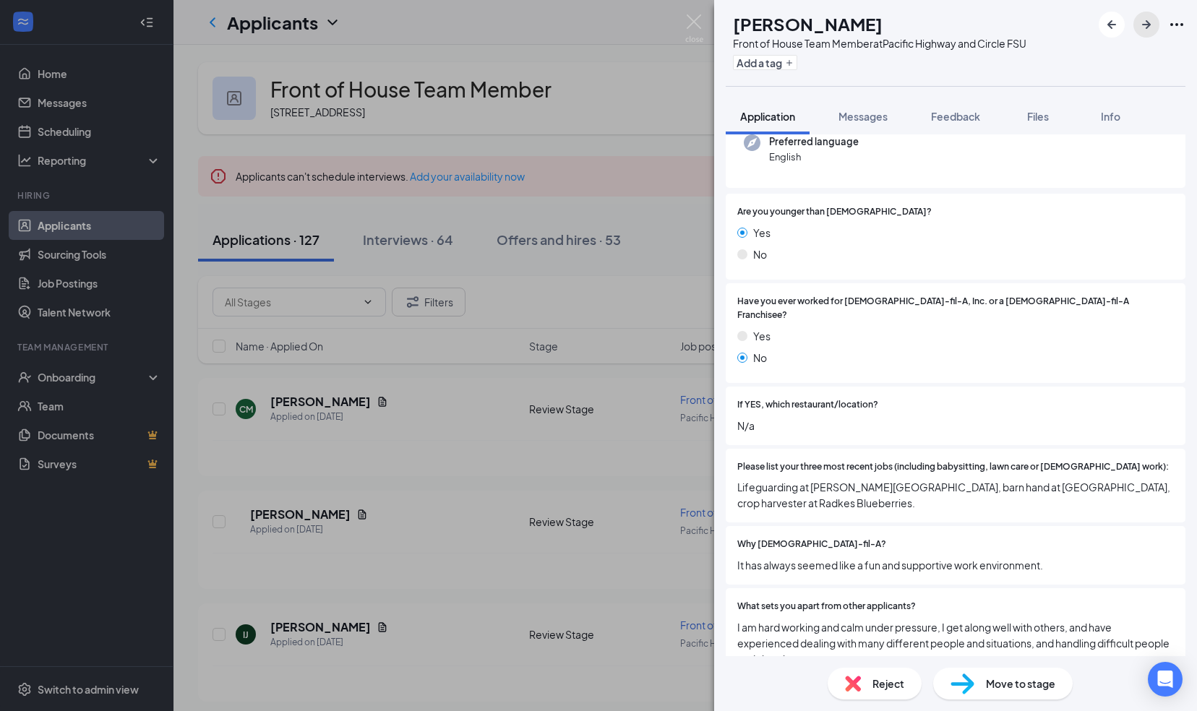
click at [1153, 19] on icon "ArrowRight" at bounding box center [1145, 24] width 17 height 17
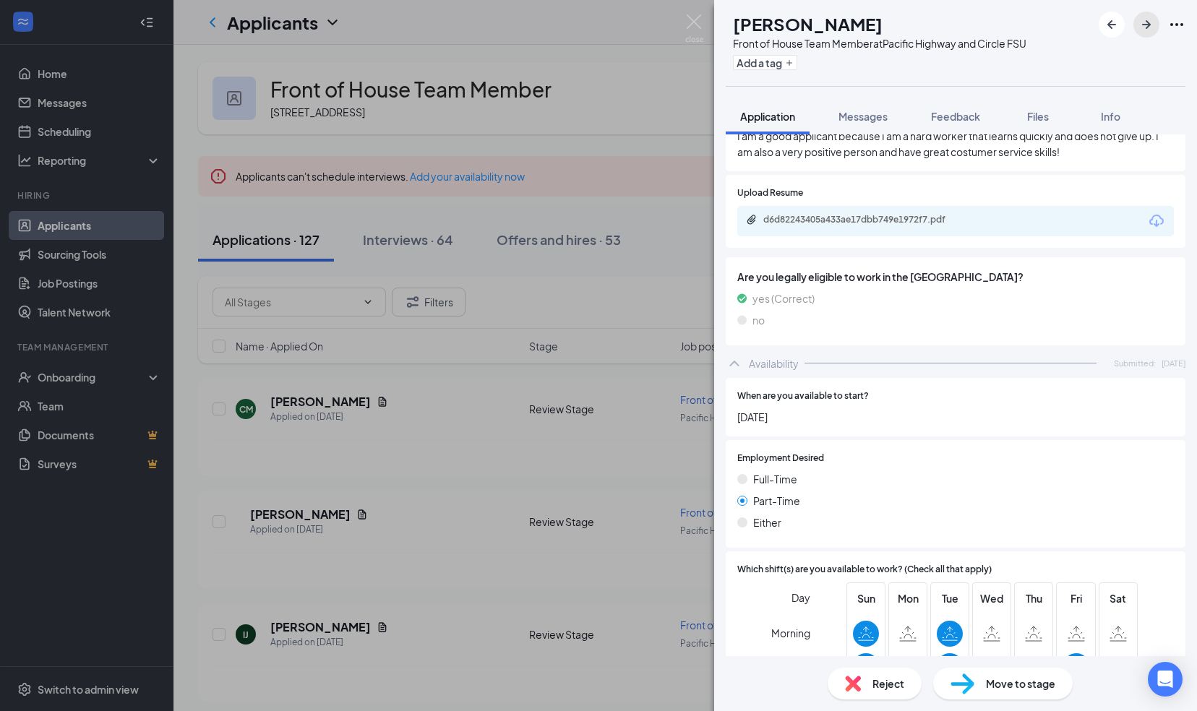
scroll to position [835, 0]
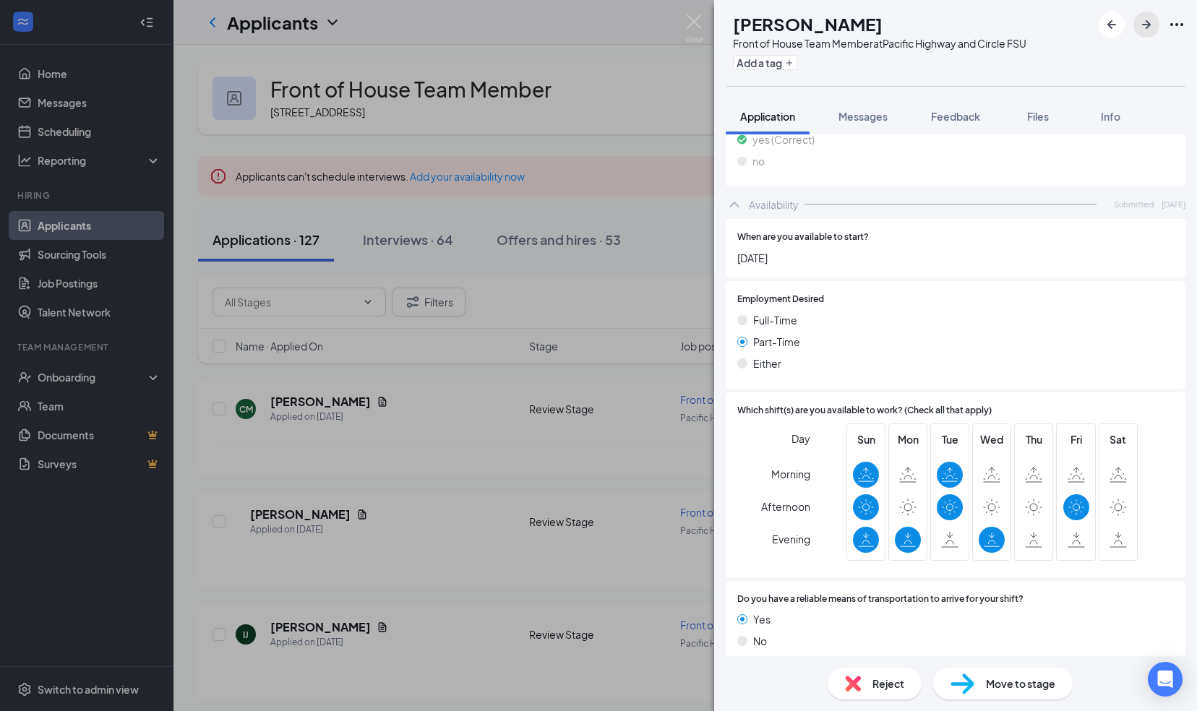
click at [1145, 25] on icon "ArrowRight" at bounding box center [1146, 24] width 9 height 9
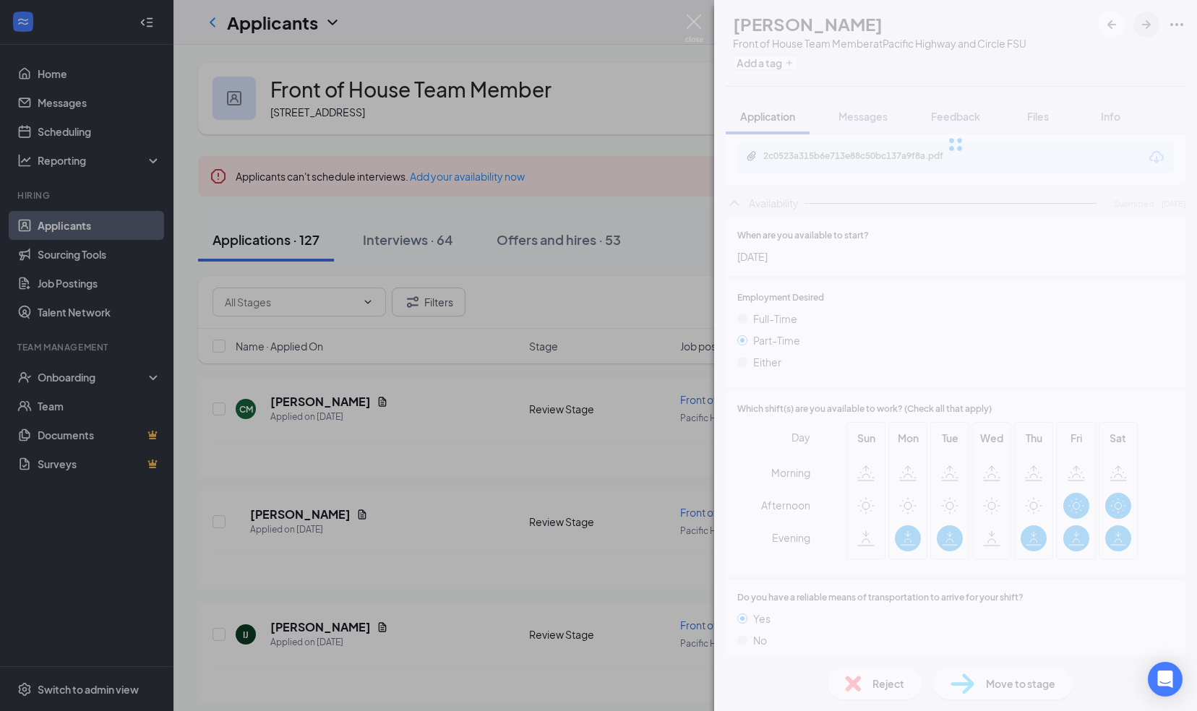
scroll to position [830, 0]
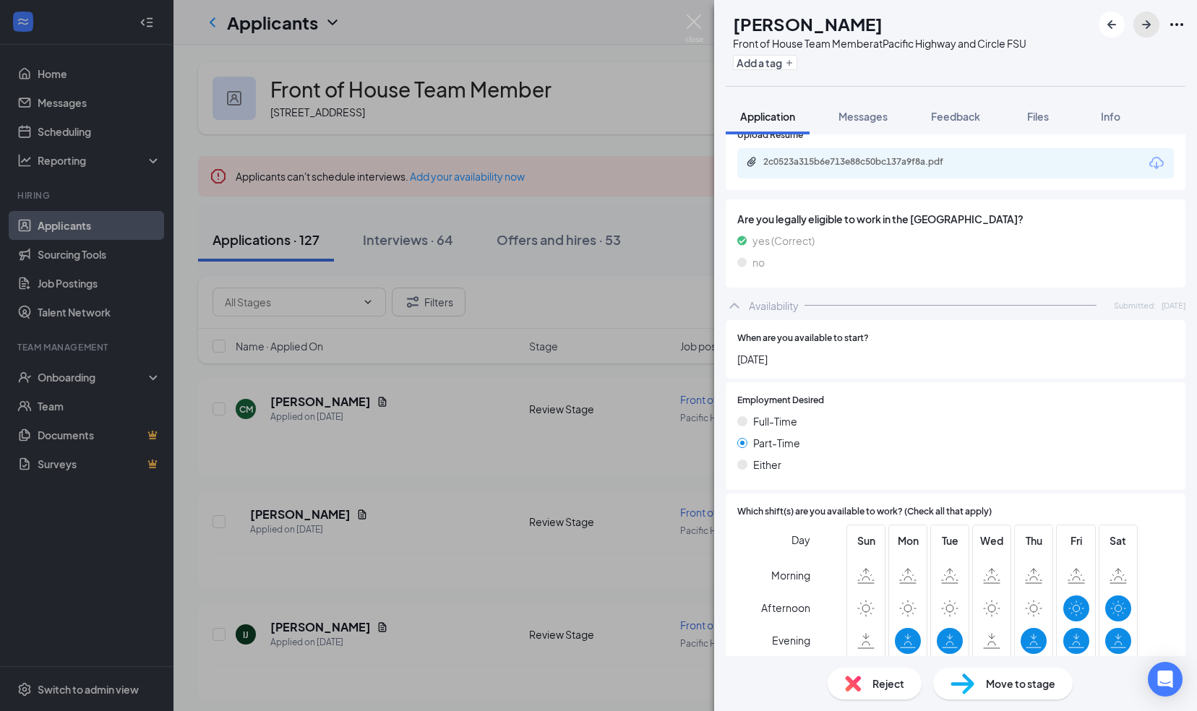
click at [1146, 27] on icon "ArrowRight" at bounding box center [1146, 24] width 9 height 9
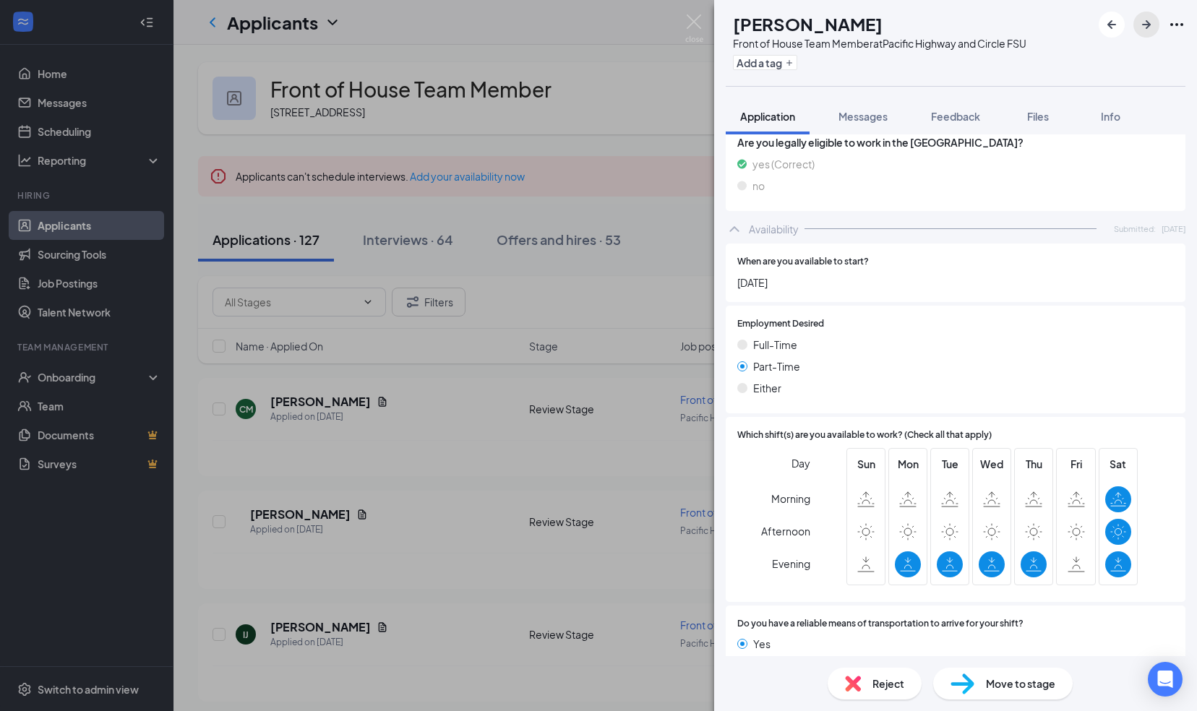
scroll to position [947, 0]
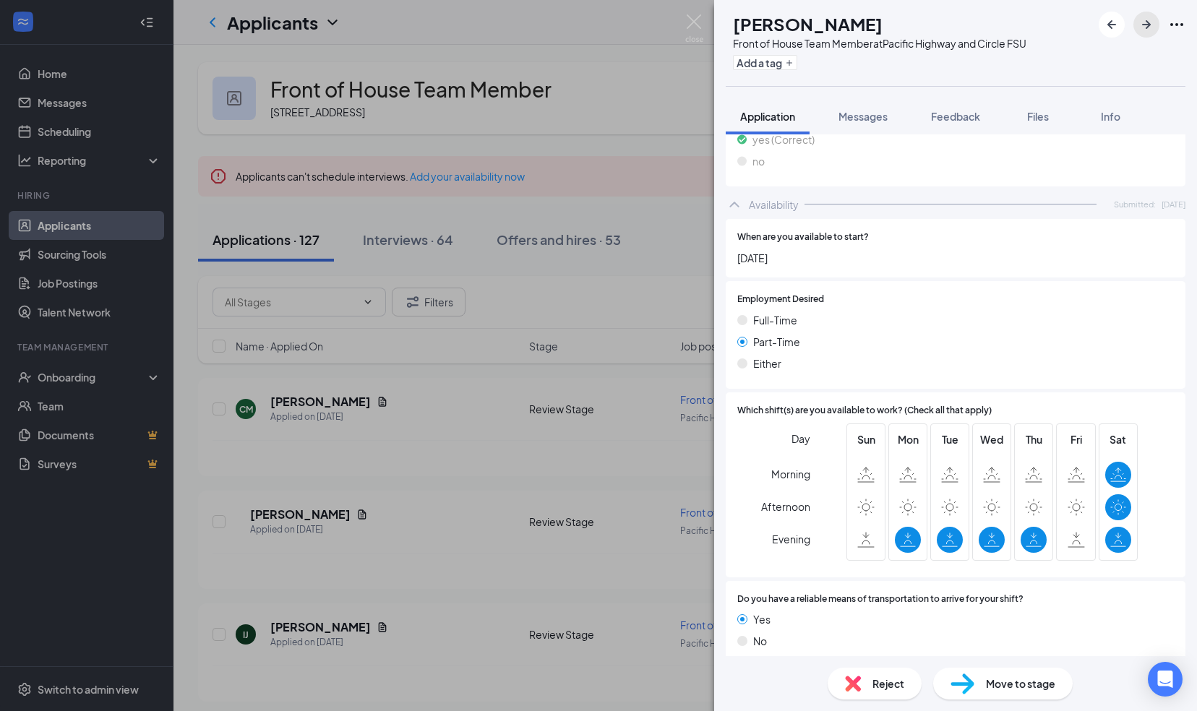
click at [1149, 22] on icon "ArrowRight" at bounding box center [1145, 24] width 17 height 17
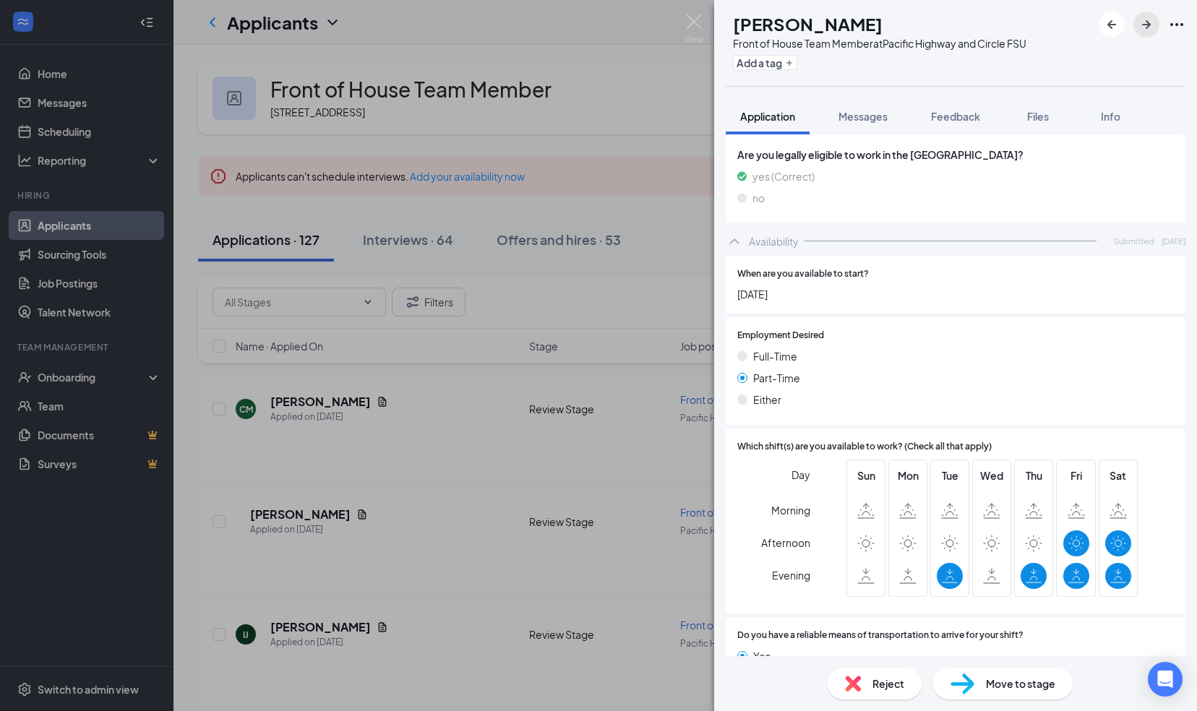
scroll to position [741, 0]
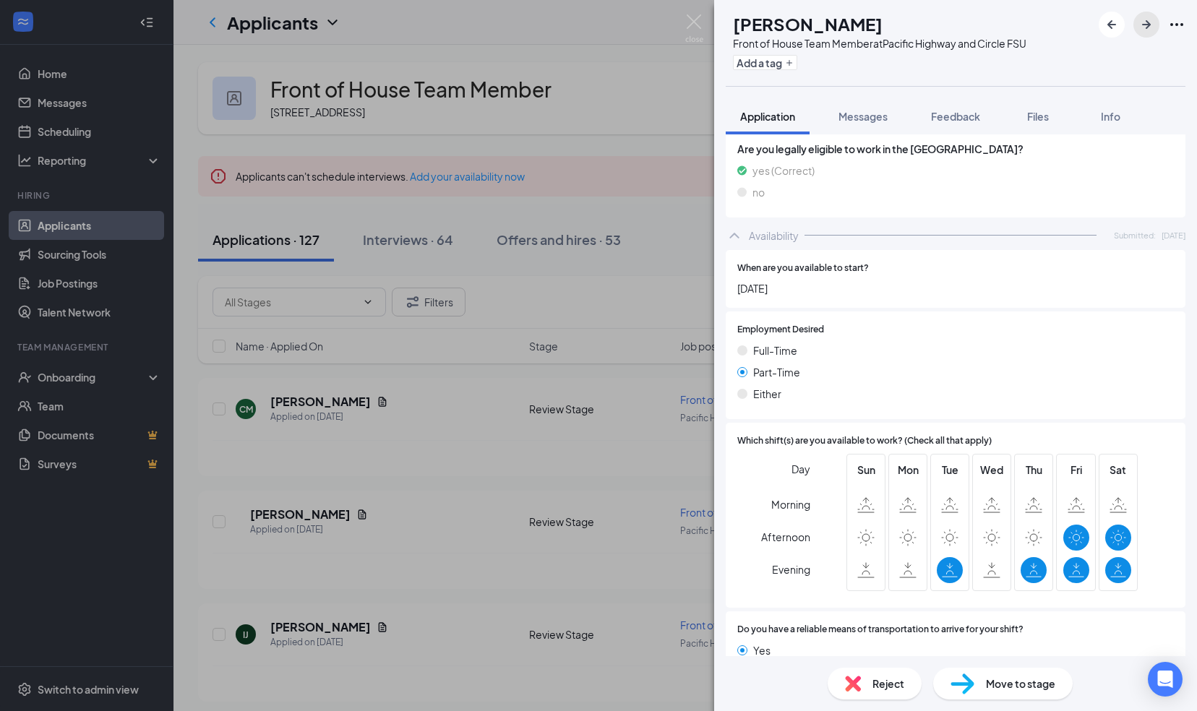
click at [1148, 30] on icon "ArrowRight" at bounding box center [1145, 24] width 17 height 17
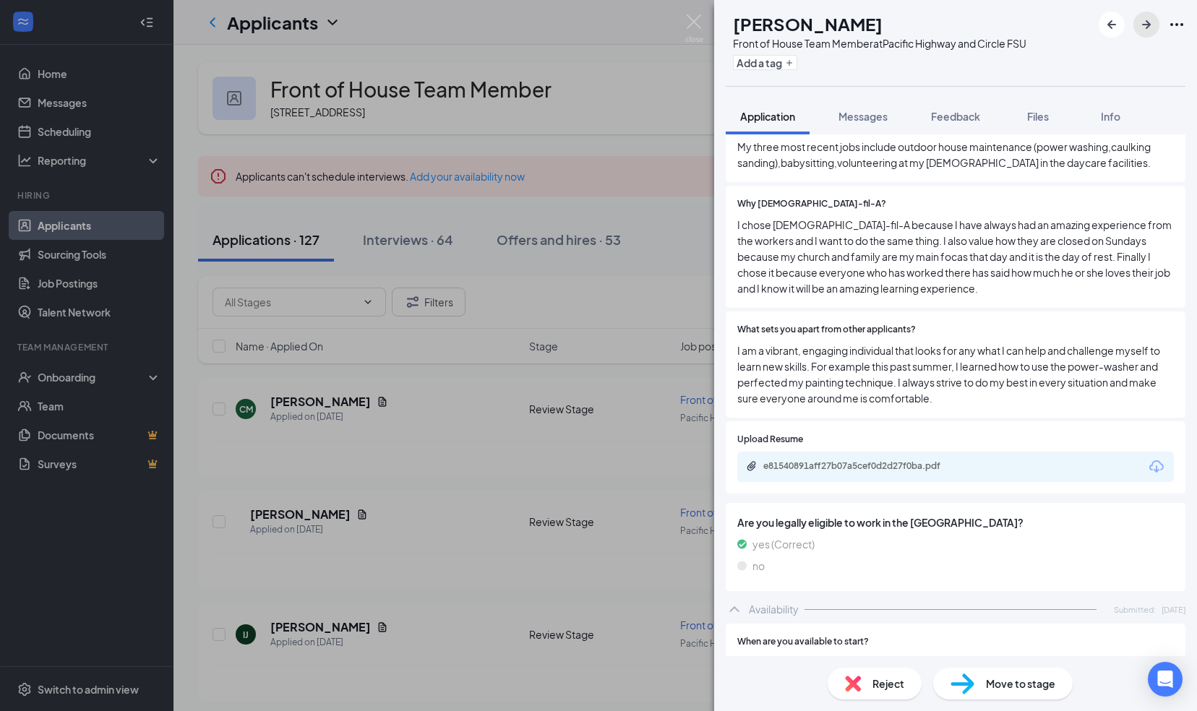
scroll to position [497, 0]
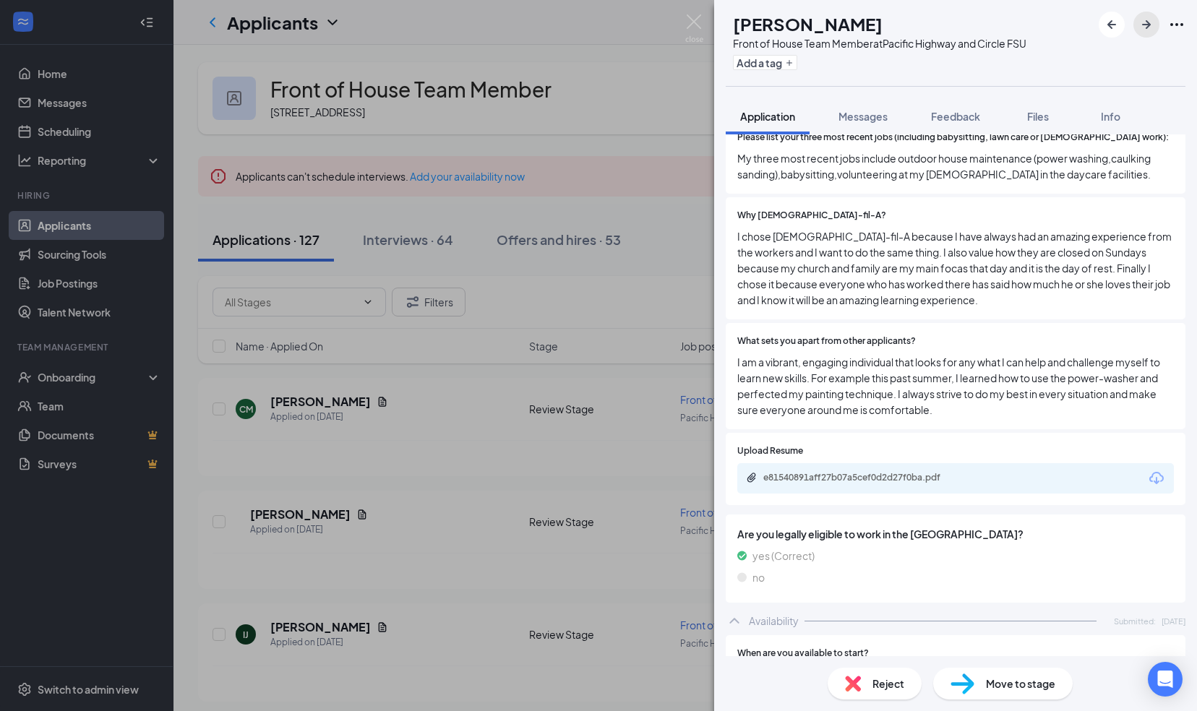
click at [1144, 23] on icon "ArrowRight" at bounding box center [1145, 24] width 17 height 17
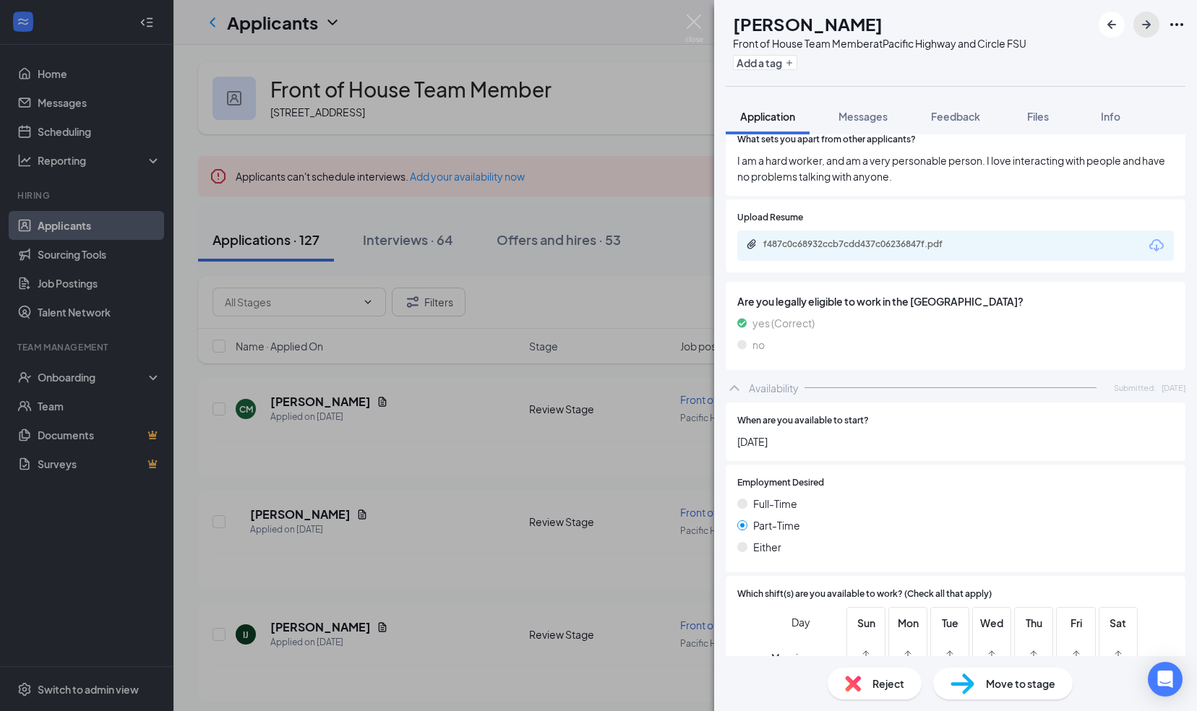
scroll to position [835, 0]
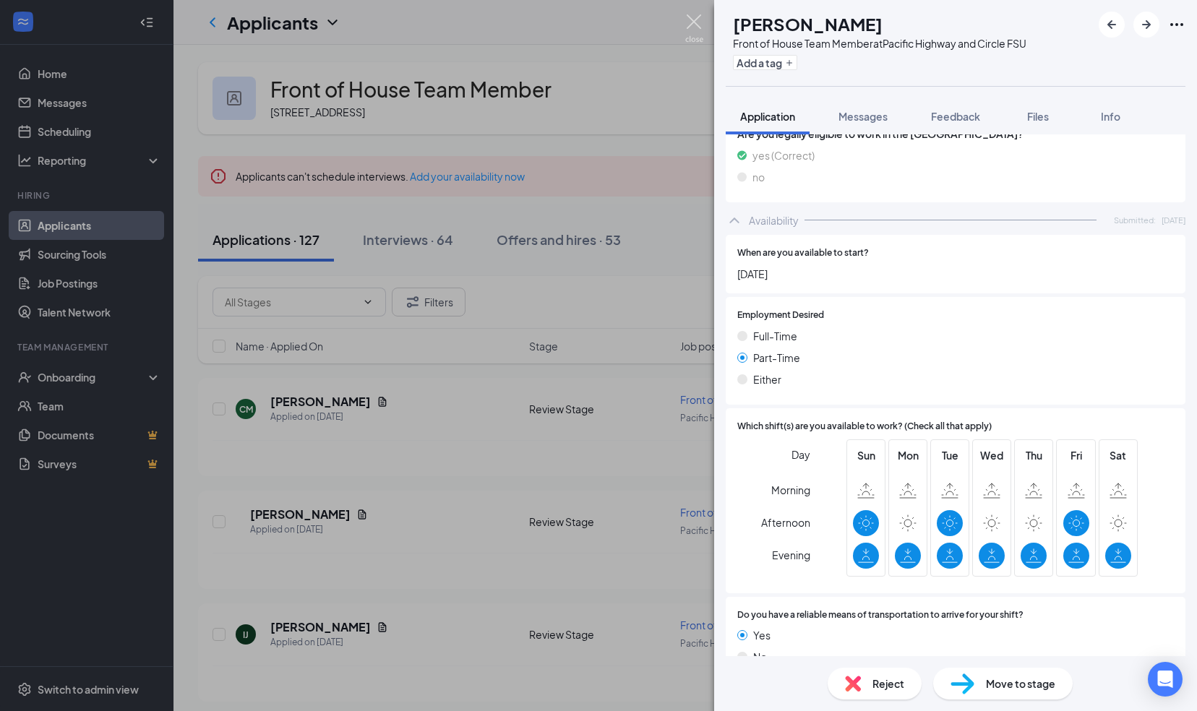
click at [689, 18] on img at bounding box center [694, 28] width 18 height 28
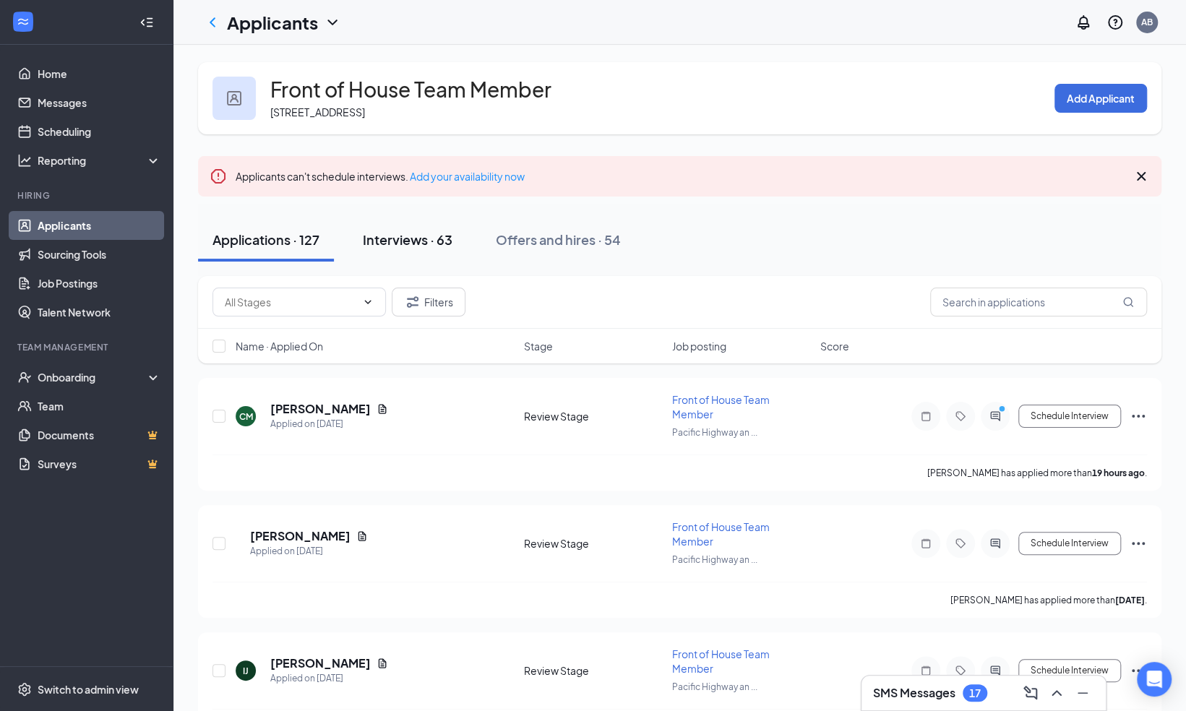
click at [417, 239] on div "Interviews · 63" at bounding box center [408, 240] width 90 height 18
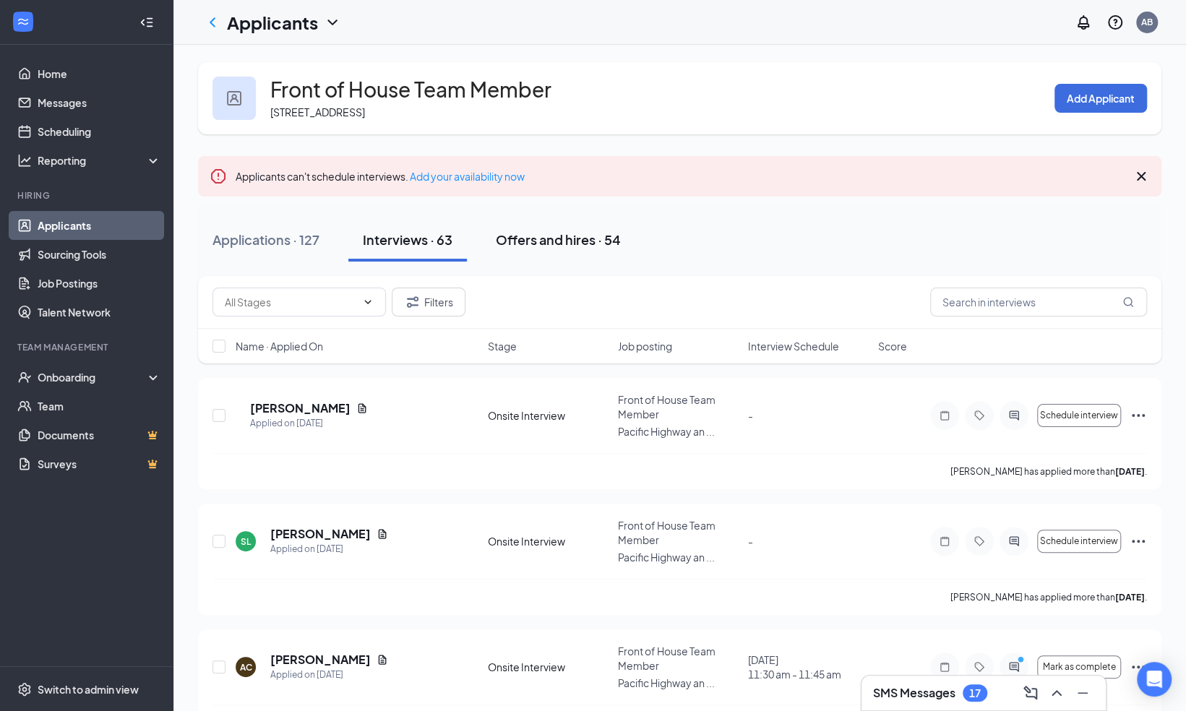
click at [549, 236] on div "Offers and hires · 54" at bounding box center [558, 240] width 125 height 18
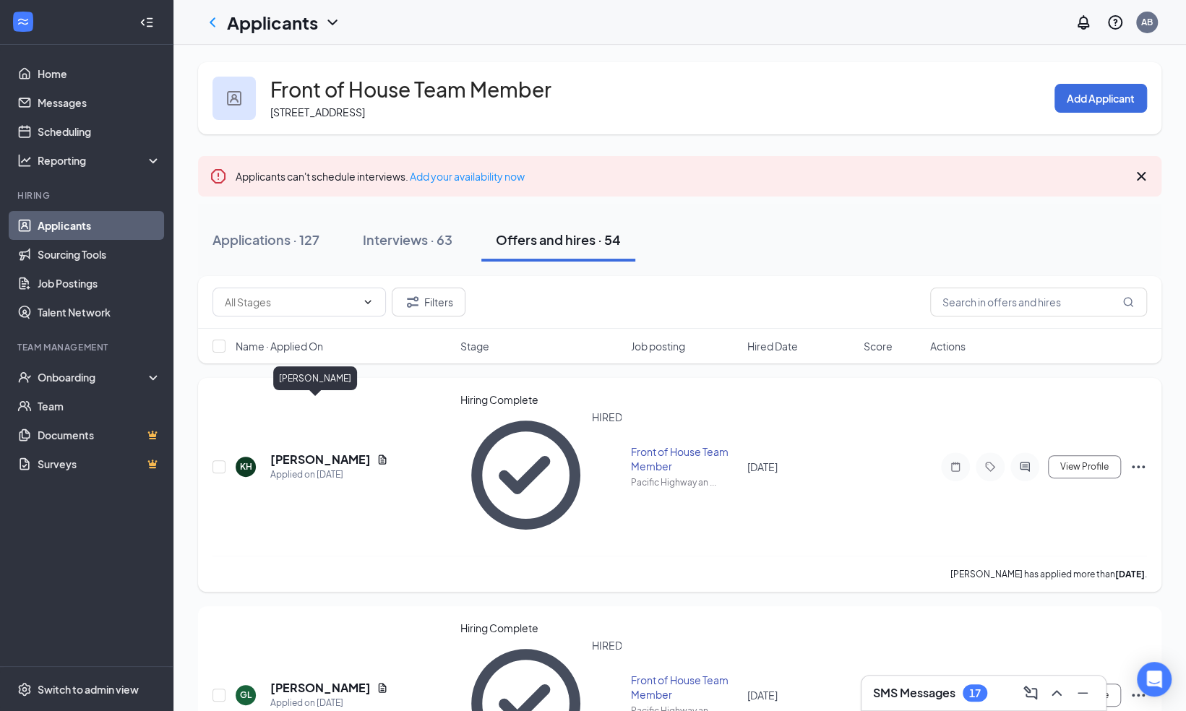
click at [309, 452] on h5 "[PERSON_NAME]" at bounding box center [320, 460] width 100 height 16
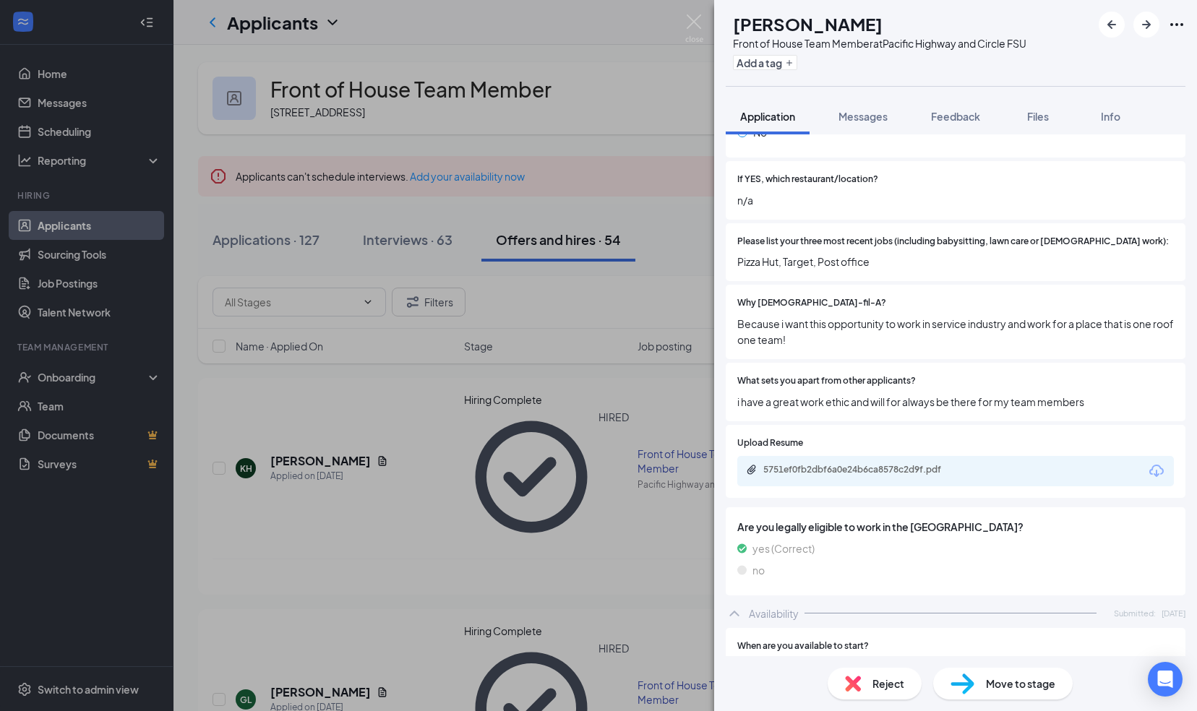
scroll to position [366, 0]
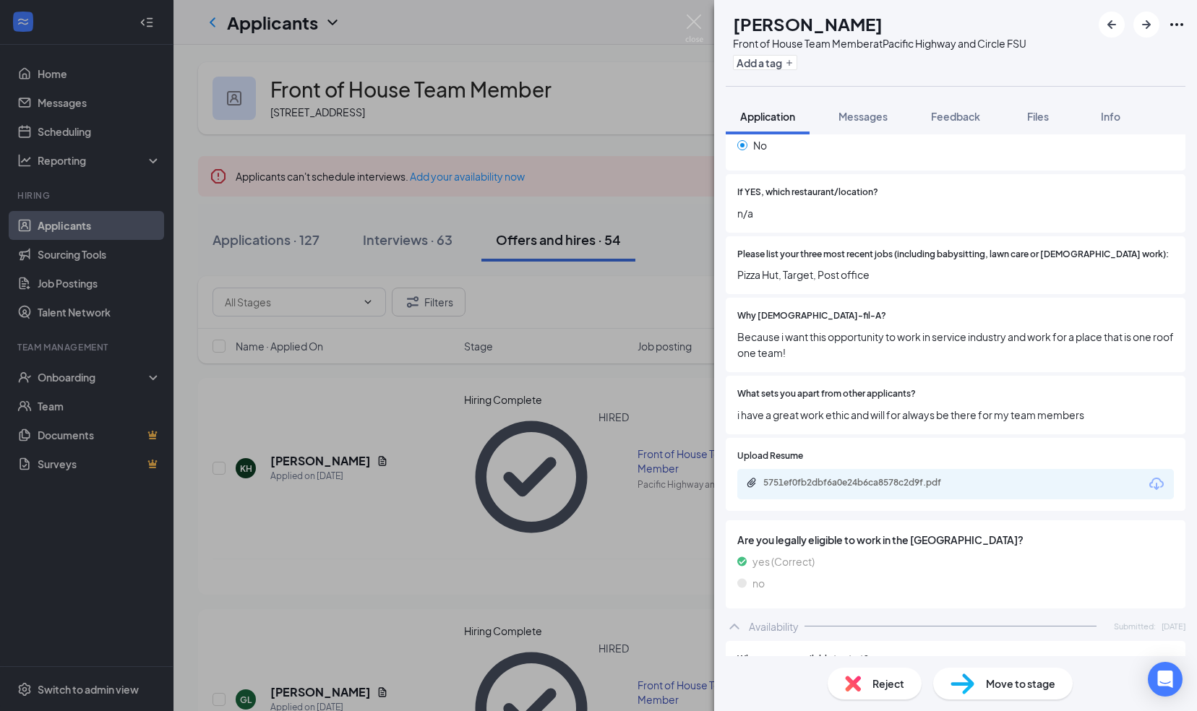
click at [999, 688] on span "Move to stage" at bounding box center [1020, 684] width 69 height 16
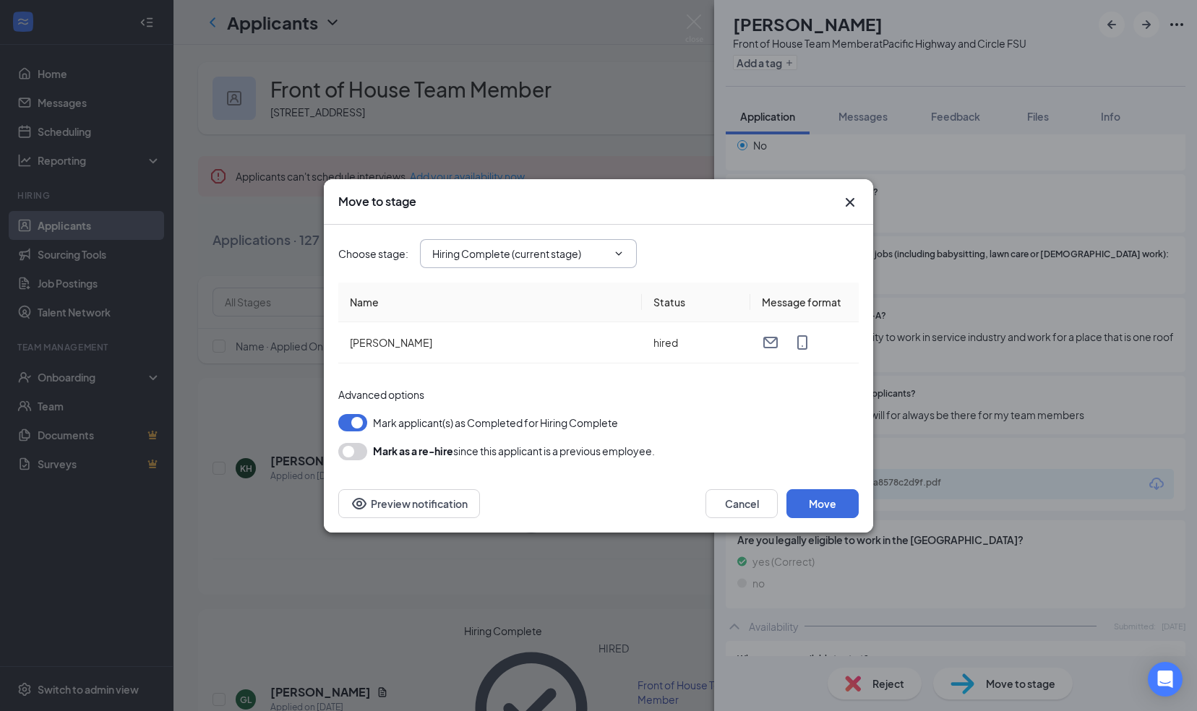
click at [617, 252] on icon "ChevronDown" at bounding box center [619, 254] width 12 height 12
click at [504, 254] on input "Hiring Complete (current stage)" at bounding box center [519, 254] width 175 height 16
click at [509, 327] on div "Onsite Interview" at bounding box center [470, 319] width 77 height 16
type input "Onsite Interview"
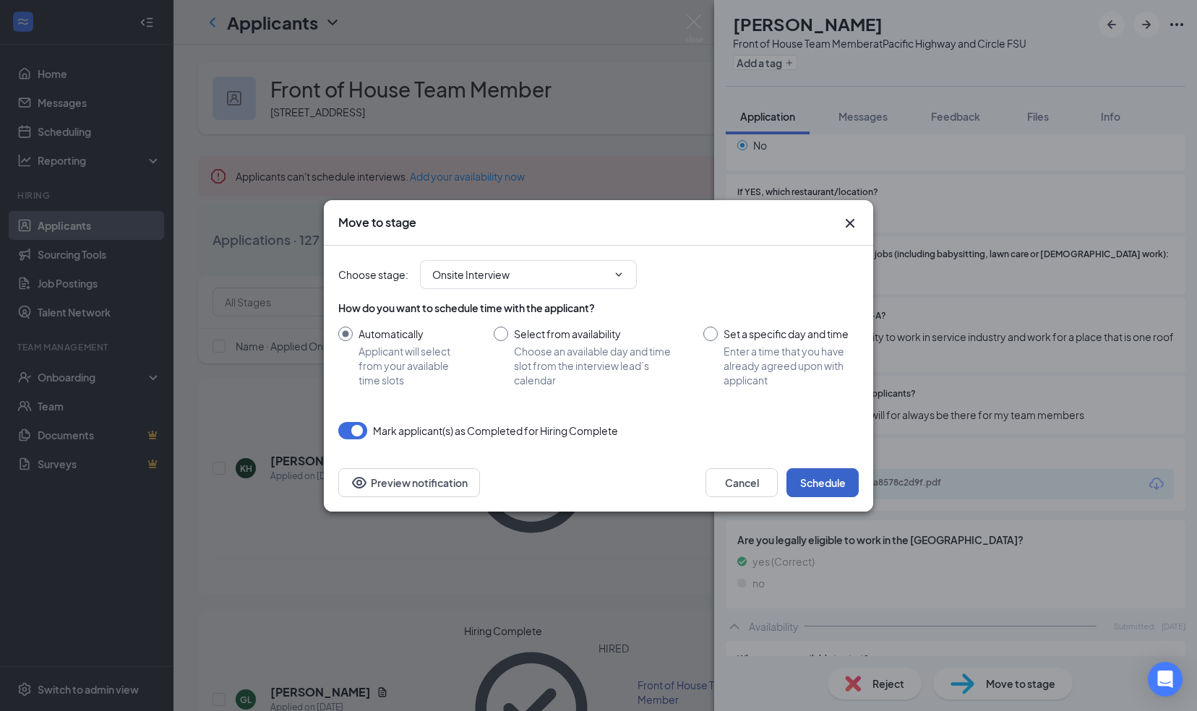
click at [824, 481] on button "Schedule" at bounding box center [822, 482] width 72 height 29
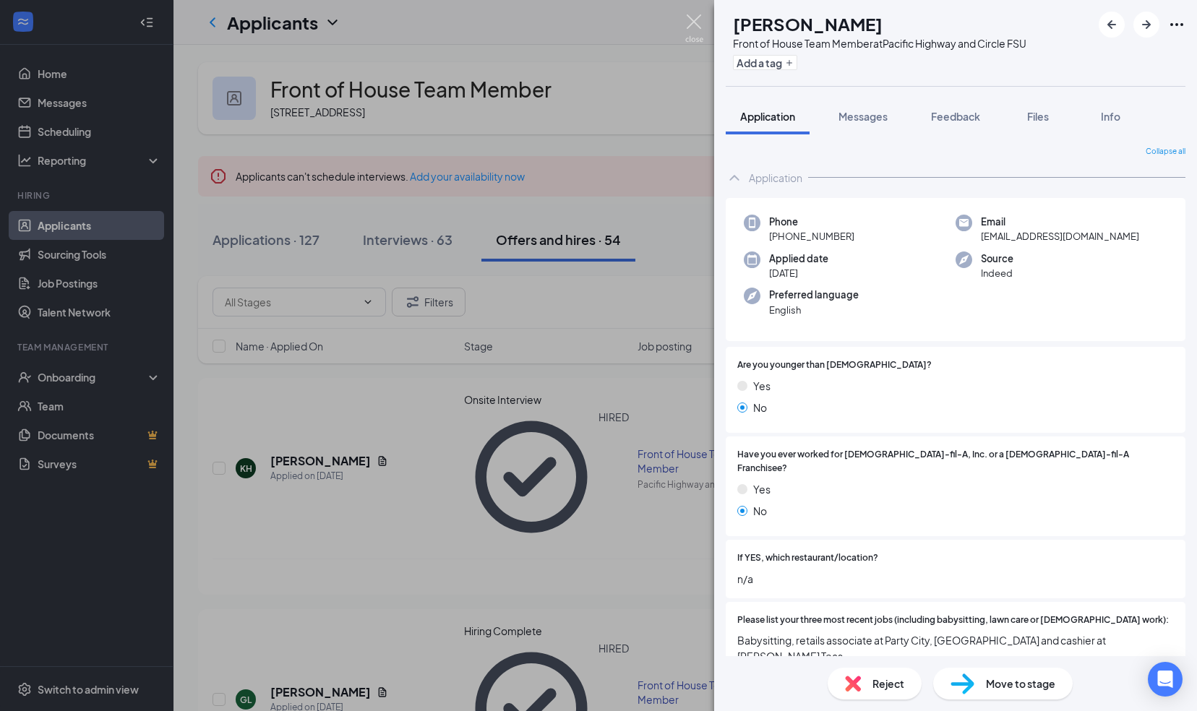
click at [697, 23] on img at bounding box center [694, 28] width 18 height 28
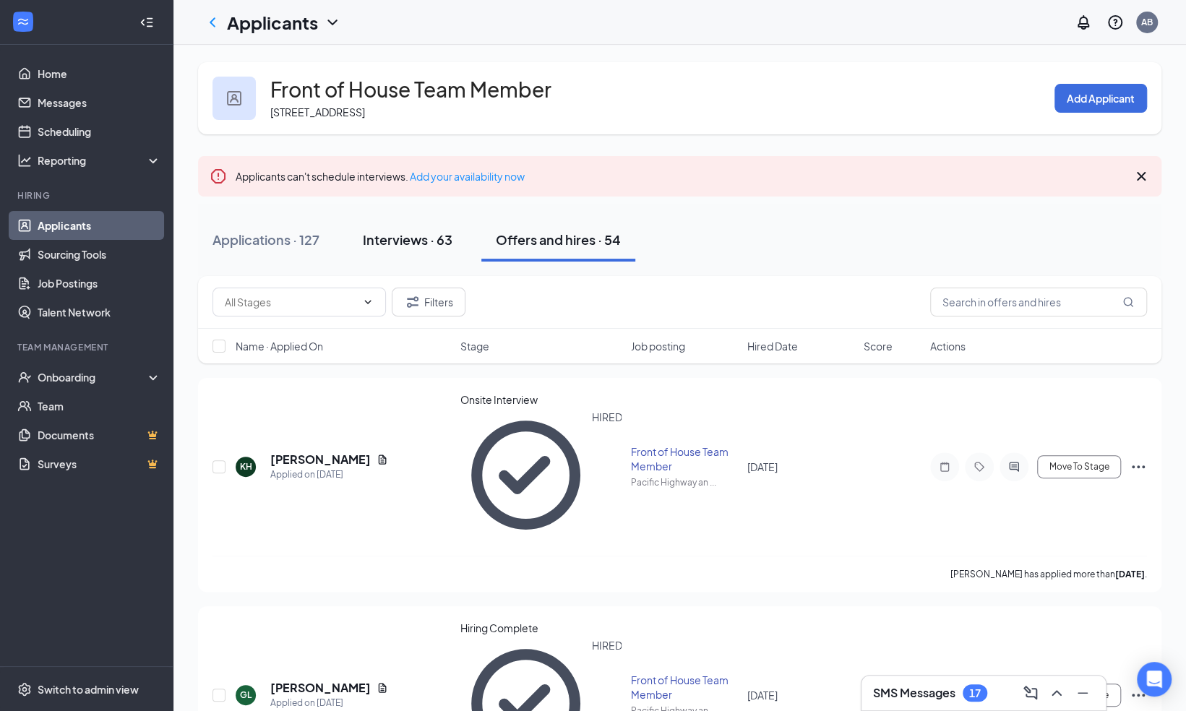
click at [400, 243] on div "Interviews · 63" at bounding box center [408, 240] width 90 height 18
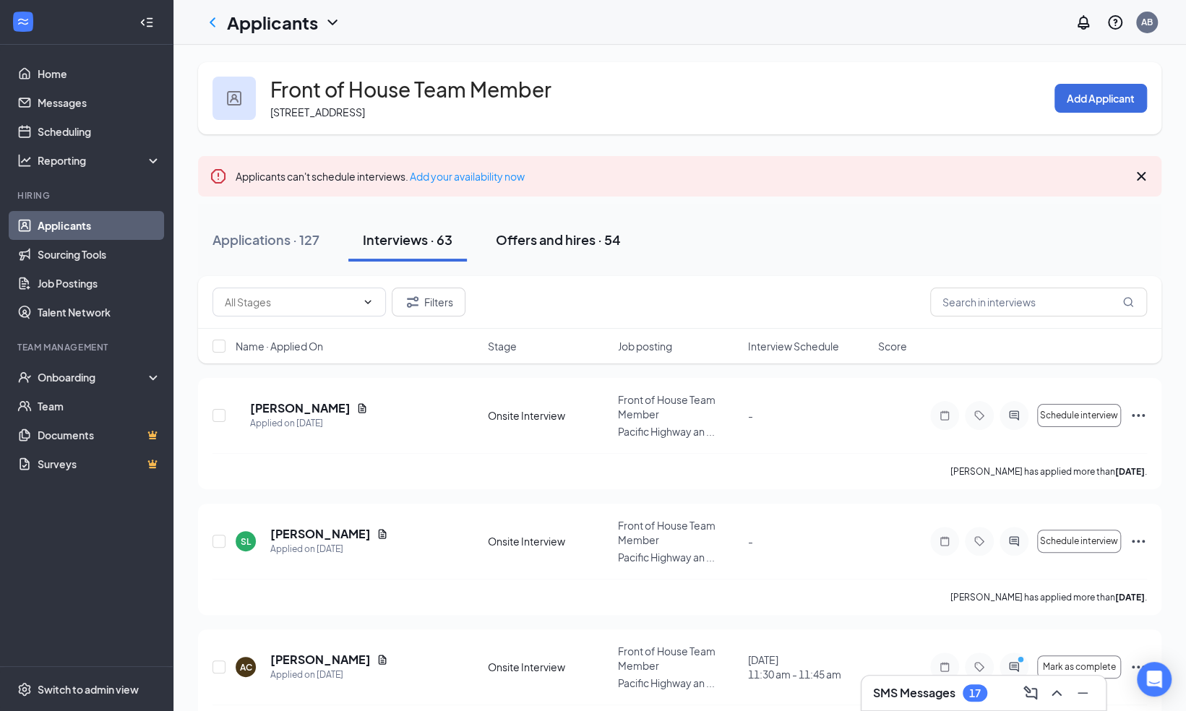
click at [564, 241] on div "Offers and hires · 54" at bounding box center [558, 240] width 125 height 18
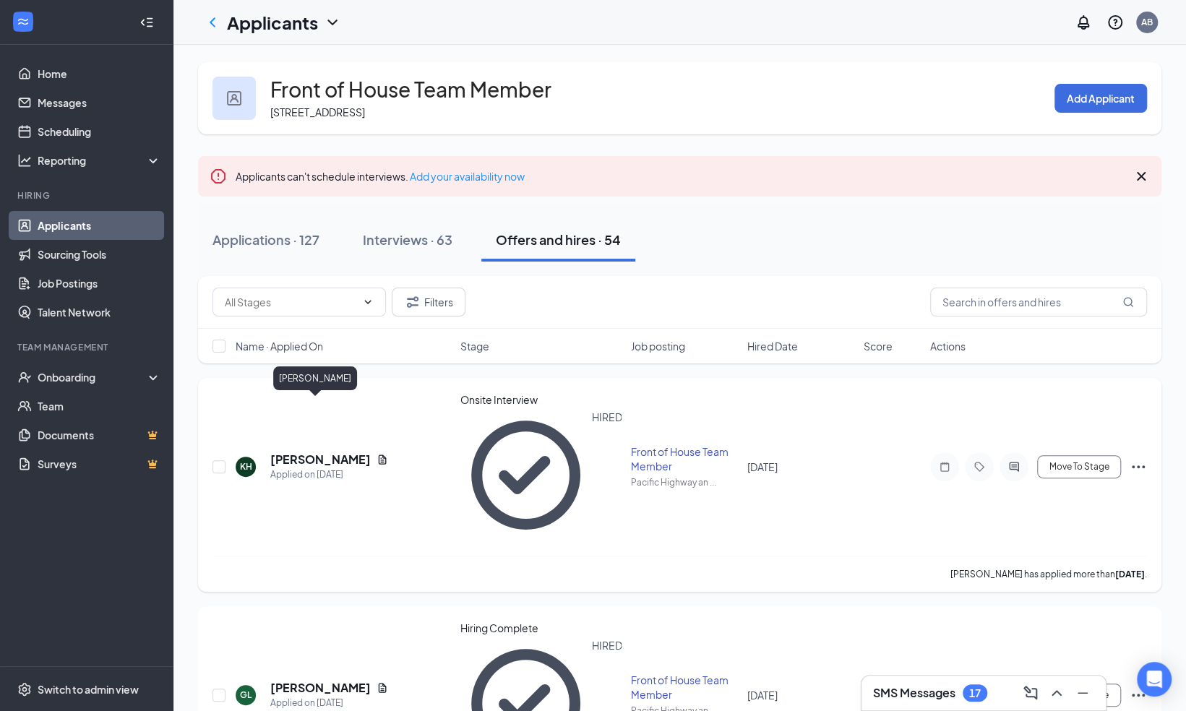
click at [309, 452] on h5 "[PERSON_NAME]" at bounding box center [320, 460] width 100 height 16
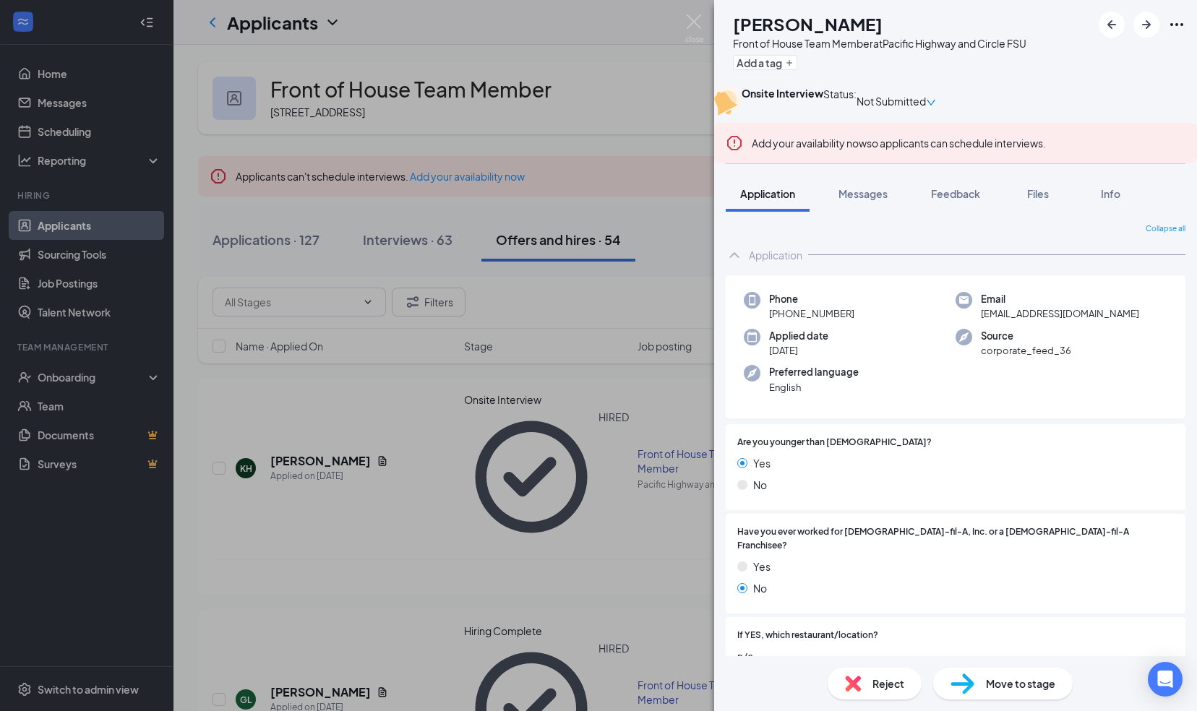
click at [1013, 687] on span "Move to stage" at bounding box center [1020, 684] width 69 height 16
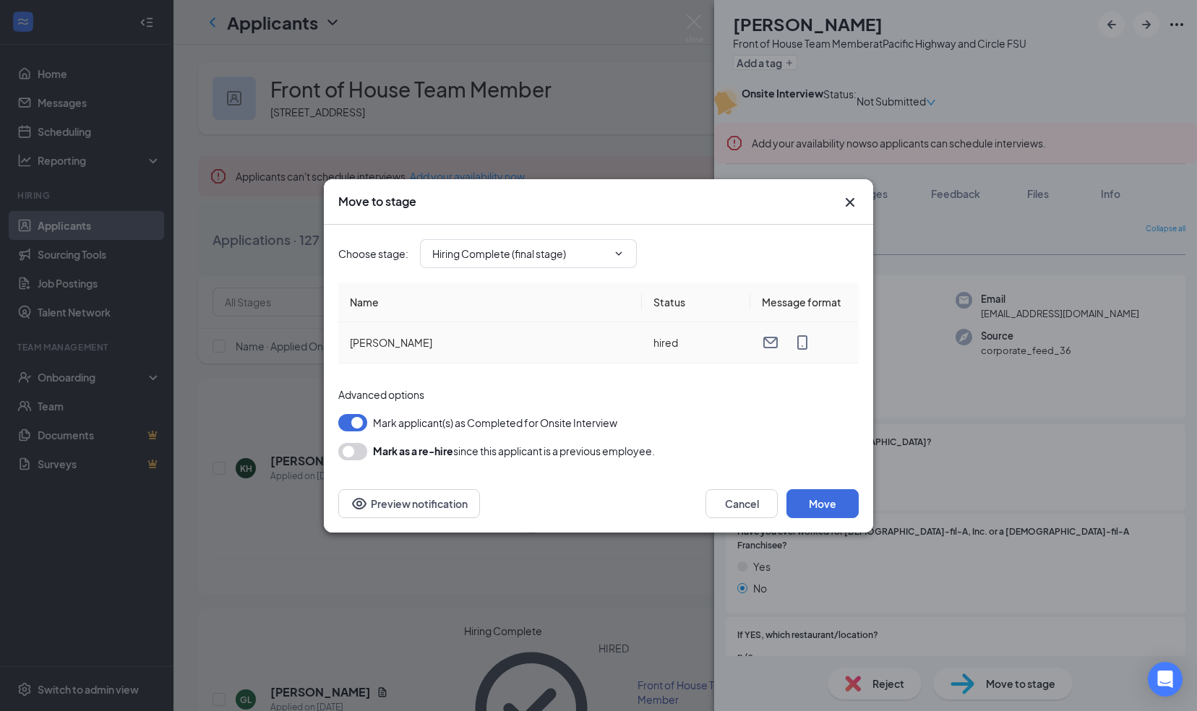
click at [666, 343] on td "hired" at bounding box center [696, 342] width 108 height 41
click at [449, 254] on input "Hiring Complete (final stage)" at bounding box center [519, 254] width 175 height 16
click at [703, 278] on div "Choose stage : Hiring Complete (final stage) Application Availability Review St…" at bounding box center [598, 254] width 520 height 58
click at [358, 428] on button "button" at bounding box center [352, 422] width 29 height 17
click at [624, 257] on icon "ChevronDown" at bounding box center [619, 254] width 12 height 12
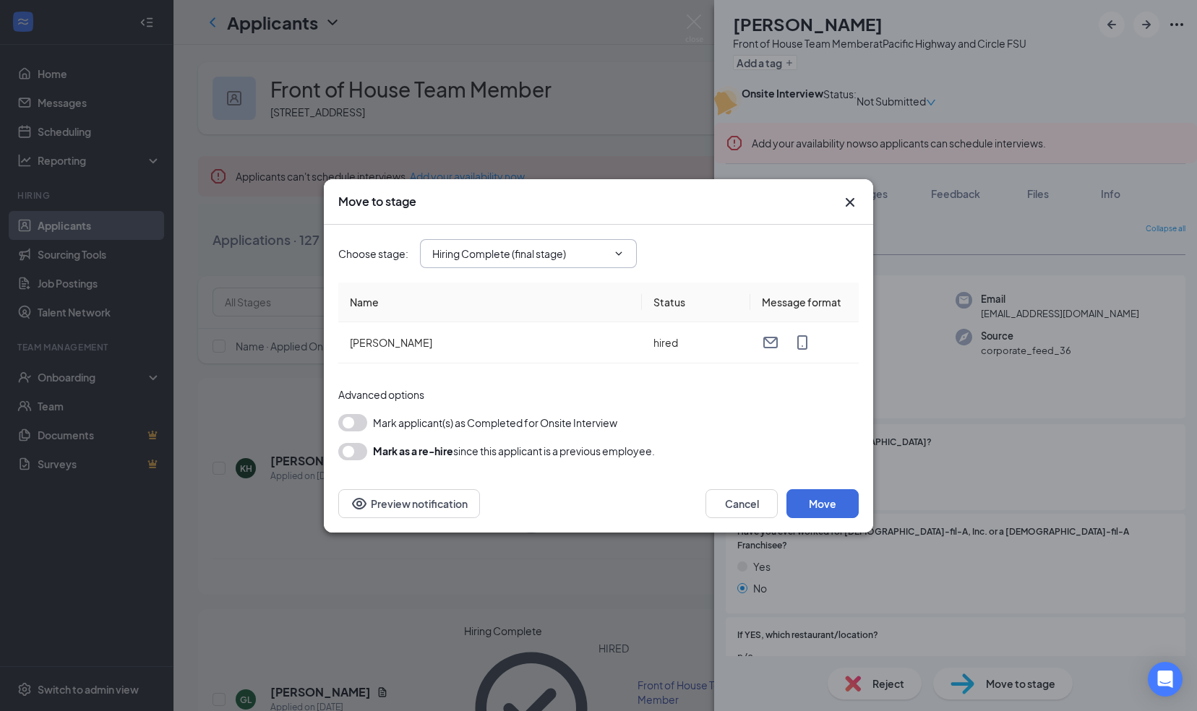
click at [613, 256] on icon "ChevronDown" at bounding box center [619, 254] width 12 height 12
click at [498, 256] on input "Hiring Complete (final stage)" at bounding box center [519, 254] width 175 height 16
click at [496, 327] on div "Onsite Interview (current stage)" at bounding box center [506, 319] width 148 height 16
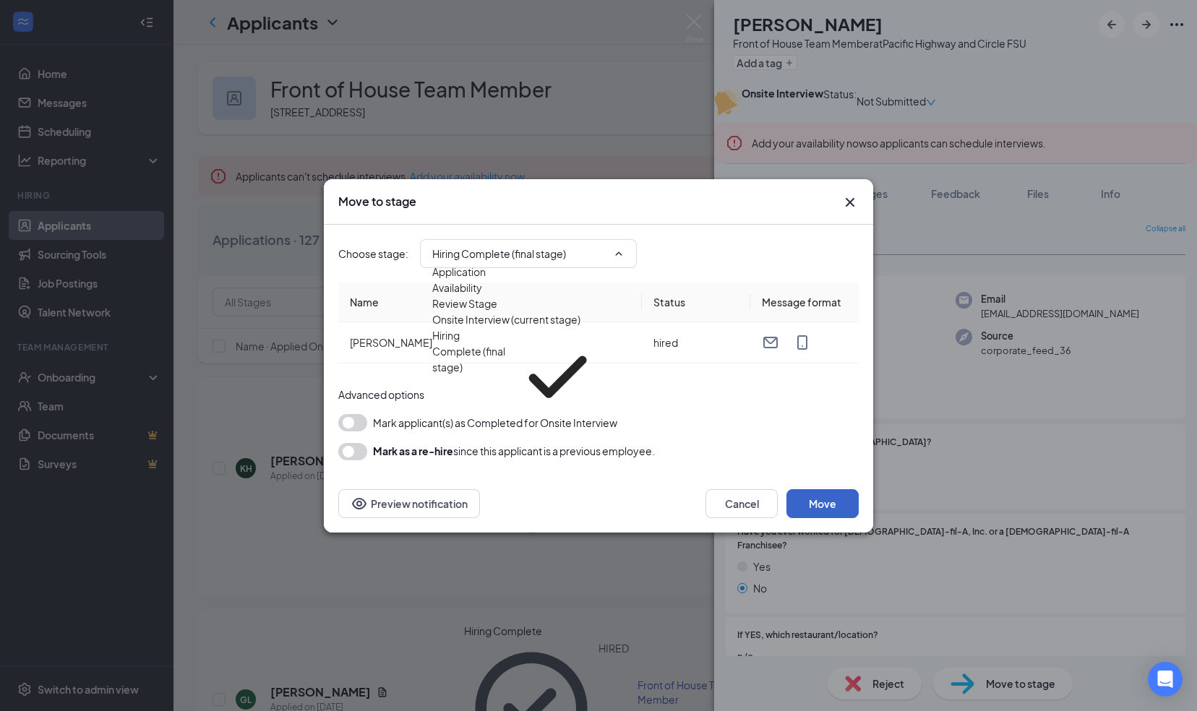
click at [834, 503] on button "Move" at bounding box center [822, 503] width 72 height 29
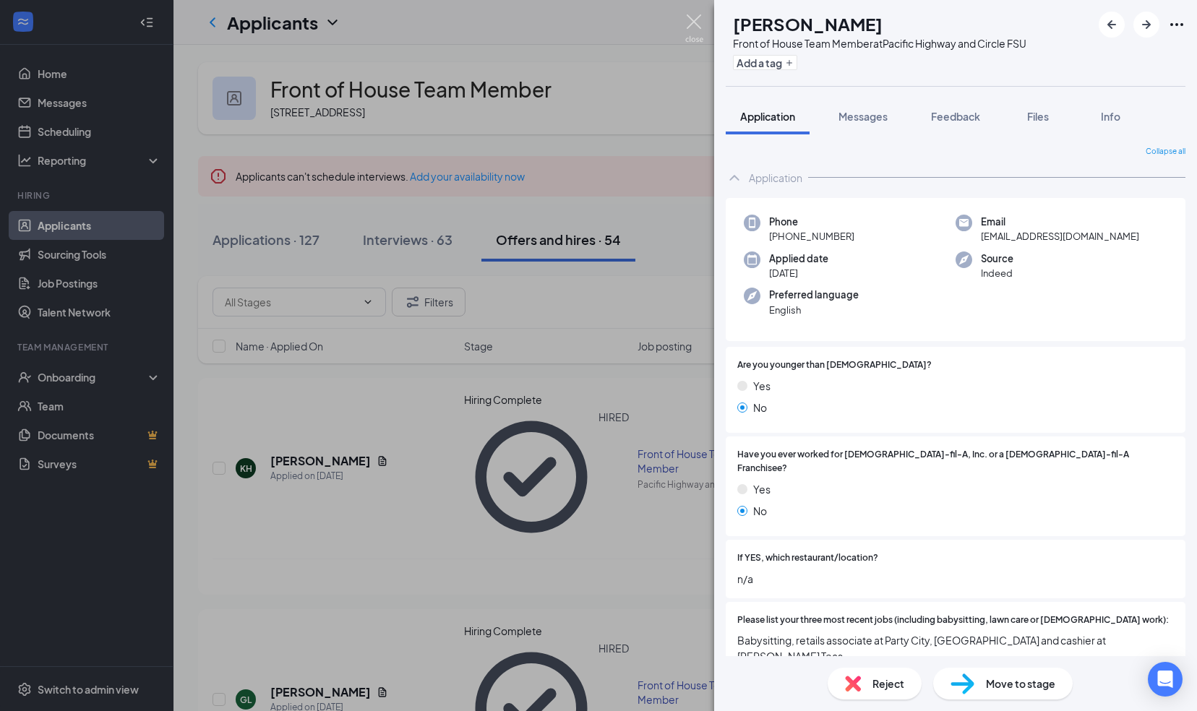
click at [692, 24] on img at bounding box center [694, 28] width 18 height 28
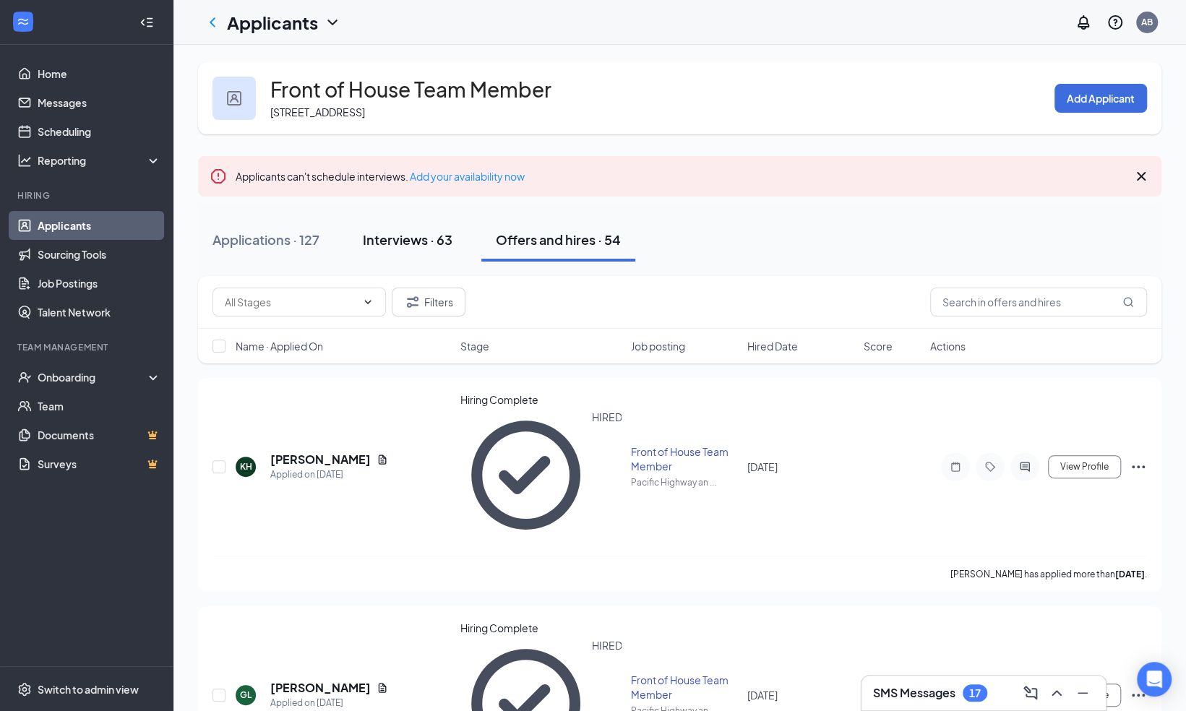
click at [394, 235] on div "Interviews · 63" at bounding box center [408, 240] width 90 height 18
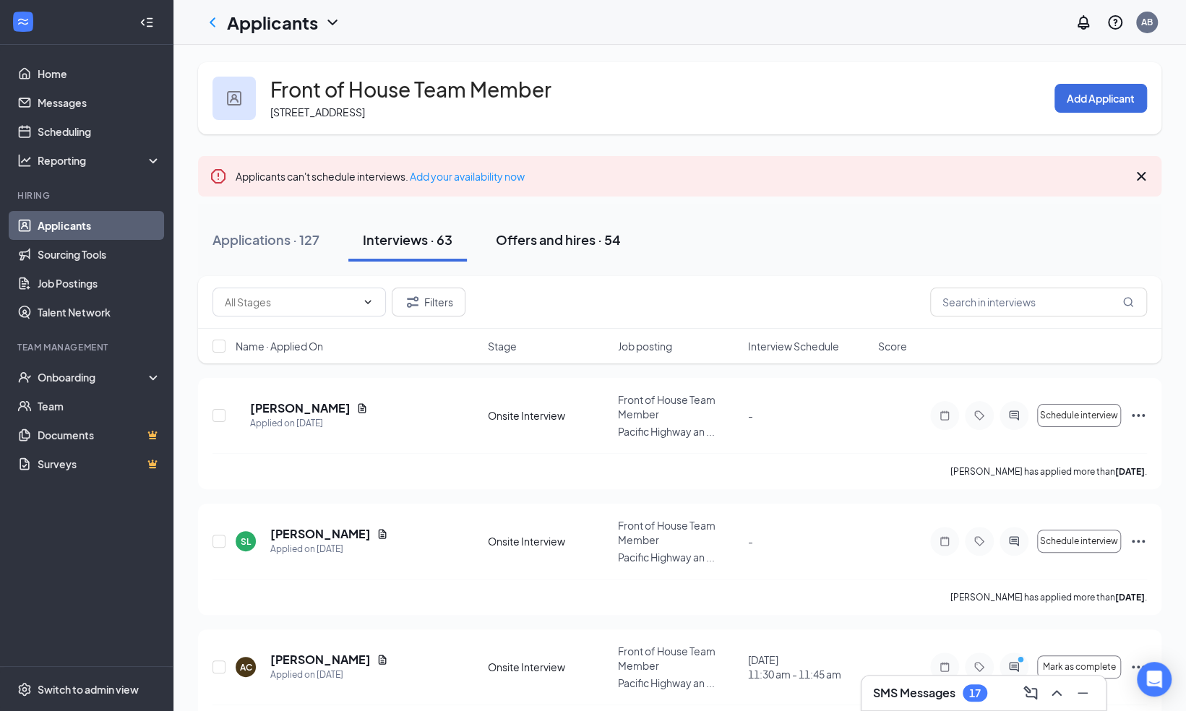
click at [542, 233] on div "Offers and hires · 54" at bounding box center [558, 240] width 125 height 18
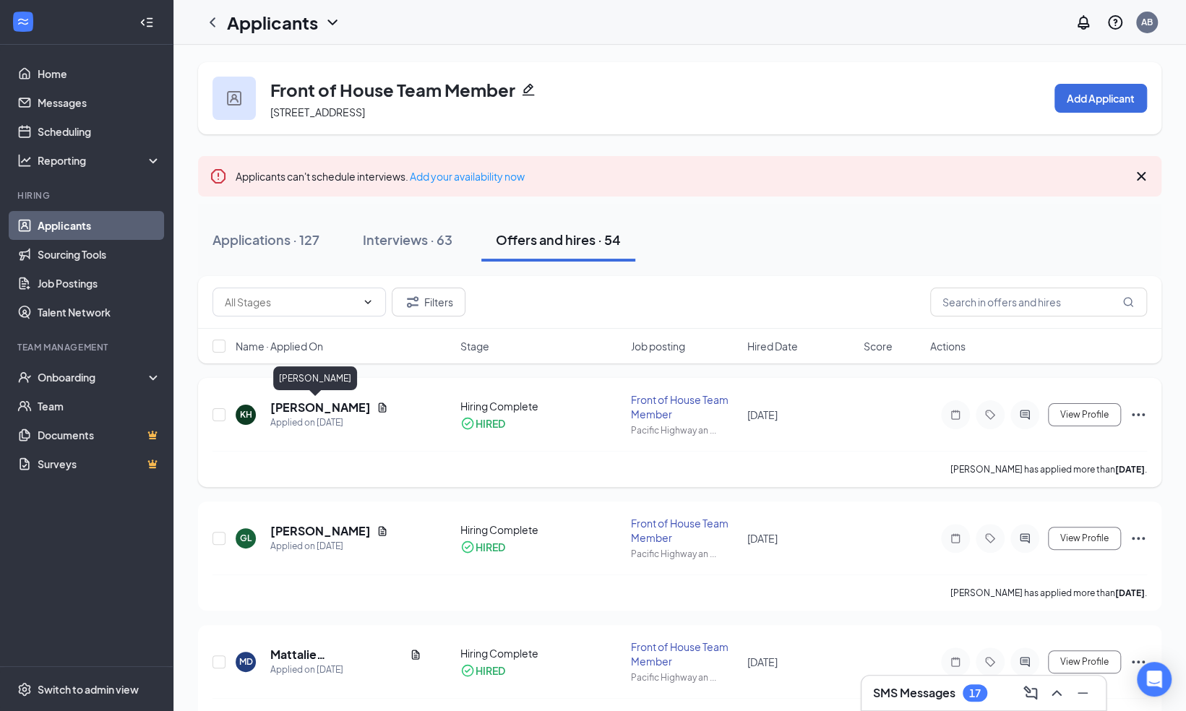
click at [306, 406] on h5 "[PERSON_NAME]" at bounding box center [320, 408] width 100 height 16
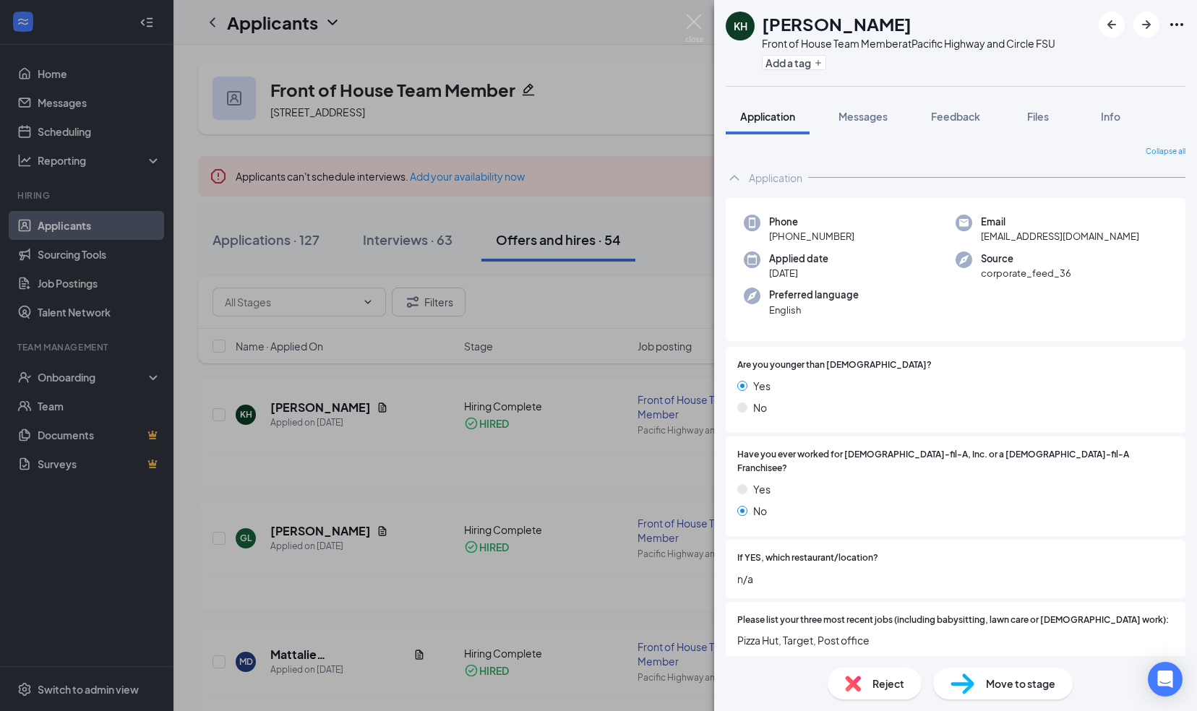
click at [994, 688] on span "Move to stage" at bounding box center [1020, 684] width 69 height 16
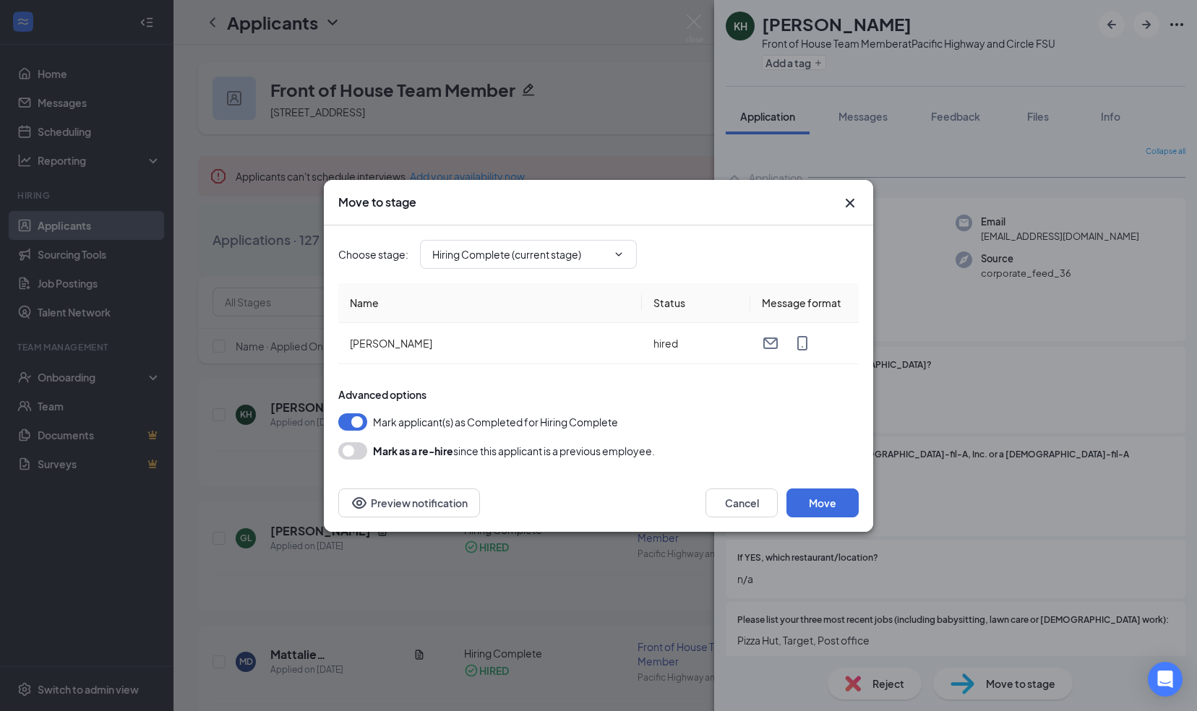
click at [358, 419] on button "button" at bounding box center [352, 421] width 29 height 17
click at [485, 260] on input "Hiring Complete (current stage)" at bounding box center [519, 254] width 175 height 16
click at [491, 376] on div "Onsite Interview" at bounding box center [482, 381] width 77 height 16
type input "Onsite Interview"
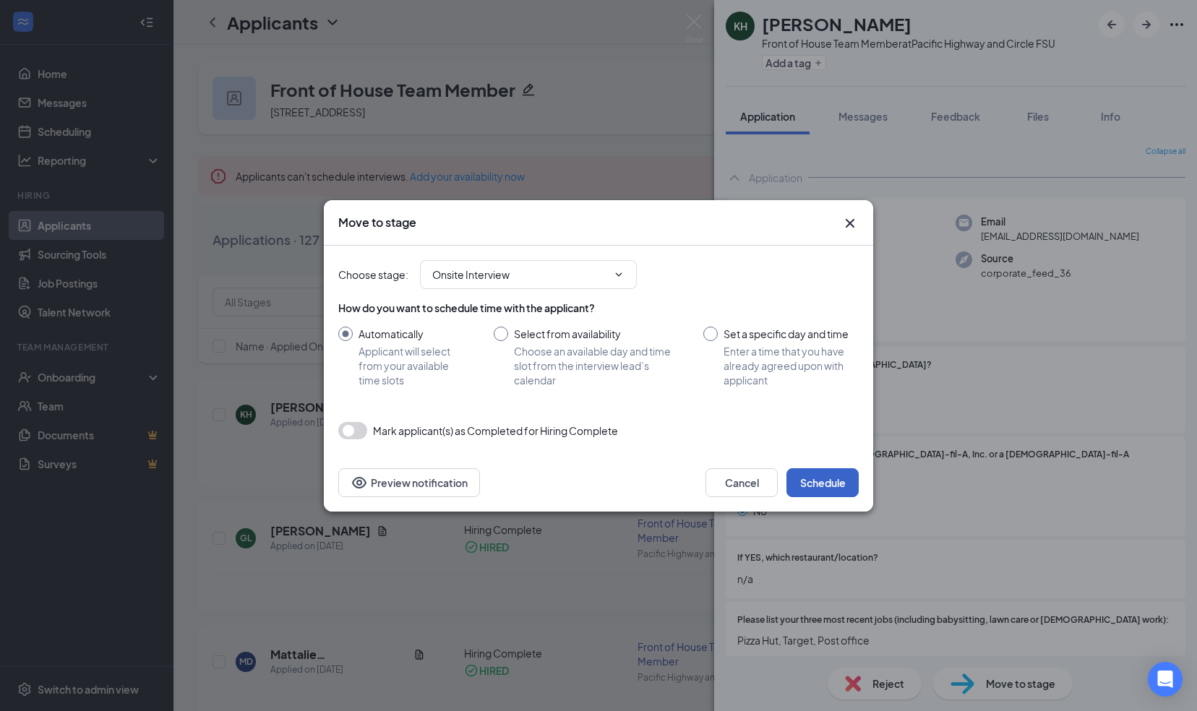
click at [825, 483] on button "Schedule" at bounding box center [822, 482] width 72 height 29
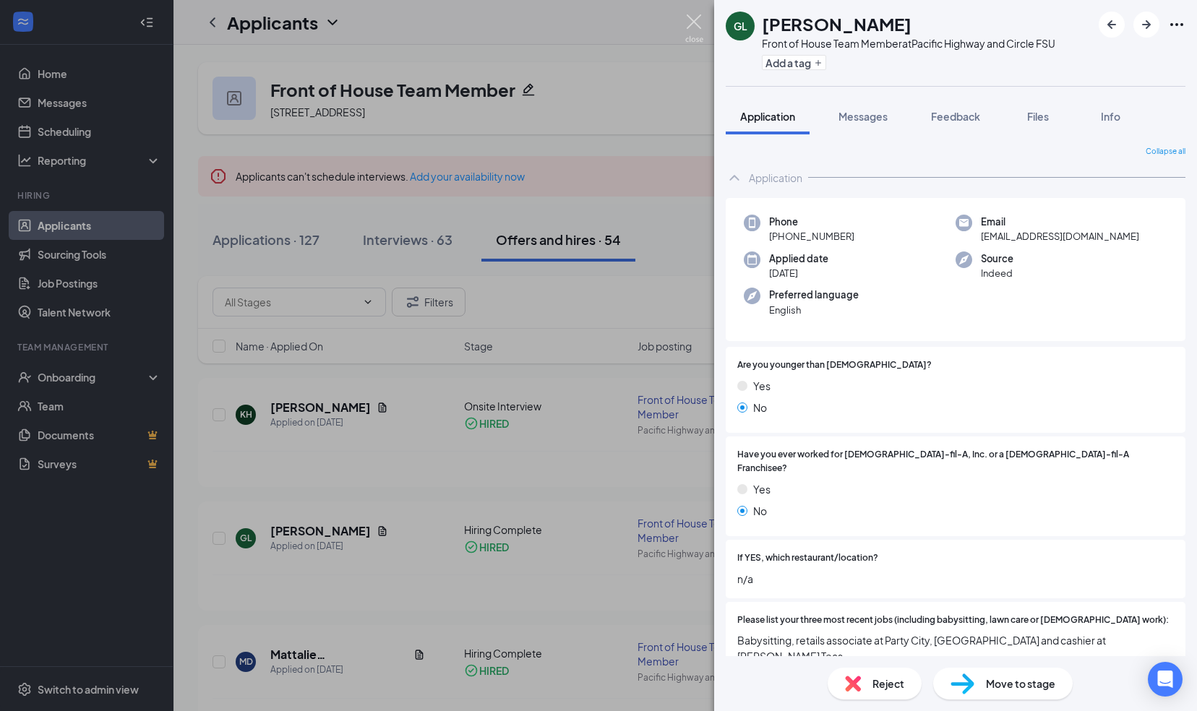
click at [694, 20] on img at bounding box center [694, 28] width 18 height 28
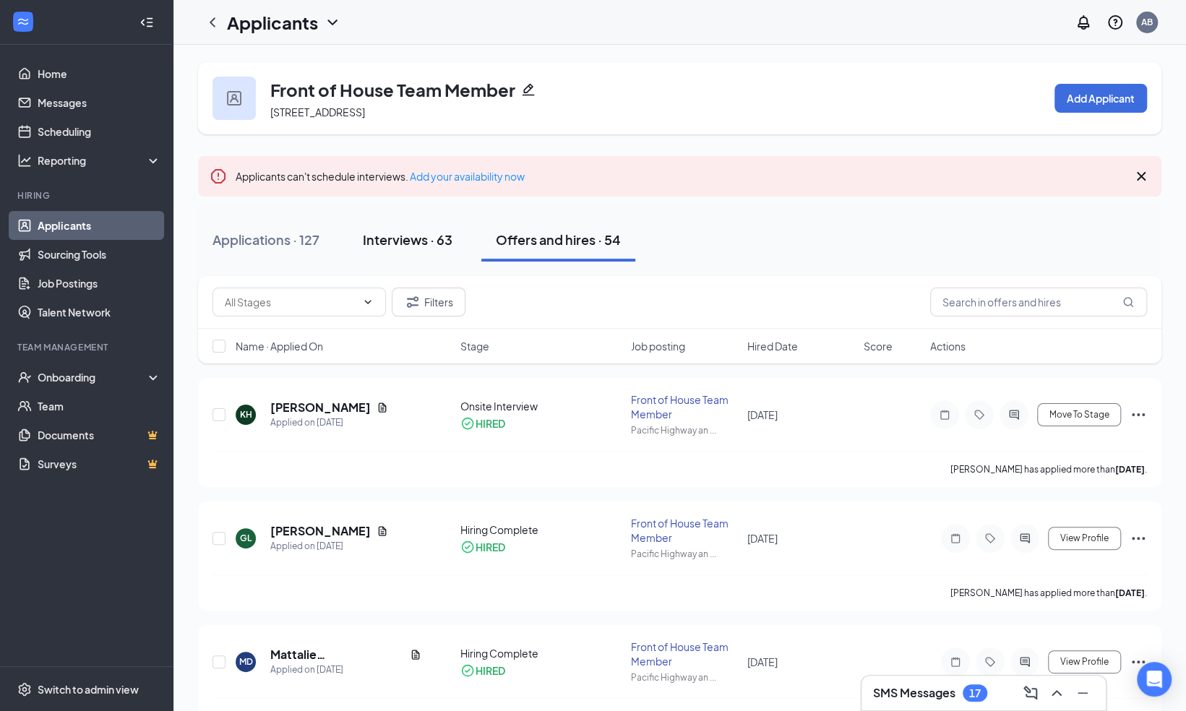
click at [408, 241] on div "Interviews · 63" at bounding box center [408, 240] width 90 height 18
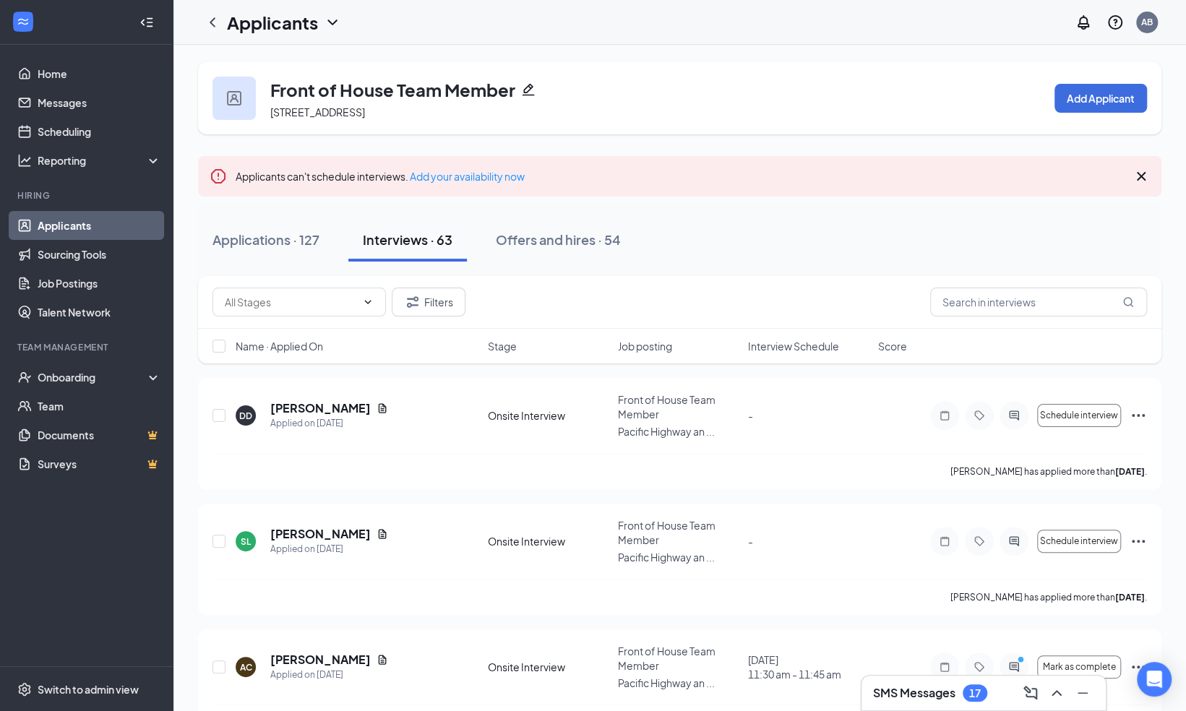
click at [291, 344] on span "Name · Applied On" at bounding box center [279, 346] width 87 height 14
click at [293, 344] on span "Name · Applied On" at bounding box center [279, 346] width 87 height 14
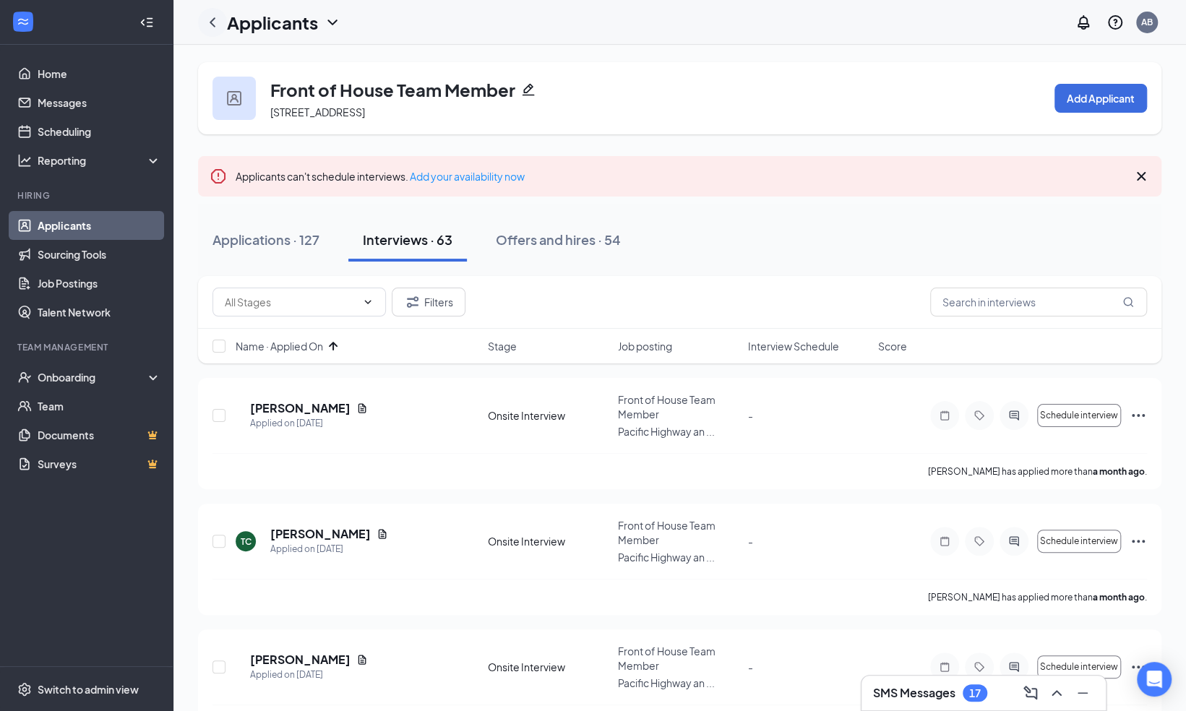
click at [217, 26] on icon "ChevronLeft" at bounding box center [212, 22] width 17 height 17
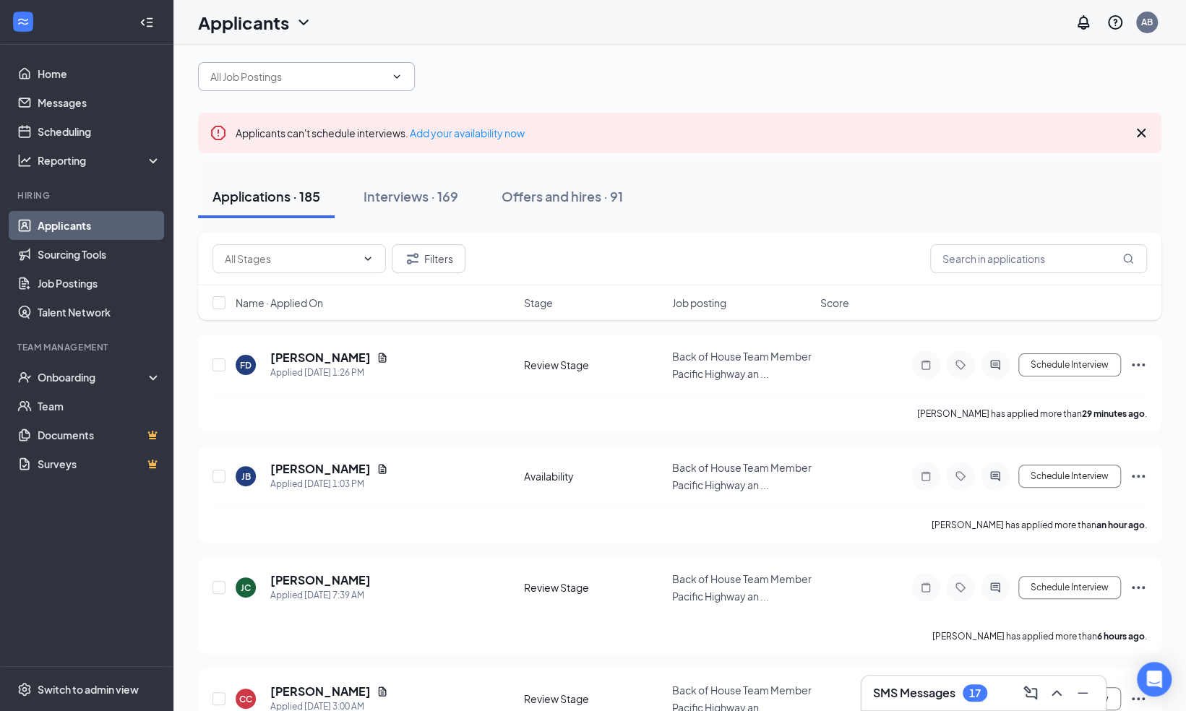
click at [244, 85] on input "text" at bounding box center [297, 77] width 175 height 16
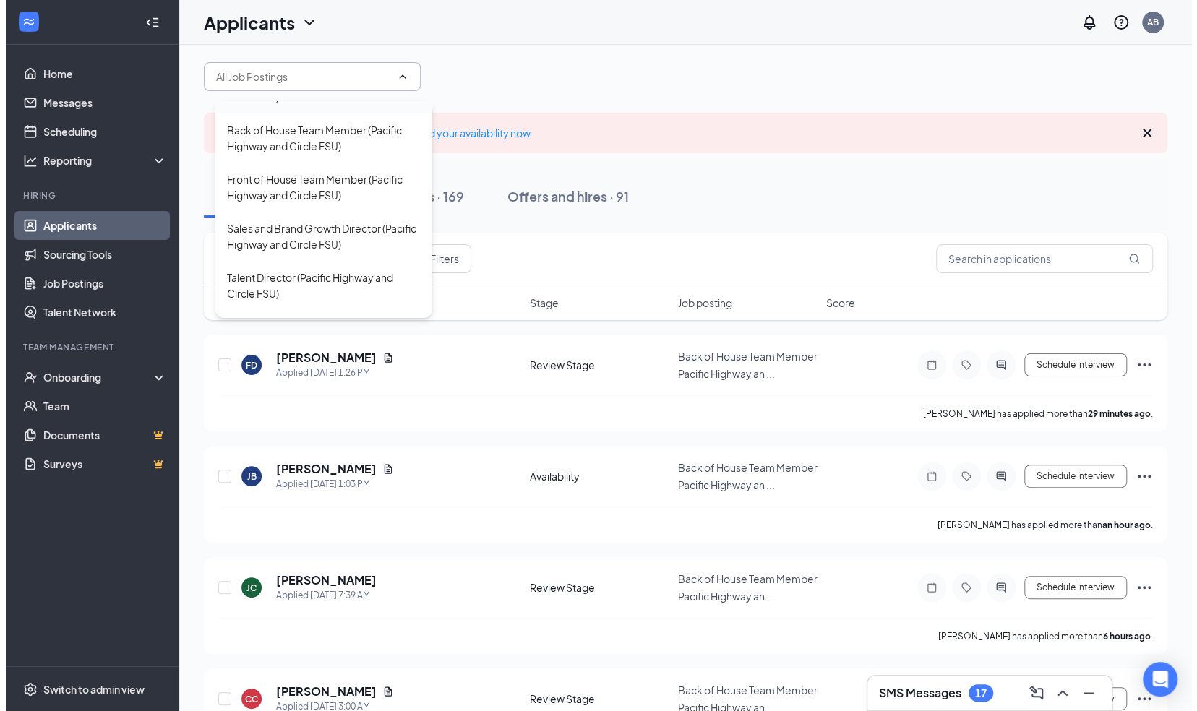
scroll to position [36, 0]
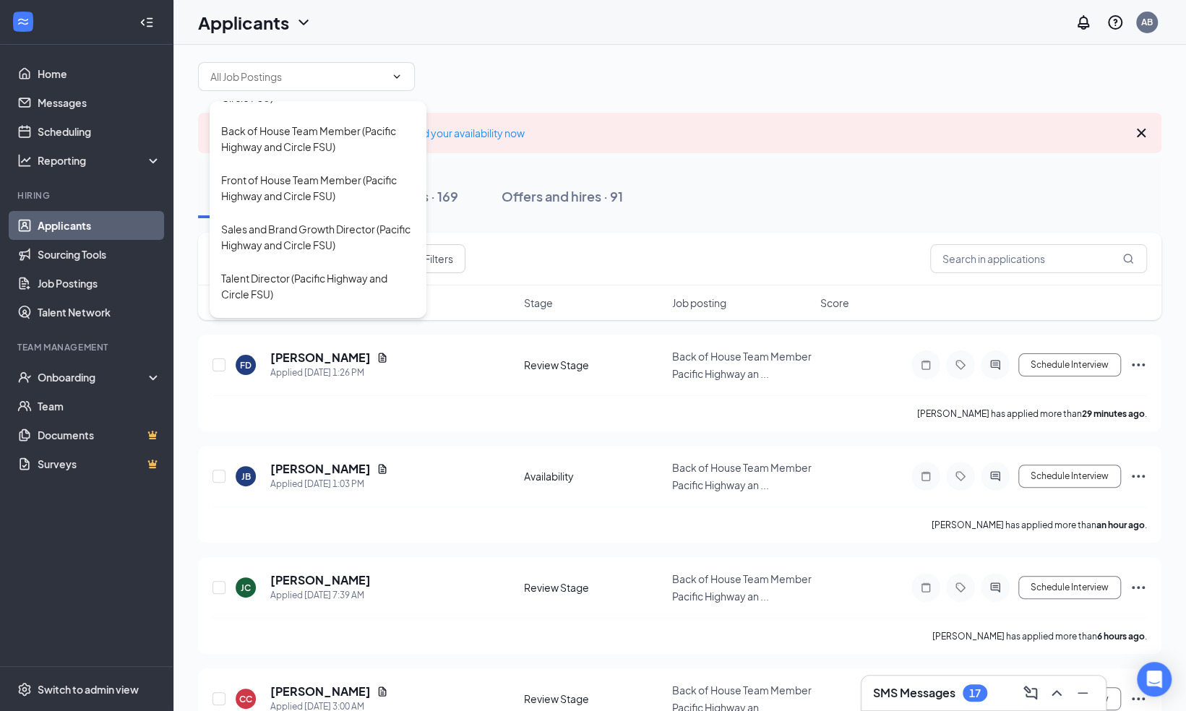
click at [528, 43] on div "Applicants AB" at bounding box center [679, 22] width 1012 height 45
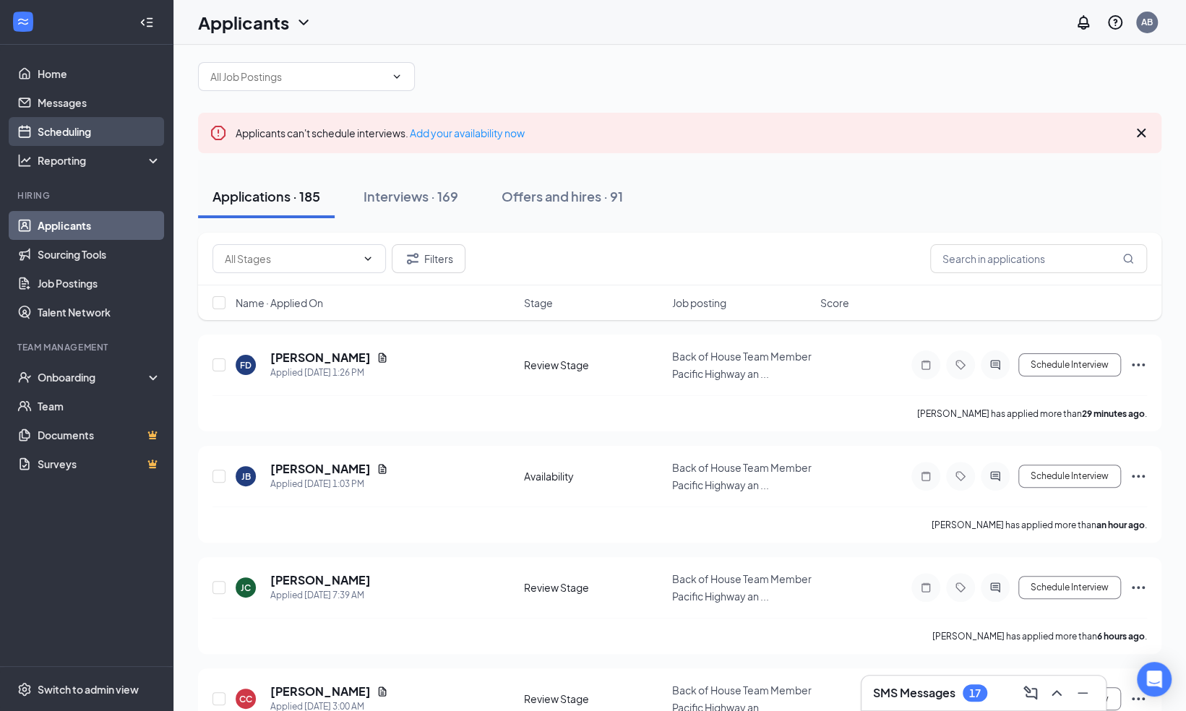
click at [90, 131] on link "Scheduling" at bounding box center [100, 131] width 124 height 29
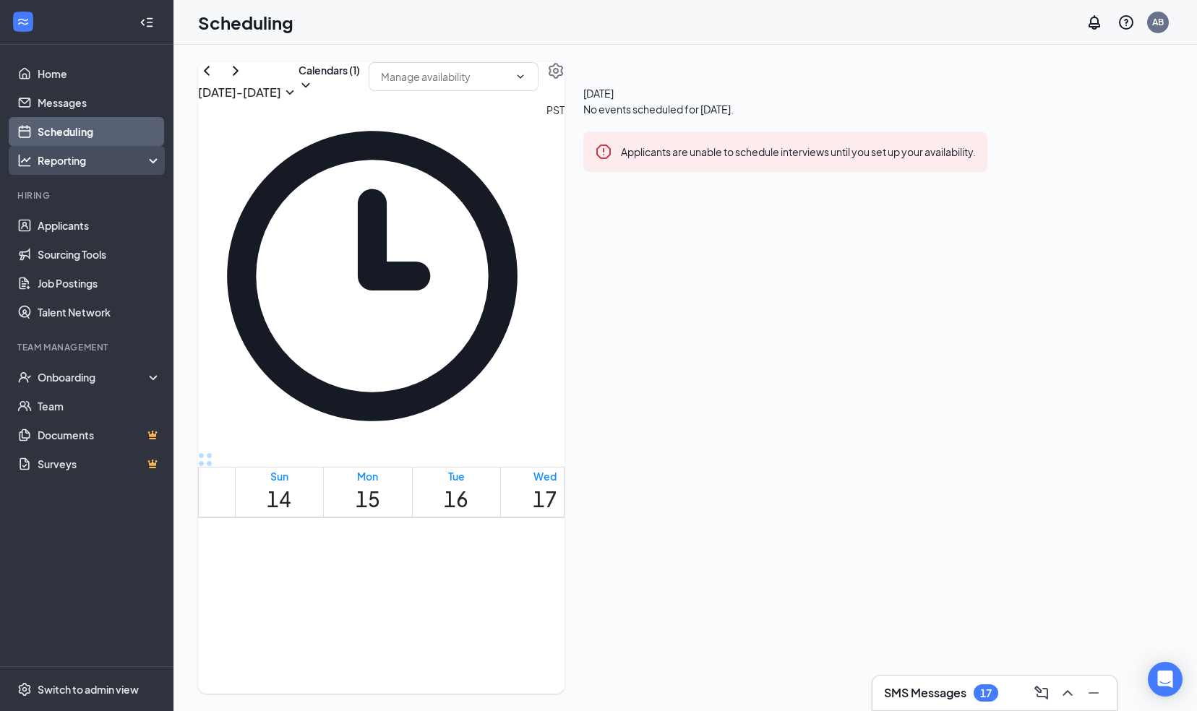
scroll to position [710, 0]
click at [244, 79] on icon "ChevronRight" at bounding box center [235, 70] width 17 height 17
click at [363, 483] on h1 "22" at bounding box center [368, 499] width 25 height 32
click at [215, 79] on icon "ChevronLeft" at bounding box center [206, 70] width 17 height 17
click at [313, 93] on icon "ChevronDown" at bounding box center [305, 85] width 14 height 14
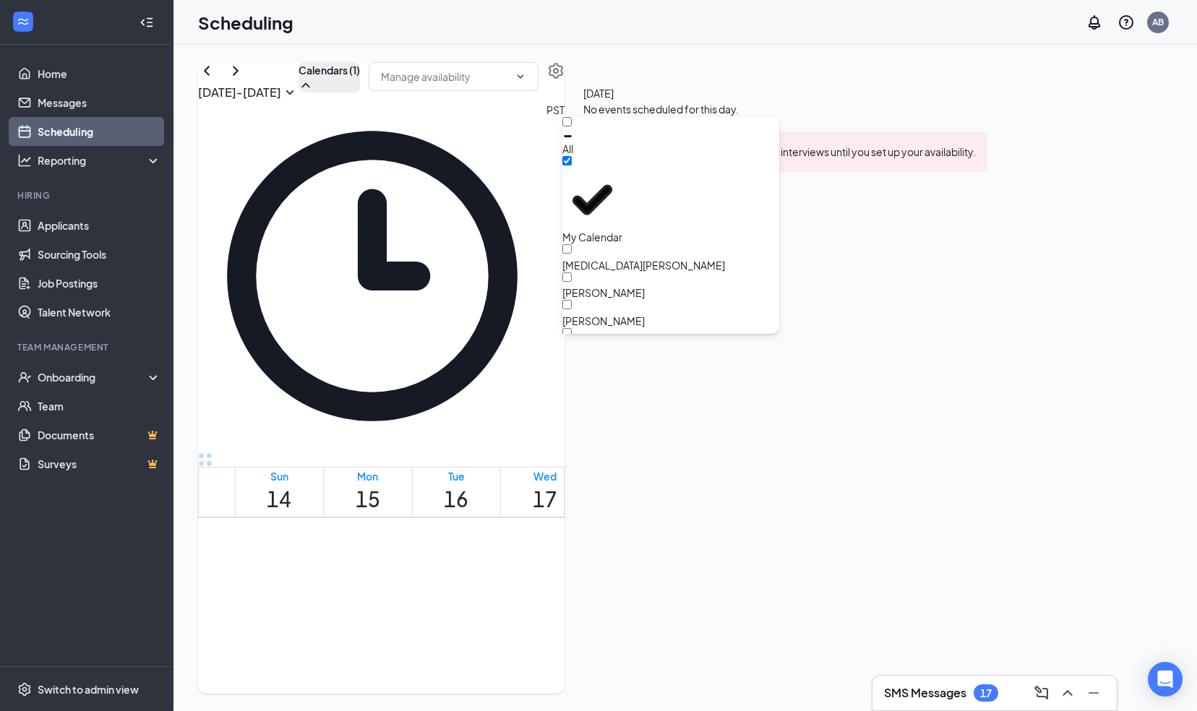
click at [618, 244] on div "[MEDICAL_DATA][PERSON_NAME]" at bounding box center [670, 258] width 217 height 28
checkbox input "true"
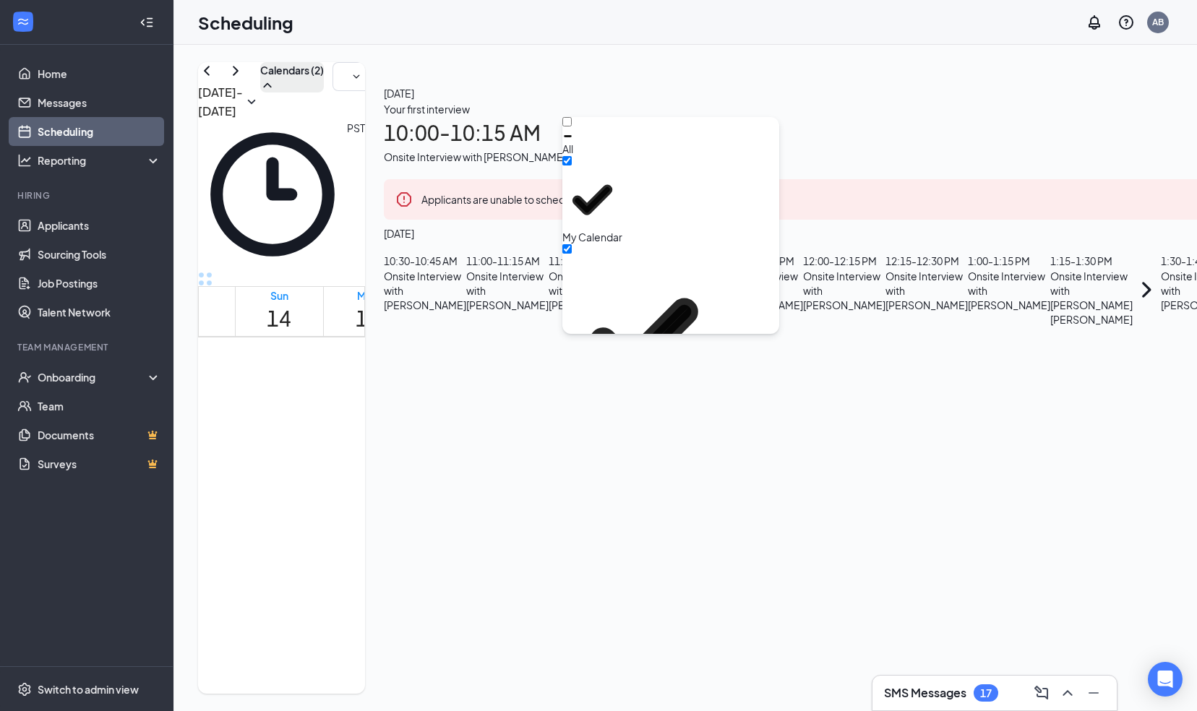
click at [617, 435] on div "[PERSON_NAME]" at bounding box center [670, 449] width 217 height 28
checkbox input "true"
click at [572, 545] on input "[PERSON_NAME]" at bounding box center [566, 549] width 9 height 9
checkbox input "true"
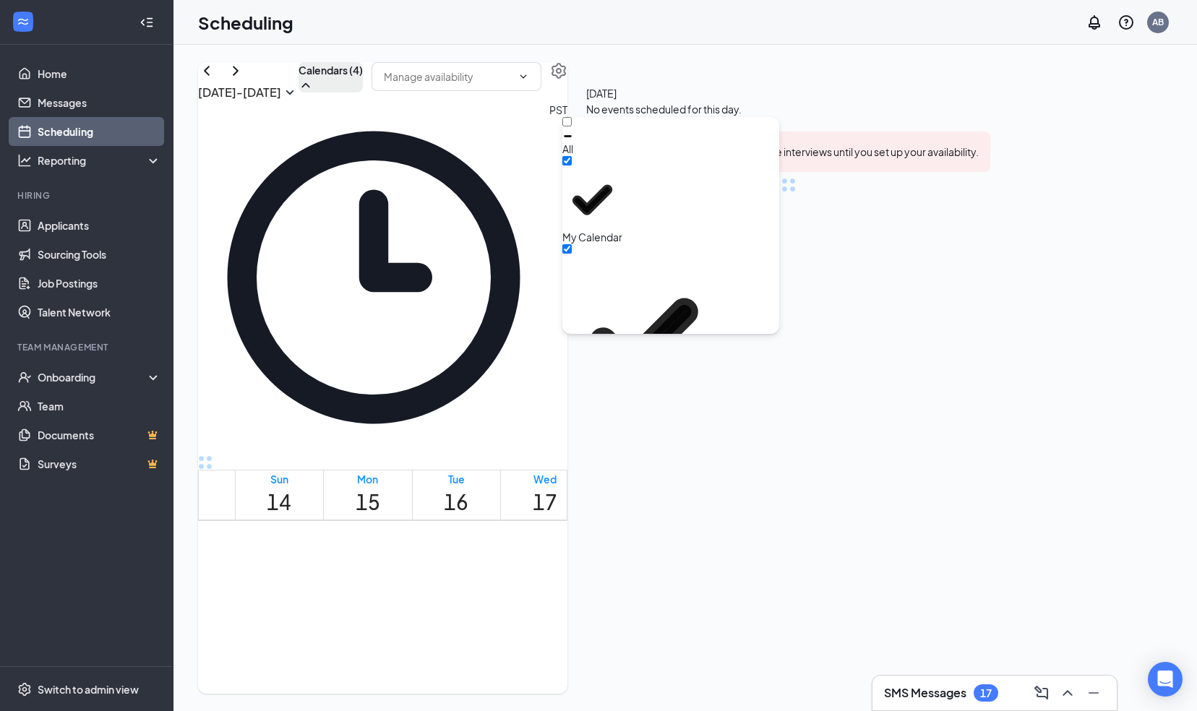
click at [572, 655] on input "[PERSON_NAME]" at bounding box center [566, 659] width 9 height 9
checkbox input "true"
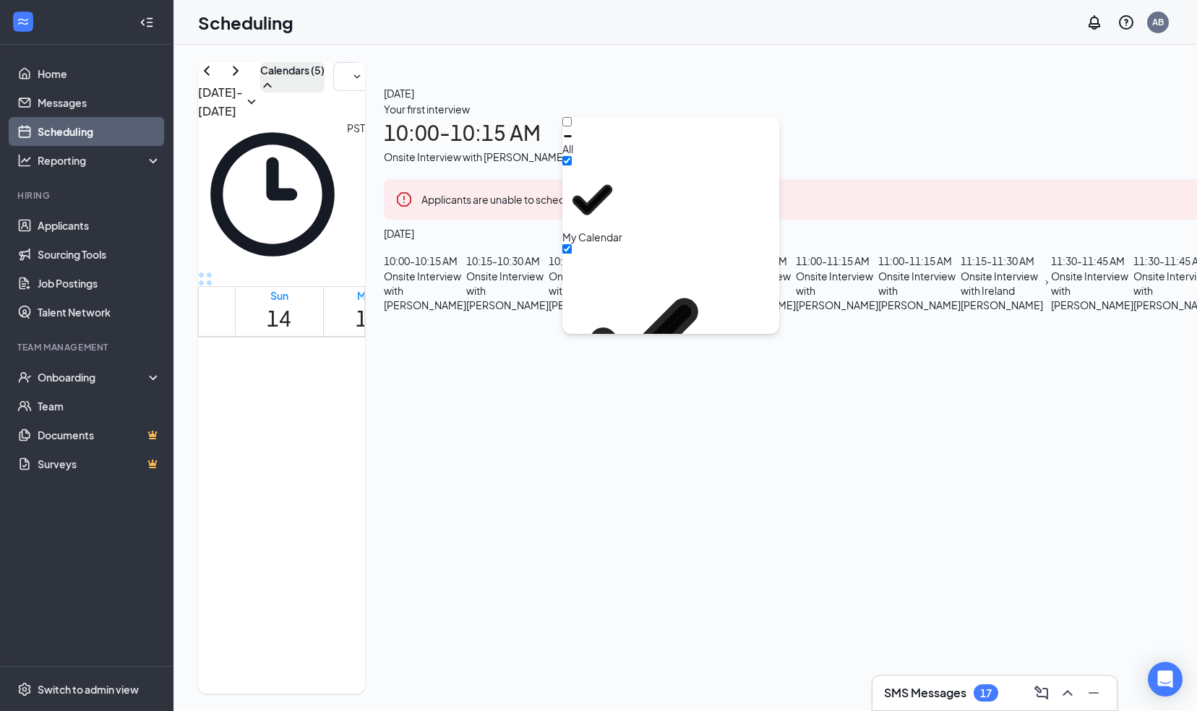
click at [403, 241] on td at bounding box center [545, 233] width 620 height 17
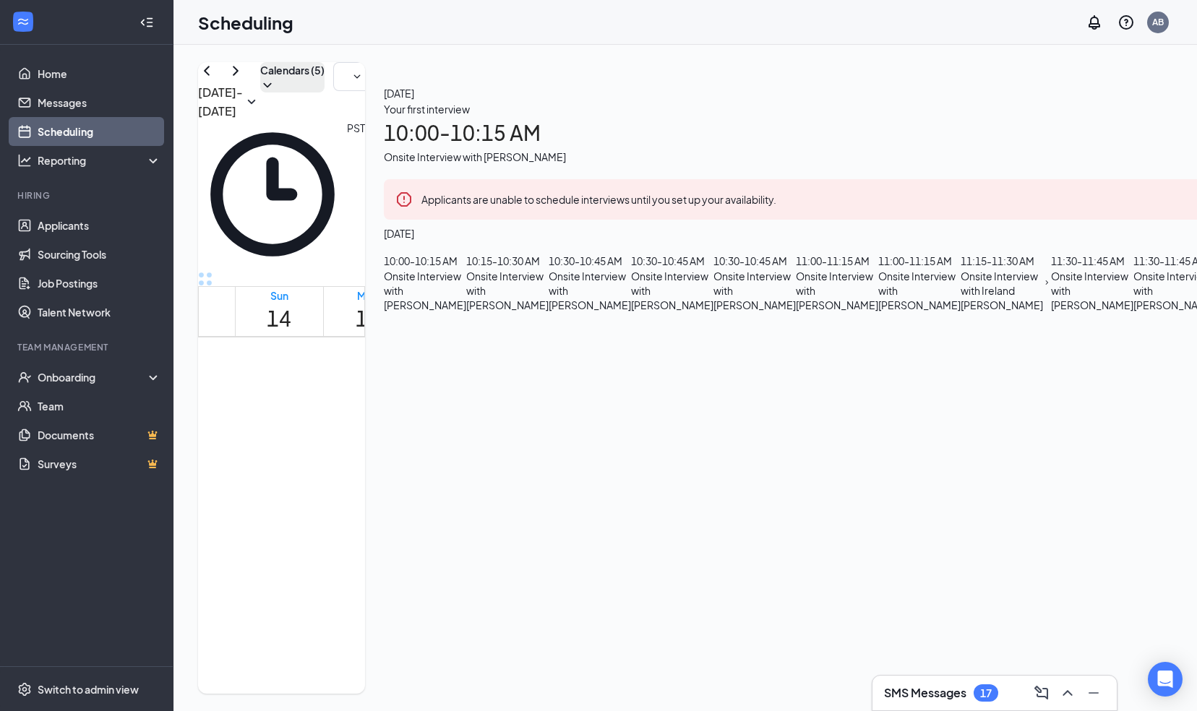
scroll to position [2296, 0]
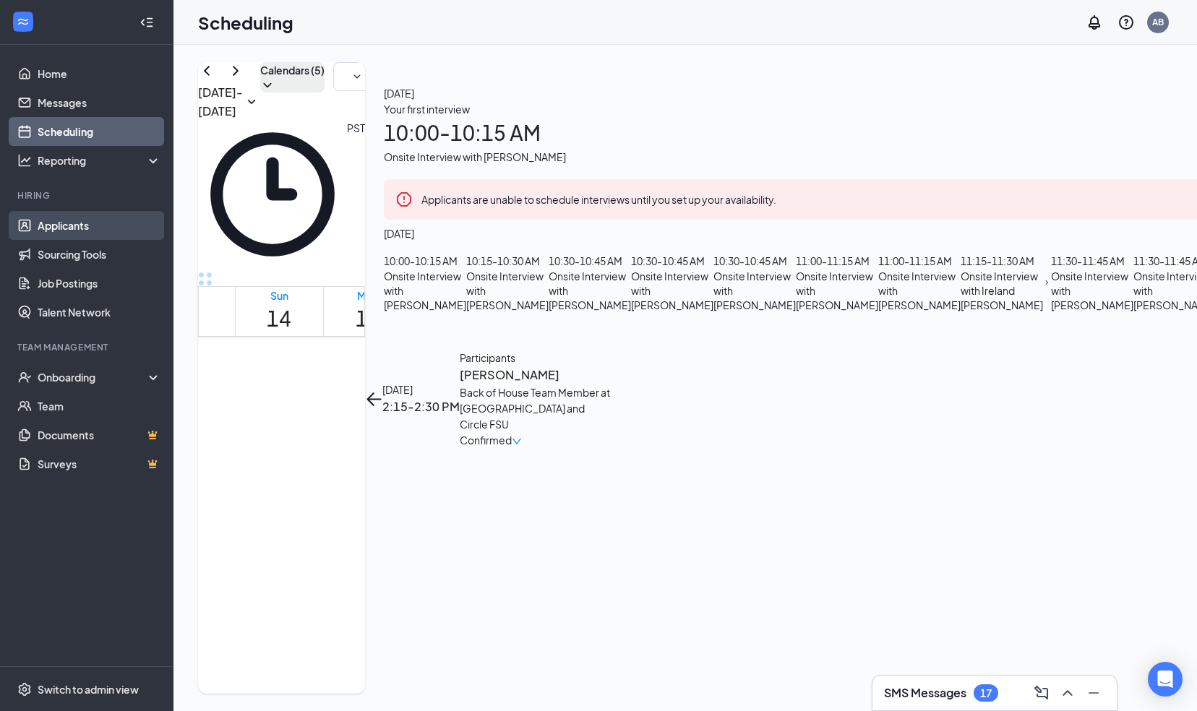
click at [59, 224] on link "Applicants" at bounding box center [100, 225] width 124 height 29
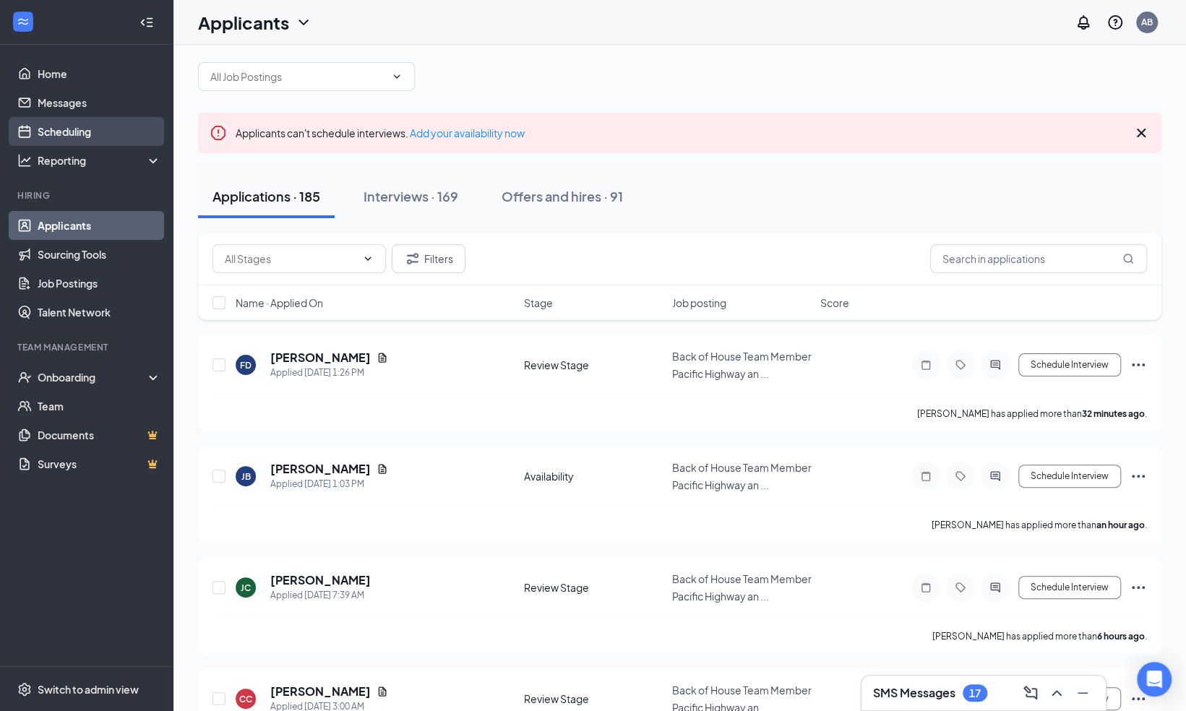
click at [84, 130] on link "Scheduling" at bounding box center [100, 131] width 124 height 29
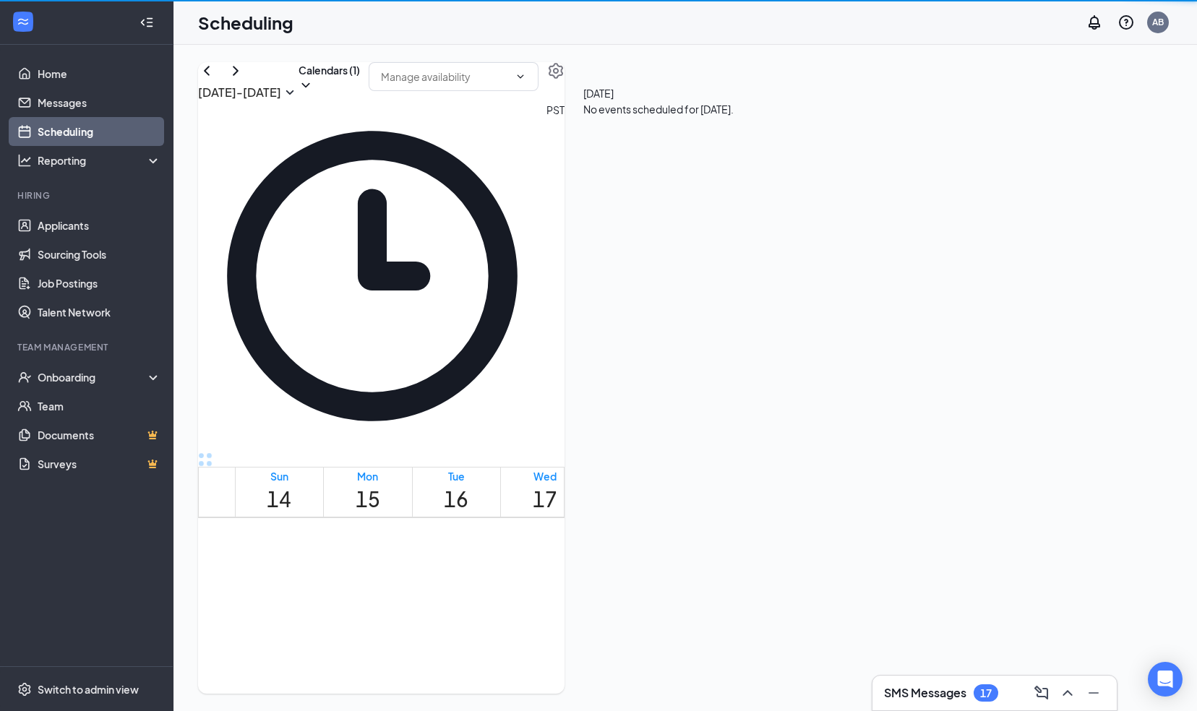
scroll to position [710, 0]
